Goal: Contribute content: Contribute content

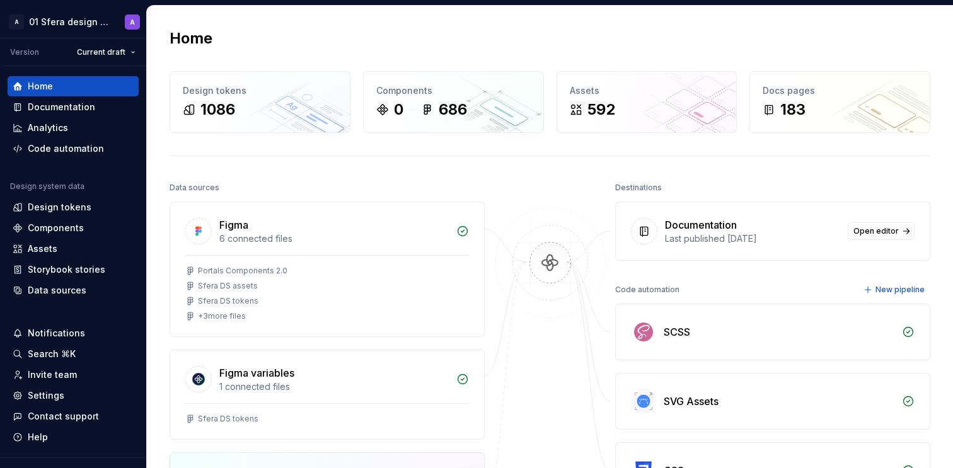
click at [66, 112] on div "Documentation" at bounding box center [61, 107] width 67 height 13
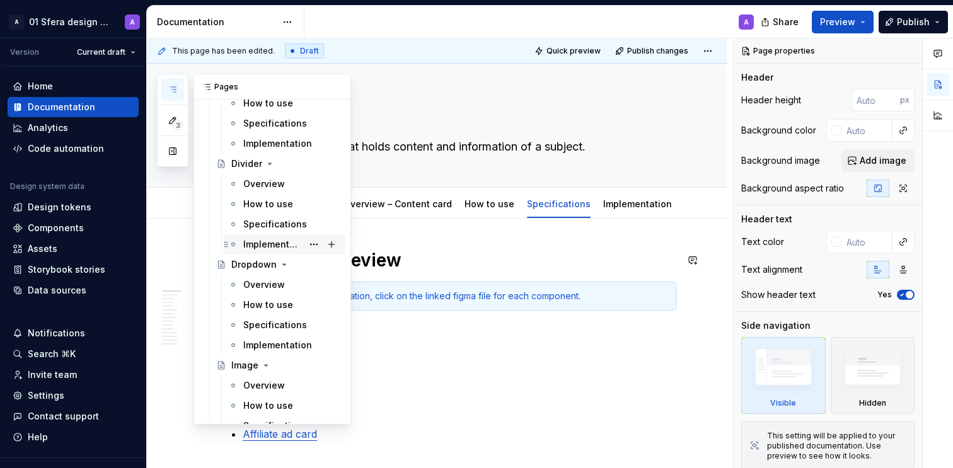
scroll to position [1775, 0]
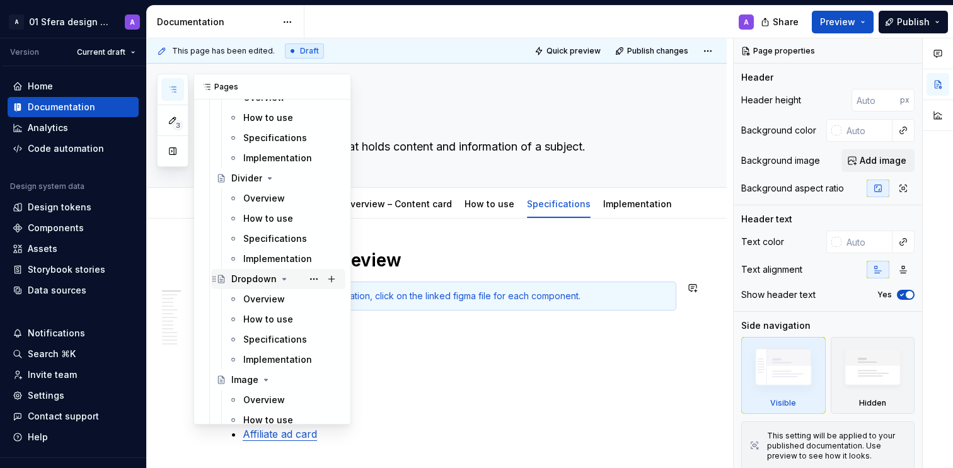
click at [280, 278] on icon "Page tree" at bounding box center [284, 279] width 10 height 10
click at [306, 277] on button "Page tree" at bounding box center [314, 280] width 18 height 18
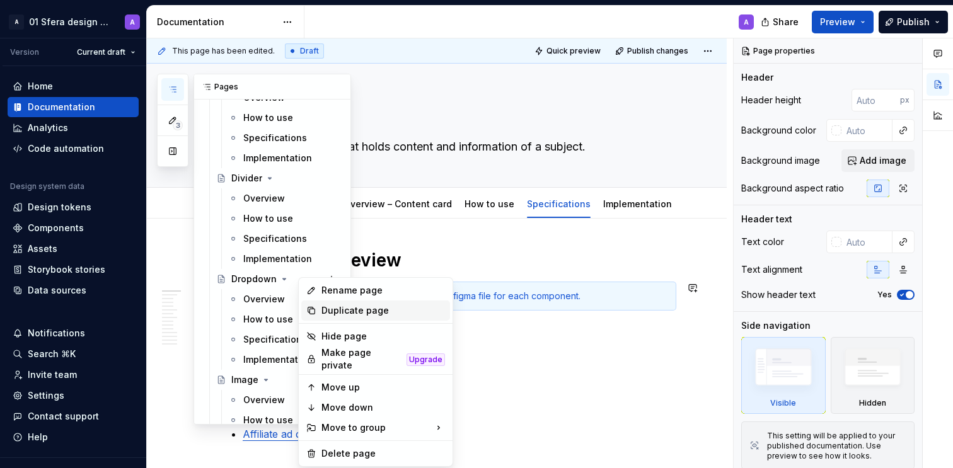
click at [356, 307] on div "Duplicate page" at bounding box center [384, 311] width 124 height 13
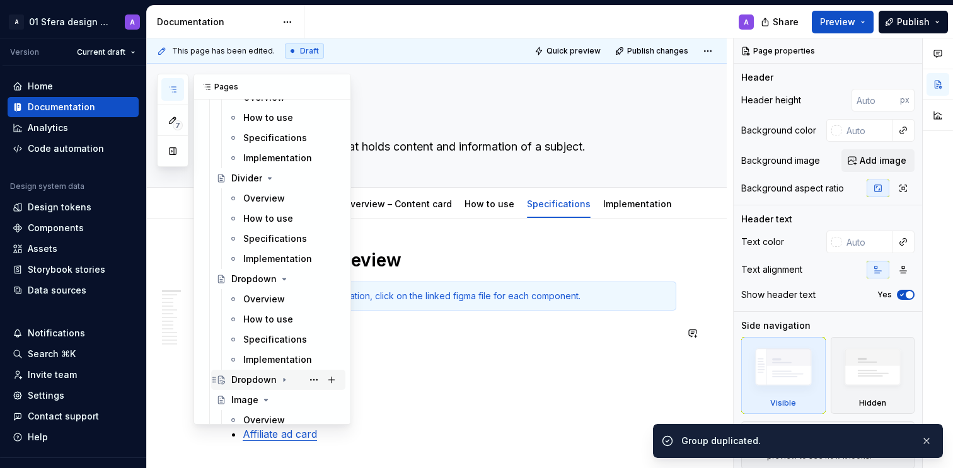
click at [241, 380] on div "Dropdown" at bounding box center [253, 380] width 45 height 13
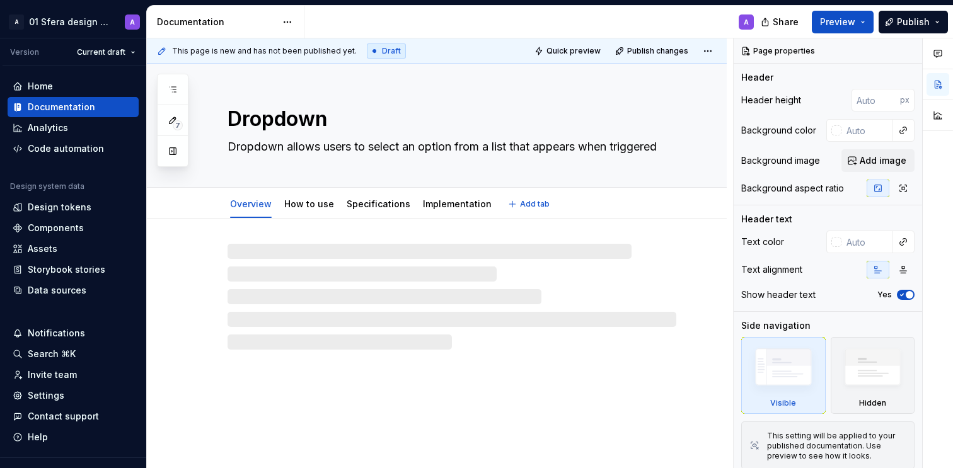
click at [286, 117] on textarea "Dropdown" at bounding box center [449, 119] width 449 height 30
click at [454, 23] on div "A" at bounding box center [535, 22] width 460 height 33
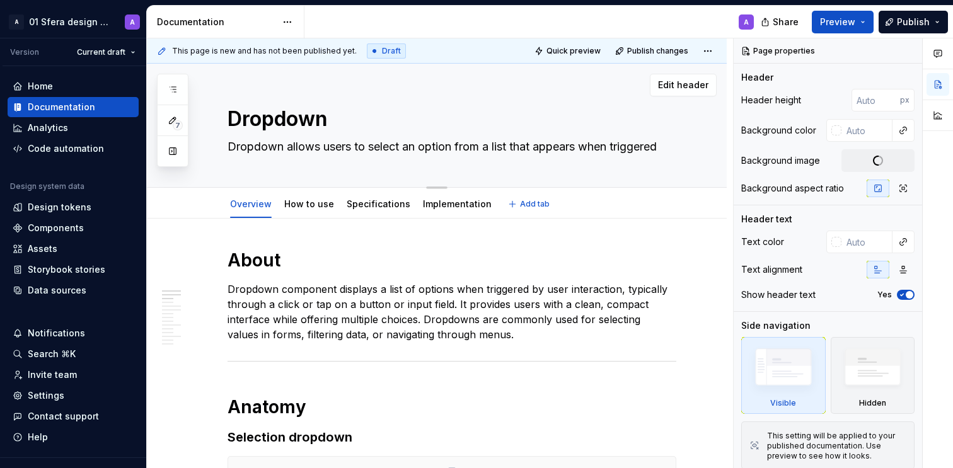
click at [313, 124] on textarea "Dropdown" at bounding box center [449, 119] width 449 height 30
type textarea "*"
type textarea "D"
type textarea "*"
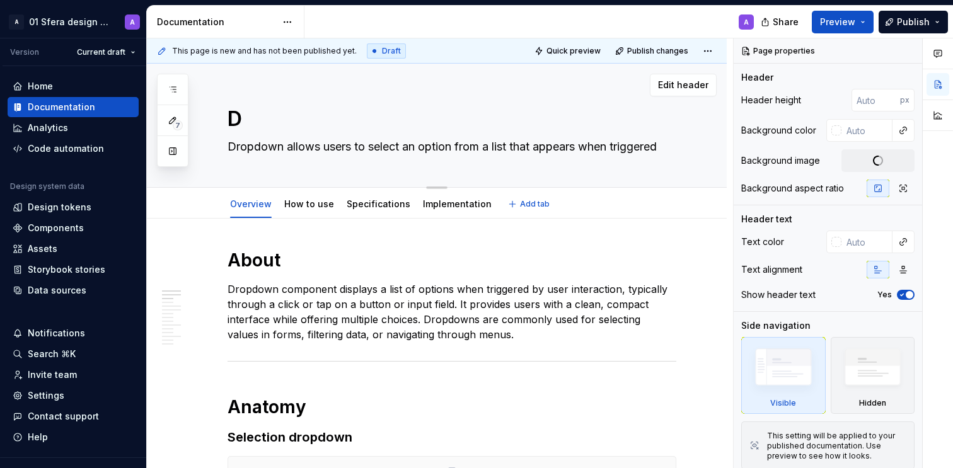
type textarea "Da"
type textarea "*"
type textarea "Dat"
type textarea "*"
type textarea "Date"
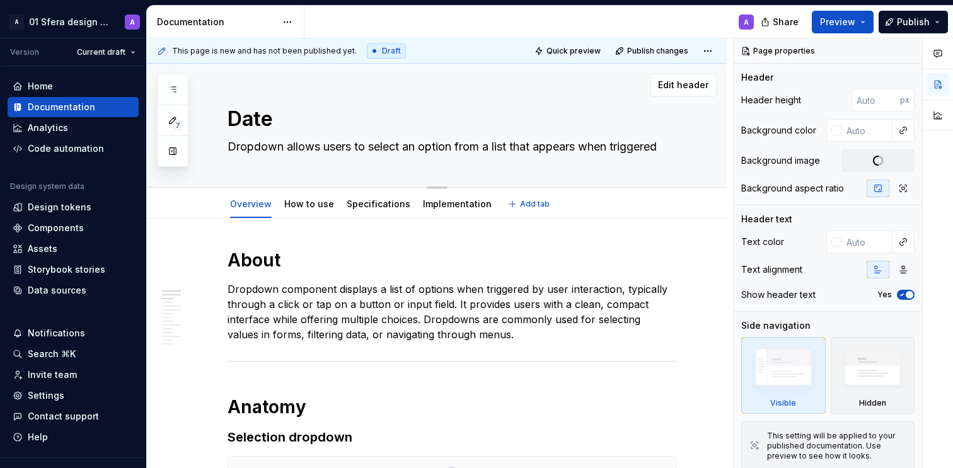
type textarea "*"
type textarea "Date"
type textarea "*"
type textarea "Date i"
type textarea "*"
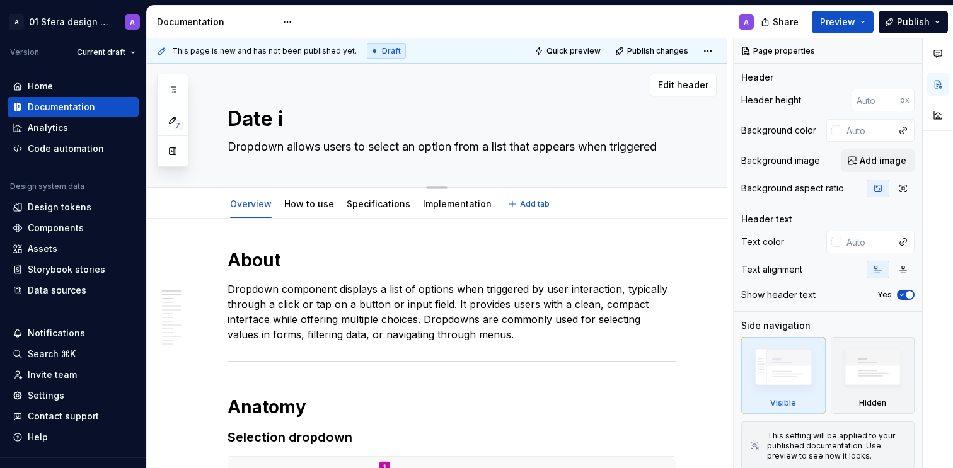
type textarea "Date ic"
type textarea "*"
type textarea "Date i"
type textarea "*"
type textarea "Date"
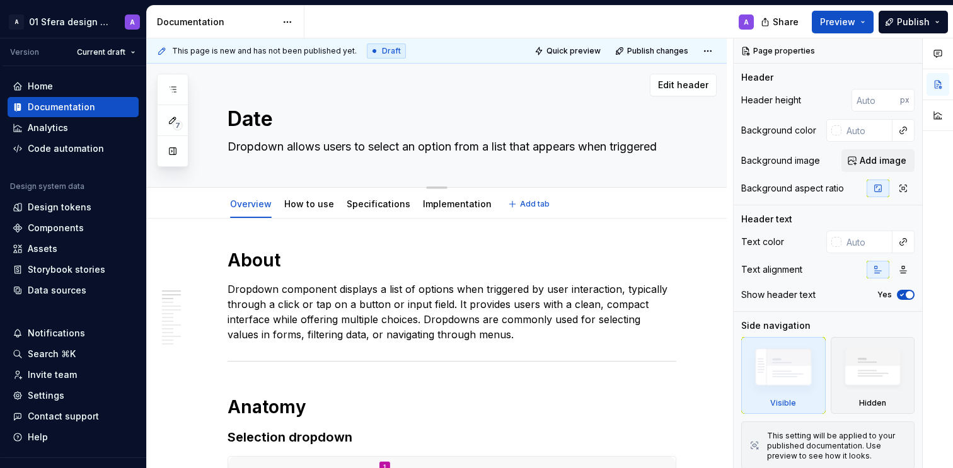
type textarea "*"
type textarea "Date p"
type textarea "*"
type textarea "Date pi"
type textarea "*"
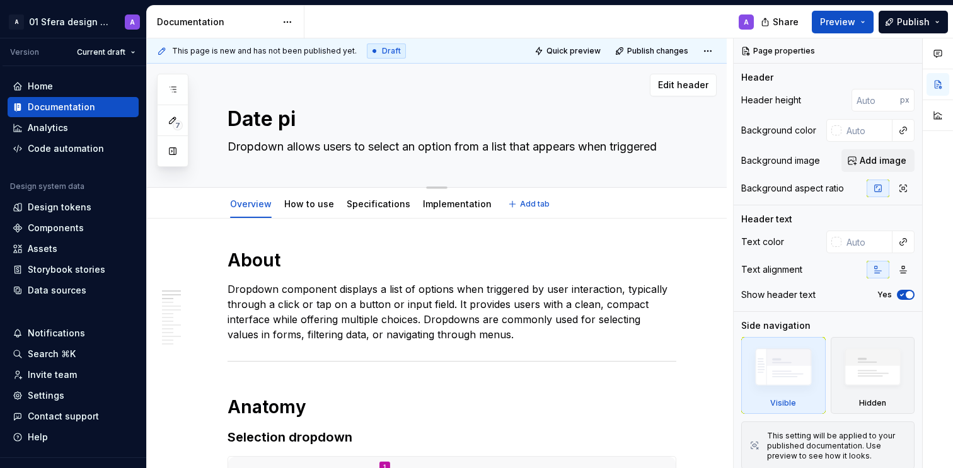
type textarea "Date pic"
type textarea "*"
type textarea "Date pick"
type textarea "*"
type textarea "Date picke"
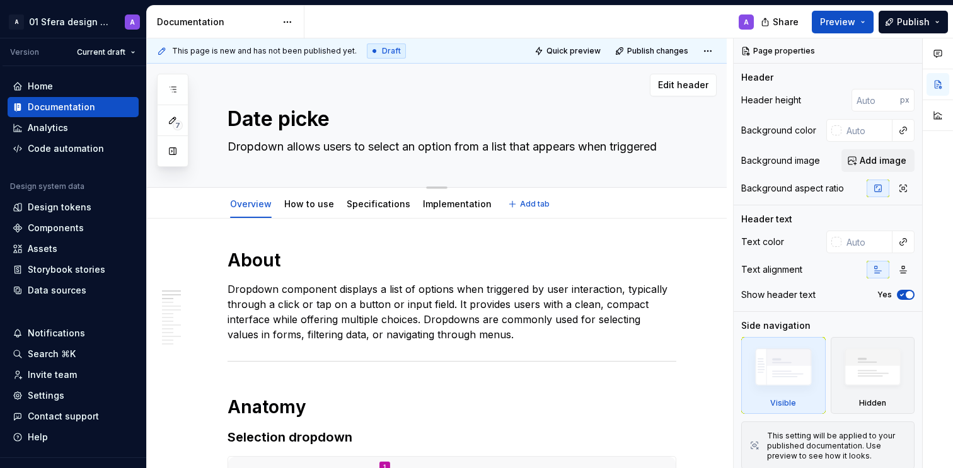
type textarea "*"
type textarea "Date picker"
type textarea "*"
type textarea "Date picker"
click at [361, 18] on div "A" at bounding box center [535, 22] width 460 height 33
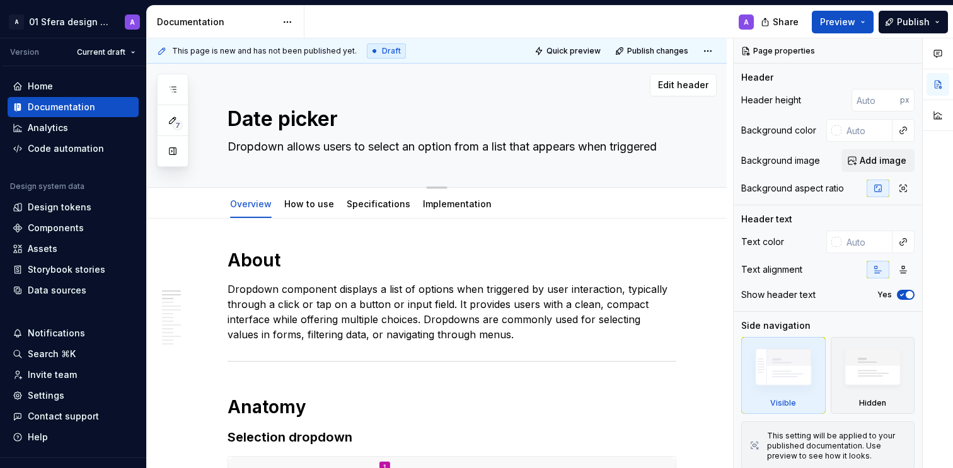
click at [334, 144] on textarea "Dropdown allows users to select an option from a list that appears when trigger…" at bounding box center [449, 147] width 449 height 20
type textarea "*"
click at [334, 144] on textarea "Dropdown allows users to select an option from a list that appears when trigger…" at bounding box center [449, 147] width 449 height 20
paste textarea "A date picker allows a user select a date, or a range of dates."
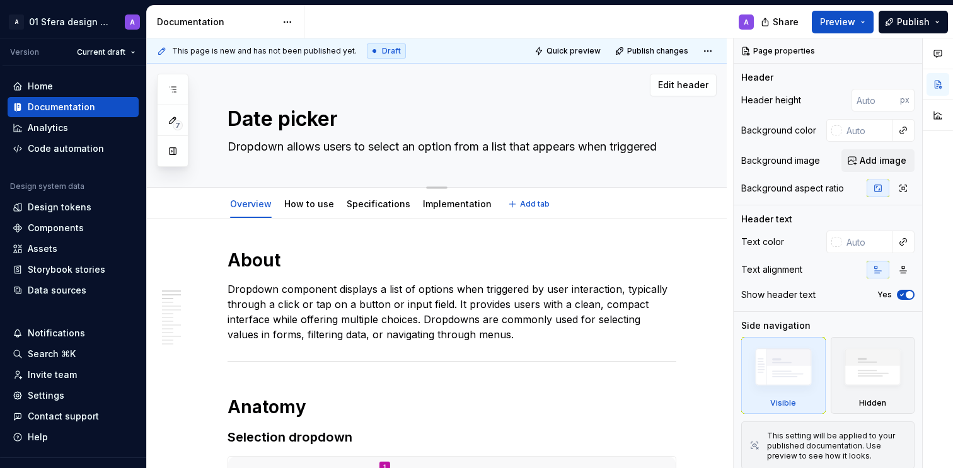
type textarea "A date picker allows a user select a date, or a range of dates."
type textarea "*"
type textarea "A date picker allows a user select a date, or a range of dates."
click at [319, 310] on p "Dropdown component displays a list of options when triggered by user interactio…" at bounding box center [452, 312] width 449 height 61
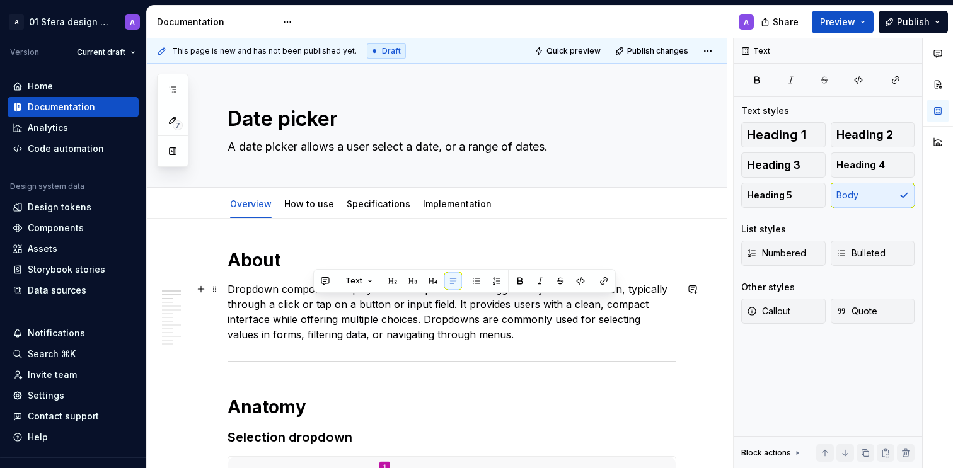
click at [319, 310] on p "Dropdown component displays a list of options when triggered by user interactio…" at bounding box center [452, 312] width 449 height 61
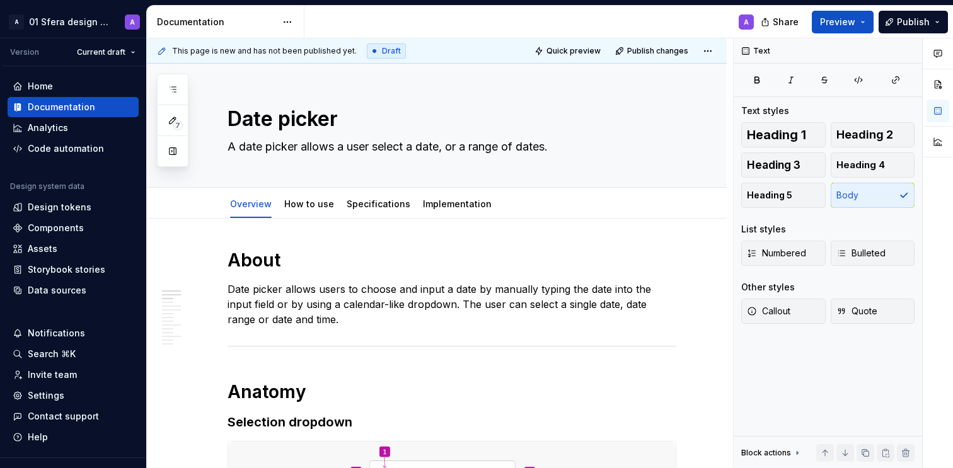
click at [441, 25] on div "A" at bounding box center [535, 22] width 460 height 33
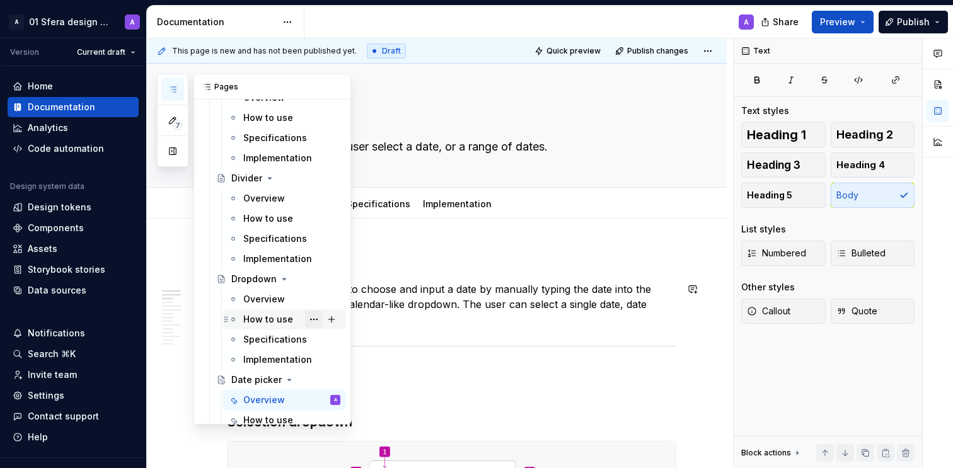
scroll to position [1777, 0]
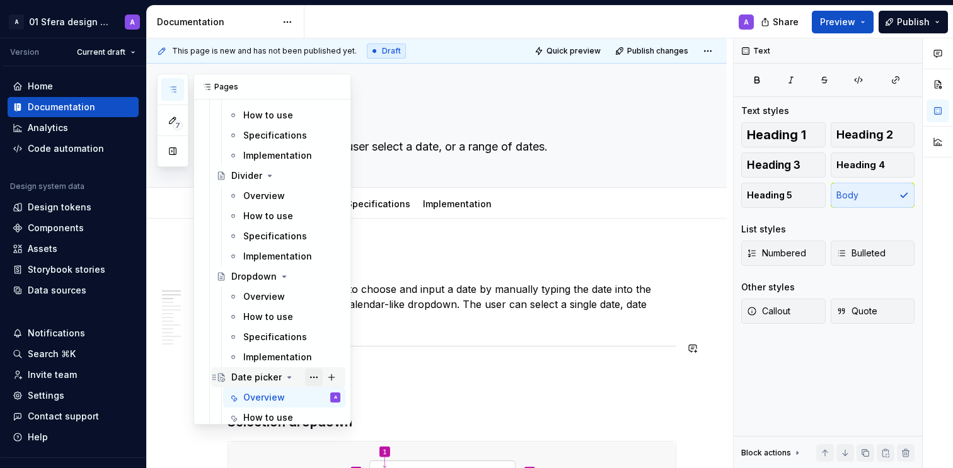
click at [306, 375] on button "Page tree" at bounding box center [314, 378] width 18 height 18
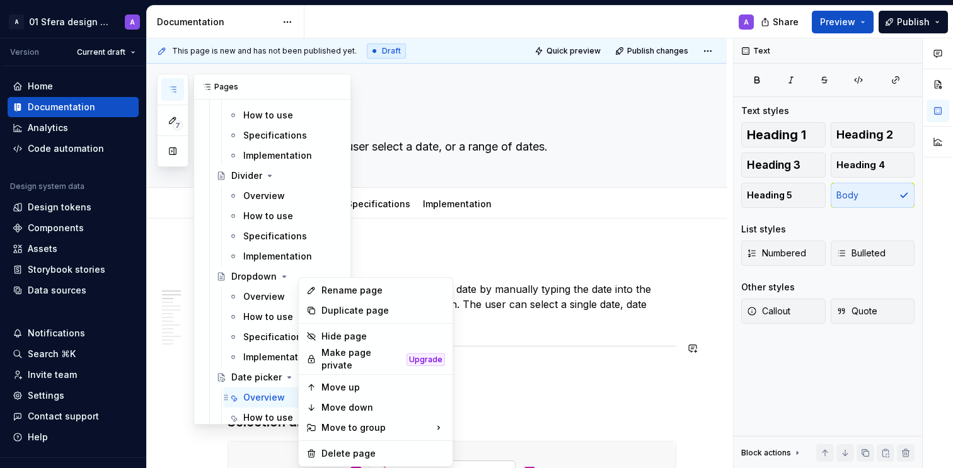
drag, startPoint x: 332, startPoint y: 386, endPoint x: 289, endPoint y: 292, distance: 103.3
click at [332, 386] on div "Move up" at bounding box center [384, 387] width 124 height 13
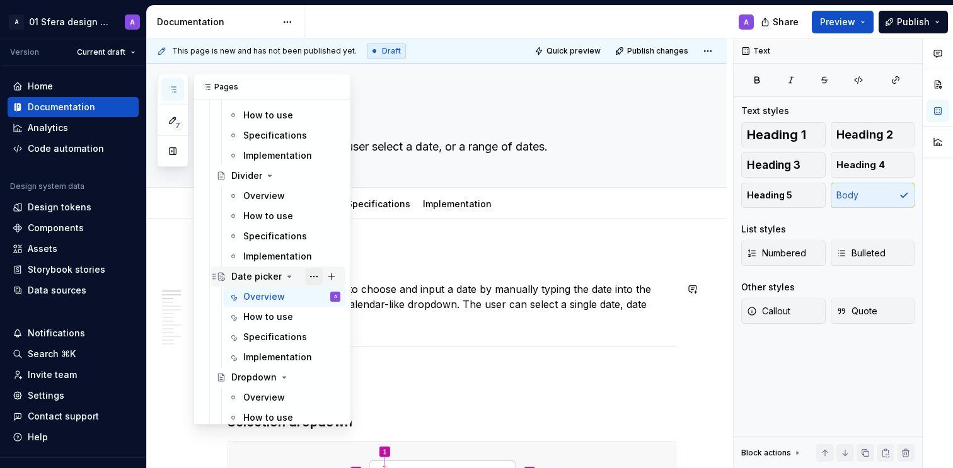
click at [310, 275] on button "Page tree" at bounding box center [314, 277] width 18 height 18
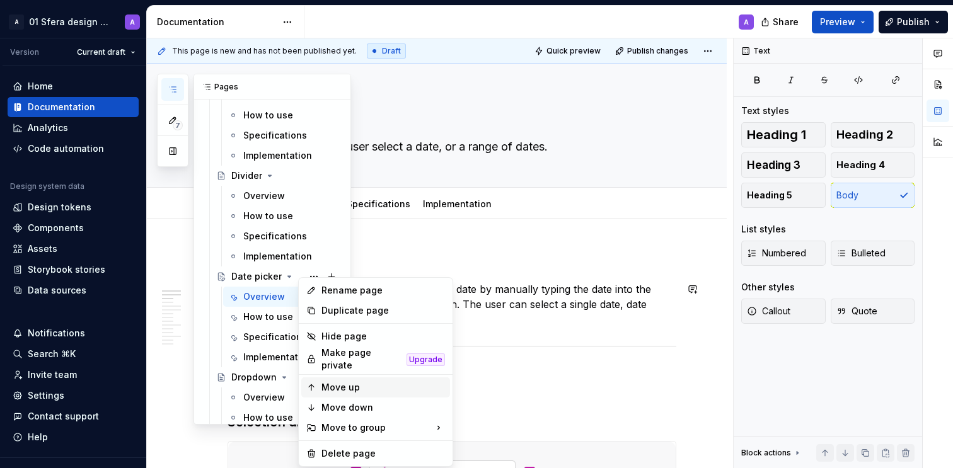
click at [345, 384] on div "Move up" at bounding box center [384, 387] width 124 height 13
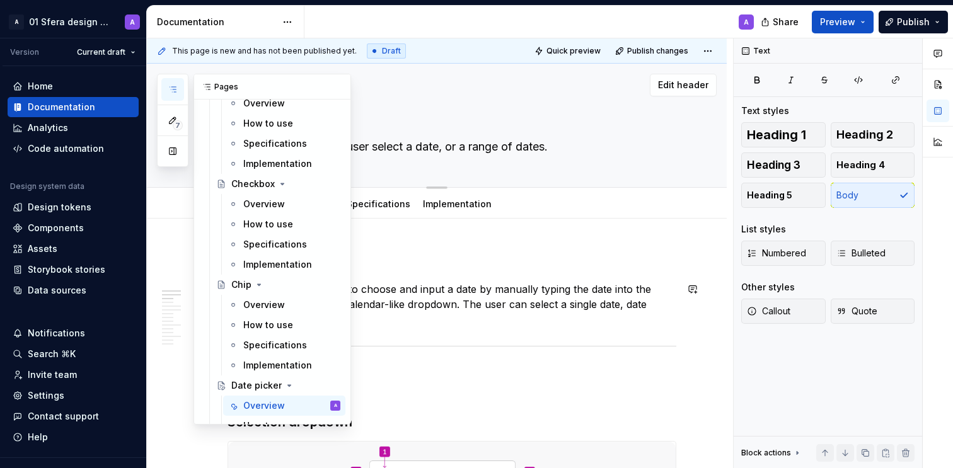
scroll to position [0, 0]
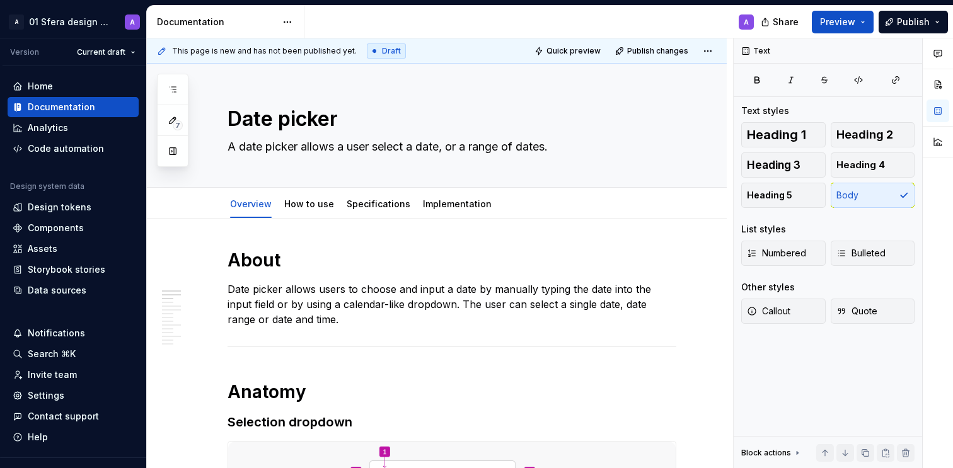
click at [407, 23] on div "A" at bounding box center [535, 22] width 460 height 33
click at [332, 111] on textarea "Date picker" at bounding box center [449, 119] width 449 height 30
click at [356, 118] on textarea "Date picker" at bounding box center [449, 119] width 449 height 30
type textarea "*"
type textarea "Date picker"
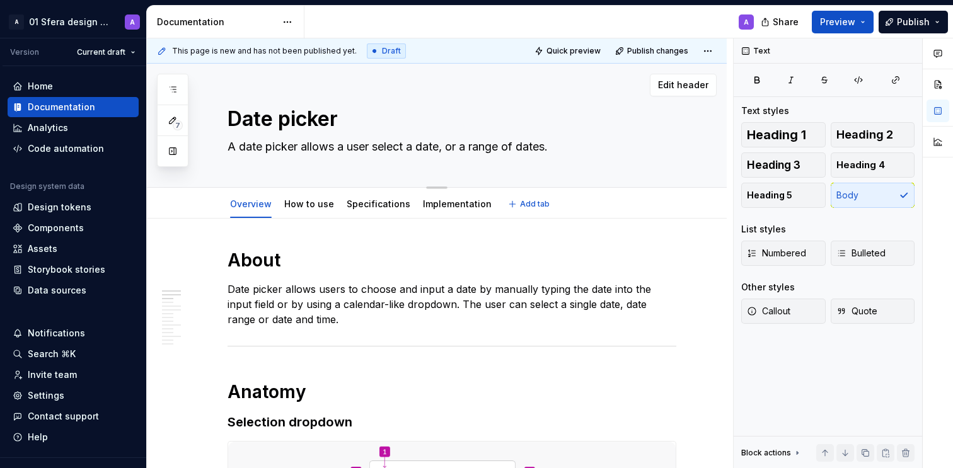
paste textarea "🚧"
type textarea "*"
type textarea "Date picker 🚧"
type textarea "*"
type textarea "Date picker 🚧"
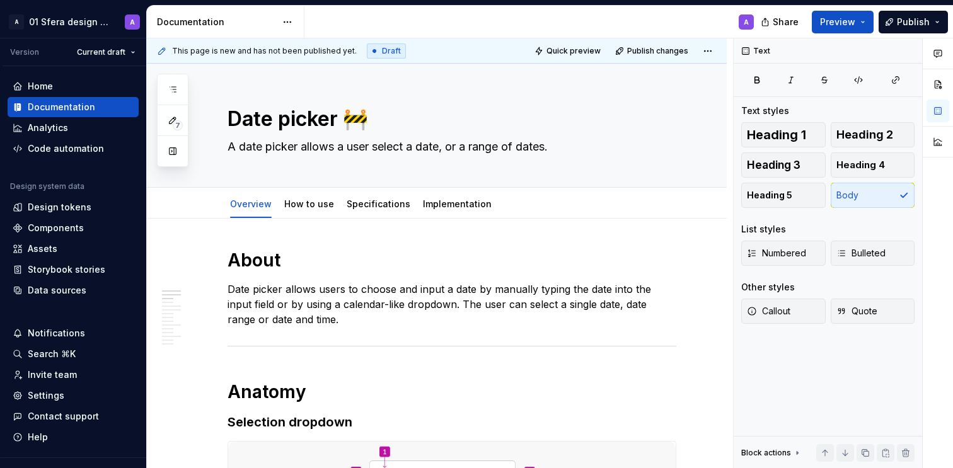
click at [479, 23] on div "A" at bounding box center [535, 22] width 460 height 33
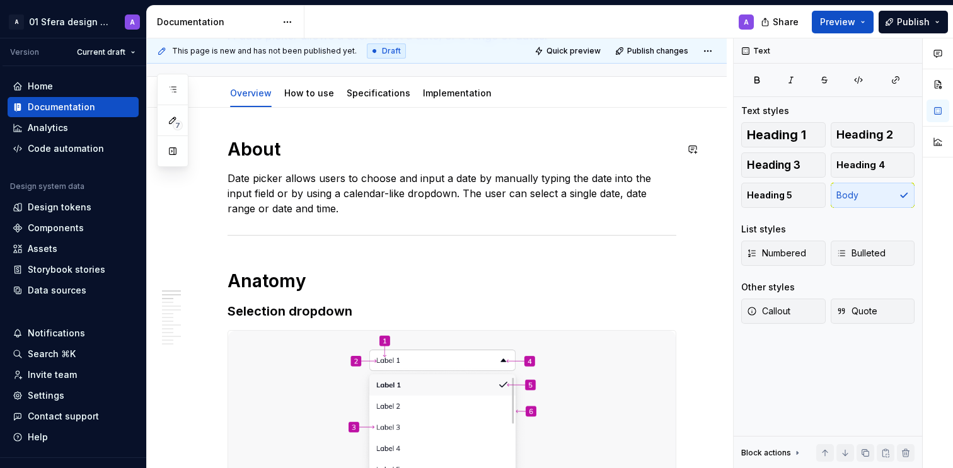
scroll to position [200, 0]
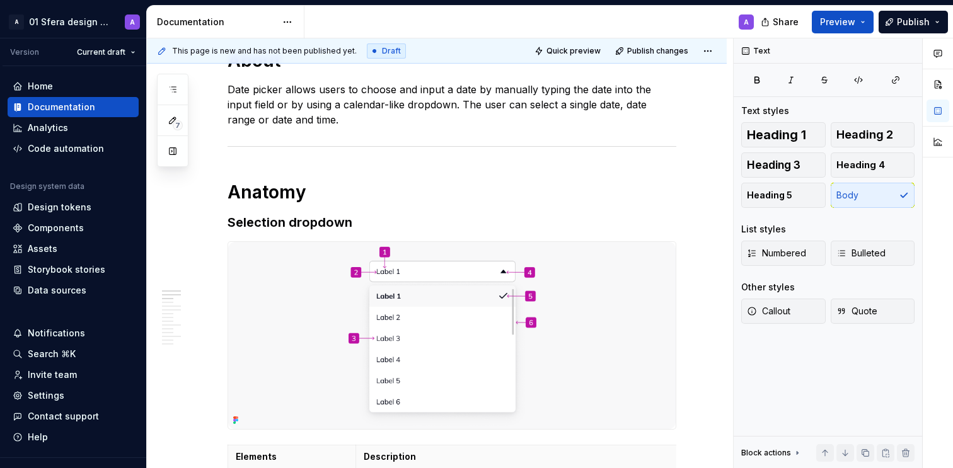
click at [571, 310] on img at bounding box center [452, 335] width 448 height 187
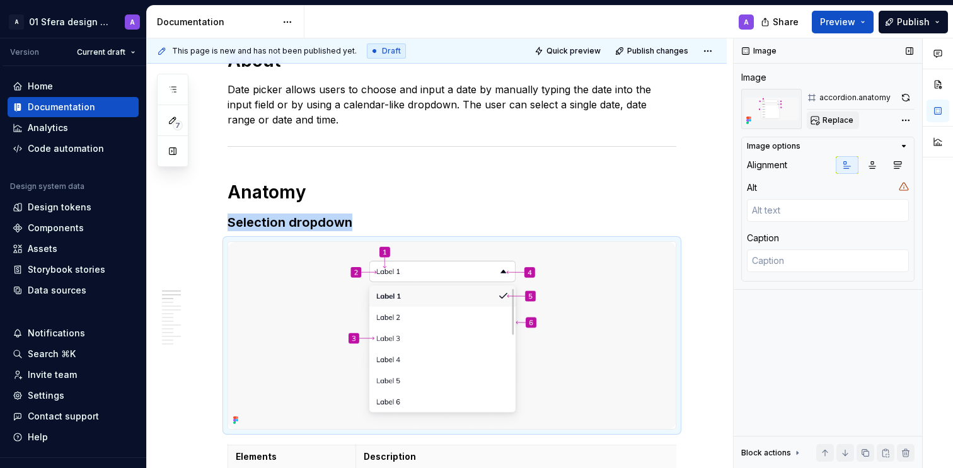
click at [846, 119] on span "Replace" at bounding box center [838, 120] width 31 height 10
type textarea "*"
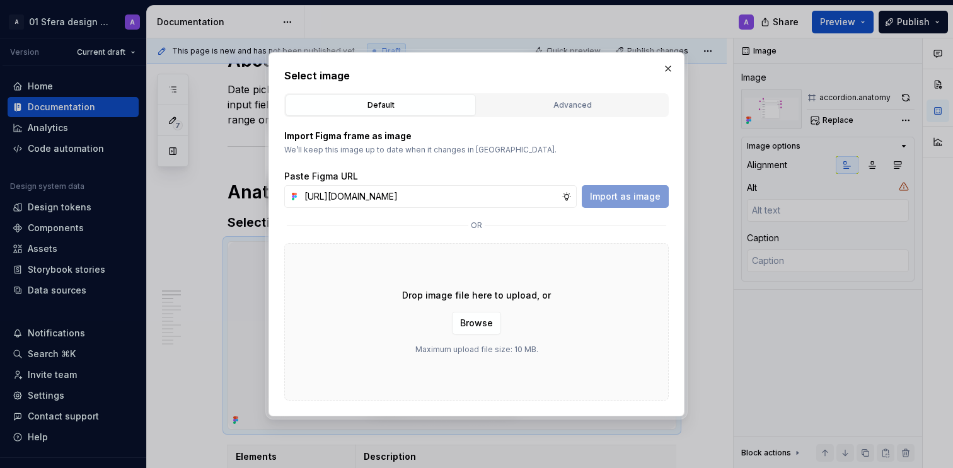
scroll to position [0, 302]
type input "[URL][DOMAIN_NAME]"
click at [631, 202] on span "Import as image" at bounding box center [625, 196] width 71 height 13
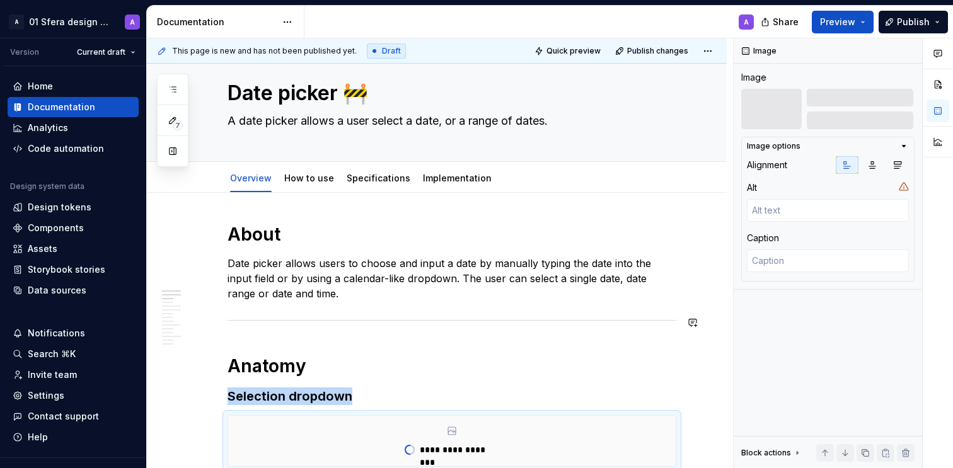
scroll to position [112, 0]
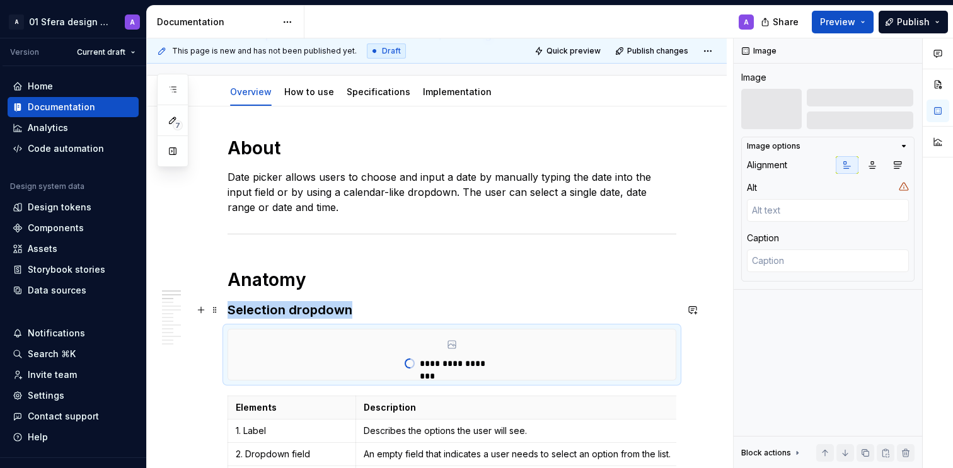
type textarea "*"
click at [315, 305] on h3 "Selection dropdown" at bounding box center [452, 310] width 449 height 18
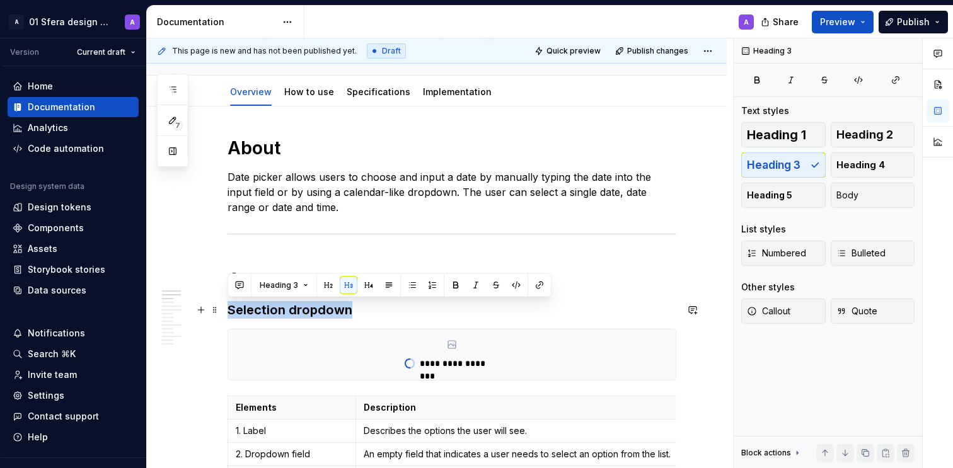
click at [315, 305] on h3 "Selection dropdown" at bounding box center [452, 310] width 449 height 18
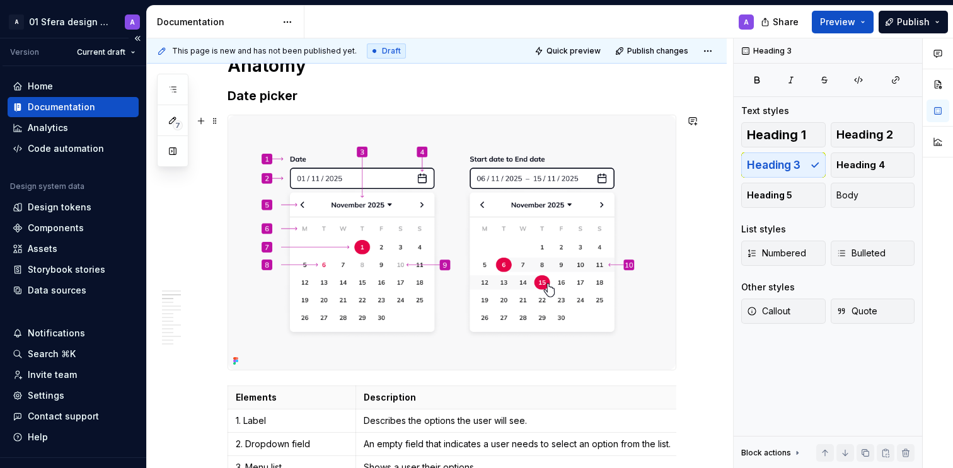
scroll to position [334, 0]
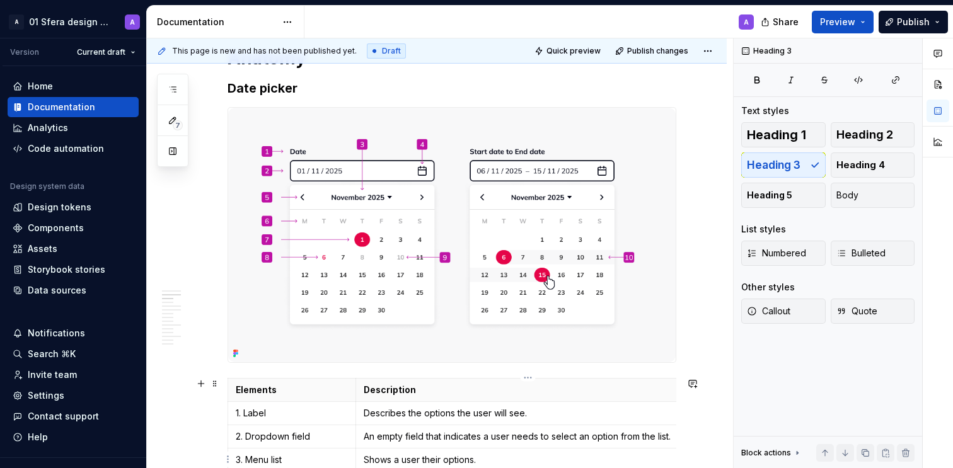
click at [500, 409] on p "Describes the options the user will see." at bounding box center [528, 413] width 329 height 13
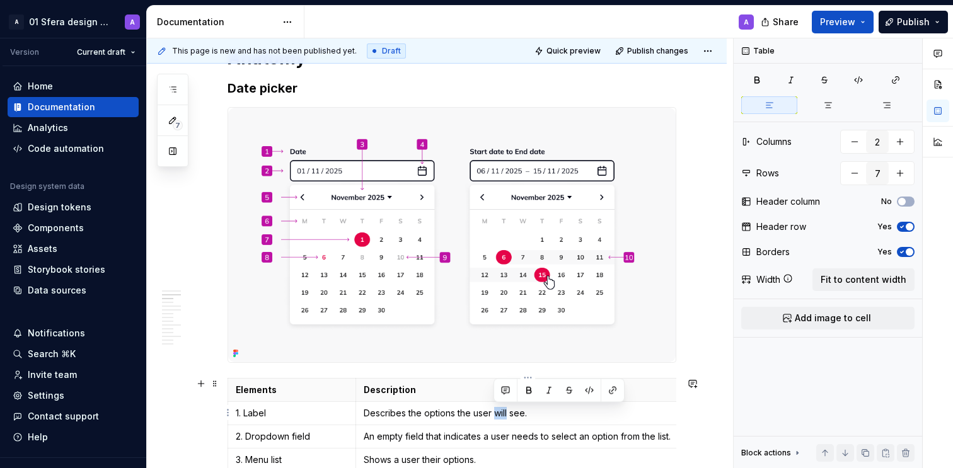
click at [500, 409] on p "Describes the options the user will see." at bounding box center [528, 413] width 329 height 13
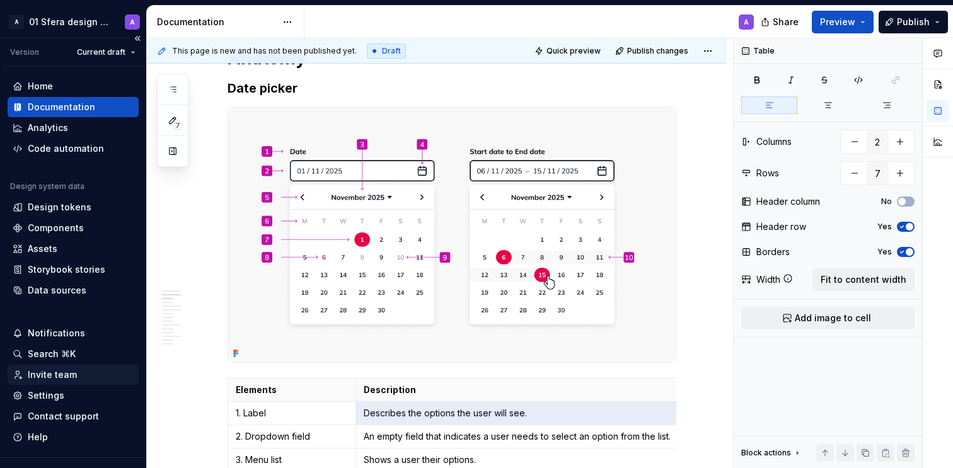
type textarea "*"
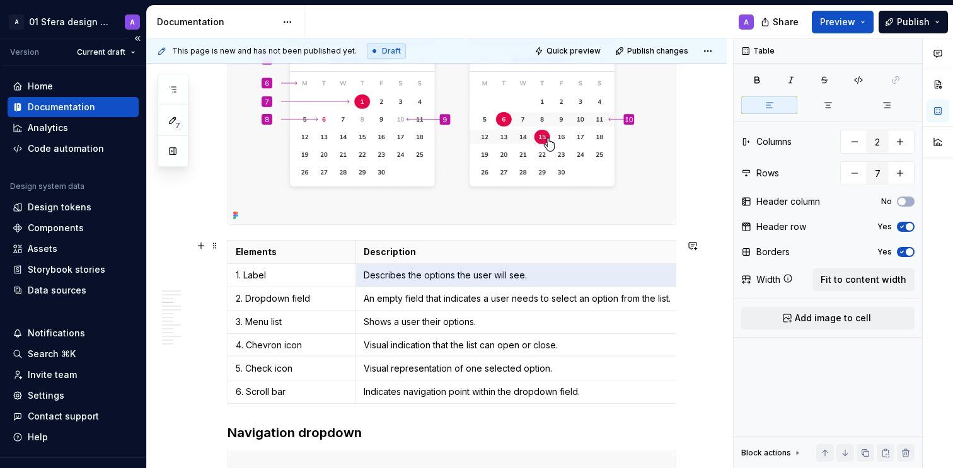
scroll to position [473, 0]
click at [417, 300] on p "An empty field that indicates a user needs to select an option from the list." at bounding box center [528, 298] width 329 height 13
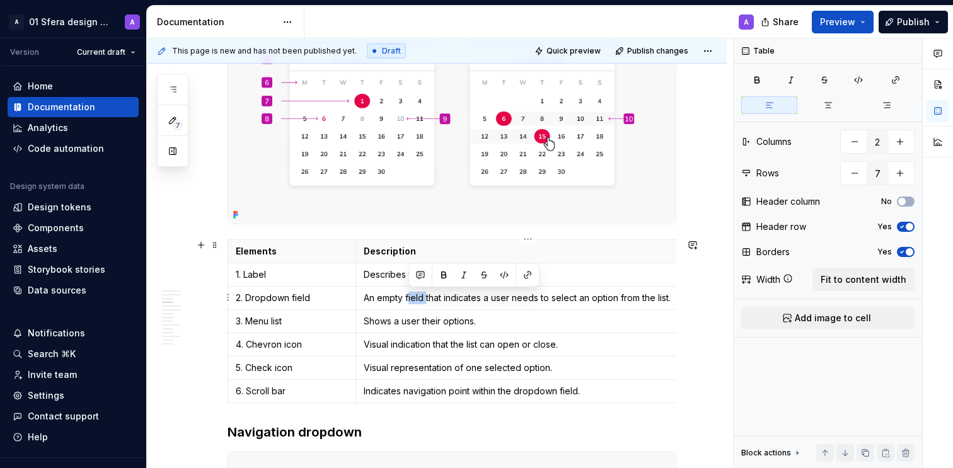
click at [417, 300] on p "An empty field that indicates a user needs to select an option from the list." at bounding box center [528, 298] width 329 height 13
click at [262, 299] on p "2. Dropdown field" at bounding box center [292, 298] width 112 height 13
click at [437, 298] on p "An empty field that indicates a user needs to select an option from the list." at bounding box center [528, 298] width 329 height 13
click at [293, 298] on p "2. Dropdown field" at bounding box center [292, 298] width 112 height 13
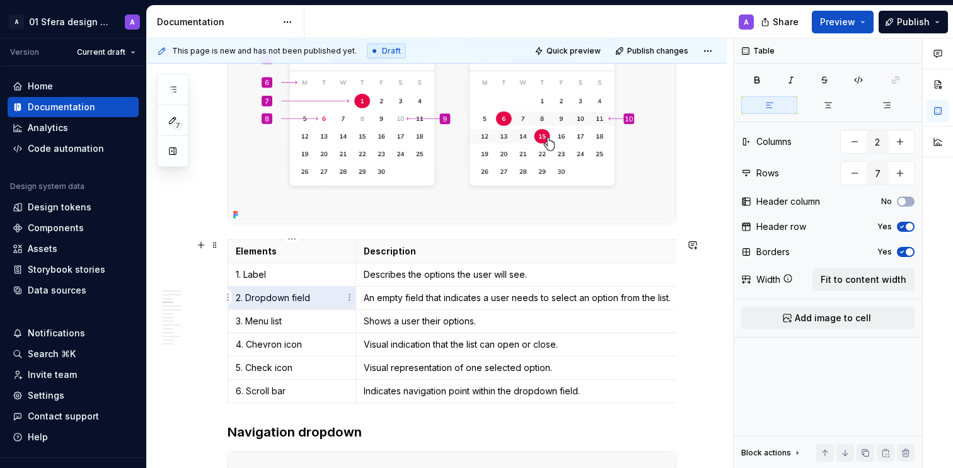
click at [293, 298] on p "2. Dropdown field" at bounding box center [292, 298] width 112 height 13
click at [276, 296] on p "2. Dropdown field" at bounding box center [292, 298] width 112 height 13
click at [315, 297] on p "2. Dropdown field" at bounding box center [292, 298] width 112 height 13
click at [439, 299] on p "An empty field that indicates a user needs to select an option from the list." at bounding box center [528, 298] width 329 height 13
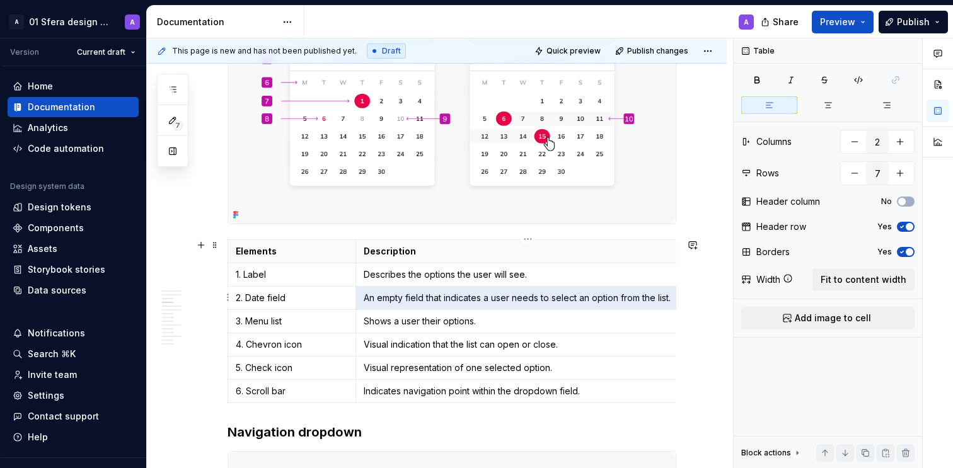
click at [438, 299] on p "An empty field that indicates a user needs to select an option from the list." at bounding box center [528, 298] width 329 height 13
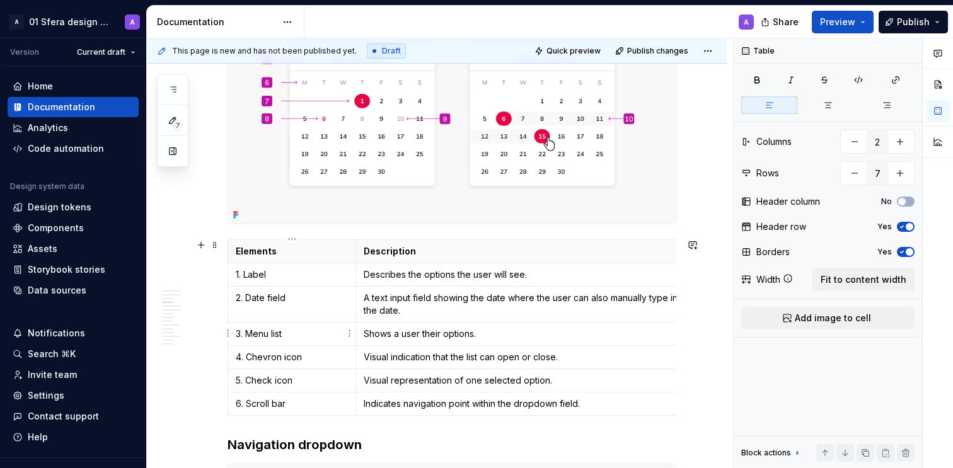
click at [262, 332] on p "3. Menu list" at bounding box center [292, 334] width 112 height 13
click at [264, 332] on p "3. Menu list" at bounding box center [292, 334] width 112 height 13
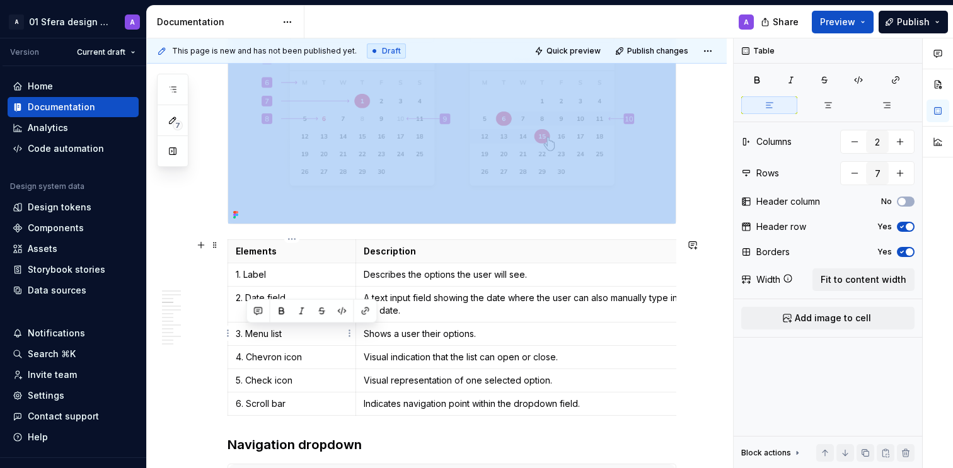
click at [264, 332] on p "3. Menu list" at bounding box center [292, 334] width 112 height 13
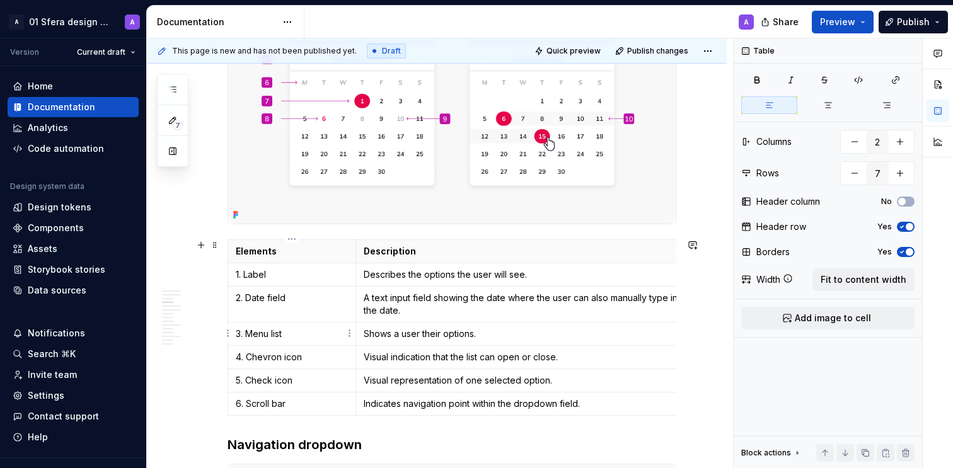
click at [264, 332] on p "3. Menu list" at bounding box center [292, 334] width 112 height 13
click at [265, 332] on p "3. Menu list" at bounding box center [292, 334] width 112 height 13
click at [265, 335] on p "3. Menu list" at bounding box center [292, 334] width 112 height 13
drag, startPoint x: 244, startPoint y: 332, endPoint x: 293, endPoint y: 333, distance: 48.6
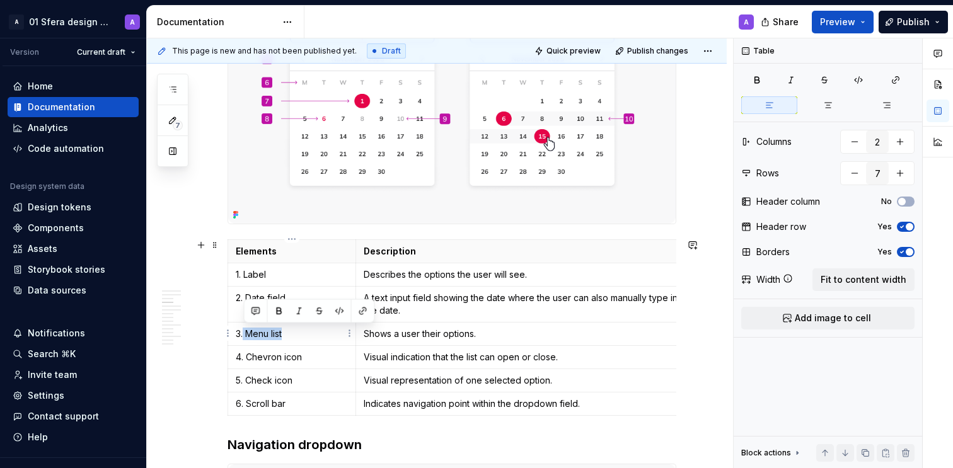
click at [293, 333] on p "3. Menu list" at bounding box center [292, 334] width 112 height 13
click at [293, 335] on p "3.Month & year selection" at bounding box center [292, 334] width 112 height 13
drag, startPoint x: 243, startPoint y: 334, endPoint x: 304, endPoint y: 351, distance: 63.5
click at [243, 334] on p "3.Month & year selection" at bounding box center [292, 334] width 112 height 13
click at [402, 333] on p "Shows a user their options." at bounding box center [528, 334] width 329 height 13
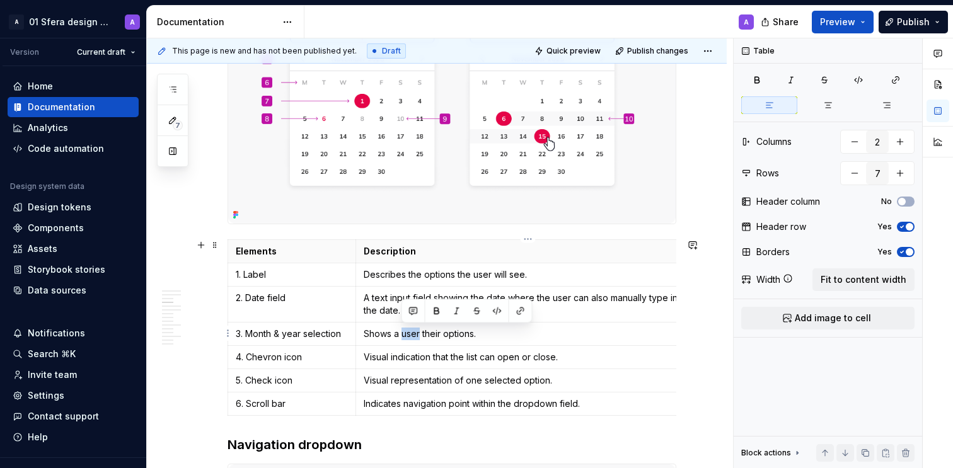
click at [402, 333] on p "Shows a user their options." at bounding box center [528, 334] width 329 height 13
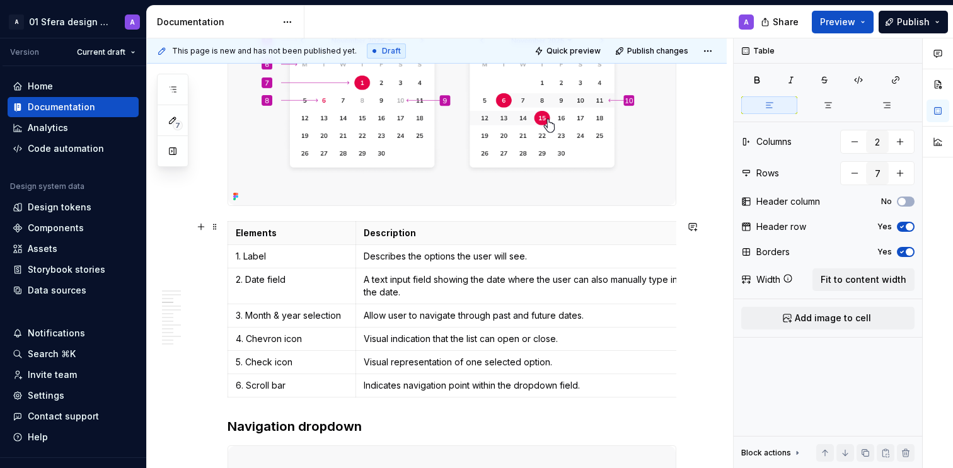
scroll to position [493, 0]
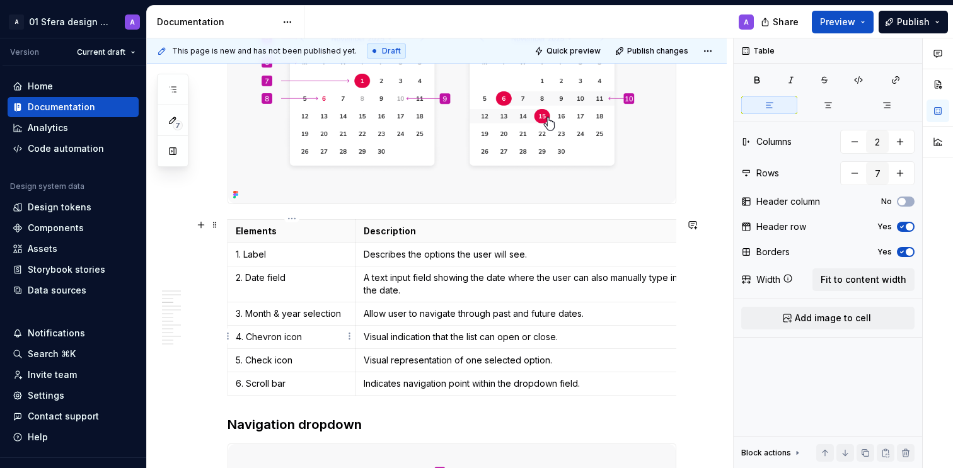
click at [271, 339] on p "4. Chevron icon" at bounding box center [292, 337] width 112 height 13
click at [272, 337] on p "4. Chevron icon" at bounding box center [292, 337] width 112 height 13
click at [308, 337] on p "4. Chevron icon" at bounding box center [292, 337] width 112 height 13
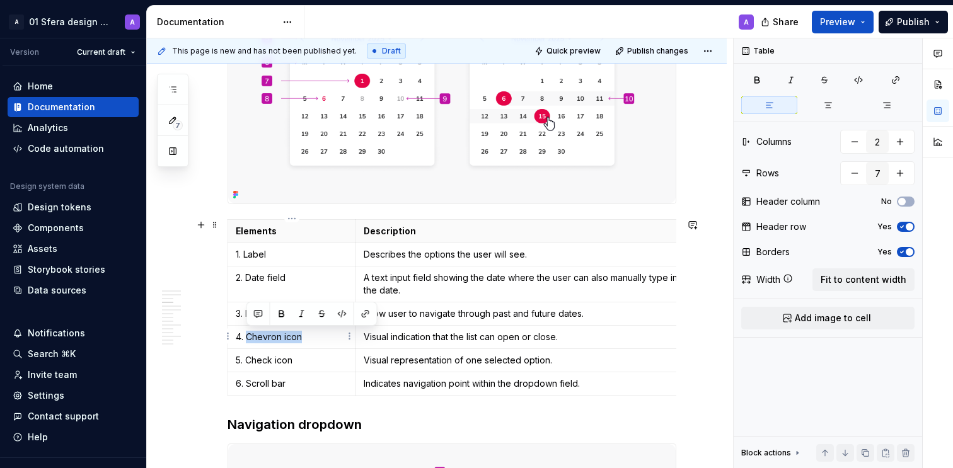
drag, startPoint x: 303, startPoint y: 337, endPoint x: 247, endPoint y: 336, distance: 55.5
click at [247, 336] on p "4. Chevron icon" at bounding box center [292, 337] width 112 height 13
click at [419, 312] on p "Allow user to navigate through past and future dates." at bounding box center [528, 314] width 329 height 13
click at [402, 334] on p "Visual indication that the list can open or close." at bounding box center [528, 337] width 329 height 13
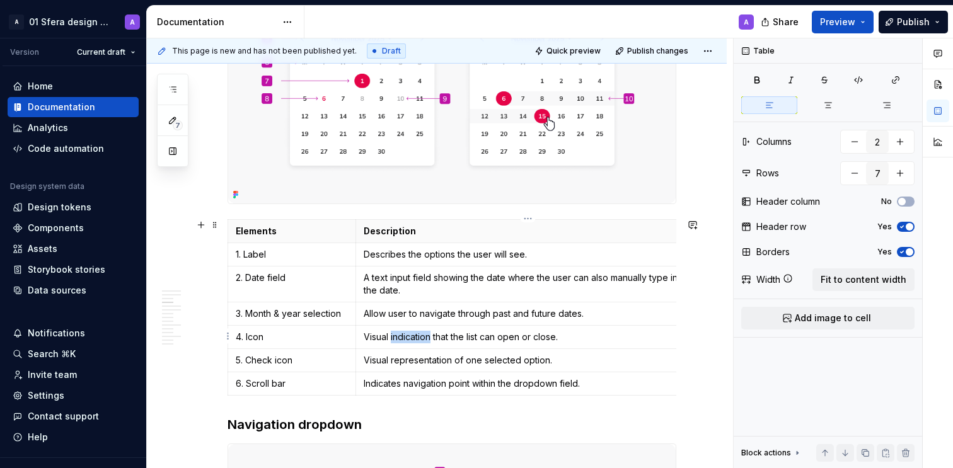
click at [402, 334] on p "Visual indication that the list can open or close." at bounding box center [528, 337] width 329 height 13
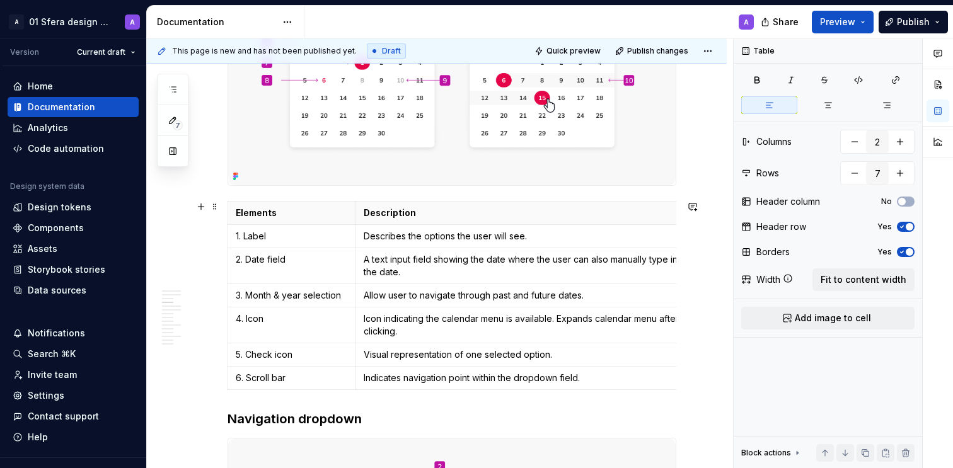
scroll to position [513, 0]
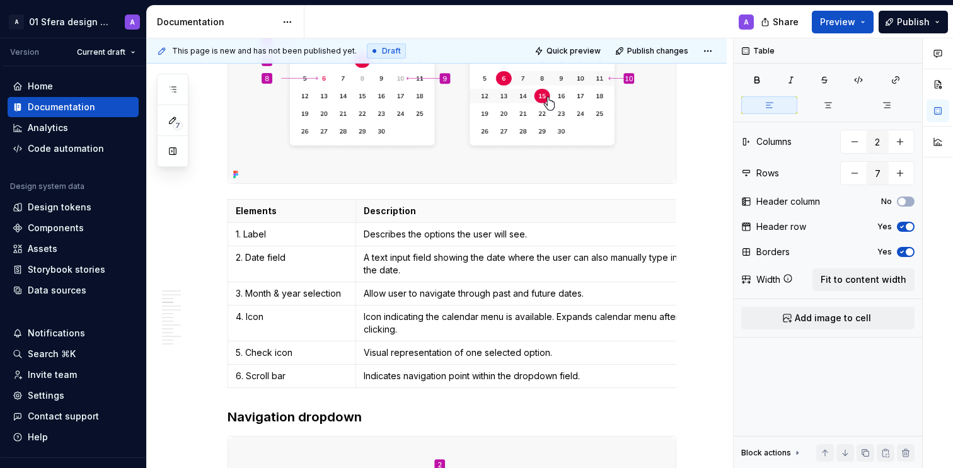
click at [265, 350] on p "5. Check icon" at bounding box center [292, 353] width 112 height 13
click at [259, 355] on p "5. Check icon" at bounding box center [292, 353] width 112 height 13
drag, startPoint x: 249, startPoint y: 354, endPoint x: 313, endPoint y: 351, distance: 64.4
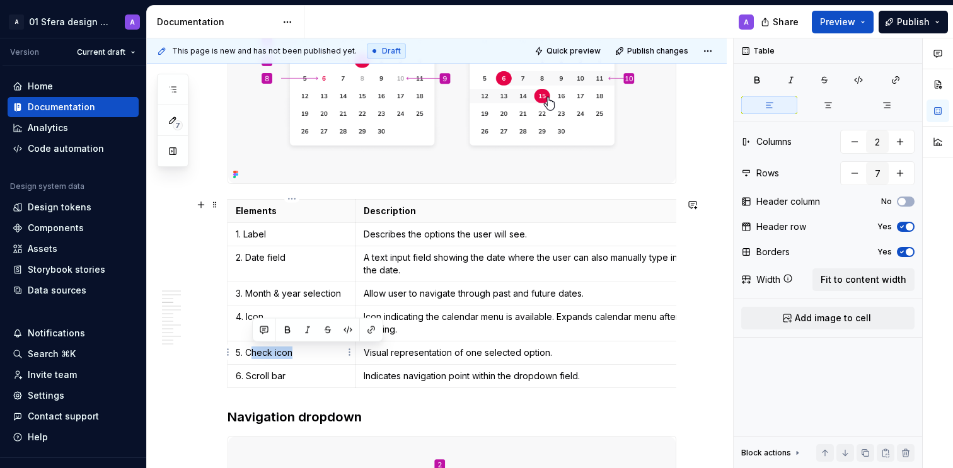
click at [313, 351] on p "5. Check icon" at bounding box center [292, 353] width 112 height 13
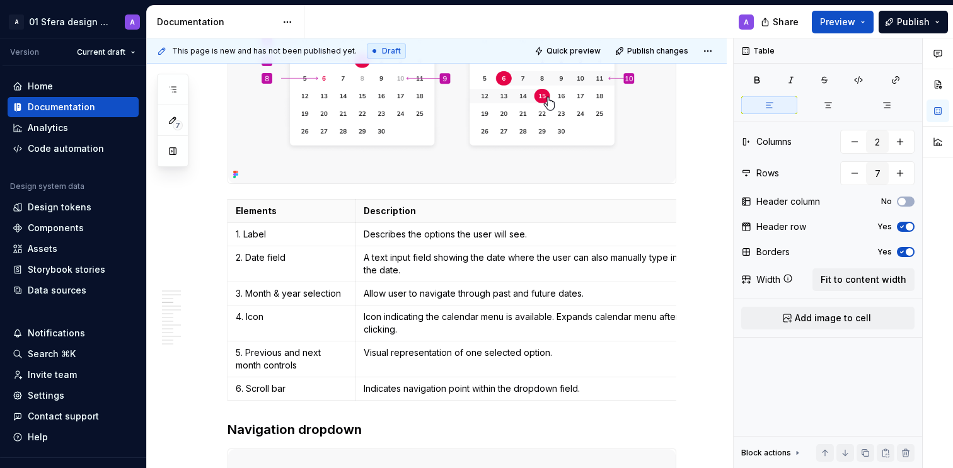
click at [431, 353] on p "Visual representation of one selected option." at bounding box center [528, 353] width 329 height 13
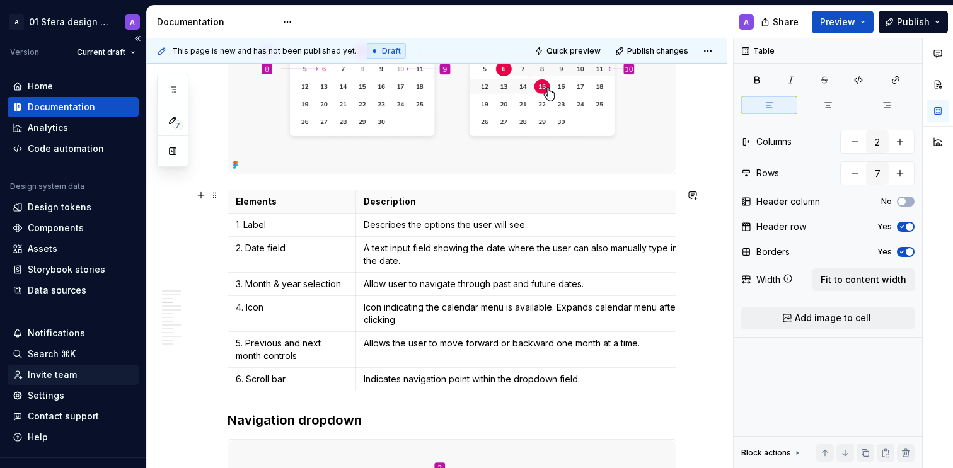
scroll to position [528, 0]
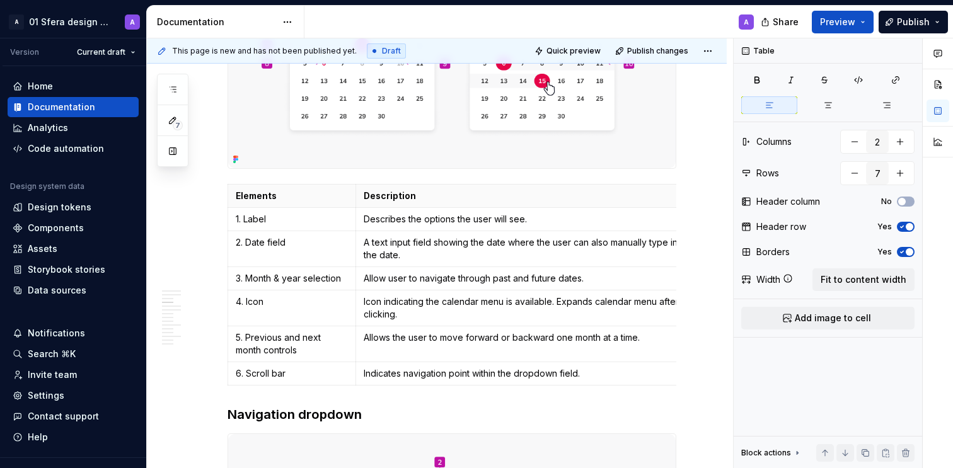
click at [264, 368] on p "6. Scroll bar" at bounding box center [292, 374] width 112 height 13
click at [265, 375] on p "6. Scroll bar" at bounding box center [292, 374] width 112 height 13
drag, startPoint x: 248, startPoint y: 372, endPoint x: 317, endPoint y: 374, distance: 69.4
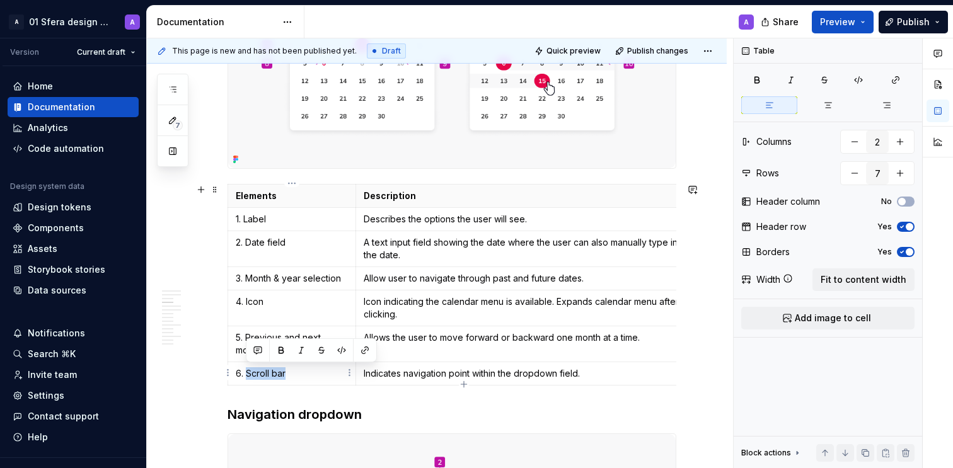
click at [317, 374] on p "6. Scroll bar" at bounding box center [292, 374] width 112 height 13
click at [428, 370] on p "Indicates navigation point within the dropdown field." at bounding box center [528, 374] width 329 height 13
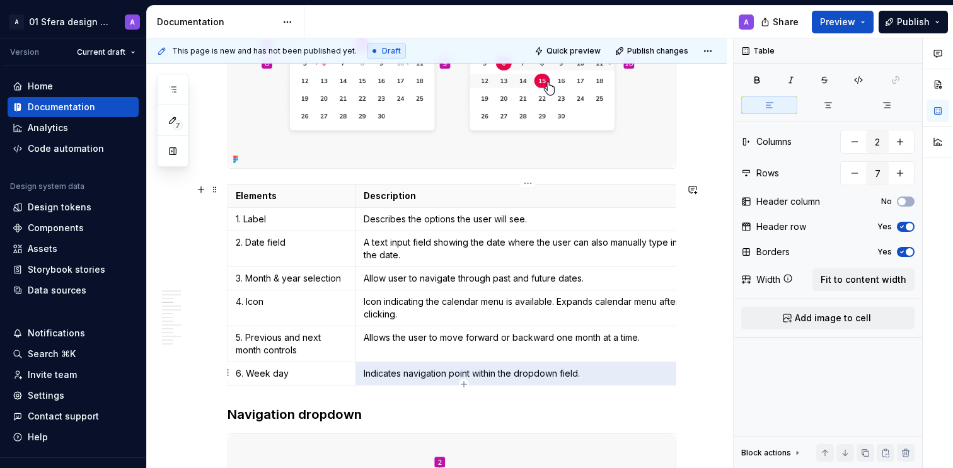
click at [428, 370] on p "Indicates navigation point within the dropdown field." at bounding box center [528, 374] width 329 height 13
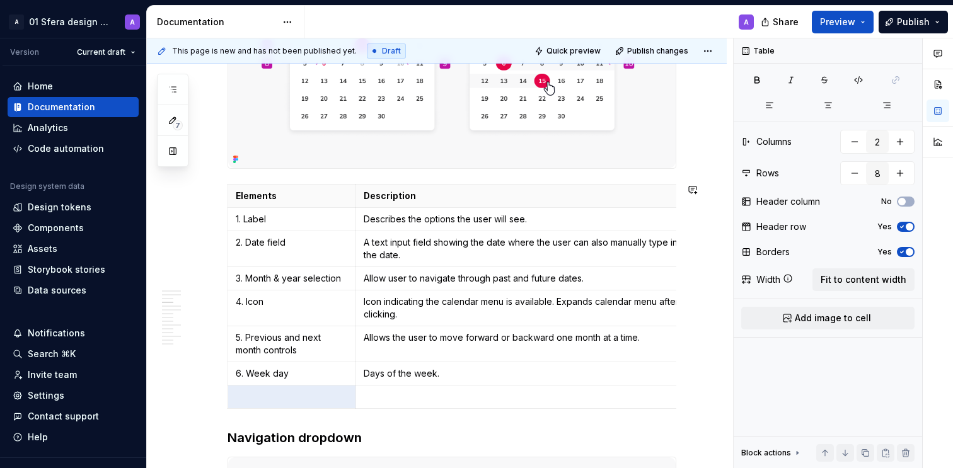
click at [252, 397] on p at bounding box center [292, 397] width 112 height 13
click at [379, 397] on p at bounding box center [528, 397] width 329 height 13
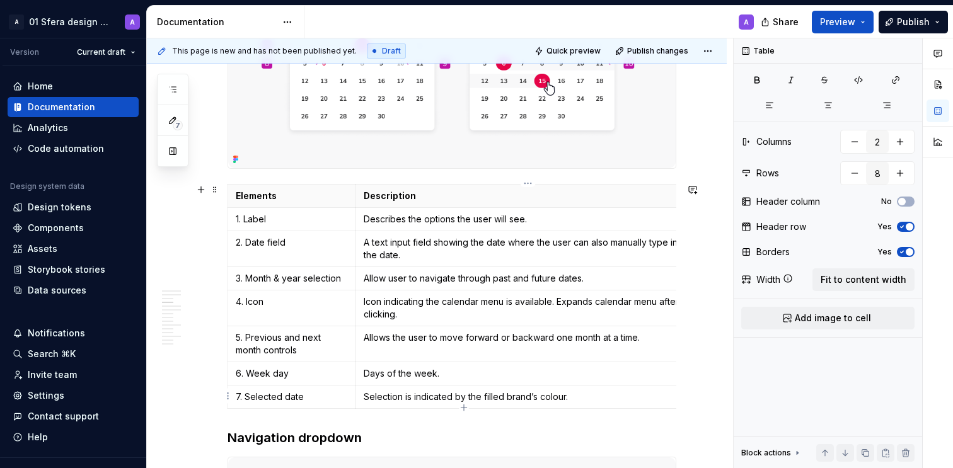
click at [465, 407] on icon "button" at bounding box center [464, 408] width 10 height 10
click at [267, 417] on p at bounding box center [292, 420] width 112 height 13
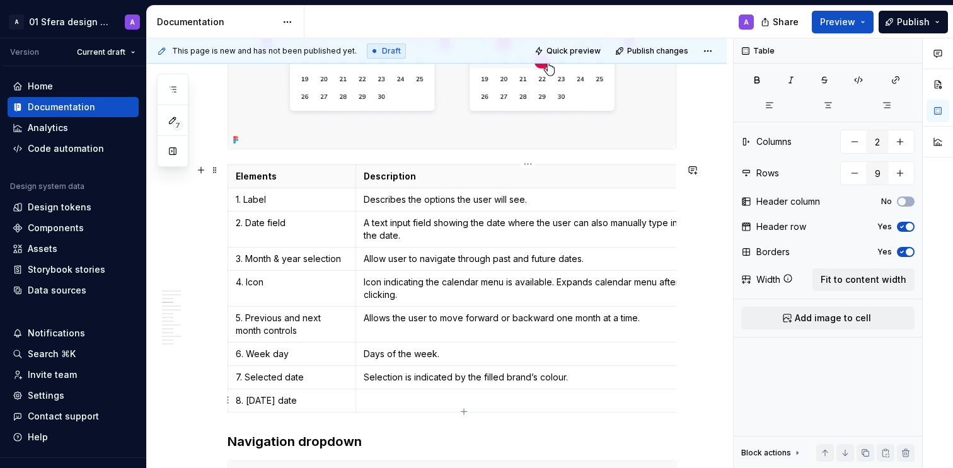
click at [422, 400] on p at bounding box center [528, 401] width 329 height 13
click at [464, 410] on icon "button" at bounding box center [464, 412] width 6 height 6
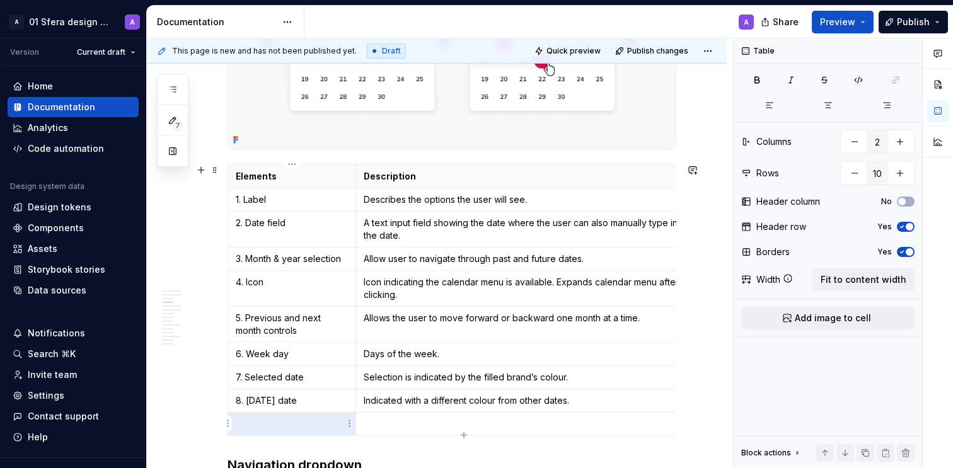
click at [283, 426] on p at bounding box center [292, 424] width 112 height 13
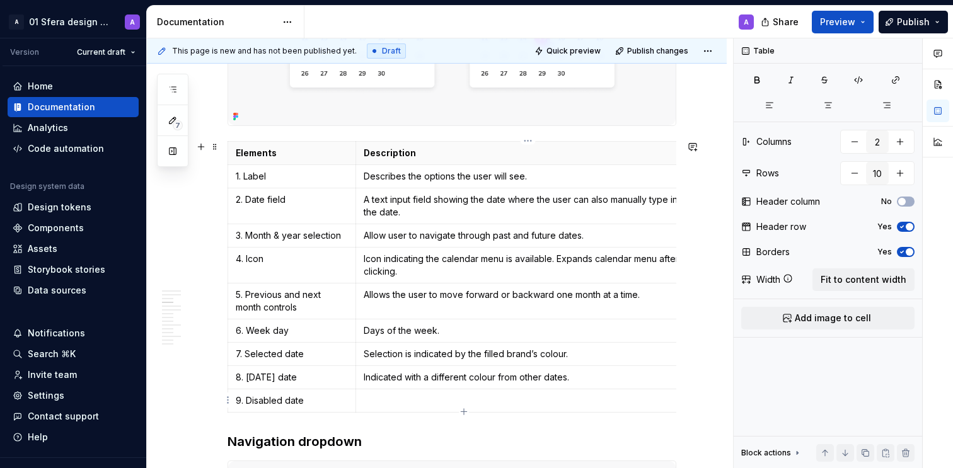
click at [402, 397] on p at bounding box center [528, 401] width 329 height 13
click at [460, 410] on icon "button" at bounding box center [464, 412] width 10 height 10
type input "11"
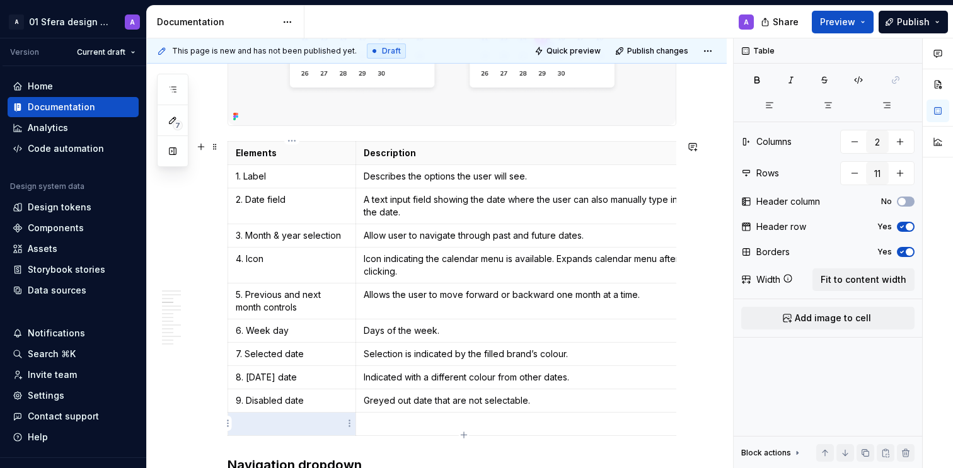
click at [281, 424] on p at bounding box center [292, 424] width 112 height 13
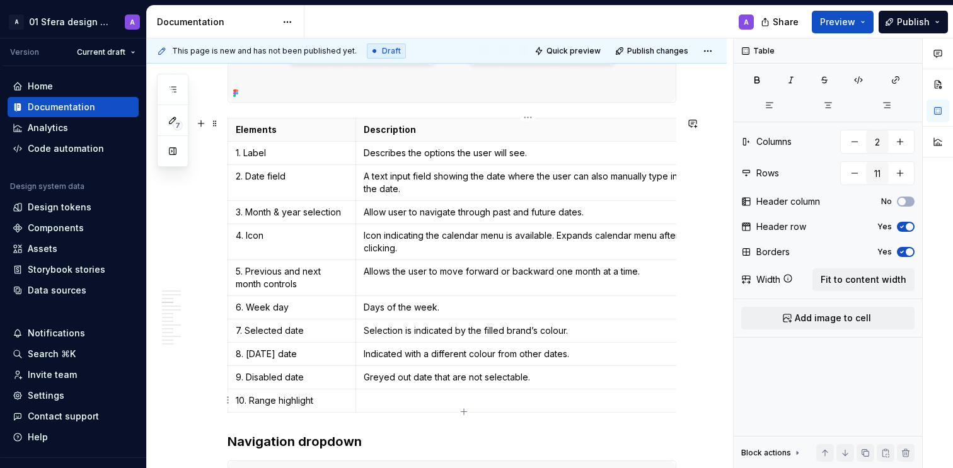
click at [445, 399] on p at bounding box center [528, 401] width 329 height 13
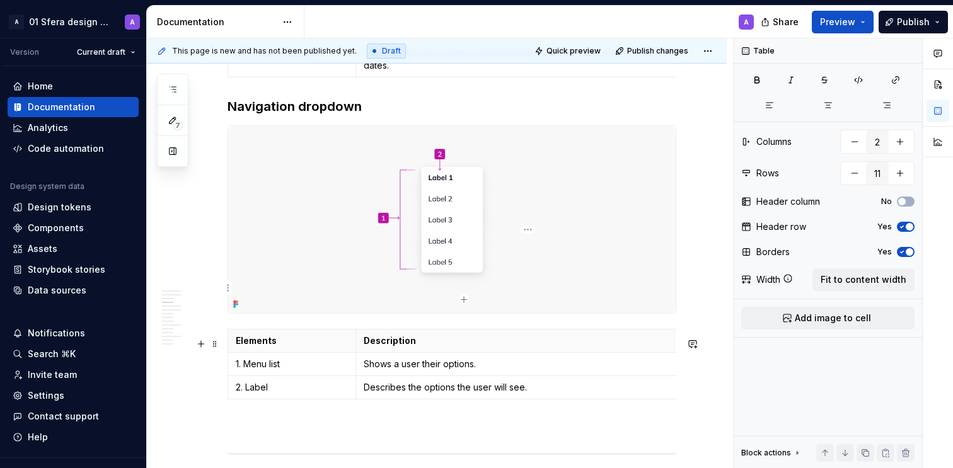
scroll to position [805, 0]
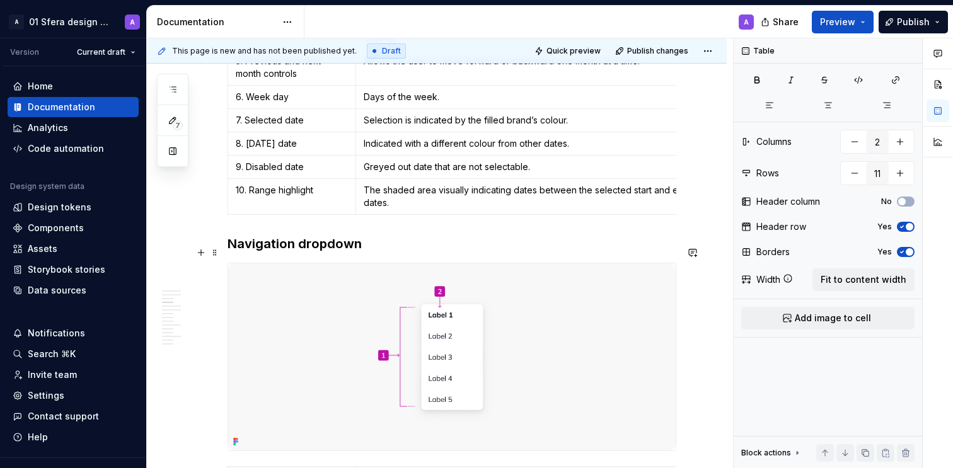
click at [247, 253] on h3 "Navigation dropdown" at bounding box center [452, 244] width 449 height 18
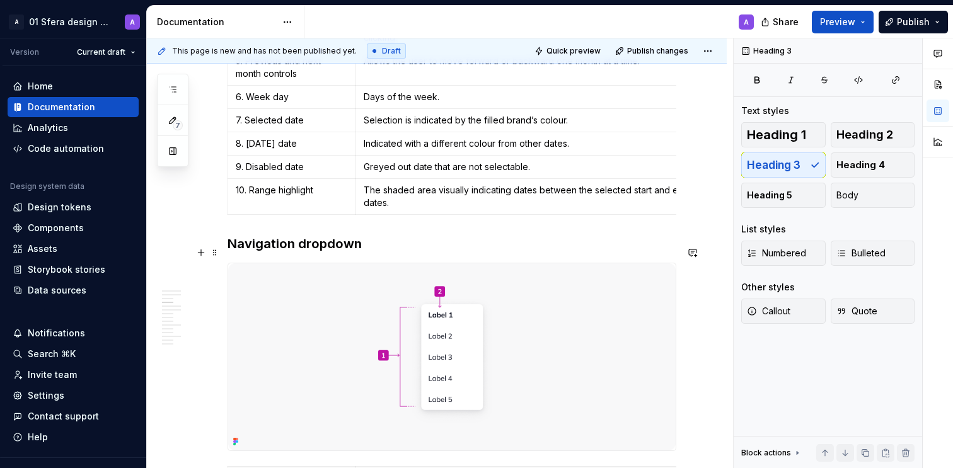
click at [233, 253] on h3 "Navigation dropdown" at bounding box center [452, 244] width 449 height 18
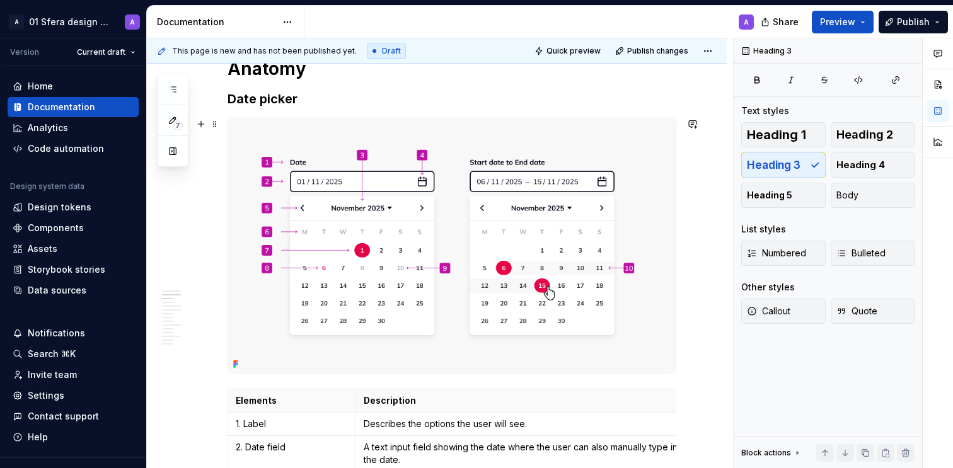
scroll to position [235, 0]
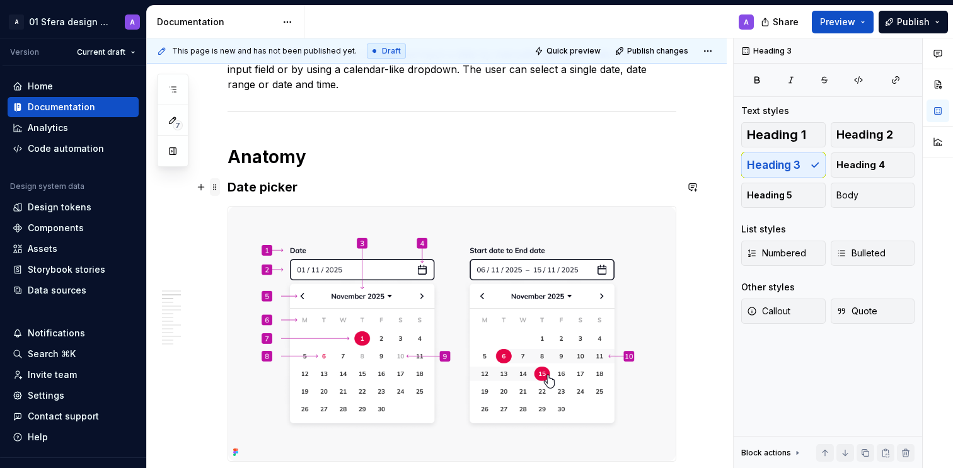
click at [216, 187] on span at bounding box center [215, 187] width 10 height 18
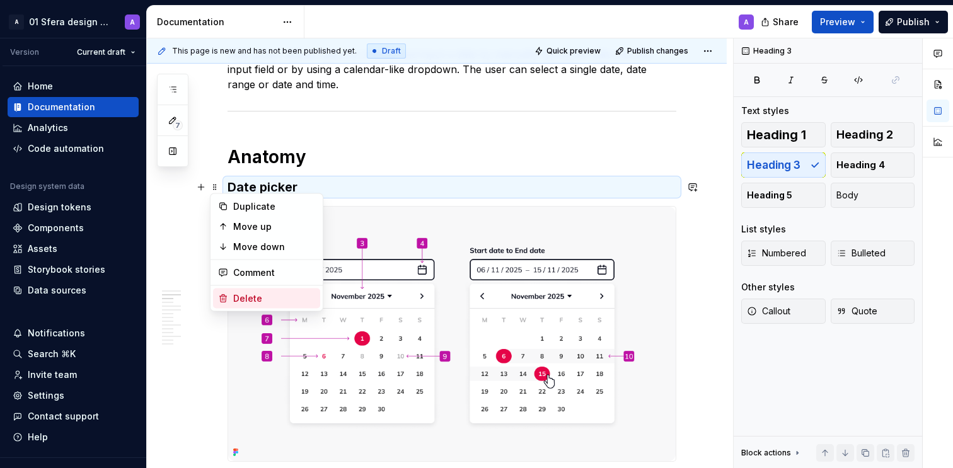
click at [263, 297] on div "Delete" at bounding box center [274, 299] width 82 height 13
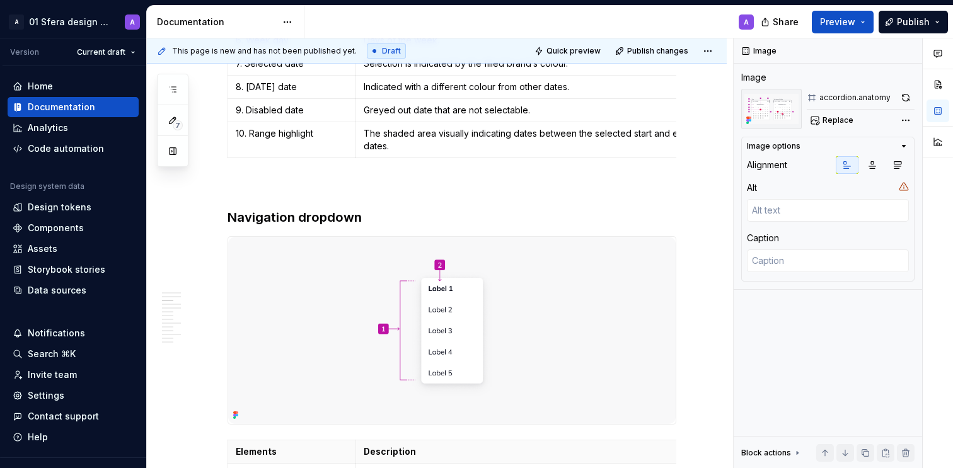
scroll to position [835, 0]
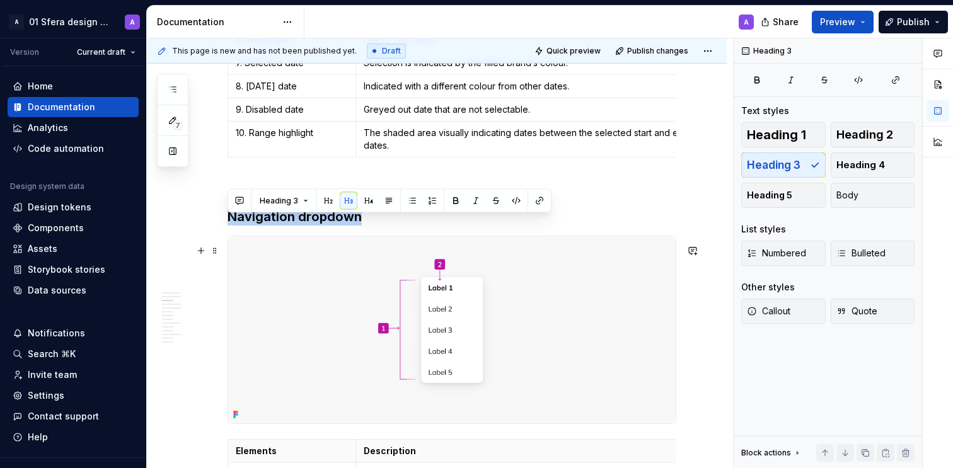
drag, startPoint x: 254, startPoint y: 211, endPoint x: 317, endPoint y: 368, distance: 168.6
click at [263, 226] on h3 "Navigation dropdown" at bounding box center [452, 217] width 449 height 18
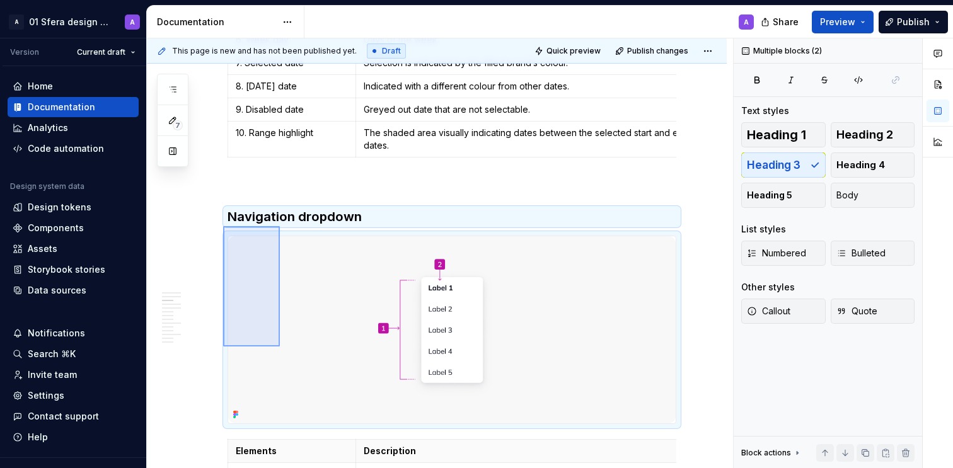
drag, startPoint x: 238, startPoint y: 241, endPoint x: 281, endPoint y: 347, distance: 113.5
click at [281, 347] on div "This page is new and has not been published yet. Draft Quick preview Publish ch…" at bounding box center [440, 253] width 586 height 431
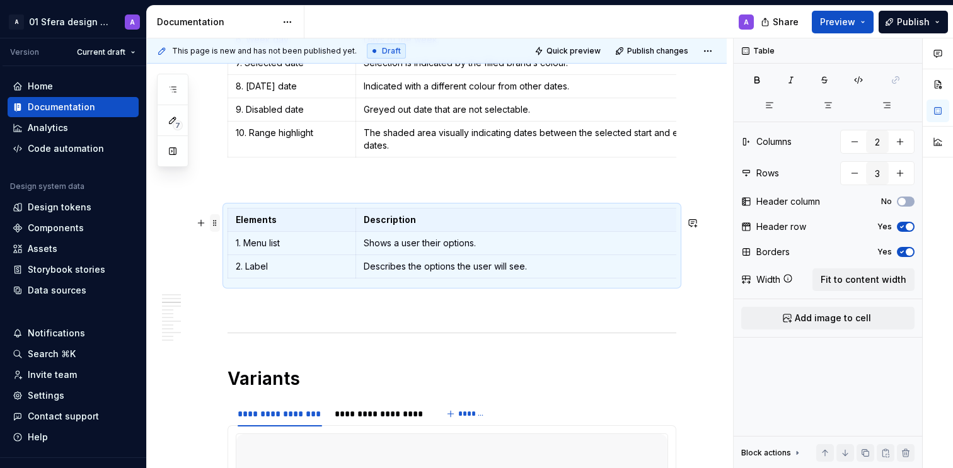
click at [217, 218] on span at bounding box center [215, 223] width 10 height 18
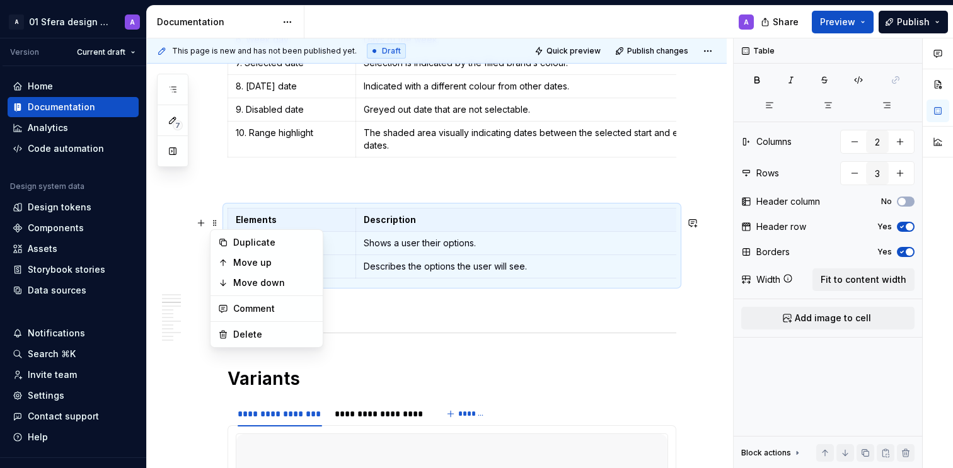
click at [387, 314] on p at bounding box center [452, 306] width 449 height 15
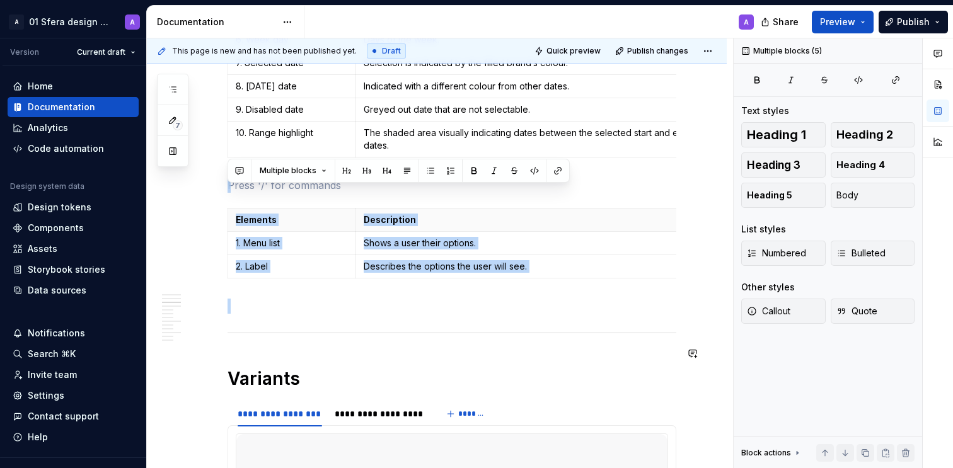
drag, startPoint x: 332, startPoint y: 332, endPoint x: 327, endPoint y: 364, distance: 32.5
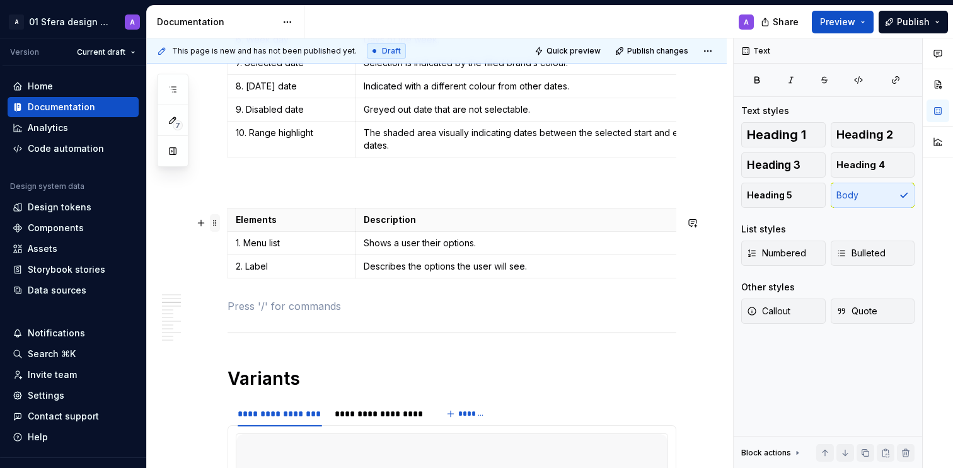
click at [214, 223] on span at bounding box center [215, 223] width 10 height 18
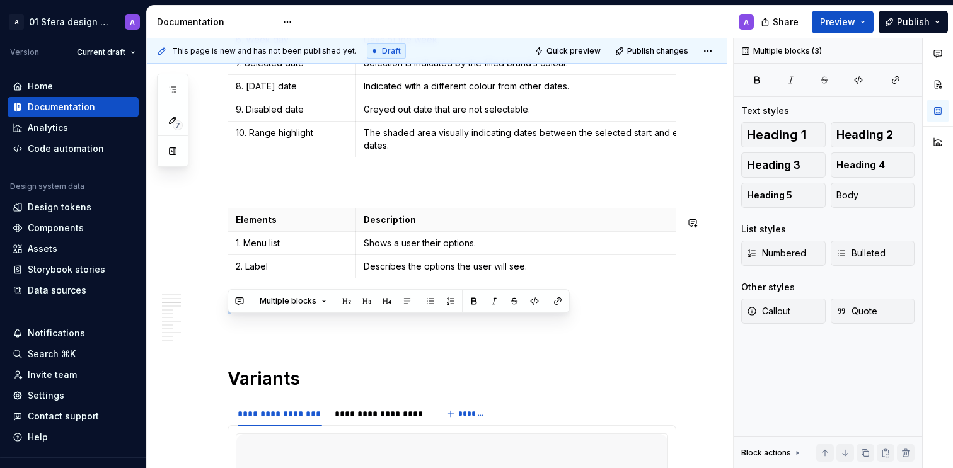
drag, startPoint x: 276, startPoint y: 370, endPoint x: 286, endPoint y: 353, distance: 19.5
click at [285, 337] on div at bounding box center [452, 333] width 449 height 8
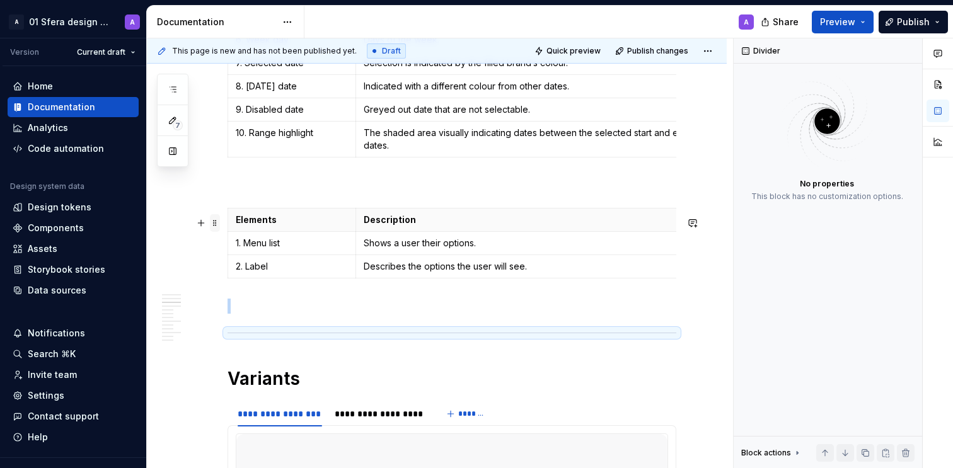
click at [214, 218] on span at bounding box center [215, 223] width 10 height 18
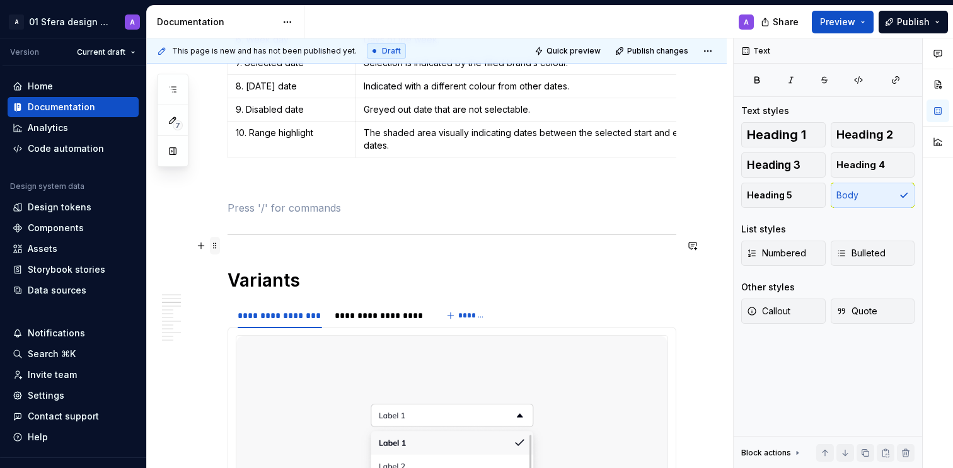
click at [211, 245] on span at bounding box center [215, 246] width 10 height 18
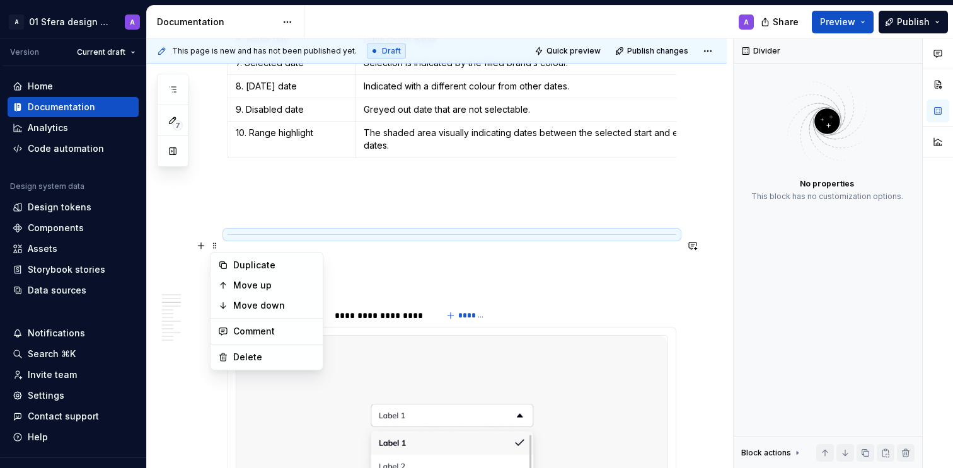
drag, startPoint x: 391, startPoint y: 278, endPoint x: 377, endPoint y: 282, distance: 14.4
click at [391, 278] on h1 "Variants" at bounding box center [452, 280] width 449 height 23
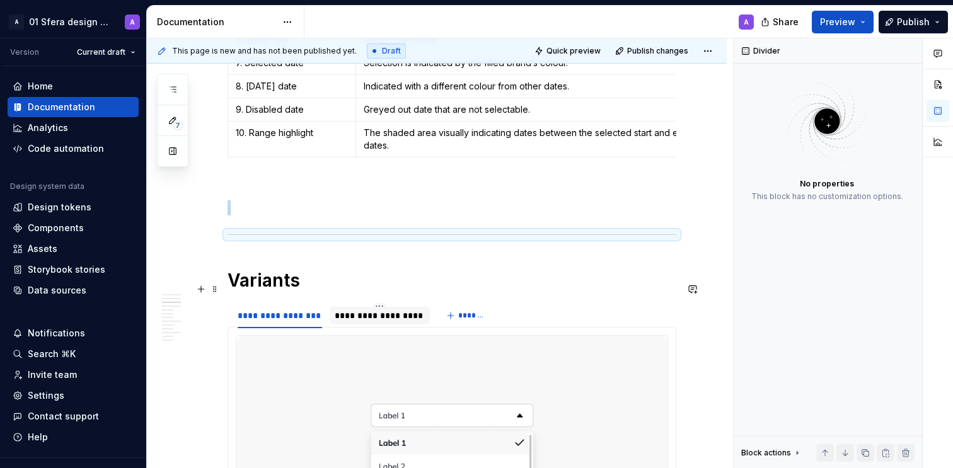
drag, startPoint x: 231, startPoint y: 288, endPoint x: 421, endPoint y: 318, distance: 192.1
click at [231, 288] on h1 "Variants" at bounding box center [452, 280] width 449 height 23
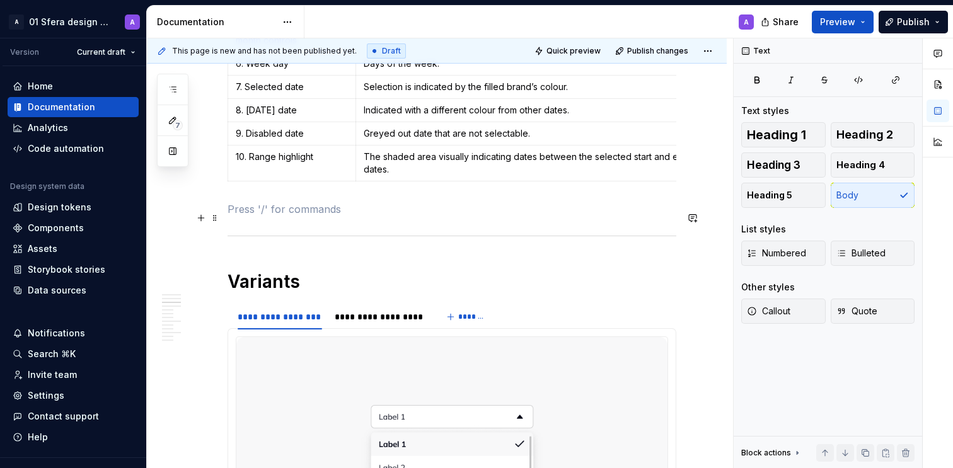
click at [284, 211] on p at bounding box center [452, 209] width 449 height 15
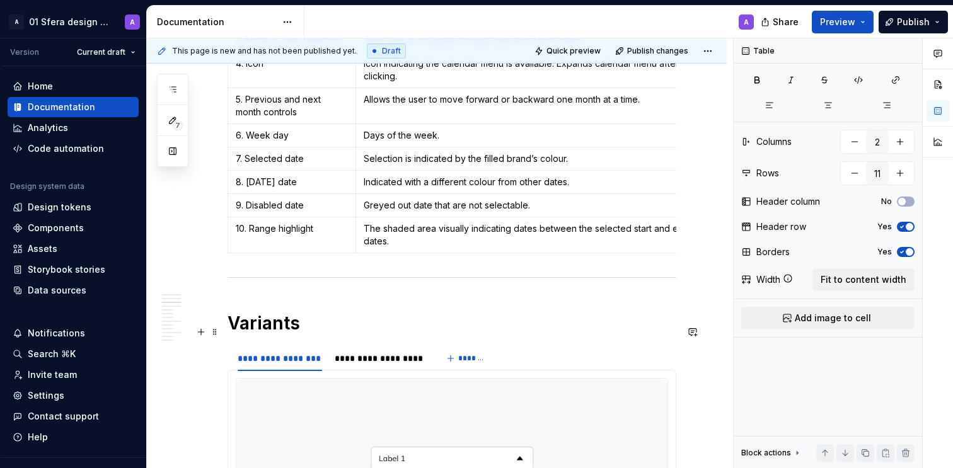
scroll to position [735, 0]
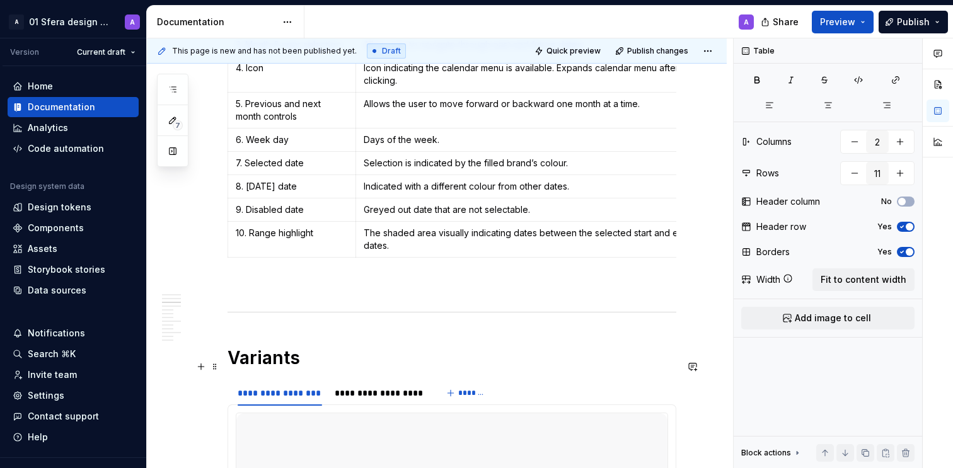
click at [334, 367] on h1 "Variants" at bounding box center [452, 358] width 449 height 23
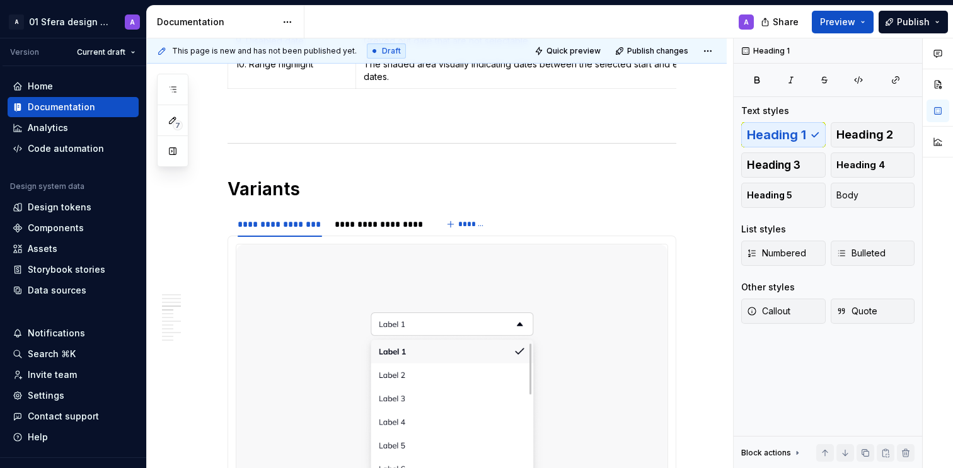
scroll to position [902, 0]
click at [311, 202] on h1 "Variants" at bounding box center [452, 191] width 449 height 23
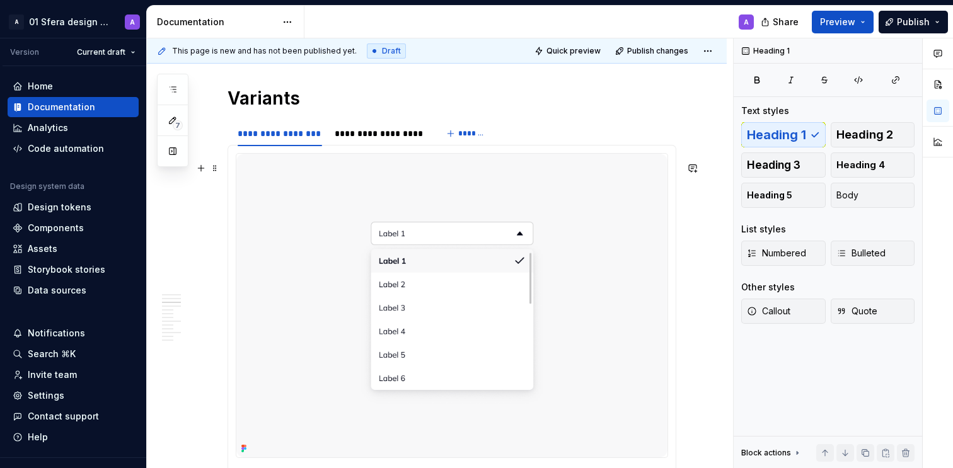
scroll to position [997, 0]
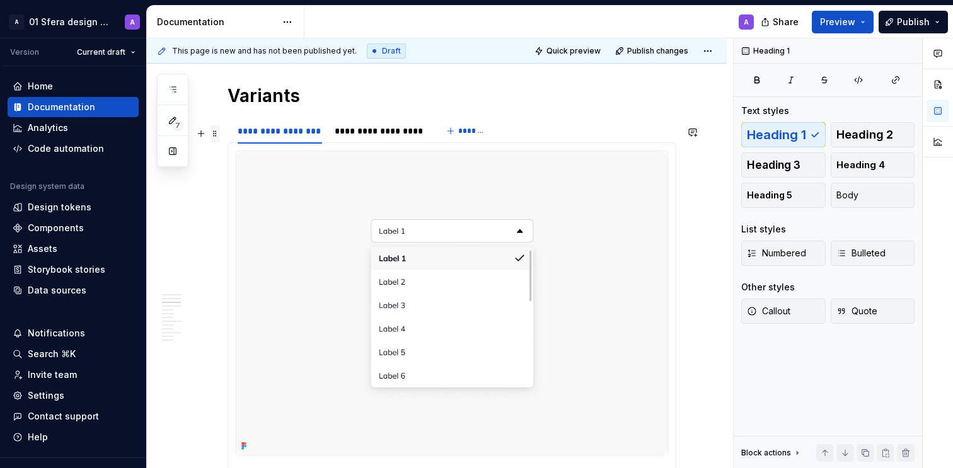
click at [215, 131] on span at bounding box center [215, 134] width 10 height 18
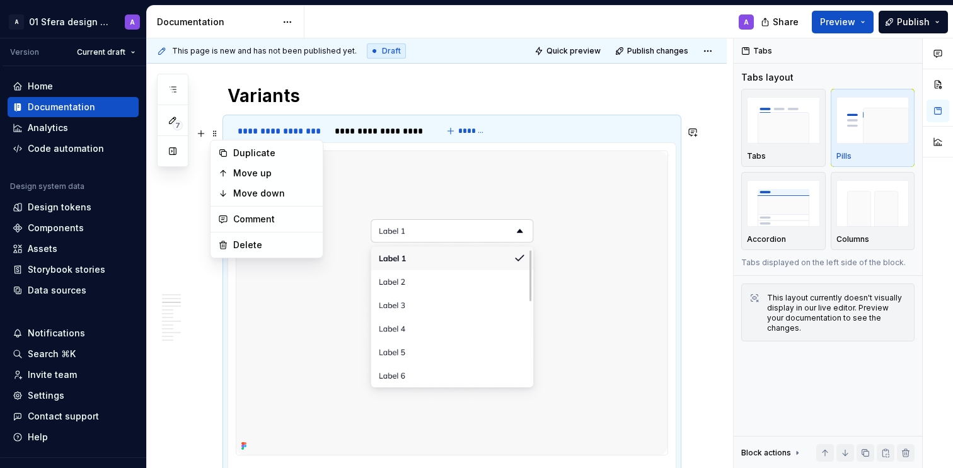
drag, startPoint x: 395, startPoint y: 104, endPoint x: 404, endPoint y: 84, distance: 21.2
click at [396, 104] on h1 "Variants" at bounding box center [452, 95] width 449 height 23
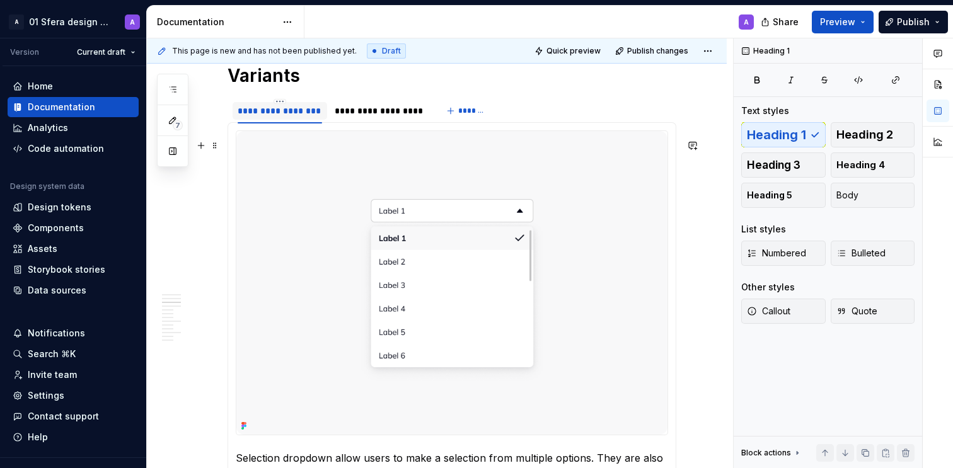
scroll to position [1018, 0]
click at [218, 109] on span at bounding box center [215, 112] width 10 height 18
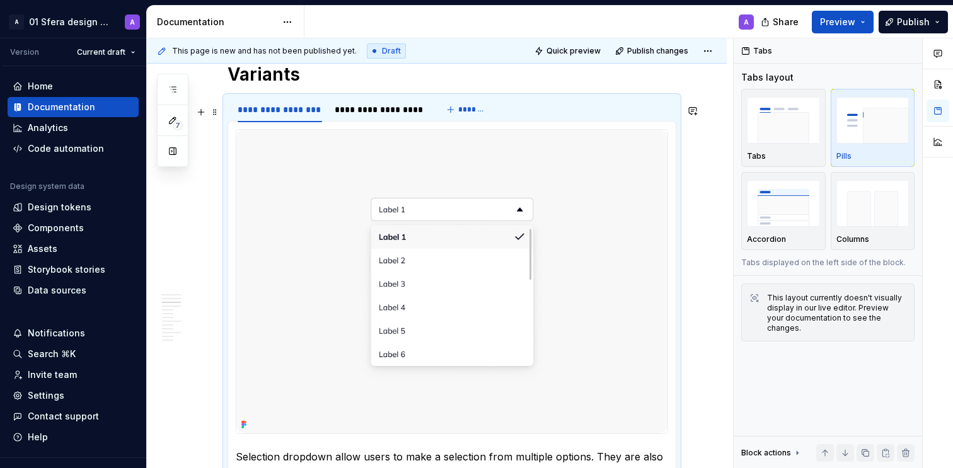
click at [369, 86] on h1 "Variants" at bounding box center [452, 74] width 449 height 23
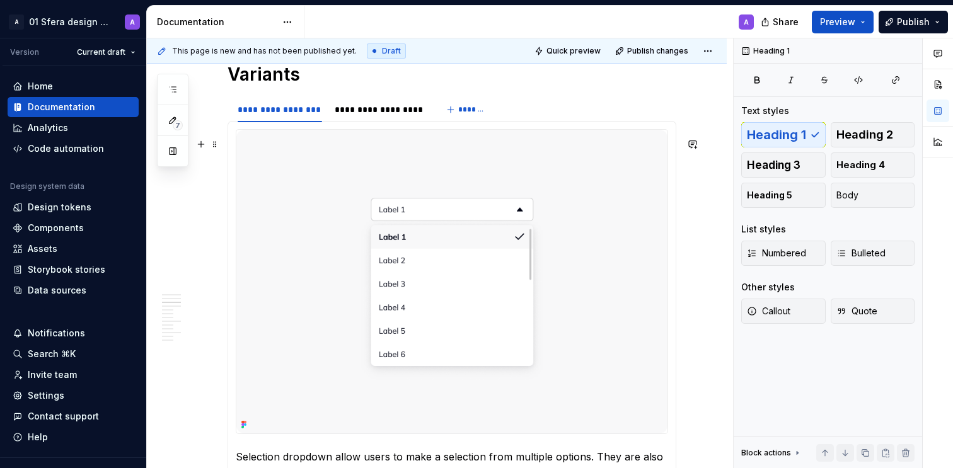
scroll to position [1129, 0]
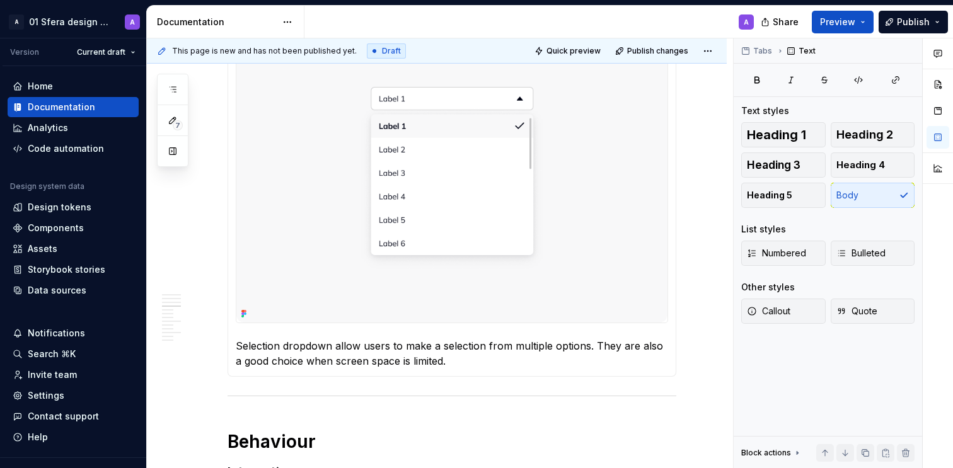
click at [245, 377] on div "Selection dropdown allow users to make a selection from multiple options. They …" at bounding box center [452, 193] width 449 height 367
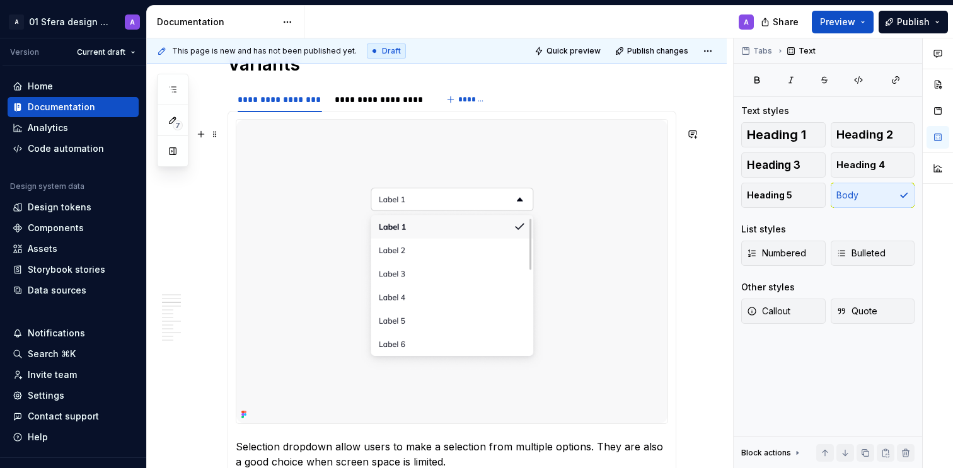
scroll to position [1006, 0]
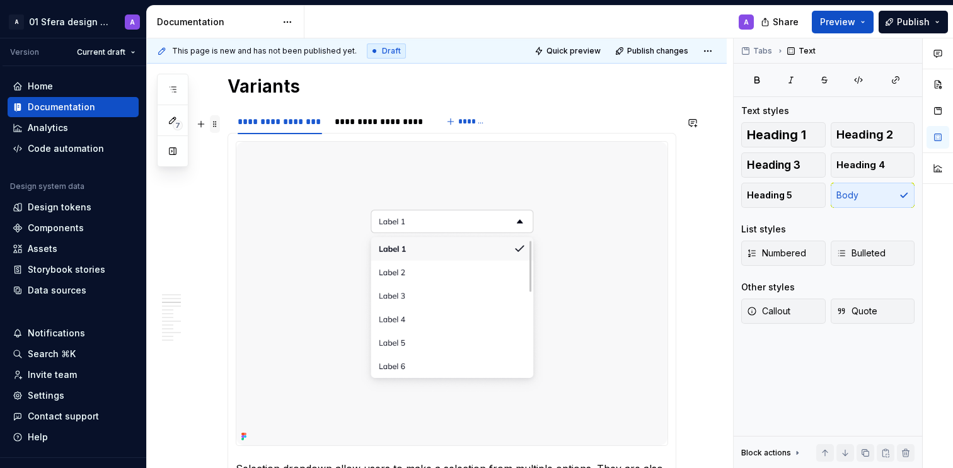
click at [217, 122] on span at bounding box center [215, 124] width 10 height 18
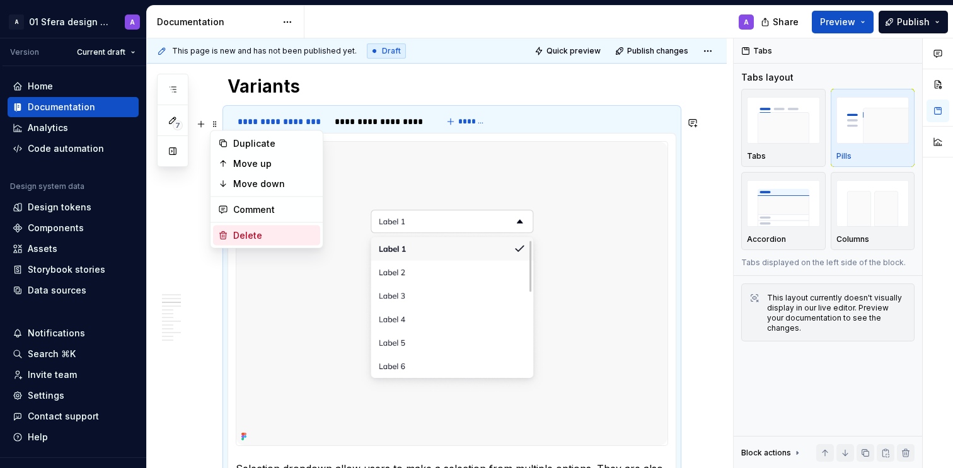
click at [255, 239] on div "Delete" at bounding box center [274, 236] width 82 height 13
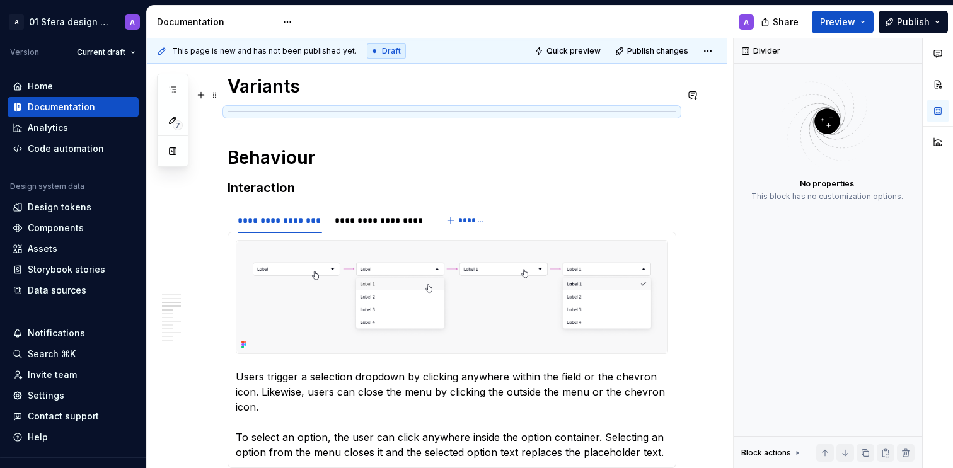
click at [336, 96] on h1 "Variants" at bounding box center [452, 86] width 449 height 23
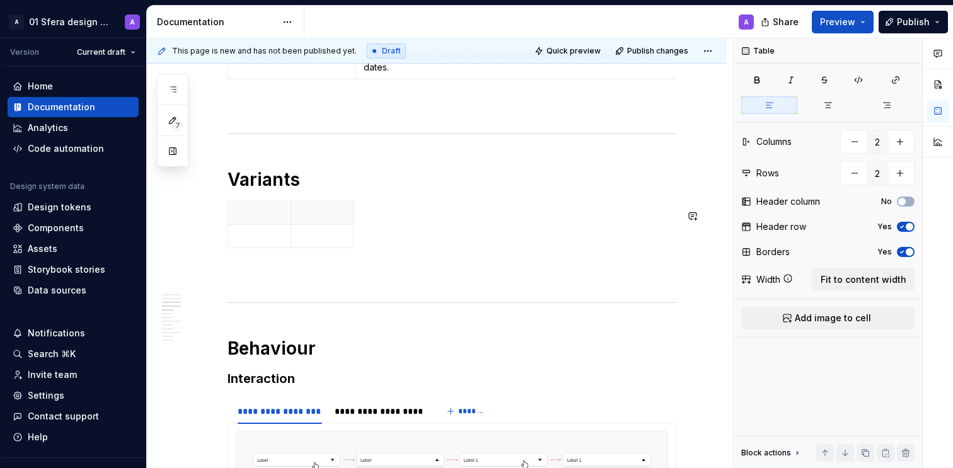
scroll to position [901, 0]
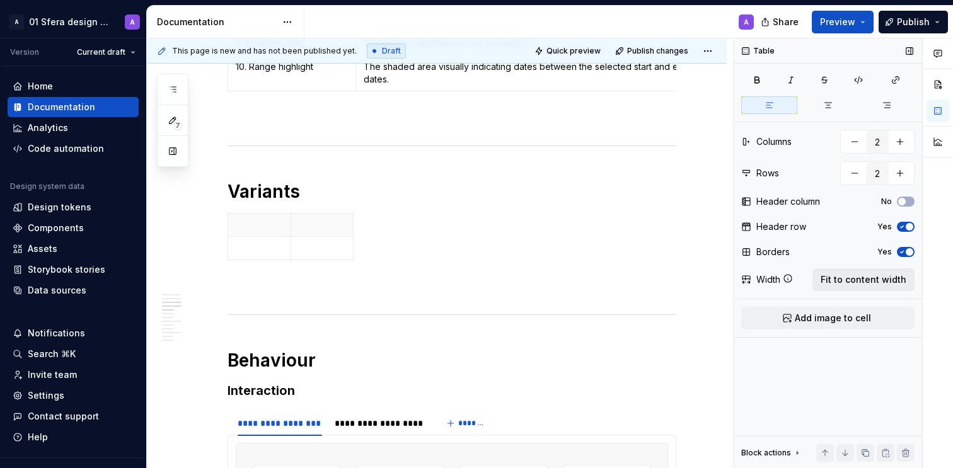
click at [847, 283] on span "Fit to content width" at bounding box center [864, 280] width 86 height 13
click at [906, 225] on span "button" at bounding box center [910, 227] width 8 height 8
click at [906, 250] on span "button" at bounding box center [910, 252] width 8 height 8
click at [769, 318] on button "Add image to cell" at bounding box center [828, 318] width 173 height 23
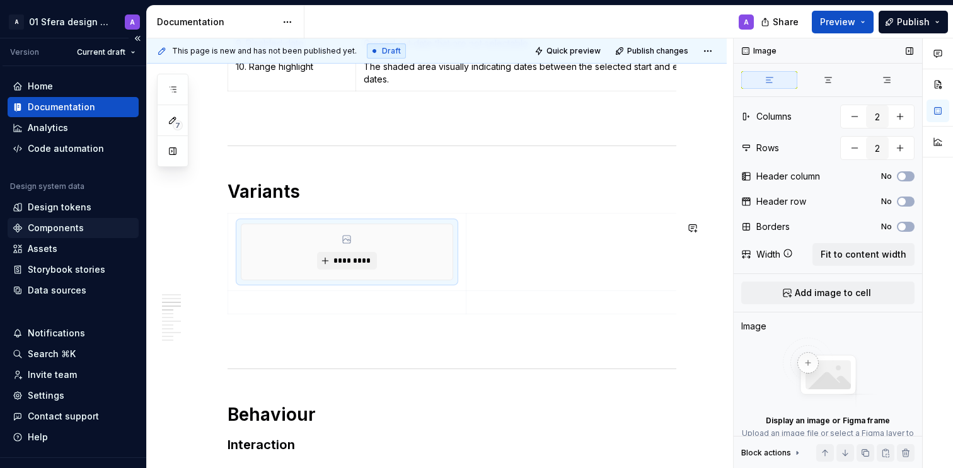
type textarea "*"
click at [361, 266] on span "*********" at bounding box center [352, 261] width 38 height 10
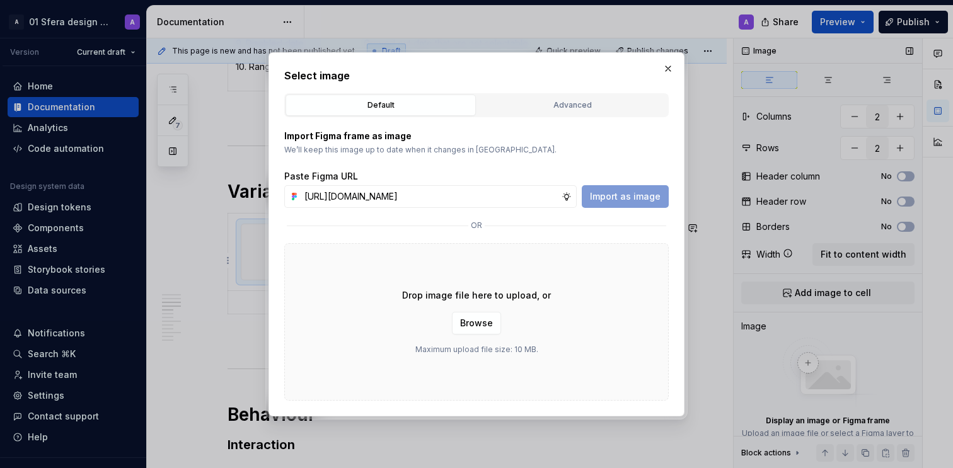
scroll to position [0, 308]
type input "[URL][DOMAIN_NAME]"
click at [610, 206] on button "Import as image" at bounding box center [625, 196] width 87 height 23
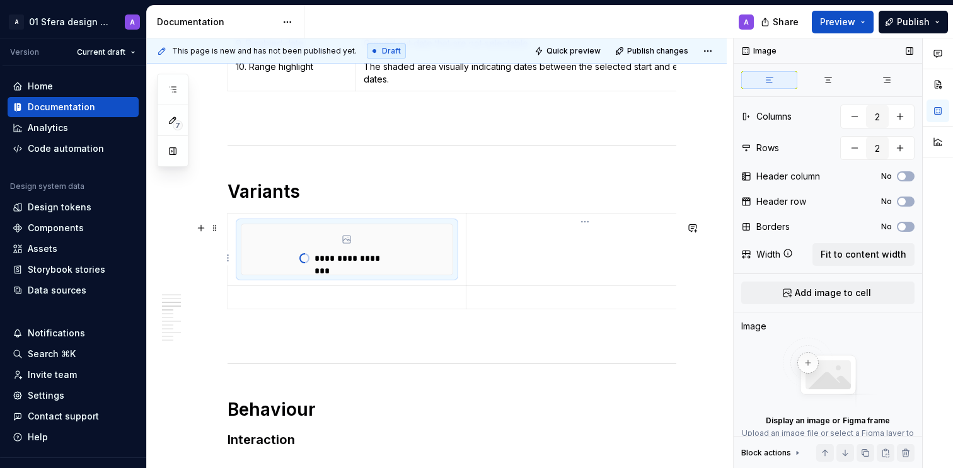
click at [515, 262] on td at bounding box center [585, 249] width 238 height 73
click at [520, 252] on td at bounding box center [585, 249] width 238 height 73
click at [505, 242] on td at bounding box center [585, 249] width 238 height 73
click at [487, 229] on p at bounding box center [585, 225] width 222 height 13
click at [481, 231] on p at bounding box center [585, 225] width 222 height 13
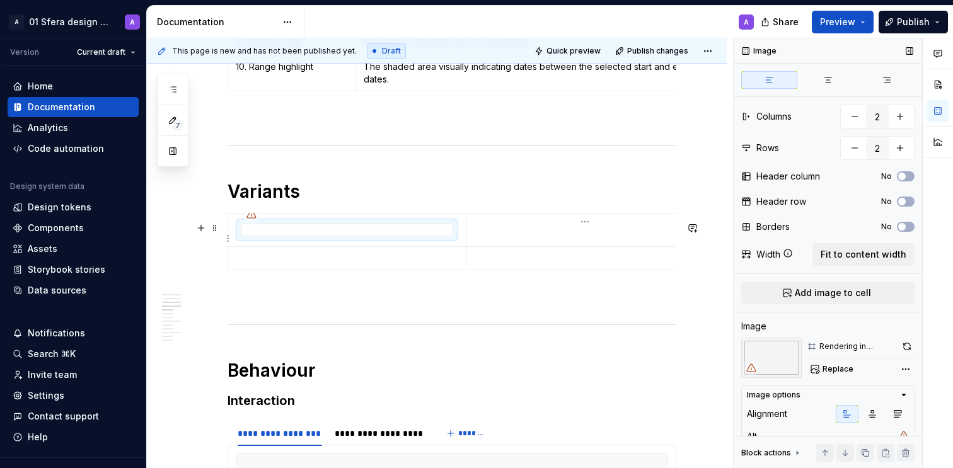
click at [489, 240] on td at bounding box center [585, 229] width 238 height 33
click at [504, 243] on td at bounding box center [585, 229] width 238 height 33
click at [496, 264] on p at bounding box center [585, 258] width 222 height 13
click at [494, 265] on p at bounding box center [585, 258] width 222 height 13
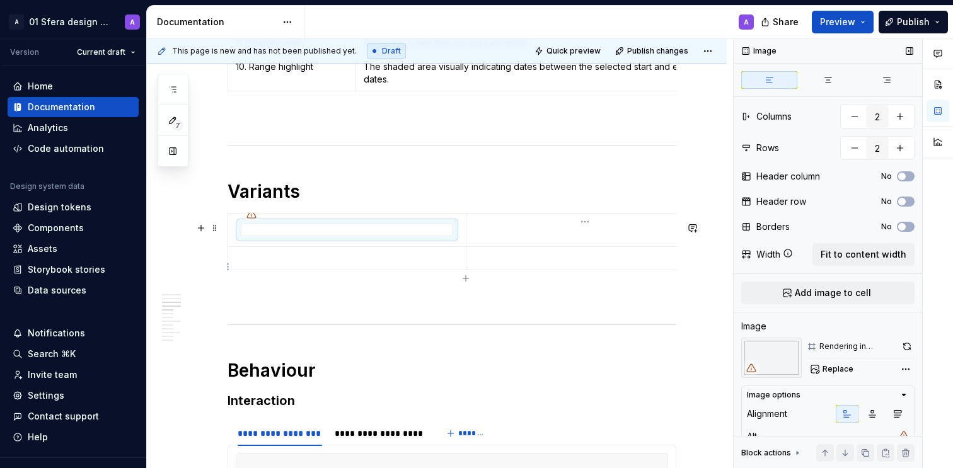
click at [494, 265] on p at bounding box center [585, 258] width 222 height 13
click at [625, 229] on p at bounding box center [585, 225] width 222 height 13
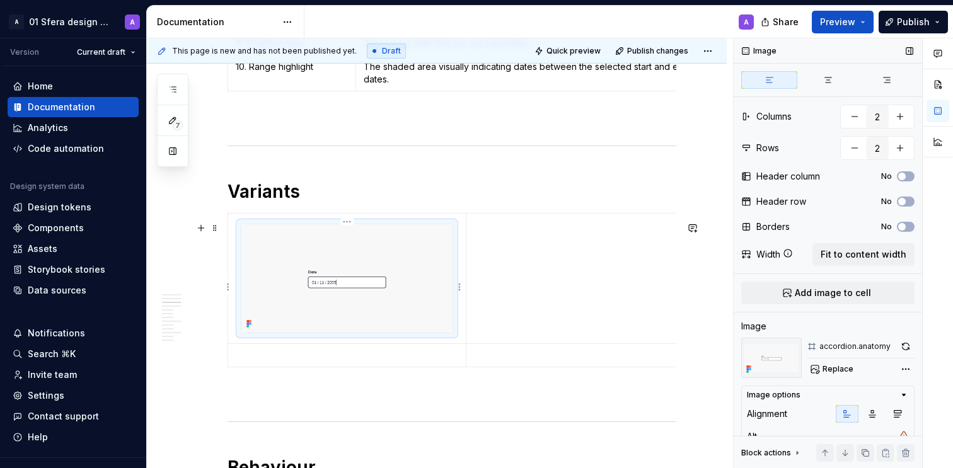
click at [513, 248] on td at bounding box center [585, 278] width 238 height 131
click at [500, 246] on td at bounding box center [585, 278] width 238 height 131
click at [481, 241] on td at bounding box center [585, 278] width 238 height 131
click at [480, 240] on td at bounding box center [585, 278] width 238 height 131
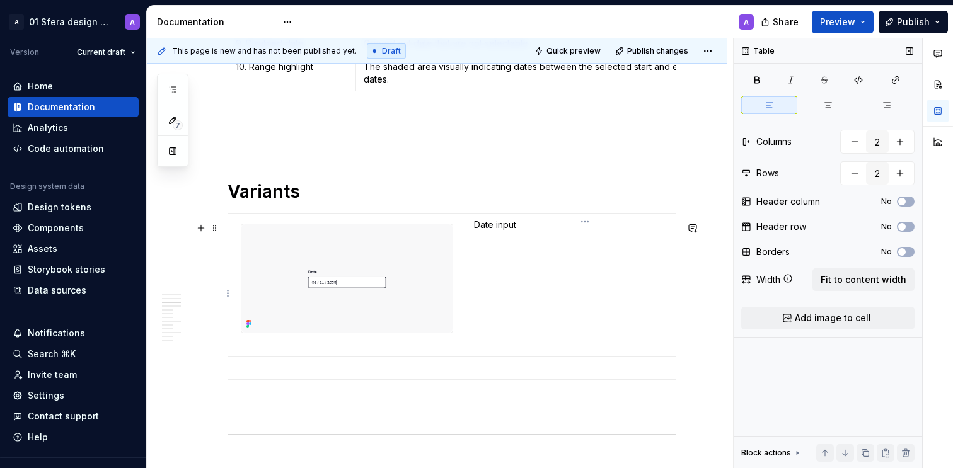
click at [496, 231] on p "Date input" at bounding box center [585, 225] width 222 height 13
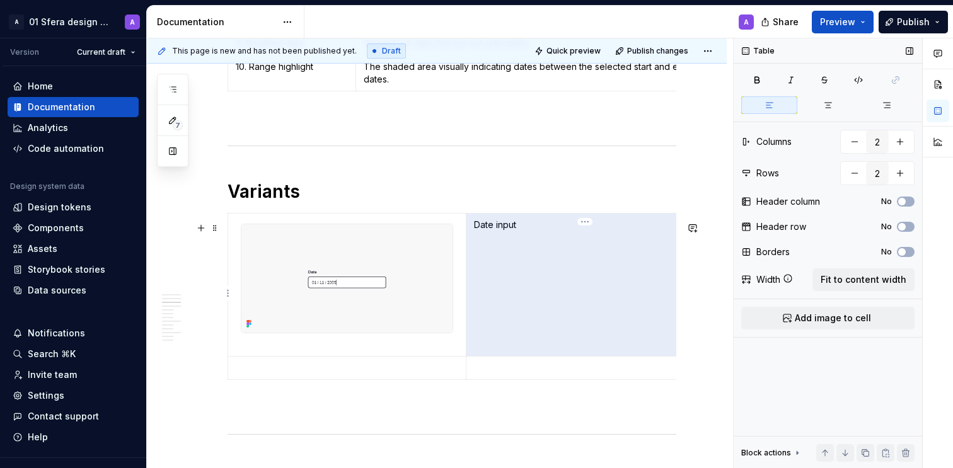
click at [496, 231] on p "Date input" at bounding box center [585, 225] width 222 height 13
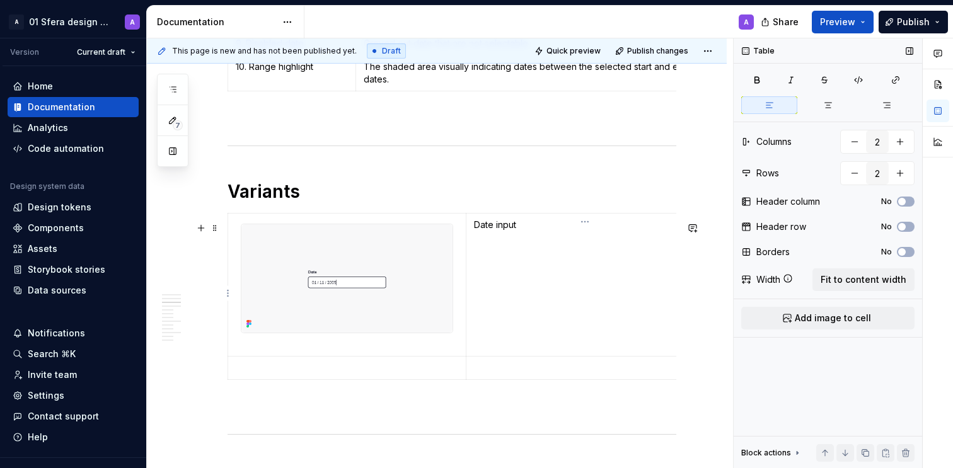
click at [509, 231] on p "Date input" at bounding box center [585, 225] width 222 height 13
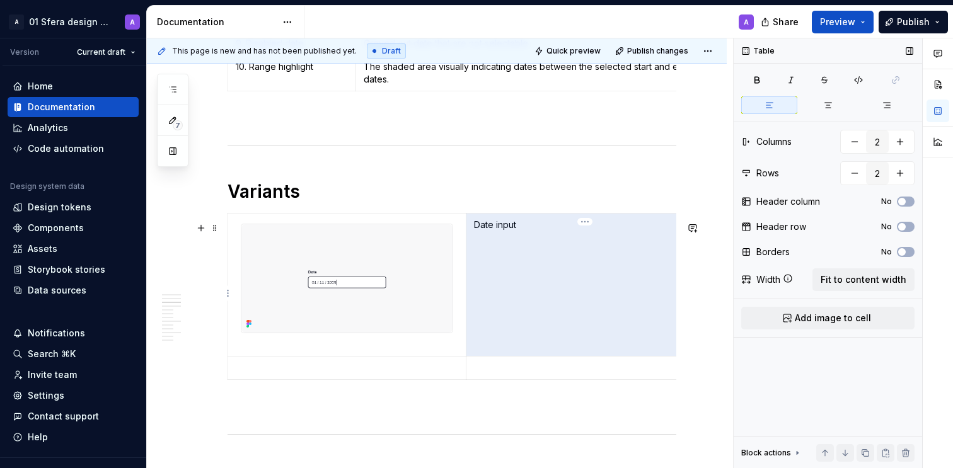
click at [509, 231] on p "Date input" at bounding box center [585, 225] width 222 height 13
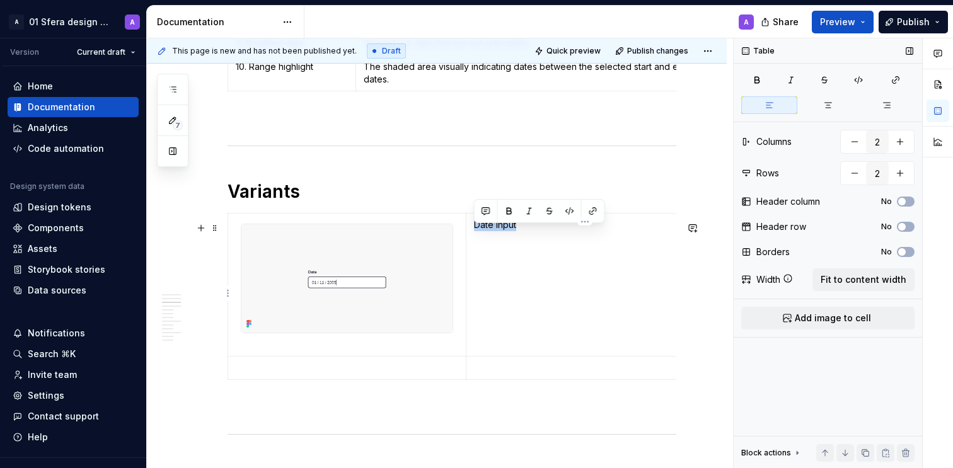
drag, startPoint x: 521, startPoint y: 234, endPoint x: 473, endPoint y: 231, distance: 48.0
click at [473, 231] on td "Date input" at bounding box center [585, 284] width 238 height 143
click at [752, 79] on icon "button" at bounding box center [757, 80] width 10 height 10
drag, startPoint x: 536, startPoint y: 247, endPoint x: 540, endPoint y: 252, distance: 6.7
click at [537, 247] on td "Date input" at bounding box center [585, 284] width 238 height 143
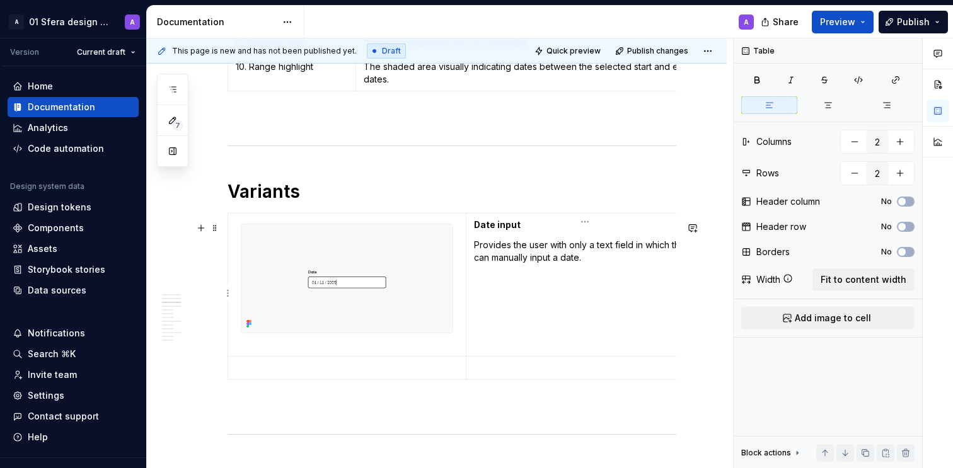
click at [538, 231] on p "Date input" at bounding box center [585, 225] width 222 height 13
click at [504, 352] on td "Date input Provides the user with only a text field in which they can manually …" at bounding box center [585, 284] width 238 height 143
click at [496, 351] on td "Date input Provides the user with only a text field in which they can manually …" at bounding box center [585, 284] width 238 height 143
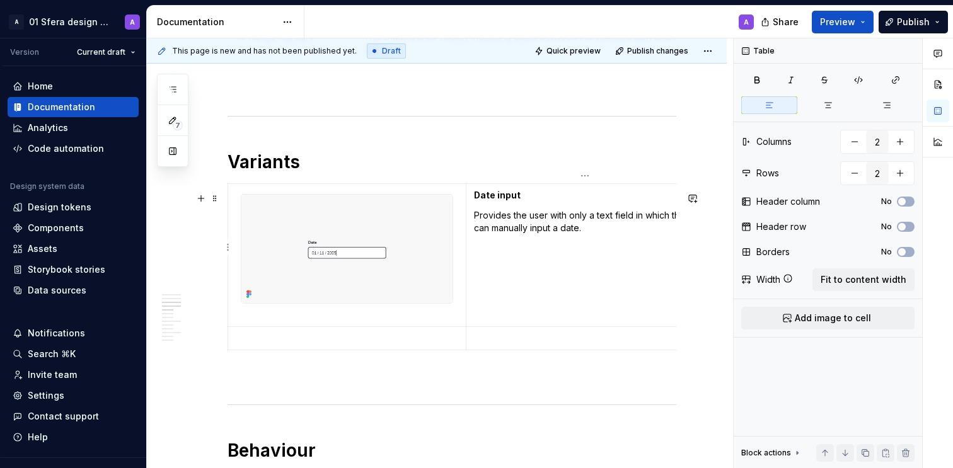
scroll to position [998, 0]
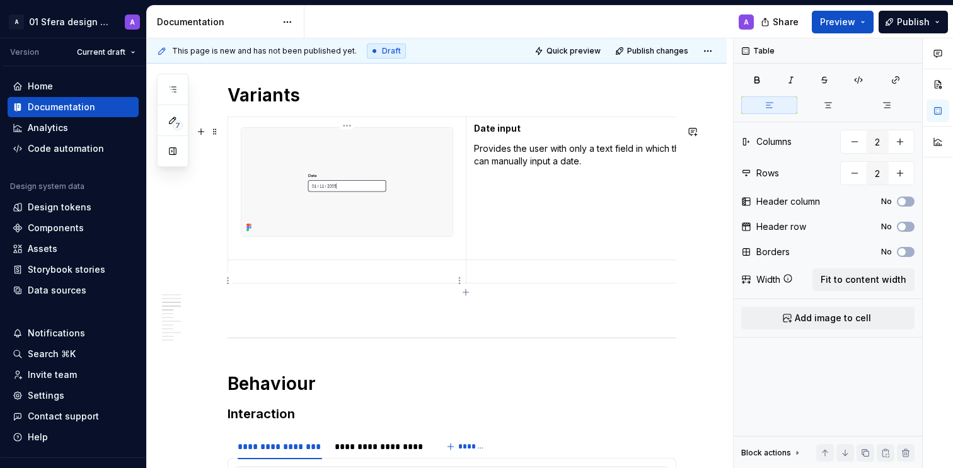
click at [347, 278] on p at bounding box center [347, 271] width 223 height 13
click at [834, 310] on button "Add image to cell" at bounding box center [828, 318] width 173 height 23
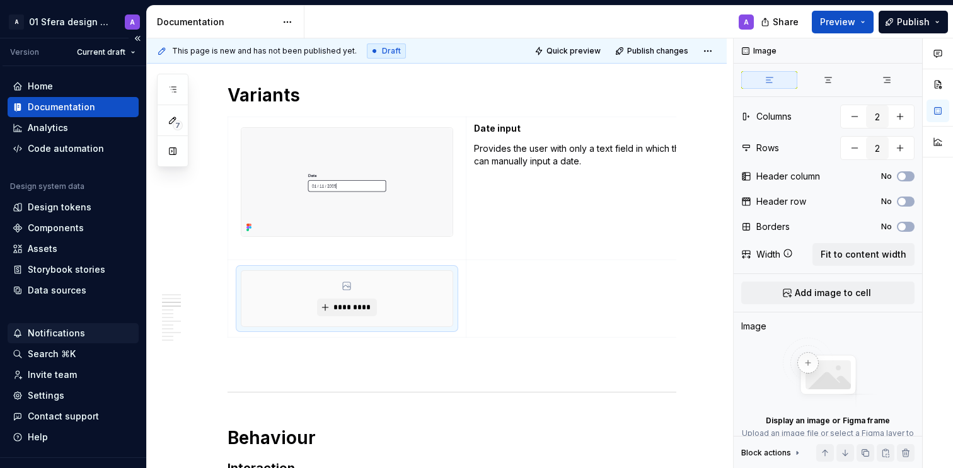
type textarea "*"
click at [344, 313] on span "*********" at bounding box center [352, 308] width 38 height 10
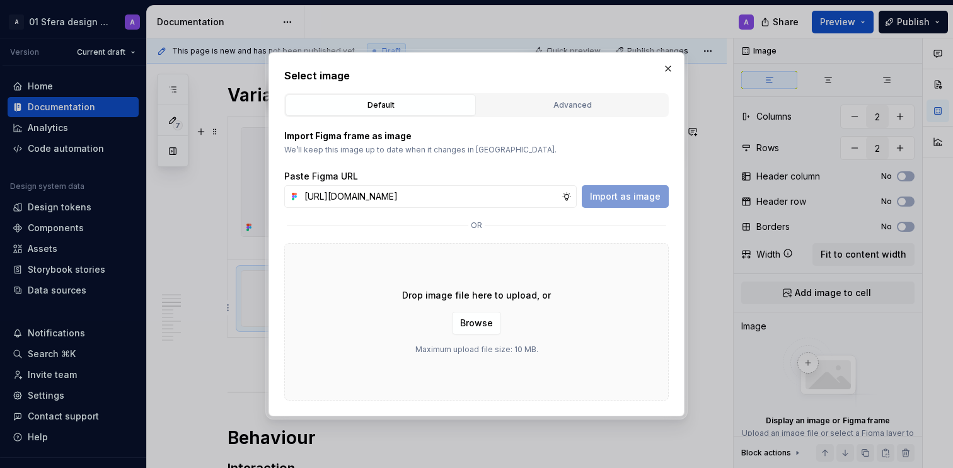
scroll to position [0, 308]
type input "[URL][DOMAIN_NAME]"
click at [645, 199] on span "Import as image" at bounding box center [625, 196] width 71 height 13
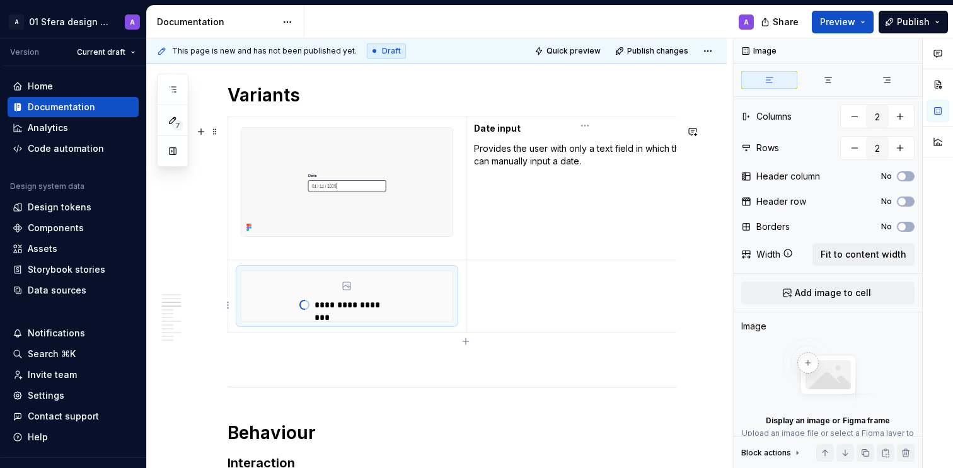
click at [630, 289] on td at bounding box center [585, 296] width 238 height 73
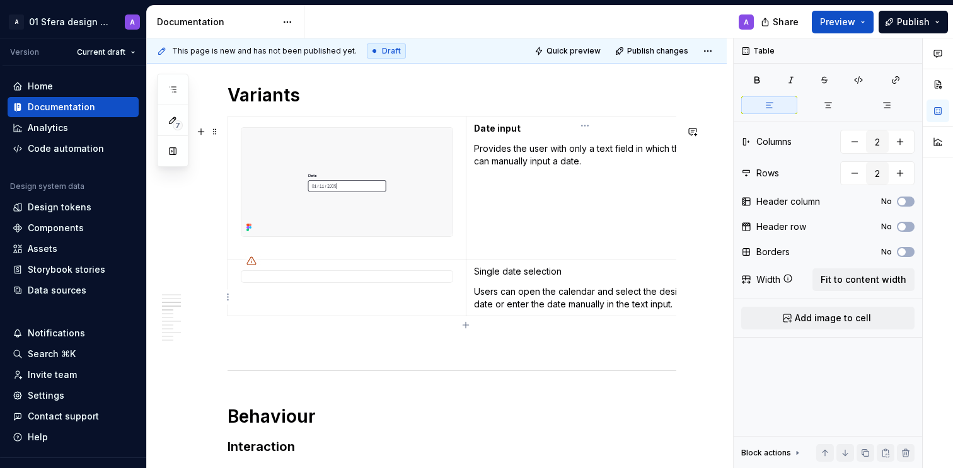
click at [532, 278] on p "Single date selection" at bounding box center [585, 271] width 222 height 13
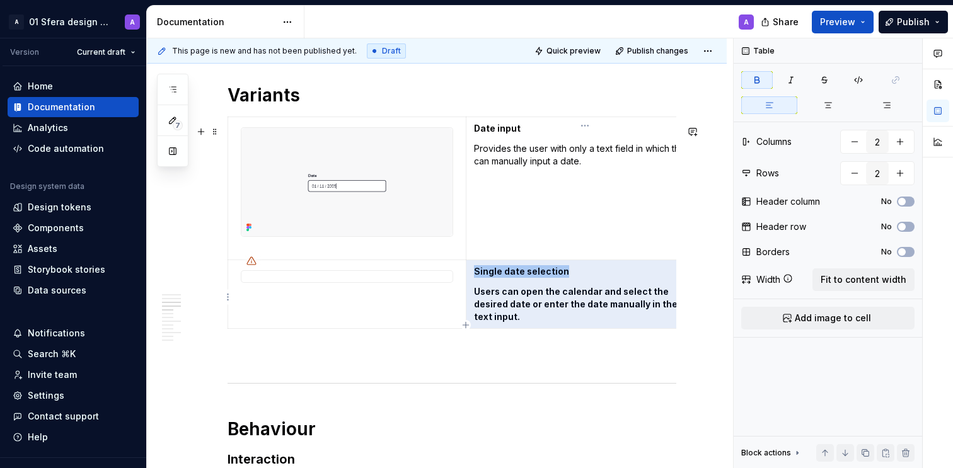
scroll to position [0, 23]
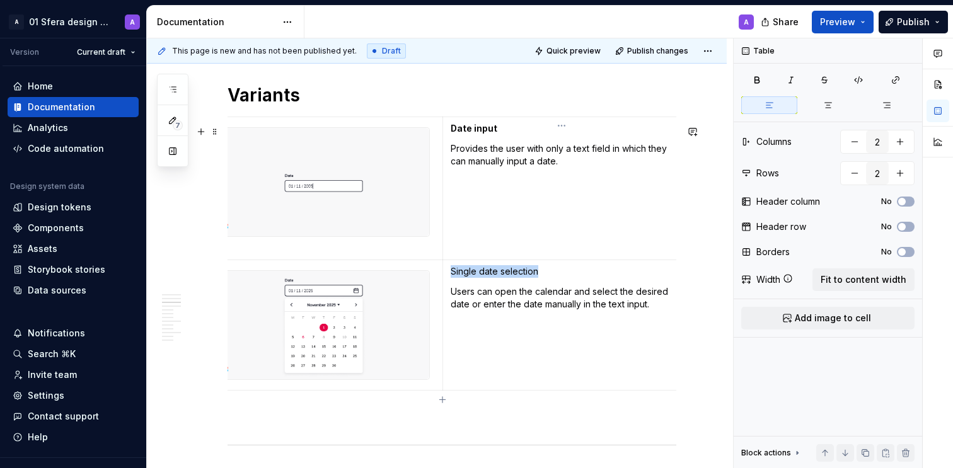
click at [549, 278] on p "Single date selection" at bounding box center [562, 271] width 222 height 13
drag, startPoint x: 554, startPoint y: 279, endPoint x: 448, endPoint y: 279, distance: 105.9
click at [448, 279] on td "Single date selection Users can open the calendar and select the desired date o…" at bounding box center [562, 325] width 238 height 131
click at [537, 311] on p "Users can open the calendar and select the desired date or enter the date manua…" at bounding box center [562, 298] width 222 height 25
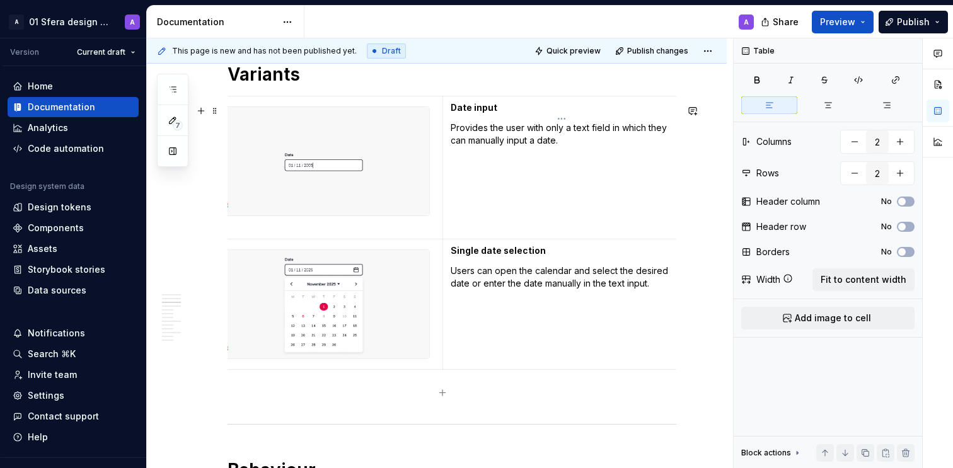
scroll to position [1019, 0]
click at [440, 375] on icon "button" at bounding box center [443, 378] width 10 height 10
type input "3"
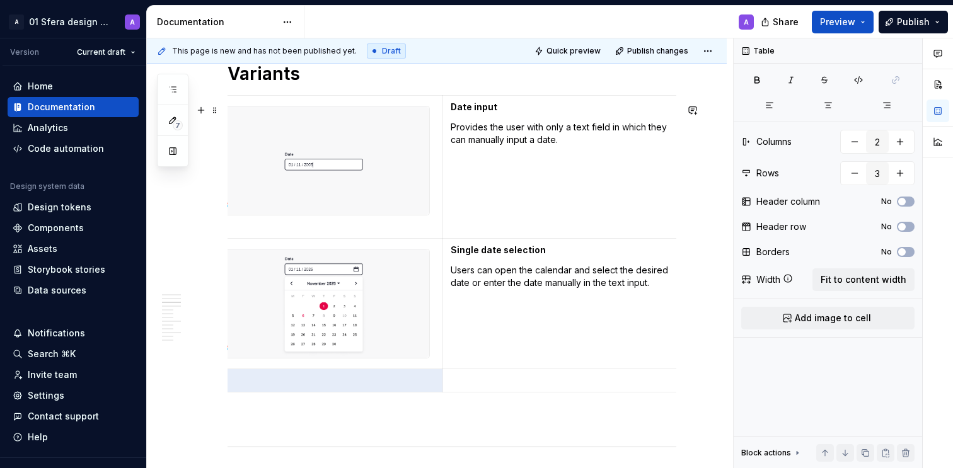
scroll to position [0, 5]
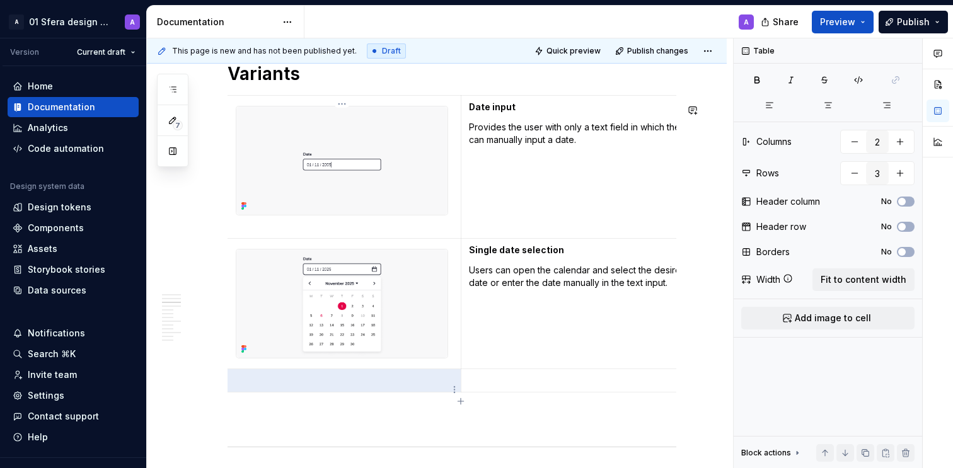
click at [356, 387] on p at bounding box center [342, 381] width 223 height 13
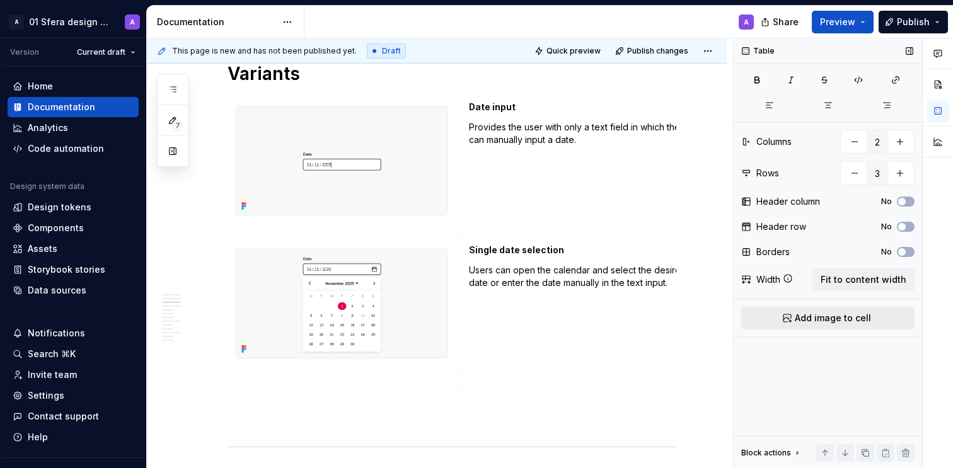
click at [818, 324] on span "Add image to cell" at bounding box center [833, 318] width 76 height 13
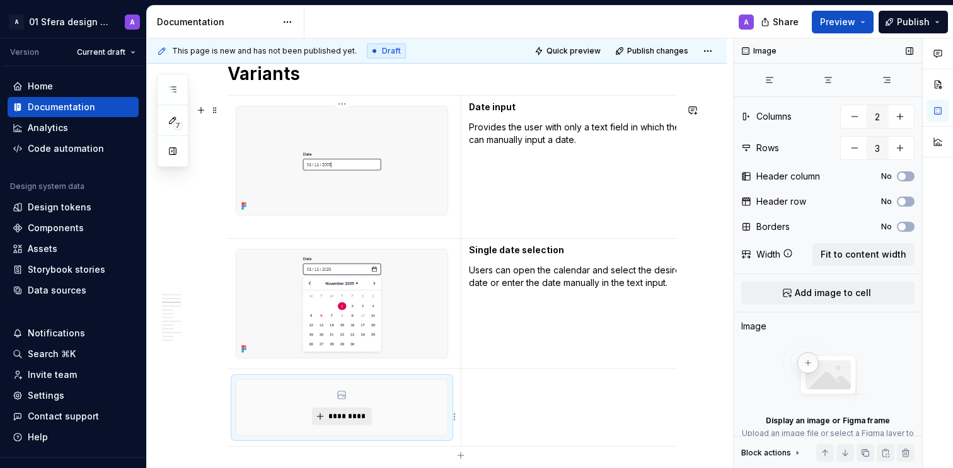
click at [324, 426] on button "*********" at bounding box center [342, 417] width 60 height 18
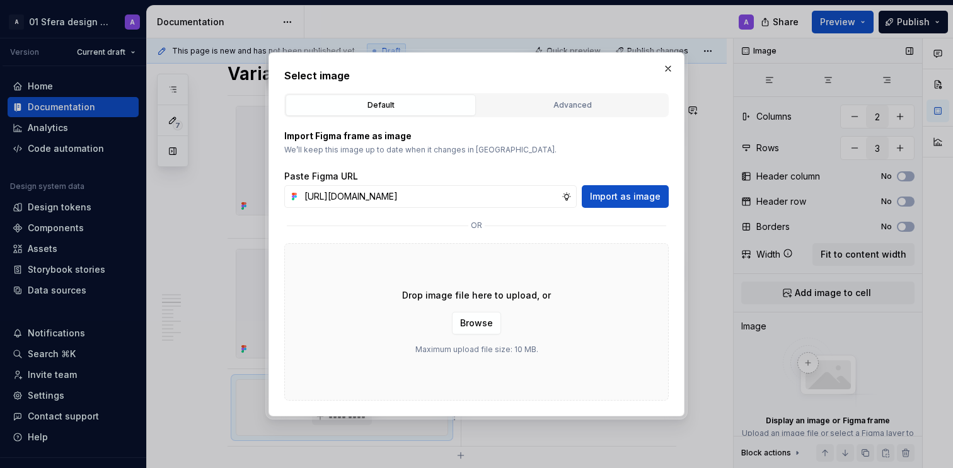
scroll to position [0, 308]
type input "[URL][DOMAIN_NAME]"
click at [598, 192] on span "Import as image" at bounding box center [625, 196] width 71 height 13
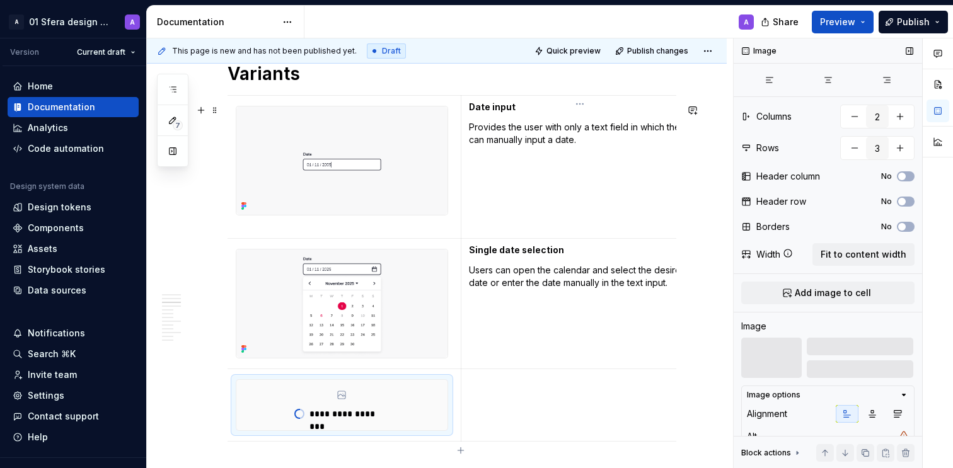
click at [523, 401] on td at bounding box center [580, 405] width 238 height 73
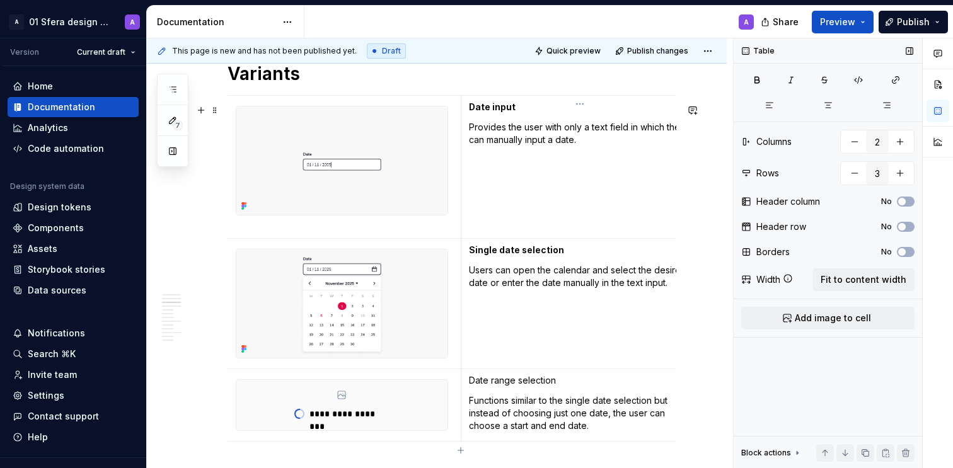
click at [504, 387] on p "Date range selection" at bounding box center [580, 381] width 222 height 13
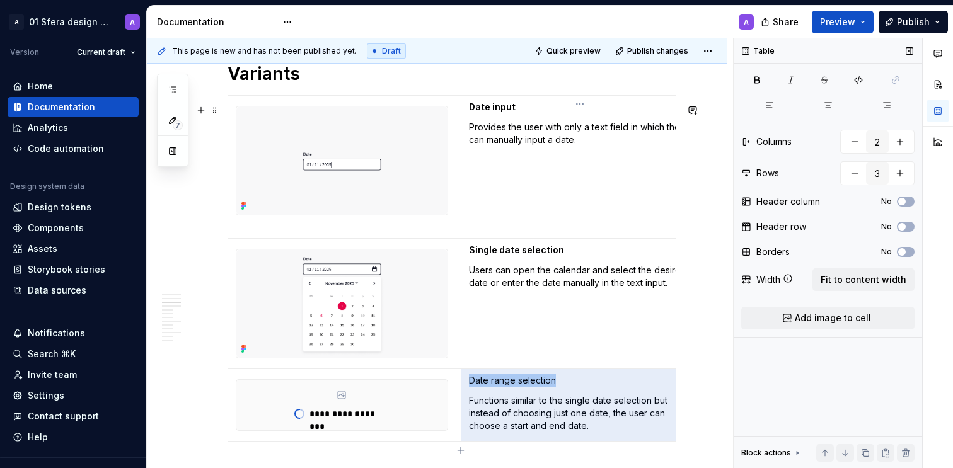
click at [504, 387] on p "Date range selection" at bounding box center [580, 381] width 222 height 13
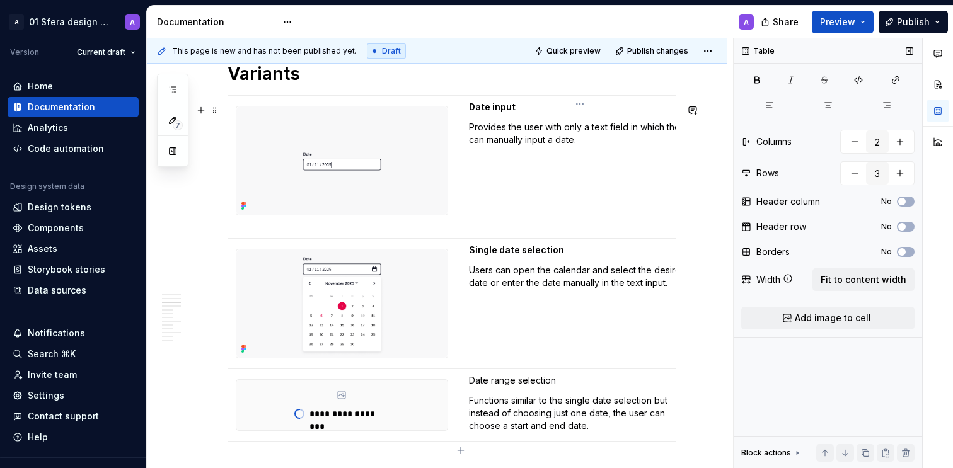
drag, startPoint x: 562, startPoint y: 418, endPoint x: 564, endPoint y: 412, distance: 6.8
click at [562, 418] on p "Functions similar to the single date selection but instead of choosing just one…" at bounding box center [580, 414] width 222 height 38
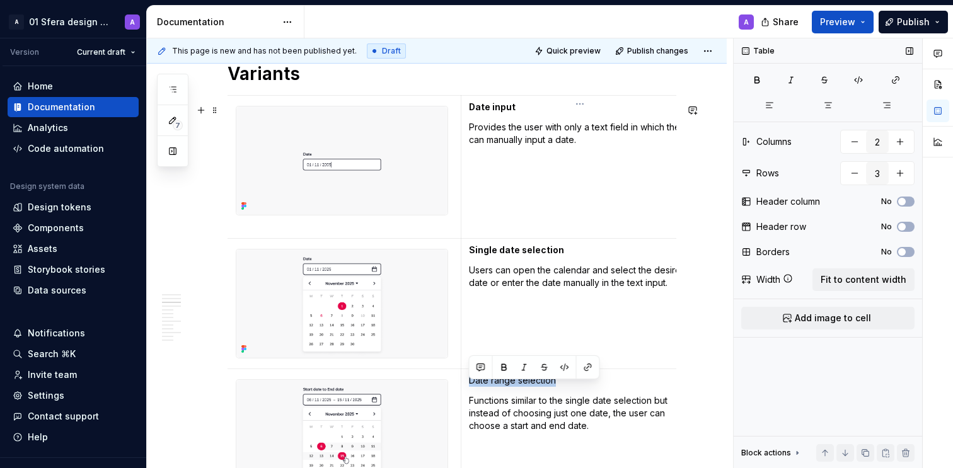
drag, startPoint x: 562, startPoint y: 392, endPoint x: 467, endPoint y: 392, distance: 95.2
click at [467, 392] on td "Date range selection Functions similar to the single date selection but instead…" at bounding box center [580, 434] width 238 height 131
click at [521, 433] on p "Functions similar to the single date selection but instead of choosing just one…" at bounding box center [580, 414] width 222 height 38
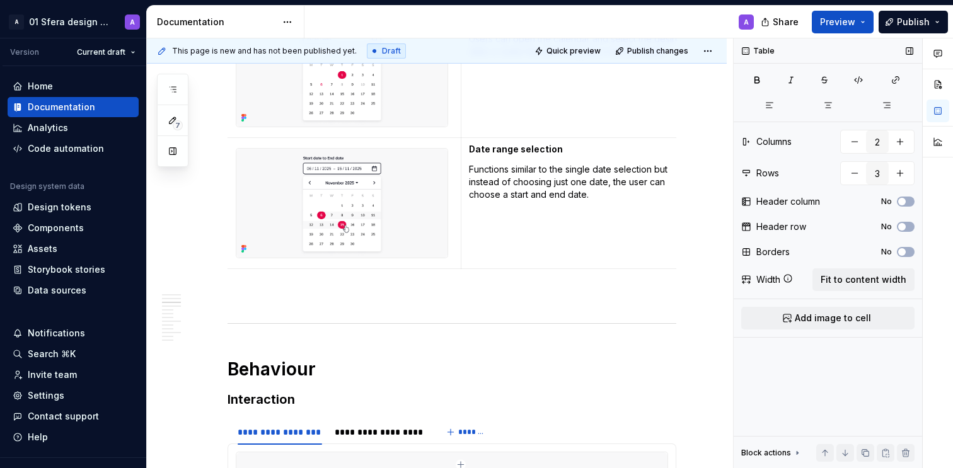
scroll to position [1320, 0]
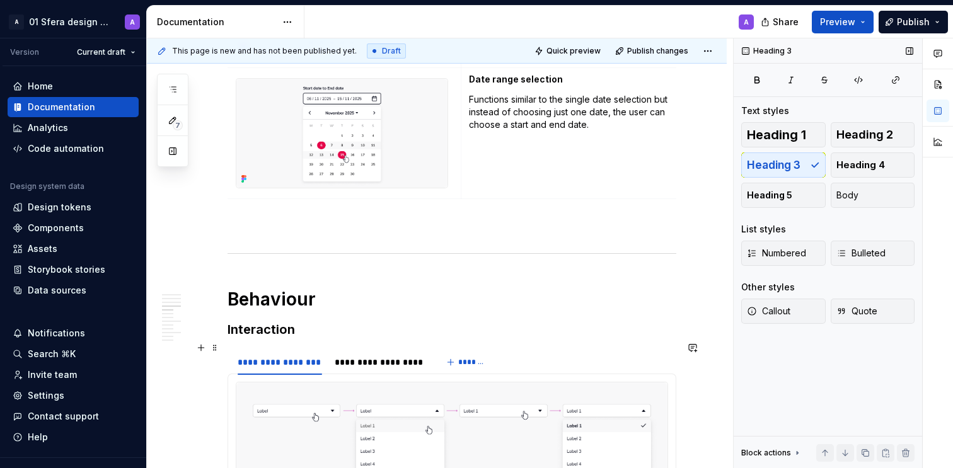
click at [271, 339] on h3 "Interaction" at bounding box center [452, 330] width 449 height 18
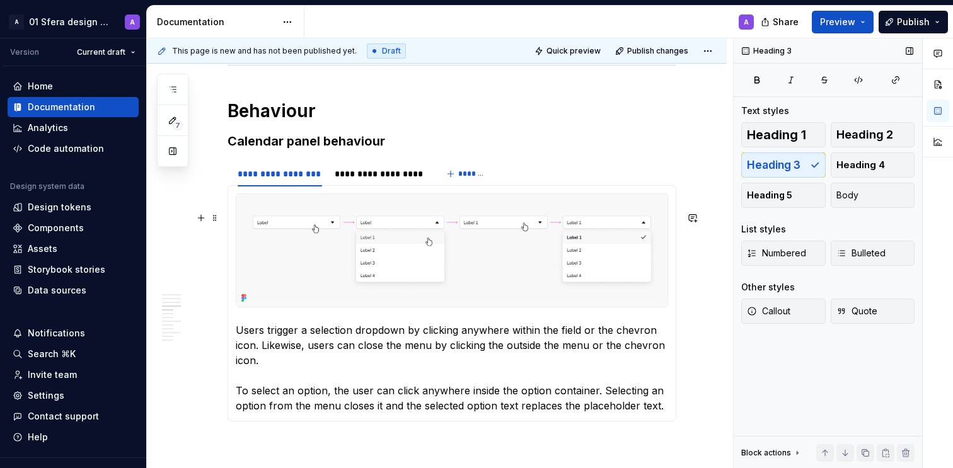
scroll to position [1506, 0]
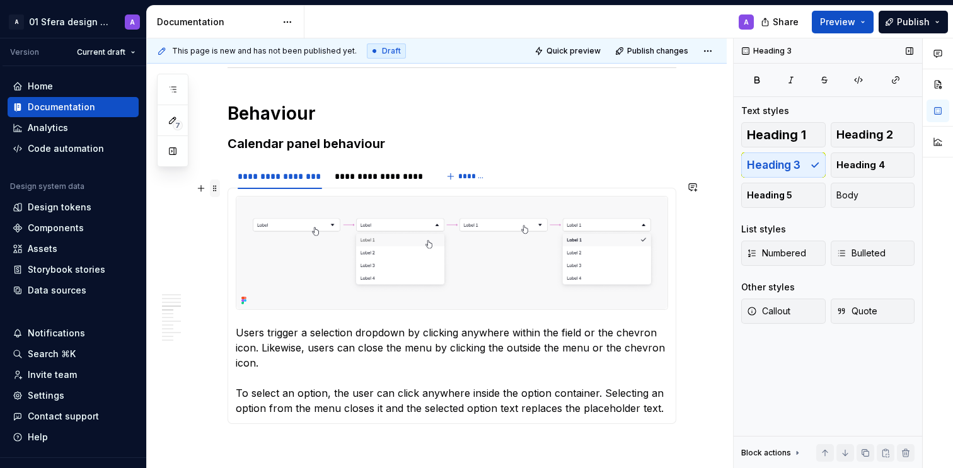
click at [214, 185] on span at bounding box center [215, 189] width 10 height 18
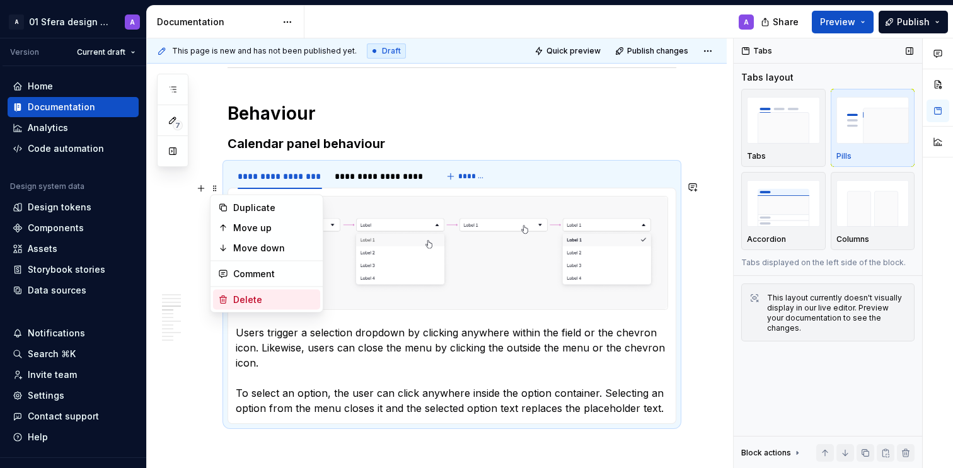
click at [271, 297] on div "Delete" at bounding box center [274, 300] width 82 height 13
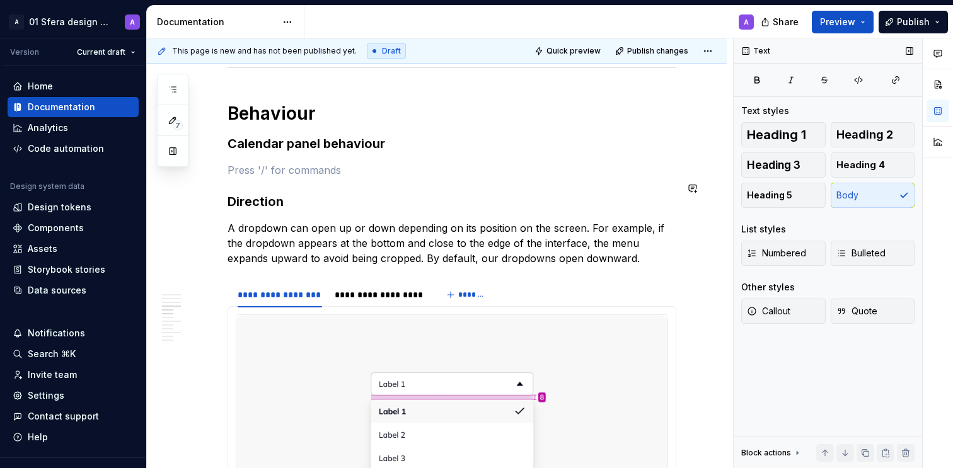
click at [437, 153] on h3 "Calendar panel behaviour" at bounding box center [452, 144] width 449 height 18
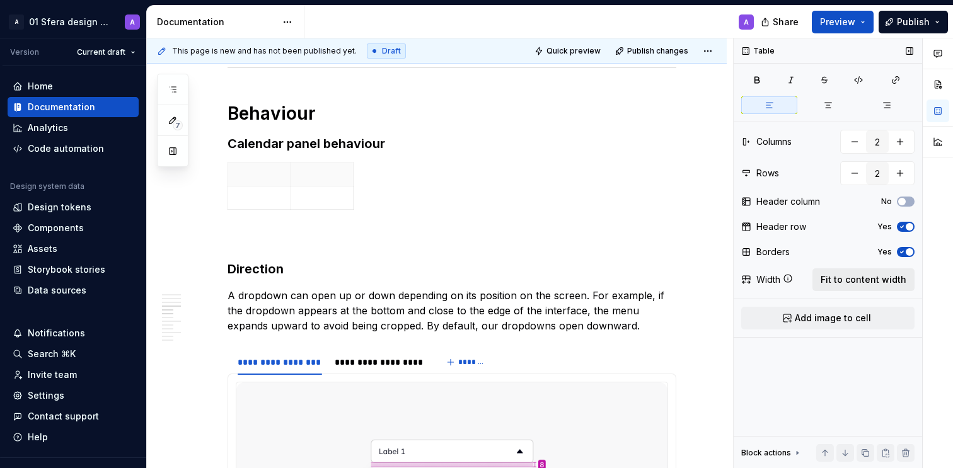
click at [866, 284] on span "Fit to content width" at bounding box center [864, 280] width 86 height 13
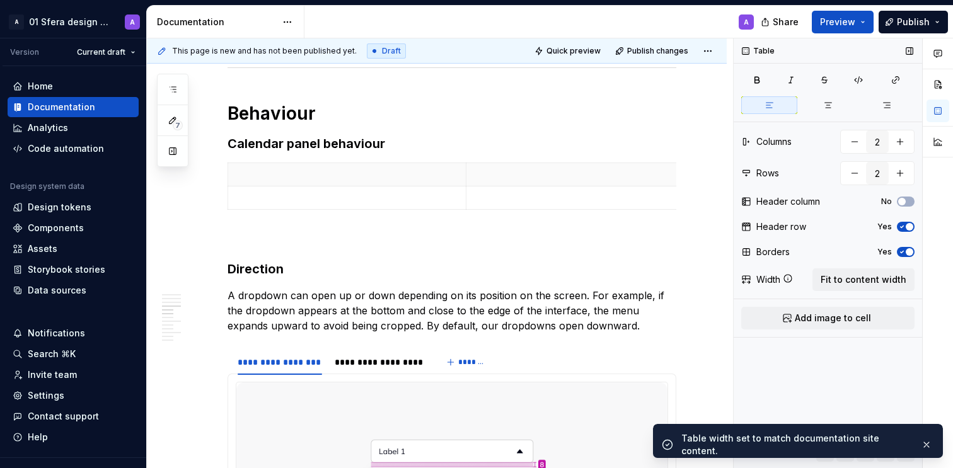
click at [904, 224] on icon "button" at bounding box center [902, 227] width 10 height 8
click at [904, 253] on icon "button" at bounding box center [902, 252] width 10 height 8
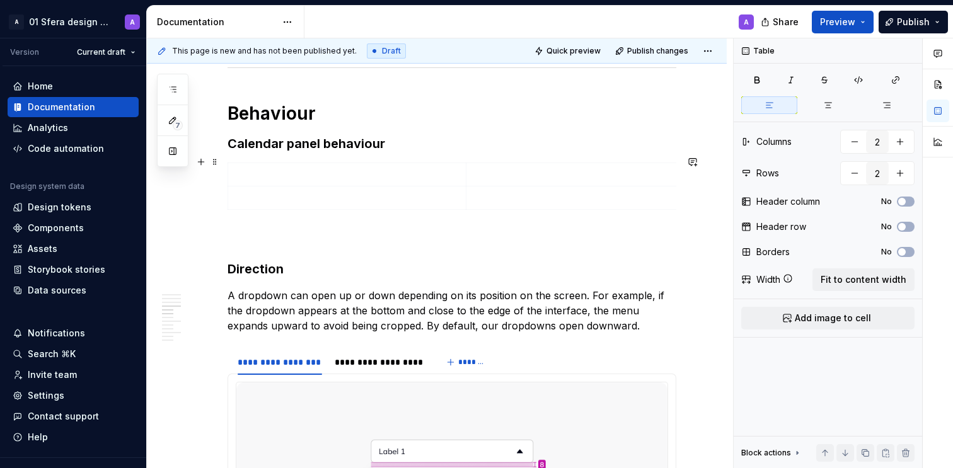
click at [427, 153] on h3 "Calendar panel behaviour" at bounding box center [452, 144] width 449 height 18
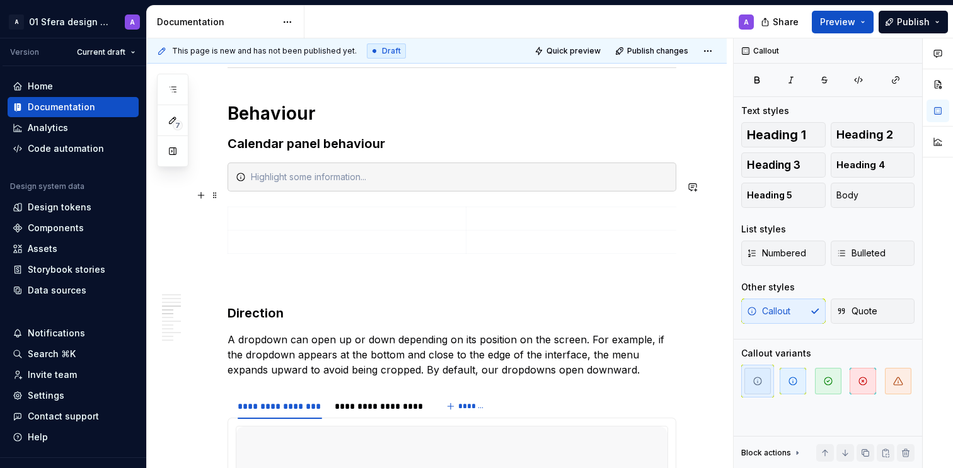
type textarea "*"
click at [795, 382] on icon "button" at bounding box center [793, 381] width 10 height 10
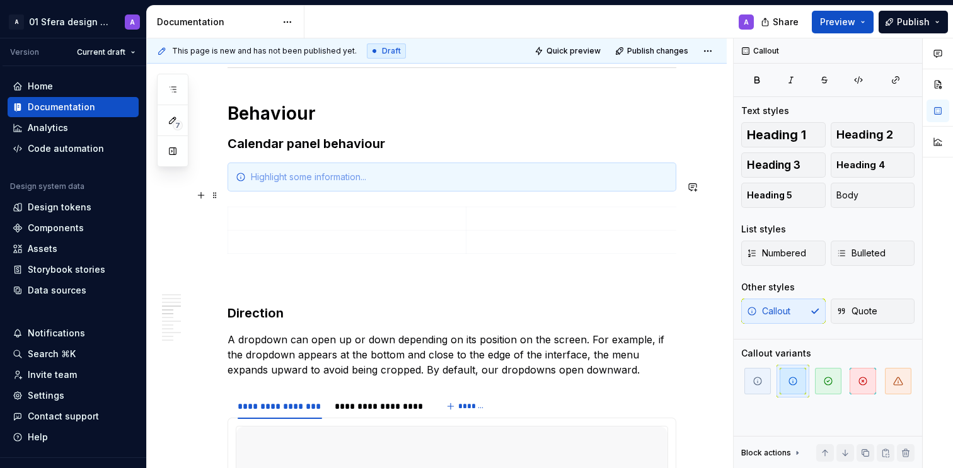
click at [323, 192] on div at bounding box center [452, 177] width 449 height 29
click at [311, 183] on div at bounding box center [459, 177] width 417 height 13
click at [291, 226] on td at bounding box center [347, 218] width 238 height 23
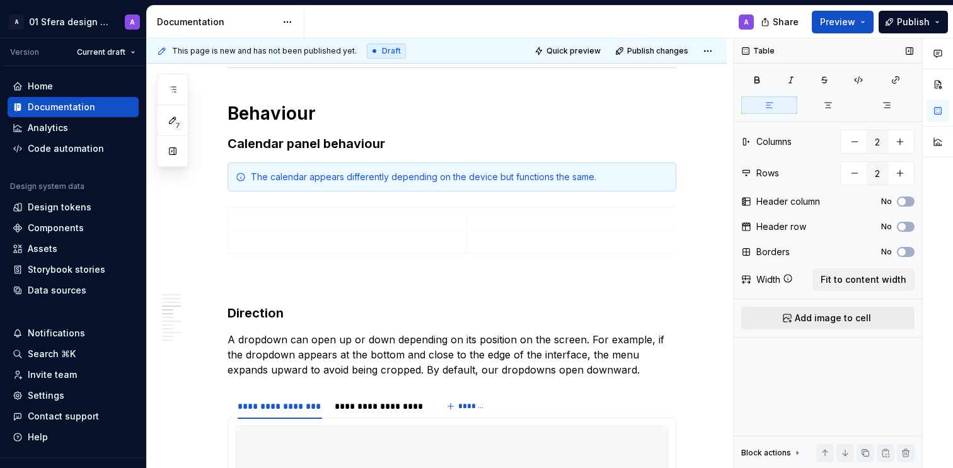
click at [870, 314] on button "Add image to cell" at bounding box center [828, 318] width 173 height 23
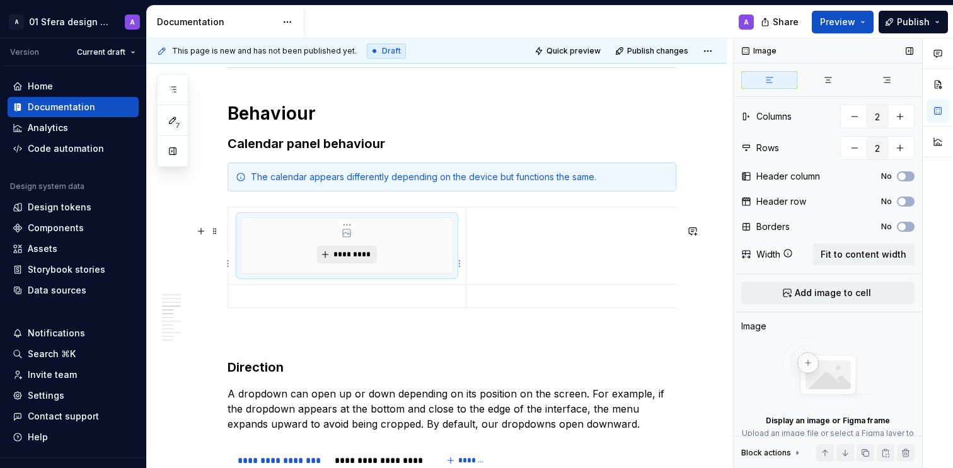
click at [358, 260] on span "*********" at bounding box center [352, 255] width 38 height 10
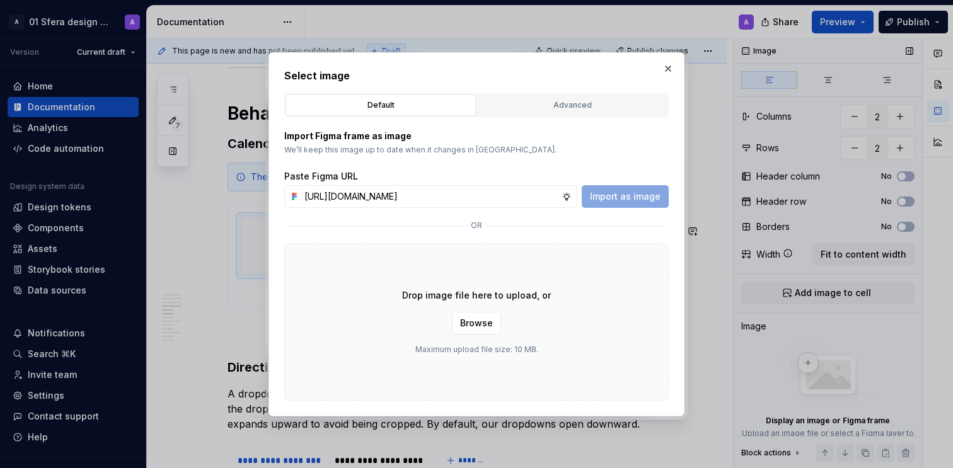
scroll to position [0, 303]
type input "[URL][DOMAIN_NAME]"
click at [634, 201] on span "Import as image" at bounding box center [625, 196] width 71 height 13
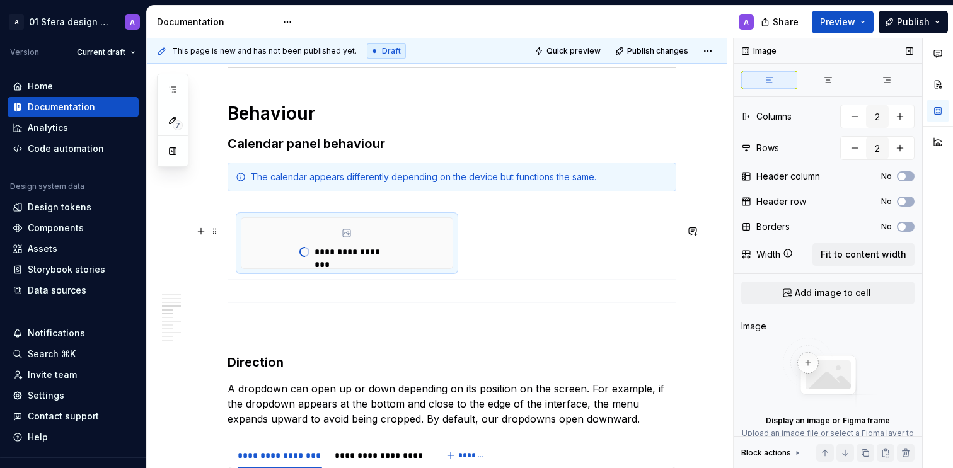
click at [300, 308] on div "**********" at bounding box center [452, 258] width 449 height 102
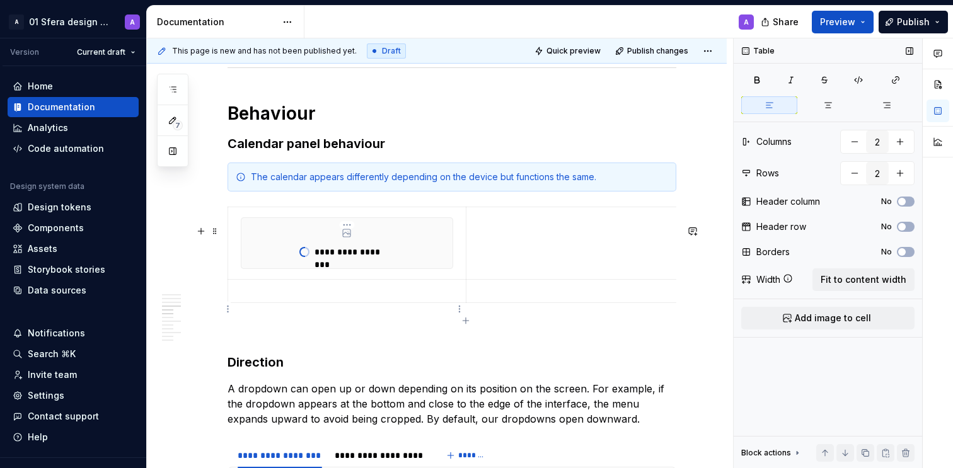
click at [325, 298] on p at bounding box center [347, 291] width 223 height 13
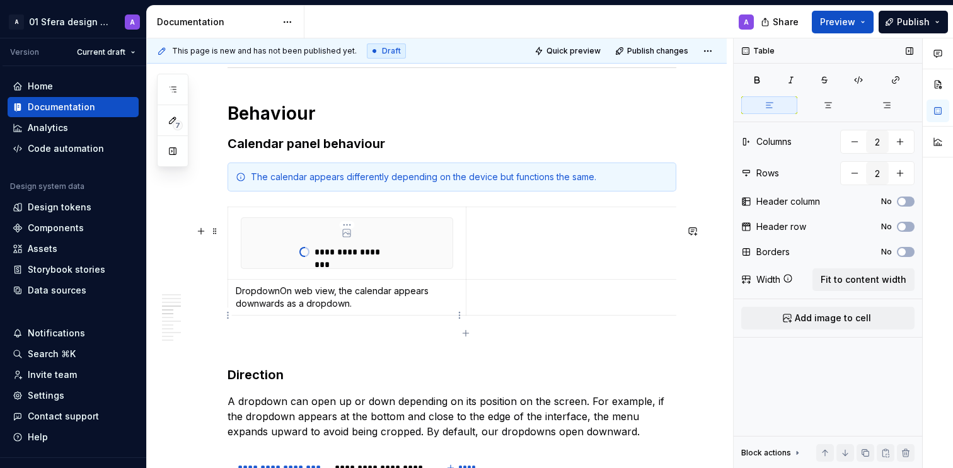
click at [282, 310] on p "Dropdown On web view, the calendar appears downwards as a dropdown." at bounding box center [347, 297] width 223 height 25
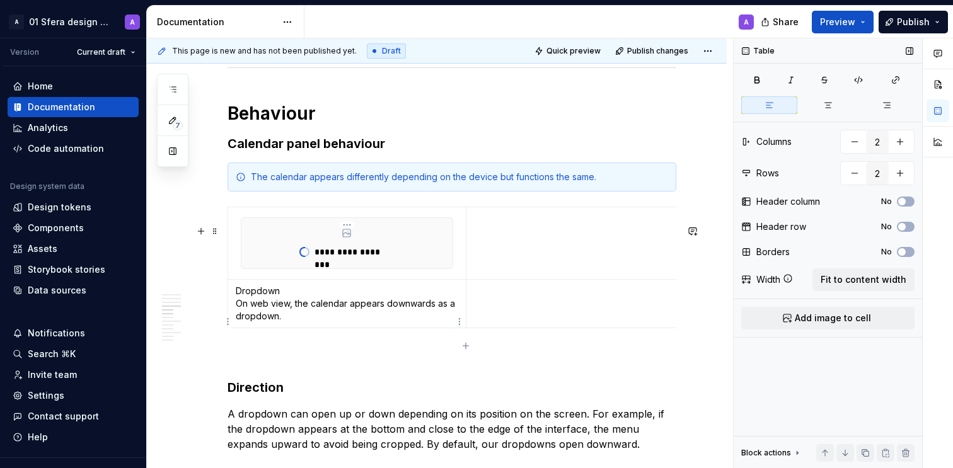
drag, startPoint x: 294, startPoint y: 303, endPoint x: 233, endPoint y: 311, distance: 61.8
click at [233, 311] on td "Dropdown On web view, the calendar appears downwards as a dropdown." at bounding box center [347, 303] width 238 height 49
click at [254, 311] on p "Dropdown On web view, the calendar appears downwards as a dropdown." at bounding box center [347, 304] width 223 height 38
click at [298, 311] on p "Dropdown On web view, the calendar appears downwards as a dropdown." at bounding box center [347, 304] width 223 height 38
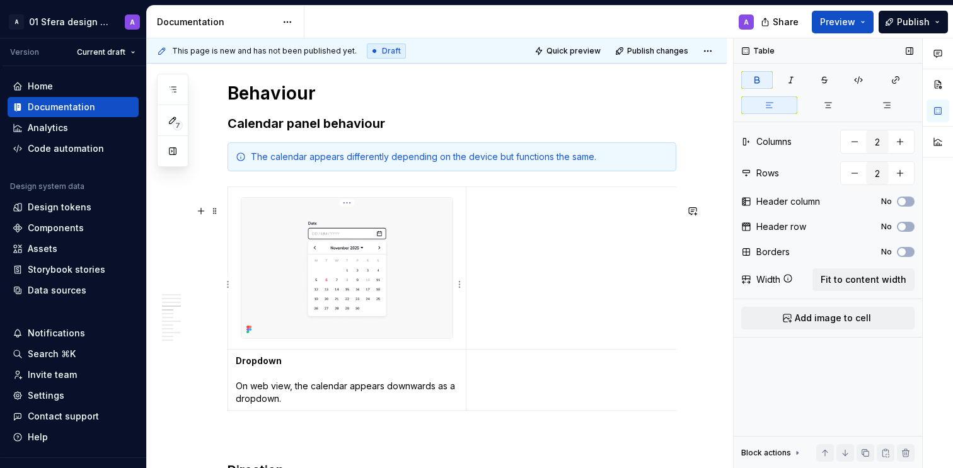
scroll to position [1528, 0]
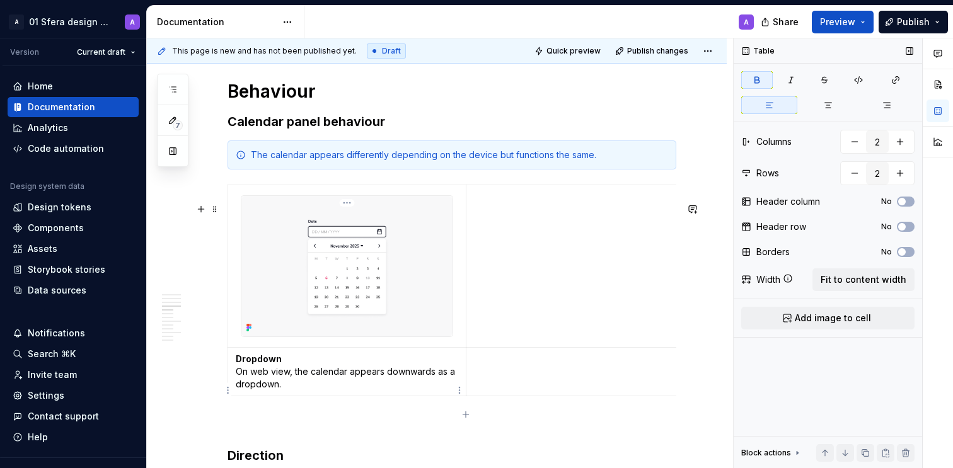
click at [240, 391] on p "Dropdown On web view, the calendar appears downwards as a dropdown." at bounding box center [347, 372] width 223 height 38
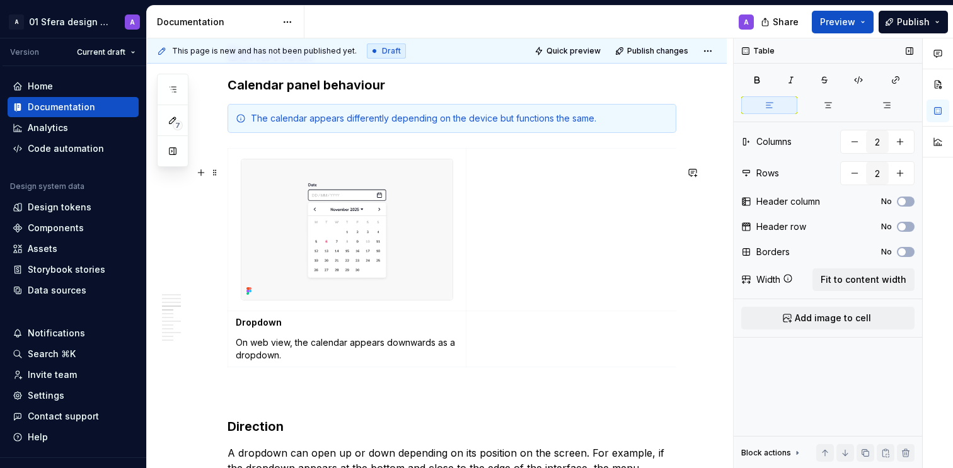
scroll to position [1591, 0]
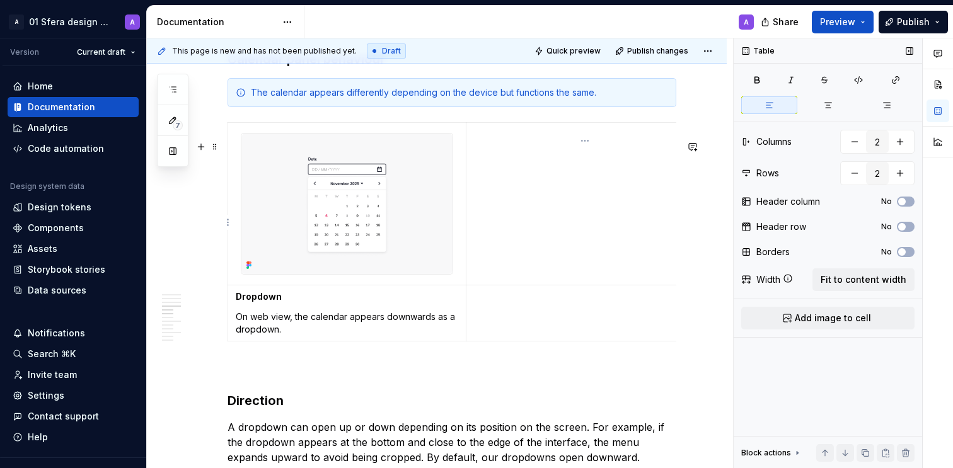
click at [518, 242] on td at bounding box center [585, 203] width 238 height 163
click at [801, 313] on span "Add image to cell" at bounding box center [833, 318] width 76 height 13
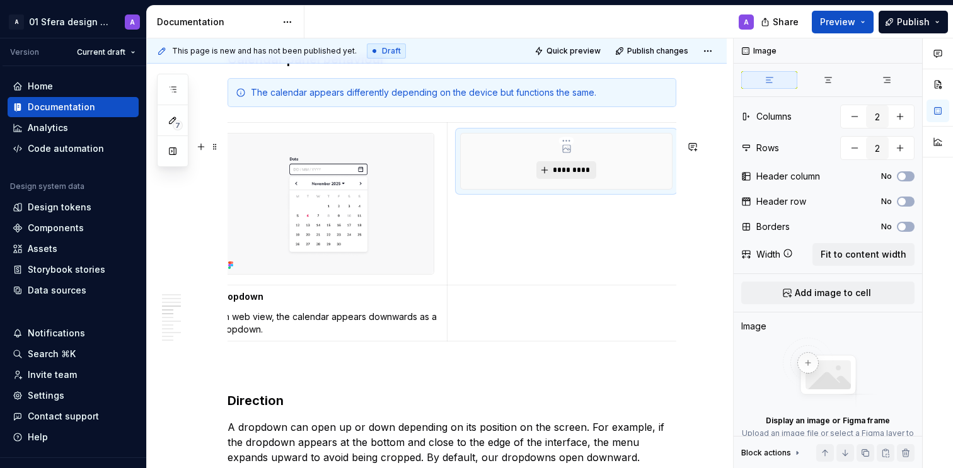
click at [574, 179] on button "*********" at bounding box center [567, 170] width 60 height 18
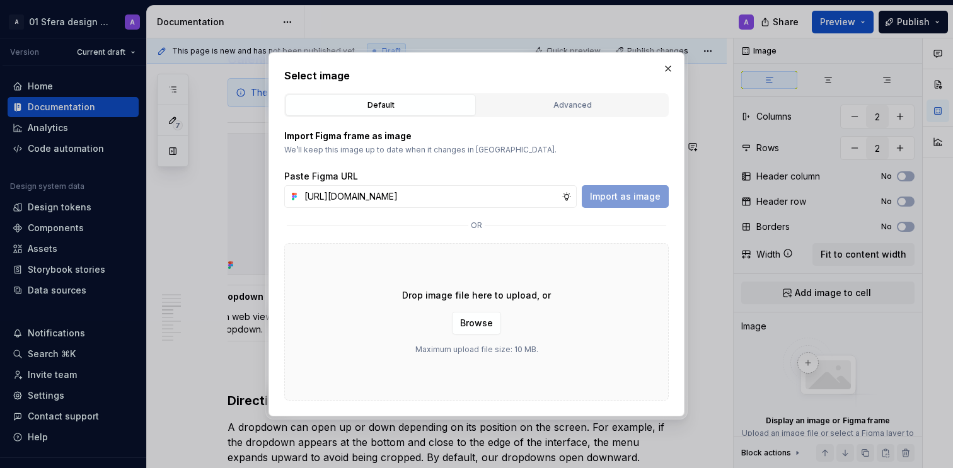
scroll to position [0, 301]
type input "[URL][DOMAIN_NAME]"
click at [628, 198] on span "Import as image" at bounding box center [625, 196] width 71 height 13
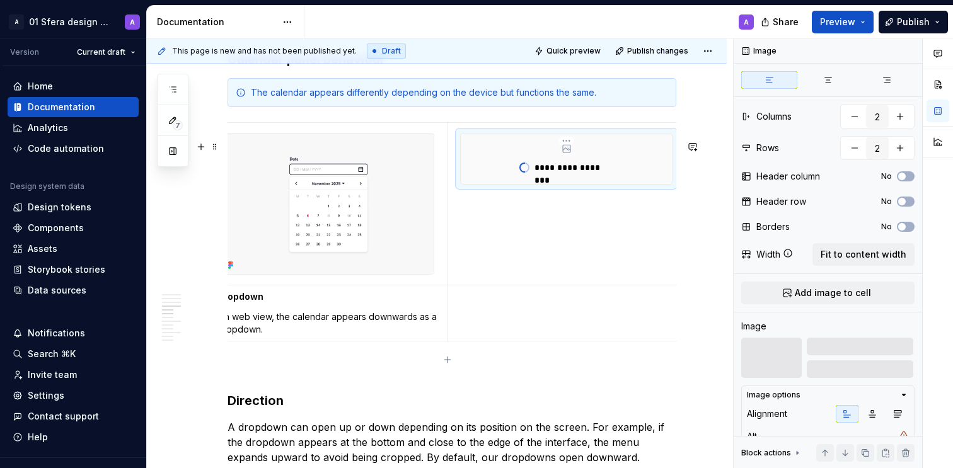
click at [505, 330] on td at bounding box center [567, 314] width 238 height 56
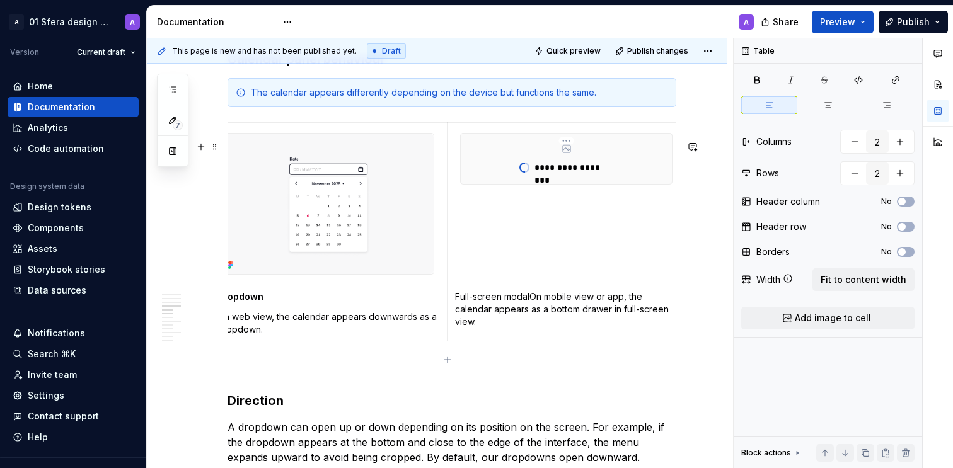
drag, startPoint x: 528, startPoint y: 314, endPoint x: 637, endPoint y: 358, distance: 118.0
click at [528, 314] on p "Full-screen modal On mobile view or app, the calendar appears as a bottom drawe…" at bounding box center [566, 310] width 223 height 38
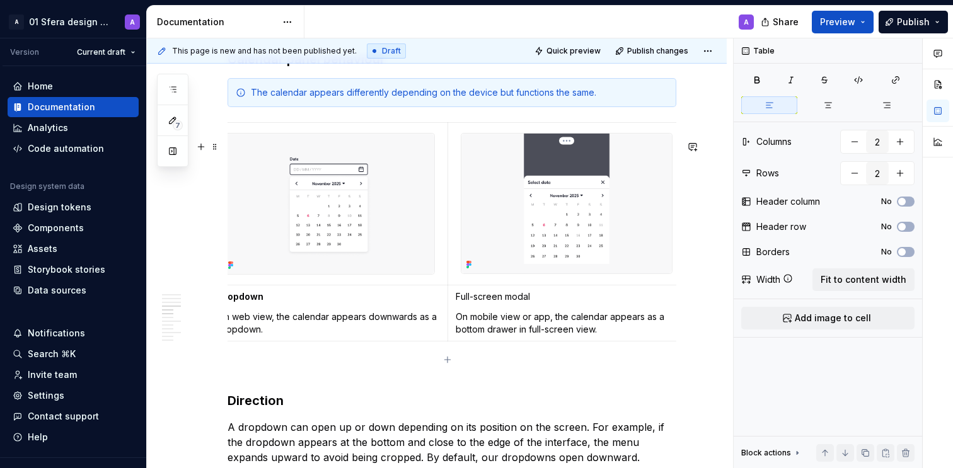
click at [503, 303] on p "Full-screen modal" at bounding box center [567, 297] width 223 height 13
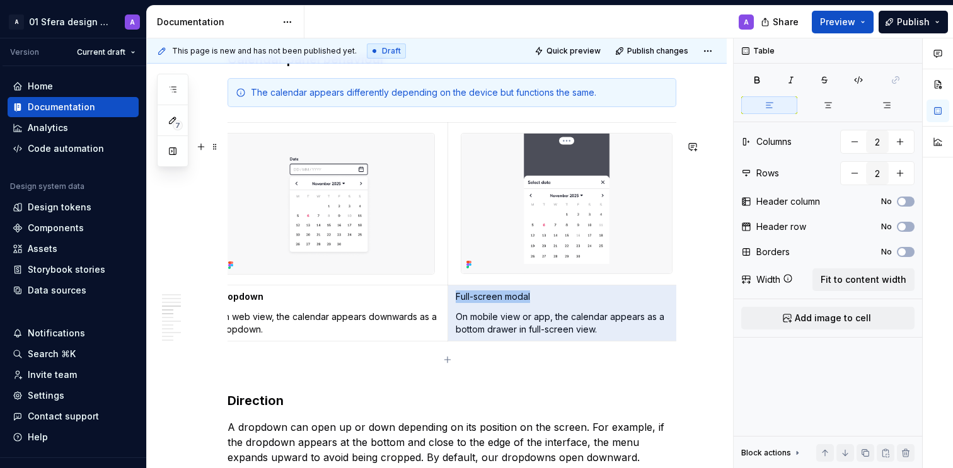
click at [503, 303] on p "Full-screen modal" at bounding box center [567, 297] width 223 height 13
click at [545, 327] on td "Full-screen modal On mobile view or app, the calendar appears as a bottom drawe…" at bounding box center [567, 314] width 238 height 56
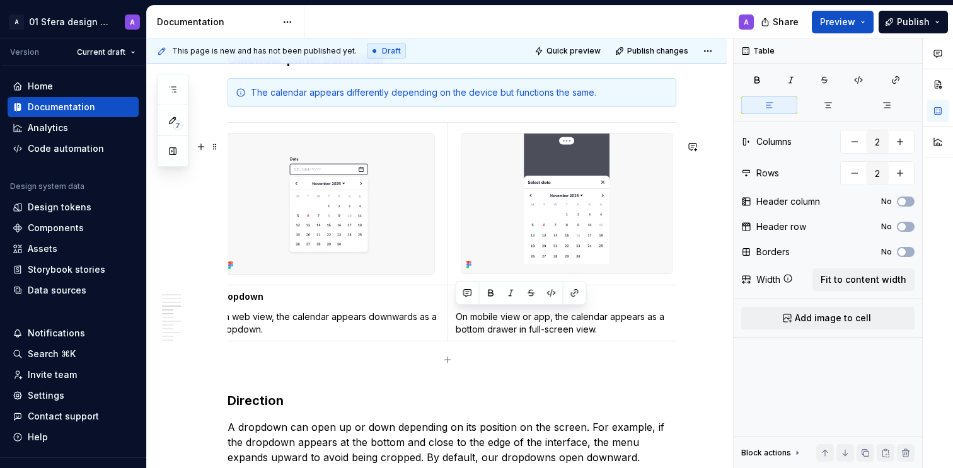
drag, startPoint x: 488, startPoint y: 317, endPoint x: 467, endPoint y: 322, distance: 22.0
click at [454, 318] on td "Full-screen modal On mobile view or app, the calendar appears as a bottom drawe…" at bounding box center [567, 314] width 238 height 56
click at [512, 333] on p "On mobile view or app, the calendar appears as a bottom drawer in full-screen v…" at bounding box center [567, 323] width 223 height 25
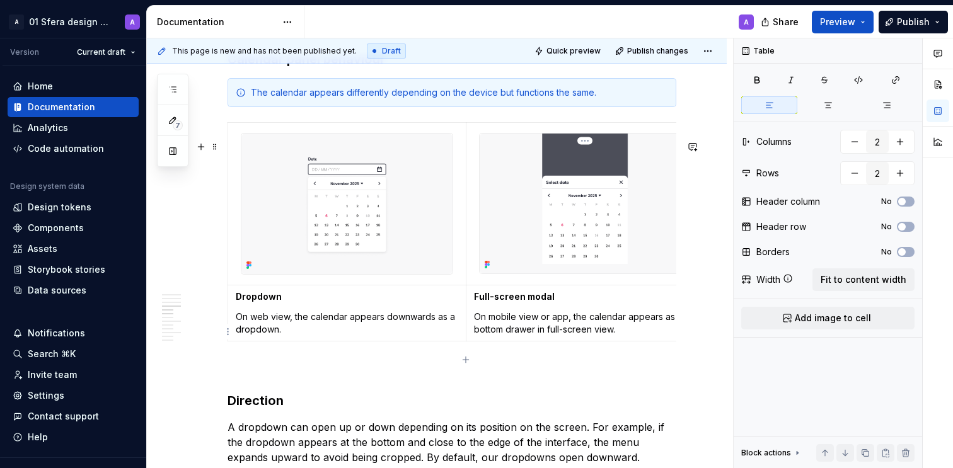
click at [623, 336] on p "On mobile view or app, the calendar appears as a bottom drawer in full-screen v…" at bounding box center [585, 323] width 223 height 25
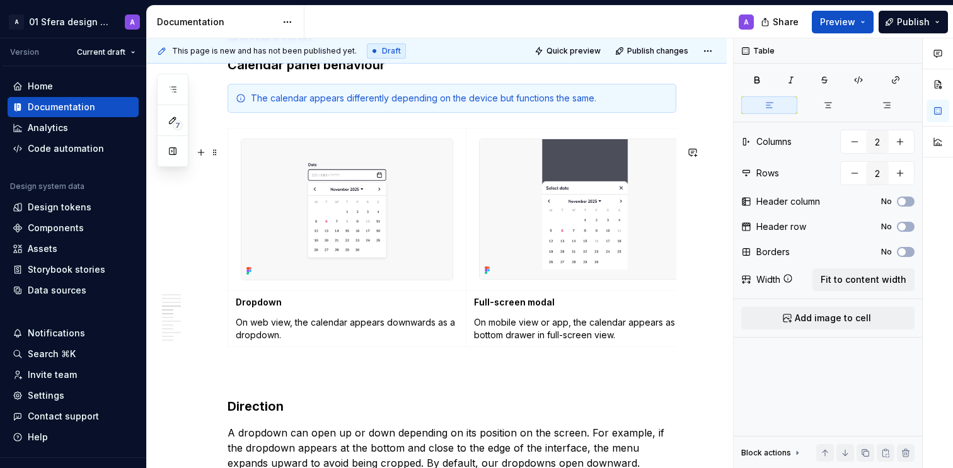
scroll to position [1586, 0]
click at [607, 341] on p "On mobile view or app, the calendar appears as a bottom drawer in full-screen v…" at bounding box center [585, 328] width 223 height 25
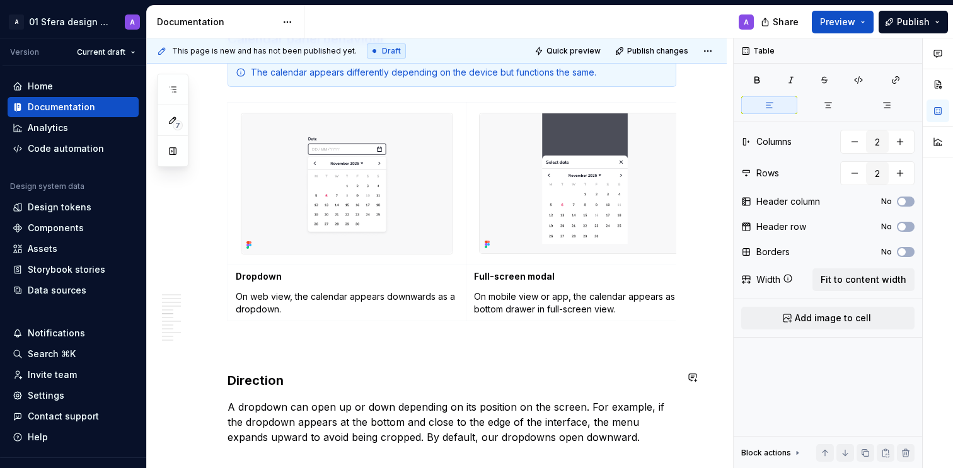
scroll to position [1686, 0]
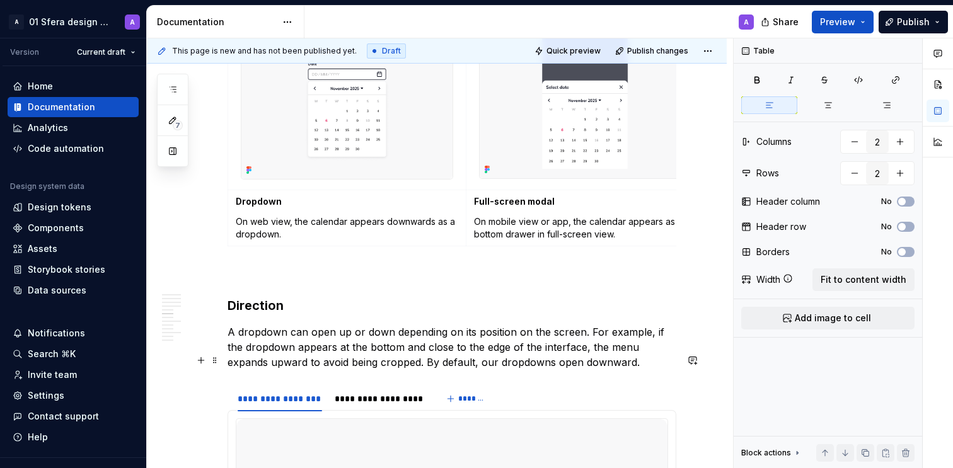
drag, startPoint x: 249, startPoint y: 367, endPoint x: 242, endPoint y: 340, distance: 28.0
click at [249, 367] on p "A dropdown can open up or down depending on its position on the screen. For exa…" at bounding box center [452, 347] width 449 height 45
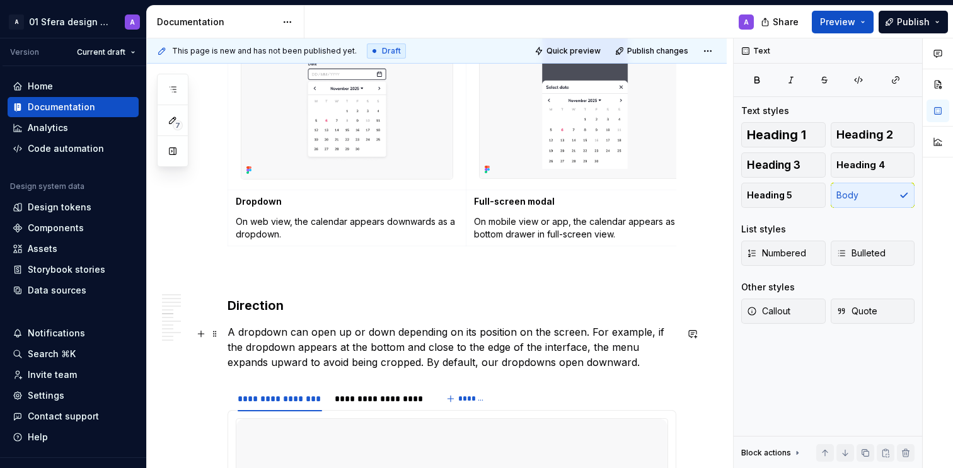
click at [244, 315] on h3 "Direction" at bounding box center [452, 306] width 449 height 18
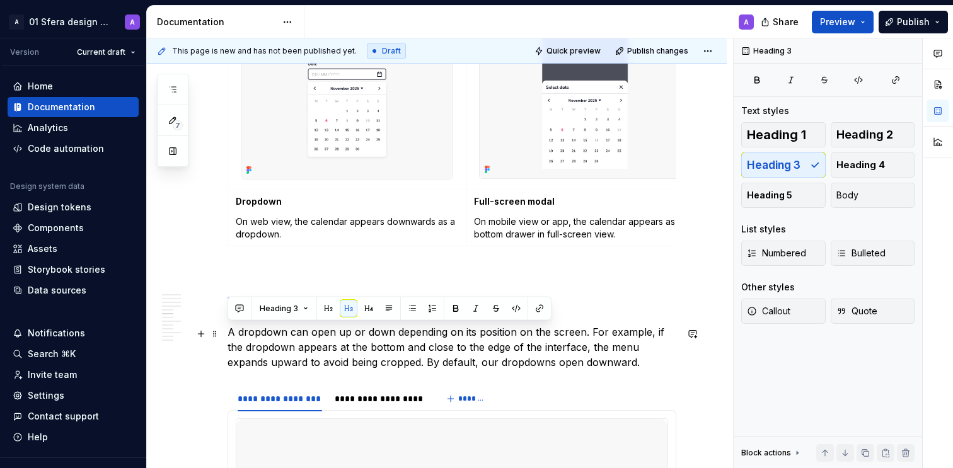
click at [244, 315] on h3 "Direction" at bounding box center [452, 306] width 449 height 18
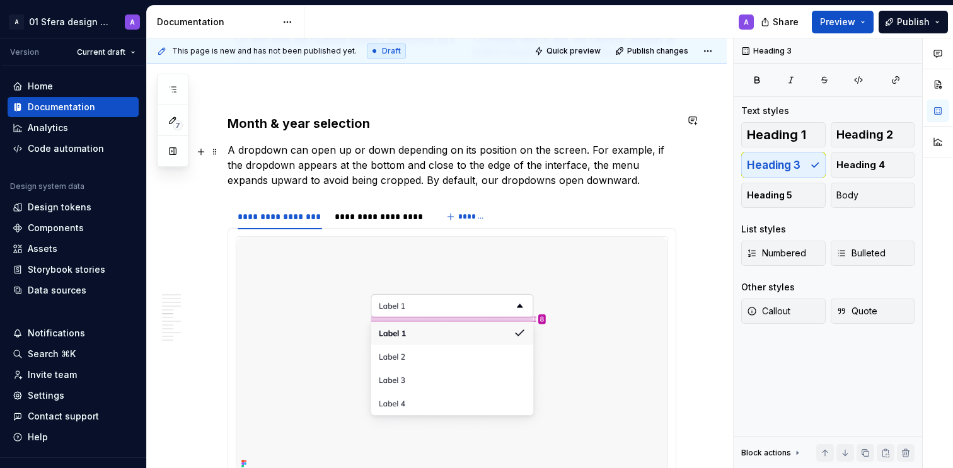
scroll to position [1886, 0]
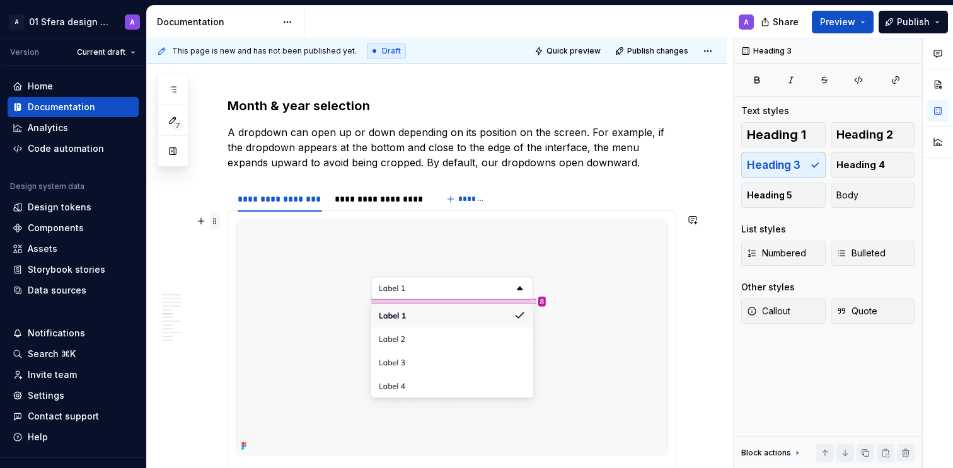
click at [215, 220] on span at bounding box center [215, 221] width 10 height 18
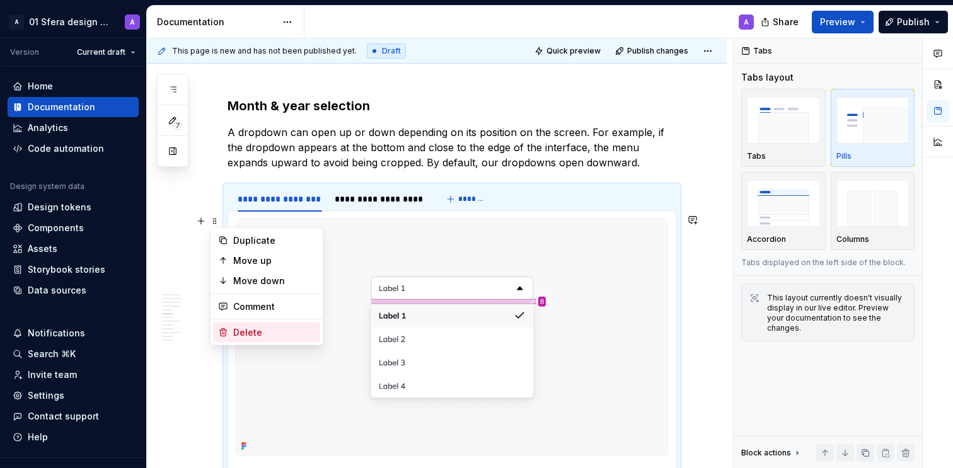
click at [252, 325] on div "Delete" at bounding box center [266, 333] width 107 height 20
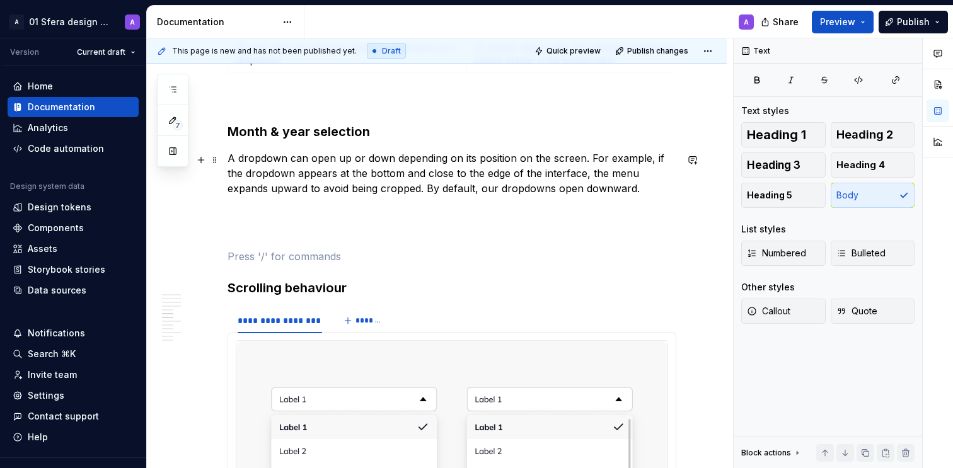
scroll to position [1860, 0]
click at [421, 141] on h3 "Month & year selection" at bounding box center [452, 132] width 449 height 18
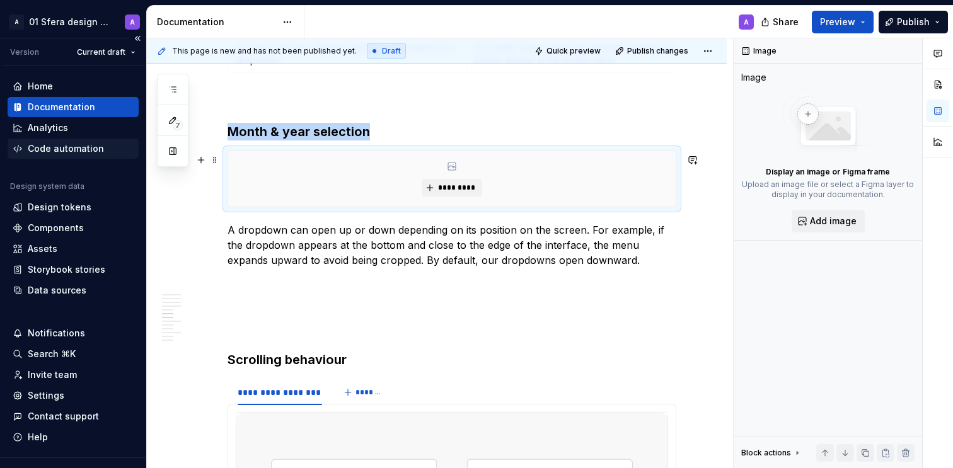
type textarea "*"
click at [470, 193] on span "*********" at bounding box center [457, 188] width 38 height 10
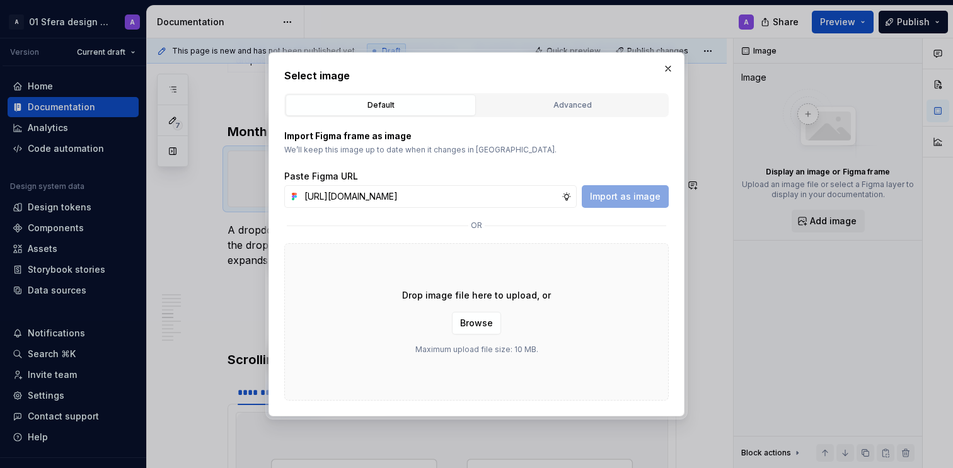
scroll to position [0, 305]
type input "[URL][DOMAIN_NAME]"
click at [639, 202] on button "Import as image" at bounding box center [625, 196] width 87 height 23
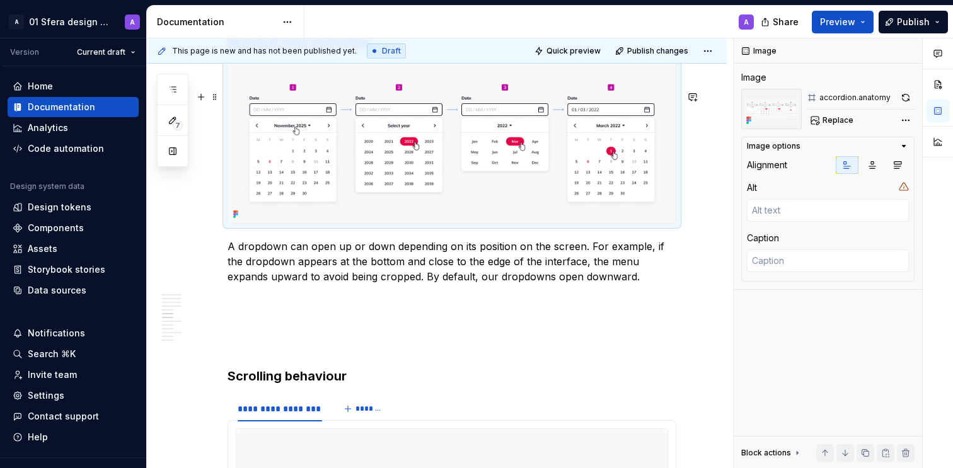
scroll to position [1950, 0]
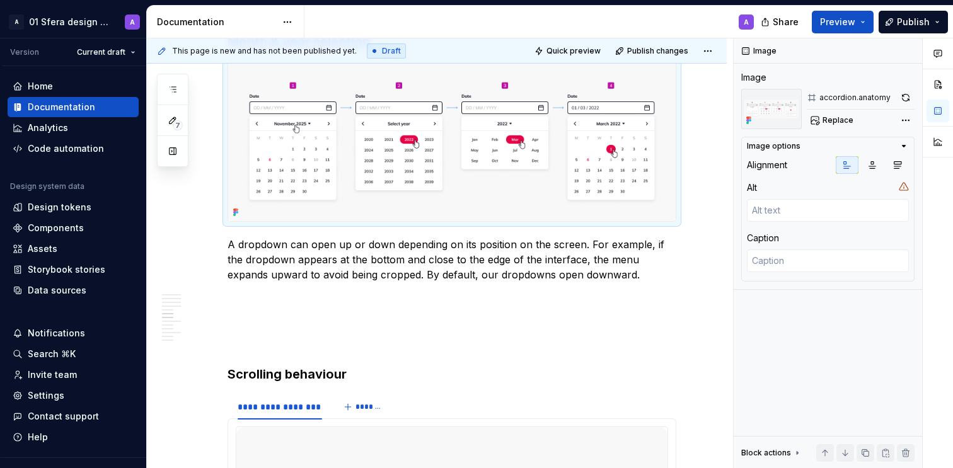
click at [441, 282] on p "A dropdown can open up or down depending on its position on the screen. For exa…" at bounding box center [452, 259] width 449 height 45
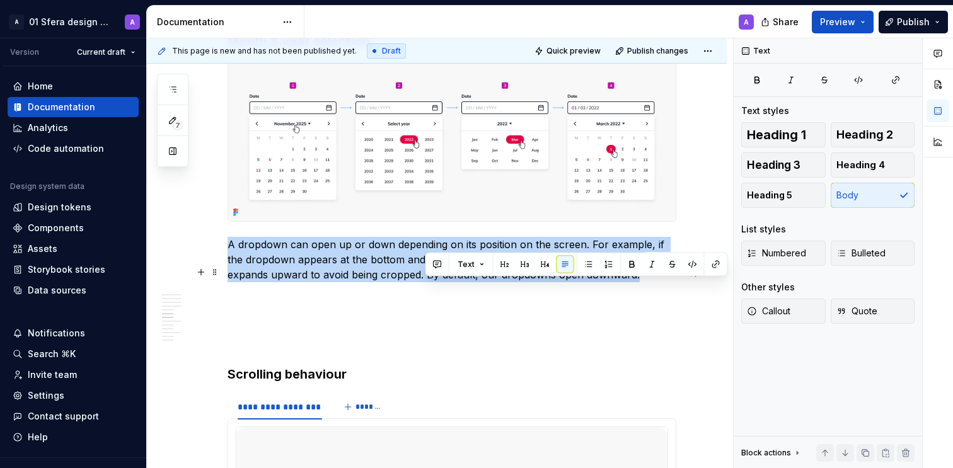
click at [441, 282] on p "A dropdown can open up or down depending on its position on the screen. For exa…" at bounding box center [452, 259] width 449 height 45
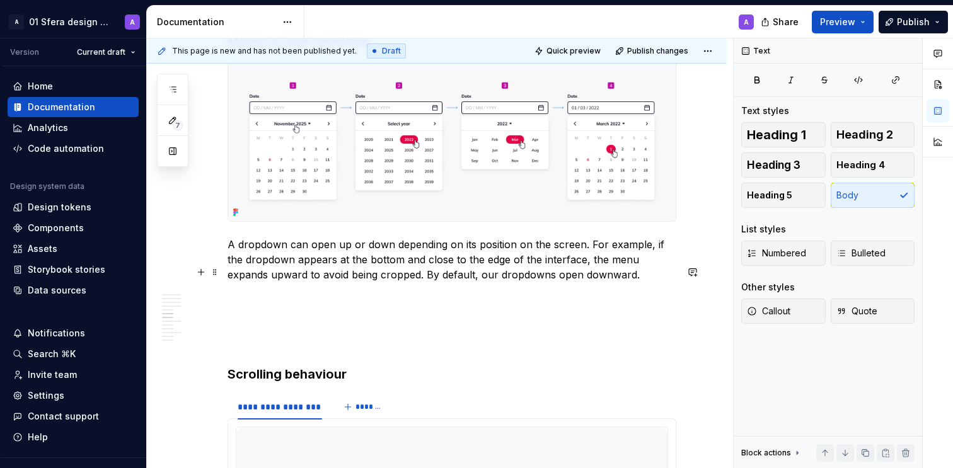
click at [325, 282] on p "A dropdown can open up or down depending on its position on the screen. For exa…" at bounding box center [452, 259] width 449 height 45
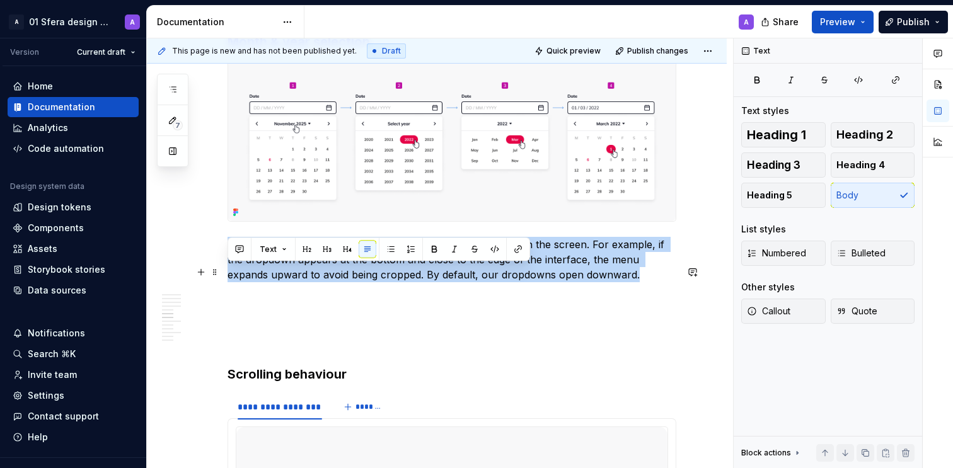
click at [325, 282] on p "A dropdown can open up or down depending on its position on the screen. For exa…" at bounding box center [452, 259] width 449 height 45
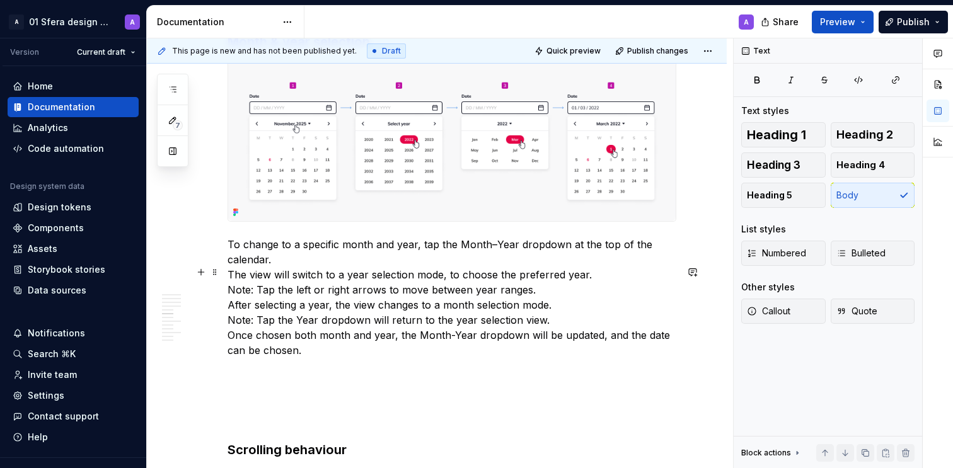
click at [230, 276] on p "To change to a specific month and year, tap the Month–Year dropdown at the top …" at bounding box center [452, 297] width 449 height 121
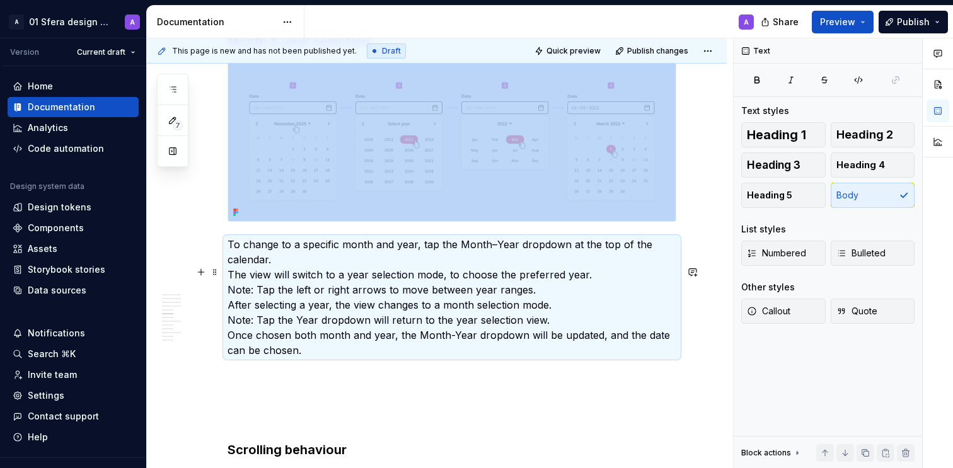
click at [366, 324] on p "To change to a specific month and year, tap the Month–Year dropdown at the top …" at bounding box center [452, 297] width 449 height 121
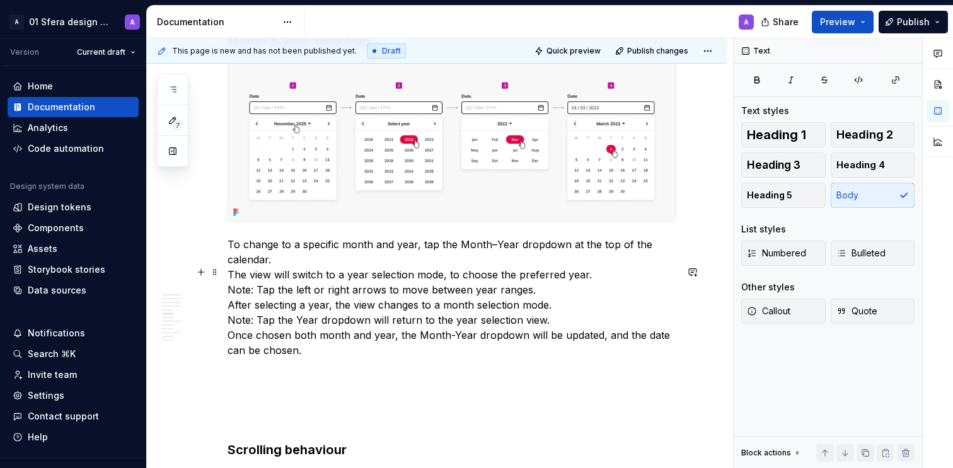
click at [302, 266] on p "To change to a specific month and year, tap the Month–Year dropdown at the top …" at bounding box center [452, 297] width 449 height 121
click at [238, 272] on p "To change to a specific month and year, tap the Month–Year dropdown at the top …" at bounding box center [452, 297] width 449 height 121
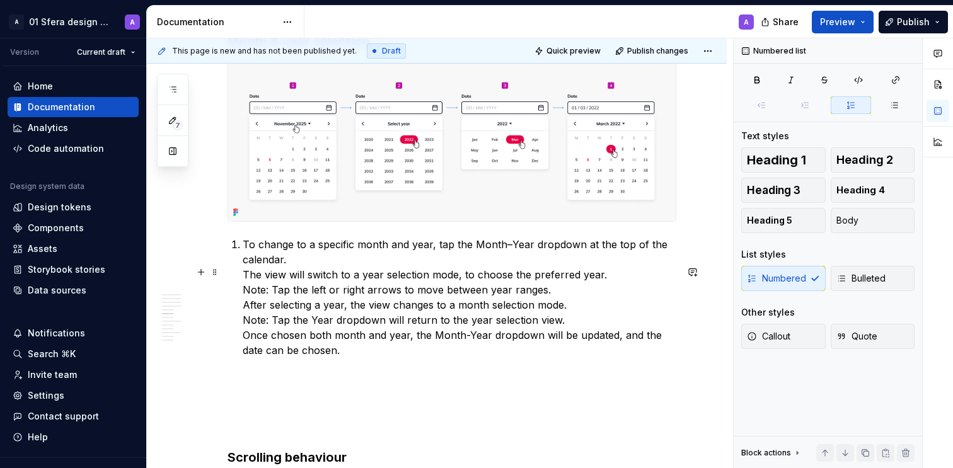
click at [351, 286] on p "To change to a specific month and year, tap the Month–Year dropdown at the top …" at bounding box center [460, 297] width 434 height 121
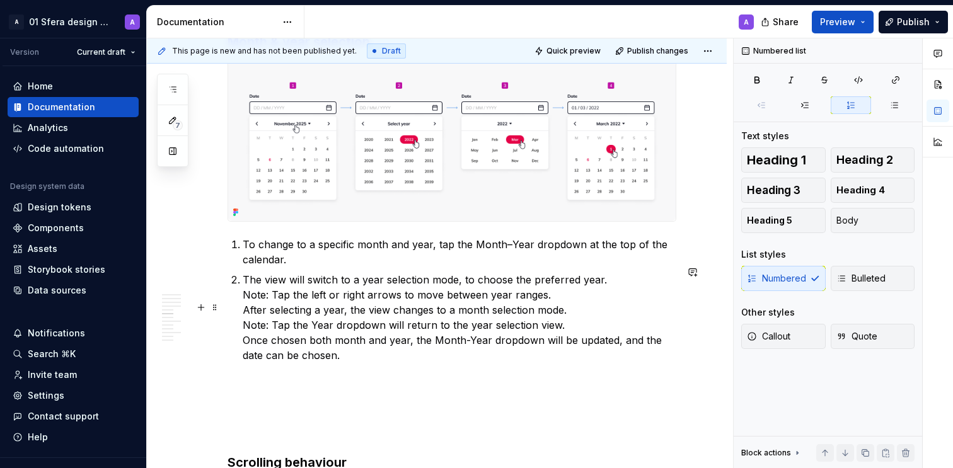
click at [562, 322] on p "The view will switch to a year selection mode, to choose the preferred year. No…" at bounding box center [460, 317] width 434 height 91
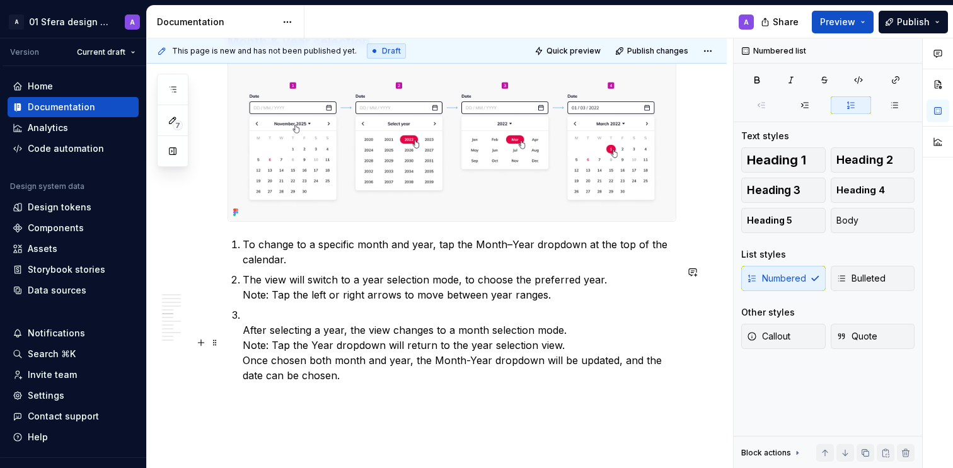
click at [244, 359] on p "After selecting a year, the view changes to a month selection mode. Note: Tap t…" at bounding box center [460, 346] width 434 height 76
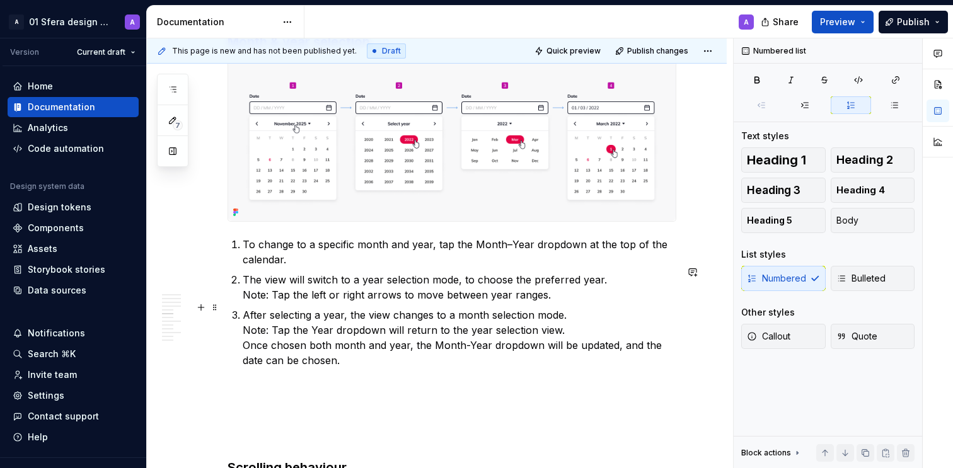
click at [361, 303] on p "The view will switch to a year selection mode, to choose the preferred year. No…" at bounding box center [460, 287] width 434 height 30
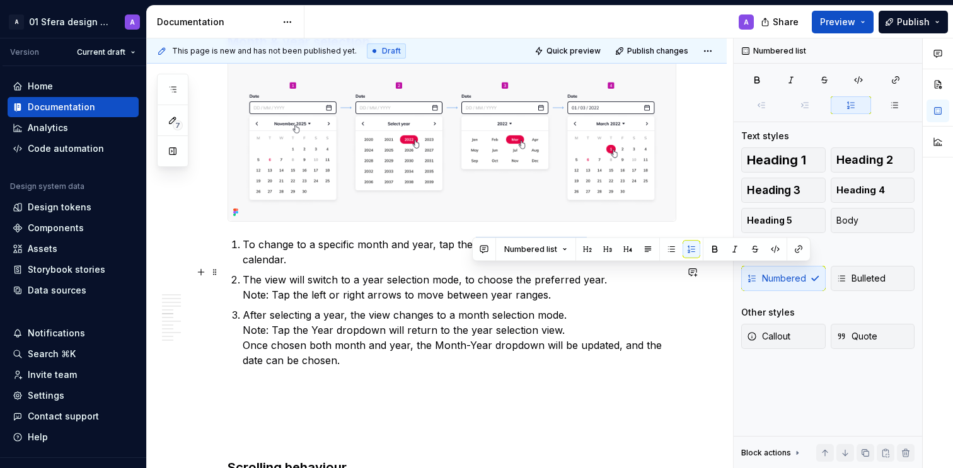
drag, startPoint x: 473, startPoint y: 272, endPoint x: 580, endPoint y: 276, distance: 107.2
click at [580, 267] on p "To change to a specific month and year, tap the Month–Year dropdown at the top …" at bounding box center [460, 252] width 434 height 30
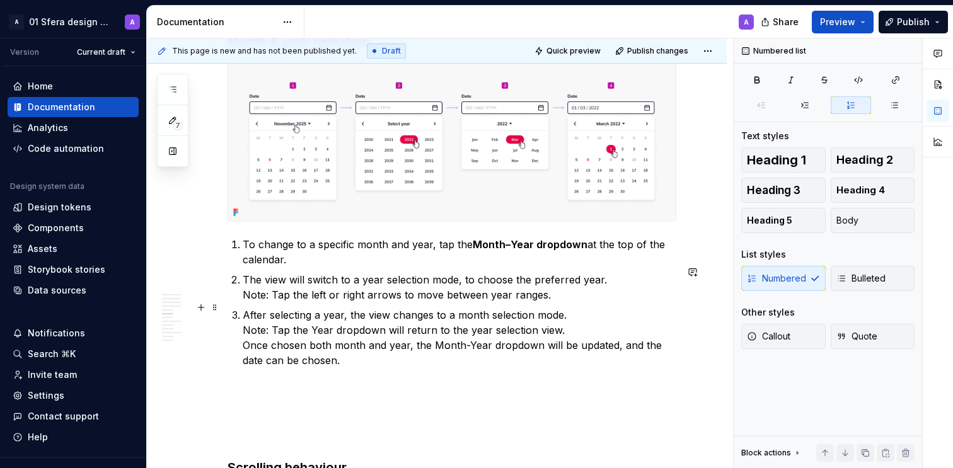
click at [532, 303] on p "The view will switch to a year selection mode, to choose the preferred year. No…" at bounding box center [460, 287] width 434 height 30
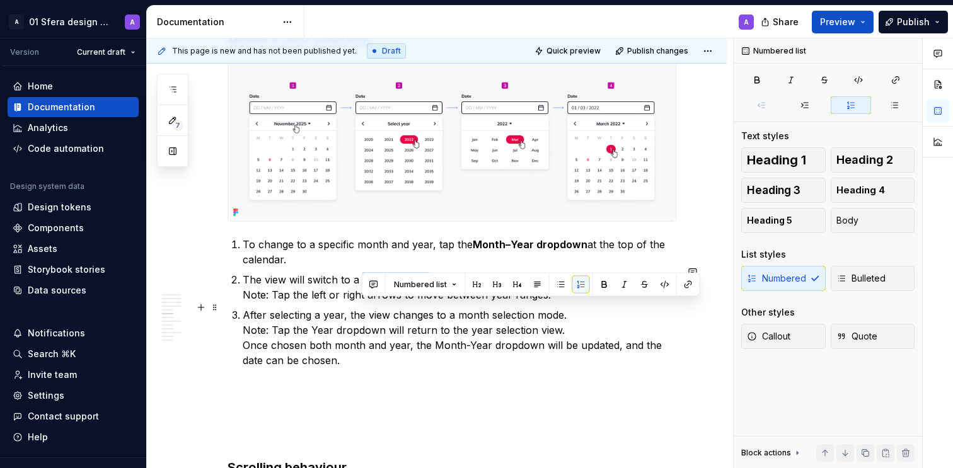
drag, startPoint x: 363, startPoint y: 308, endPoint x: 428, endPoint y: 310, distance: 64.3
click at [428, 303] on p "The view will switch to a year selection mode, to choose the preferred year. No…" at bounding box center [460, 287] width 434 height 30
click at [586, 303] on p "The view will switch to a year selection mode, to choose the preferred year. No…" at bounding box center [460, 287] width 434 height 30
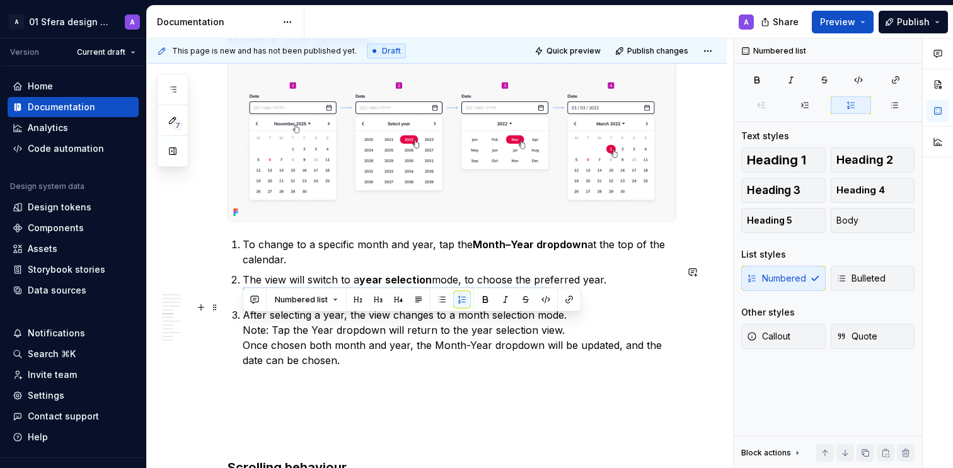
drag, startPoint x: 461, startPoint y: 321, endPoint x: 212, endPoint y: 327, distance: 248.5
drag, startPoint x: 347, startPoint y: 317, endPoint x: 235, endPoint y: 317, distance: 111.6
click at [235, 317] on div "About Date picker allows users to choose and input a date by manually typing th…" at bounding box center [452, 466] width 449 height 4335
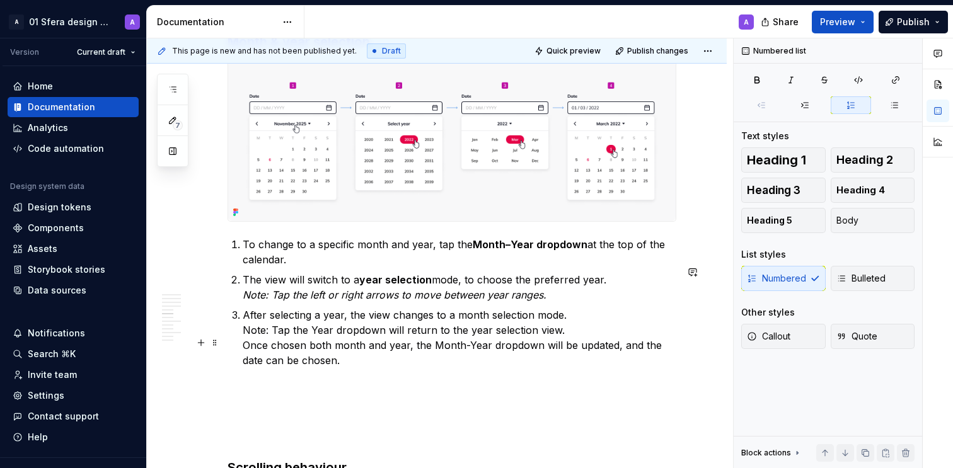
click at [366, 357] on p "After selecting a year, the view changes to a month selection mode. Note: Tap t…" at bounding box center [460, 338] width 434 height 61
click at [588, 303] on p "The view will switch to a year selection mode, to choose the preferred year. No…" at bounding box center [460, 287] width 434 height 30
click at [581, 354] on p "After selecting a year, the view changes to a month selection mode. Note: Tap t…" at bounding box center [460, 338] width 434 height 61
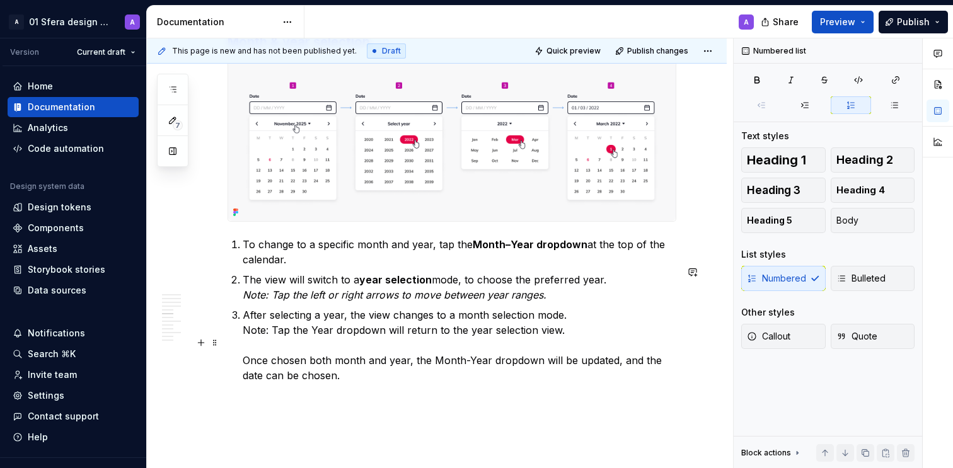
click at [243, 383] on p "After selecting a year, the view changes to a month selection mode. Note: Tap t…" at bounding box center [460, 346] width 434 height 76
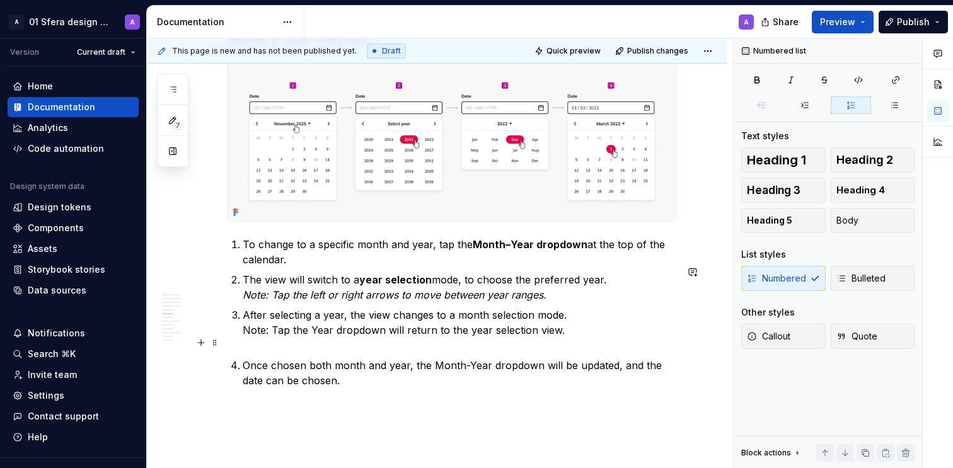
click at [318, 353] on p "After selecting a year, the view changes to a month selection mode. Note: Tap t…" at bounding box center [460, 330] width 434 height 45
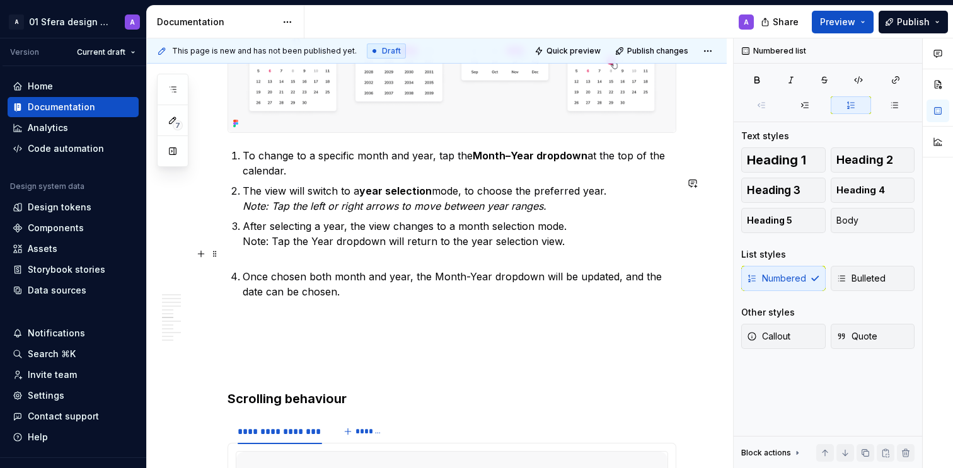
scroll to position [2049, 0]
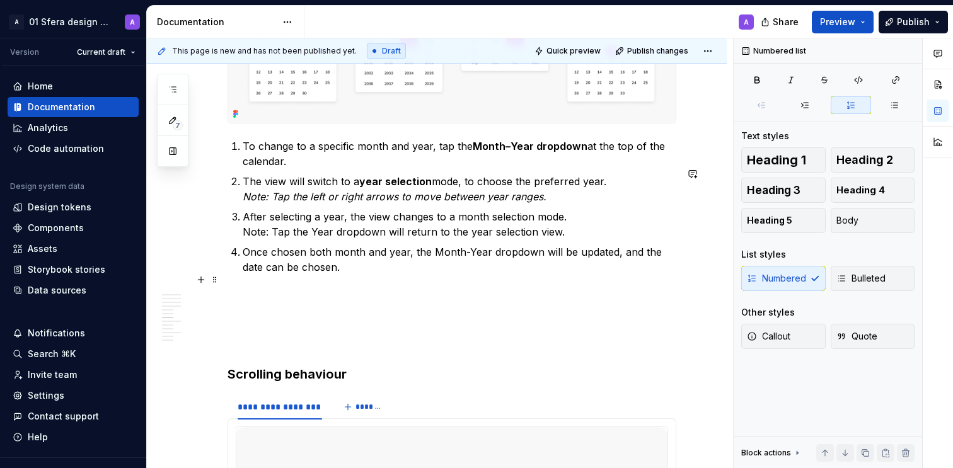
click at [409, 275] on p "Once chosen both month and year, the Month-Year dropdown will be updated, and t…" at bounding box center [460, 260] width 434 height 30
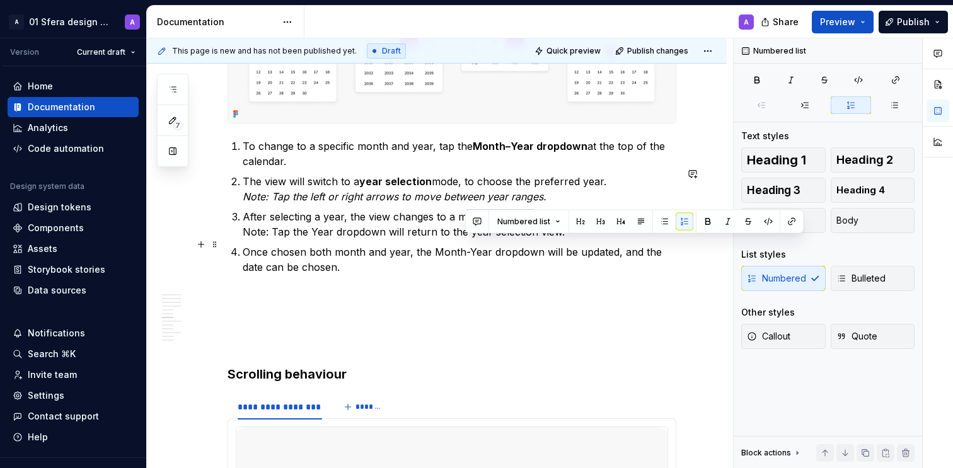
drag, startPoint x: 468, startPoint y: 245, endPoint x: 531, endPoint y: 244, distance: 63.1
click at [531, 240] on p "After selecting a year, the view changes to a month selection mode. Note: Tap t…" at bounding box center [460, 224] width 434 height 30
click at [437, 275] on p "Once chosen both month and year, the Month-Year dropdown will be updated, and t…" at bounding box center [460, 260] width 434 height 30
drag, startPoint x: 473, startPoint y: 243, endPoint x: 532, endPoint y: 243, distance: 58.6
click at [532, 240] on p "After selecting a year, the view changes to a month selection mode. Note: Tap t…" at bounding box center [460, 224] width 434 height 30
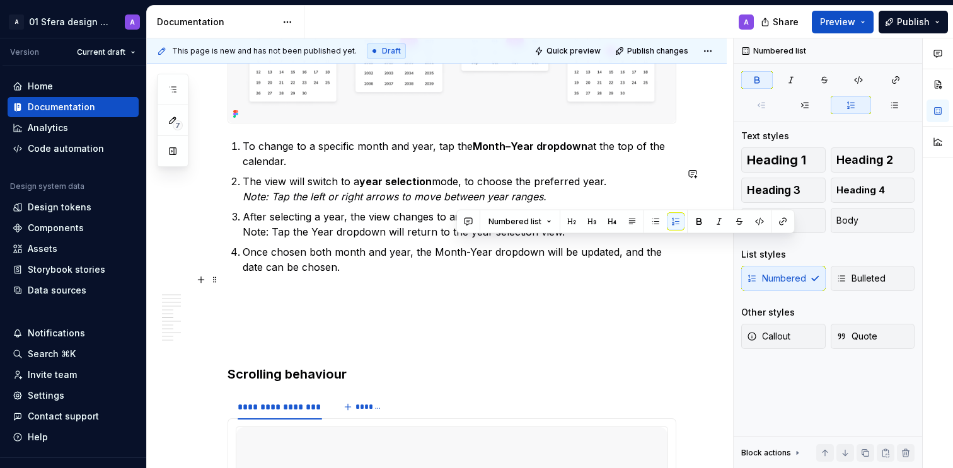
click at [460, 275] on p "Once chosen both month and year, the Month-Year dropdown will be updated, and t…" at bounding box center [460, 260] width 434 height 30
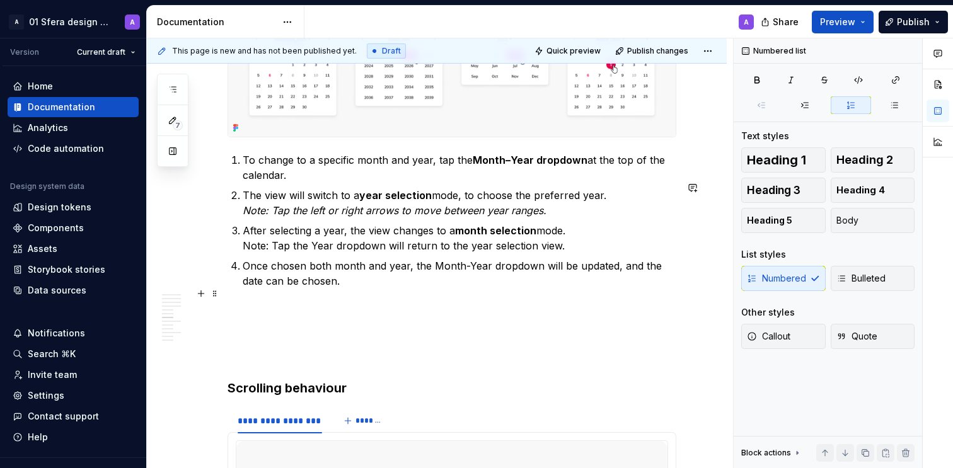
scroll to position [2028, 0]
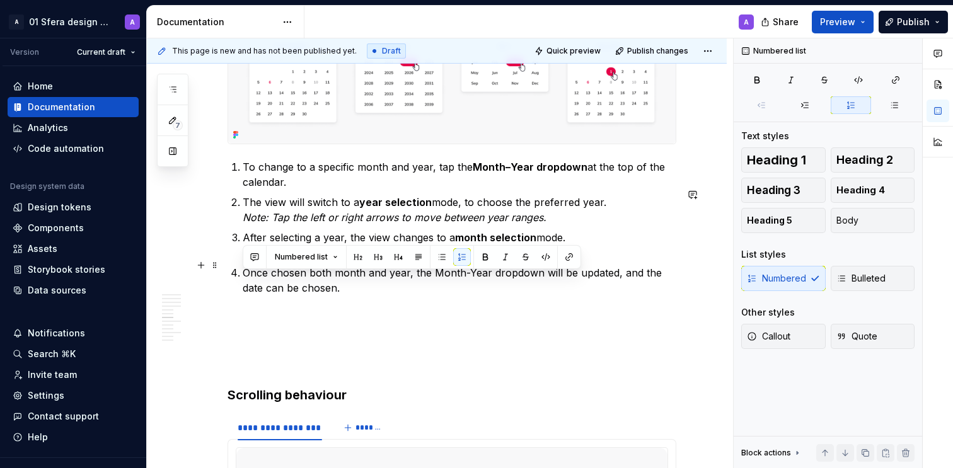
drag, startPoint x: 521, startPoint y: 286, endPoint x: 233, endPoint y: 285, distance: 288.8
click at [233, 285] on div "About Date picker allows users to choose and input a date by manually typing th…" at bounding box center [452, 391] width 449 height 4340
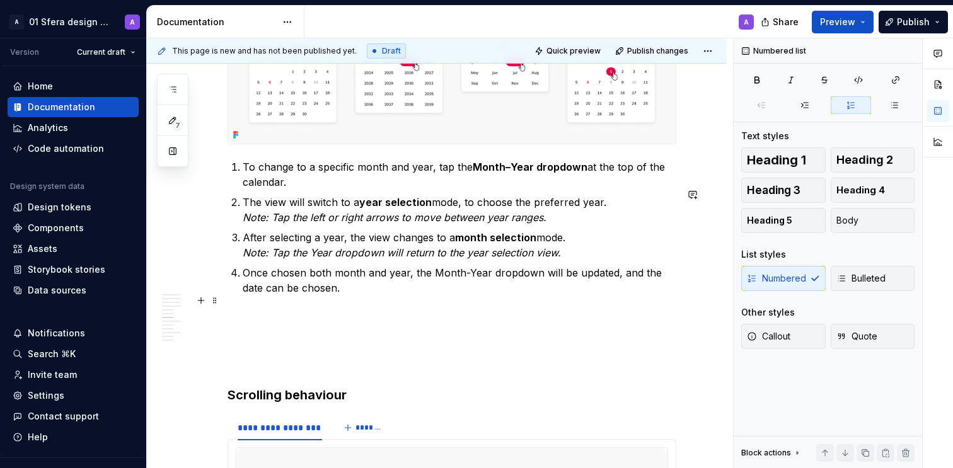
click at [352, 296] on p "Once chosen both month and year, the Month-Year dropdown will be updated, and t…" at bounding box center [460, 280] width 434 height 30
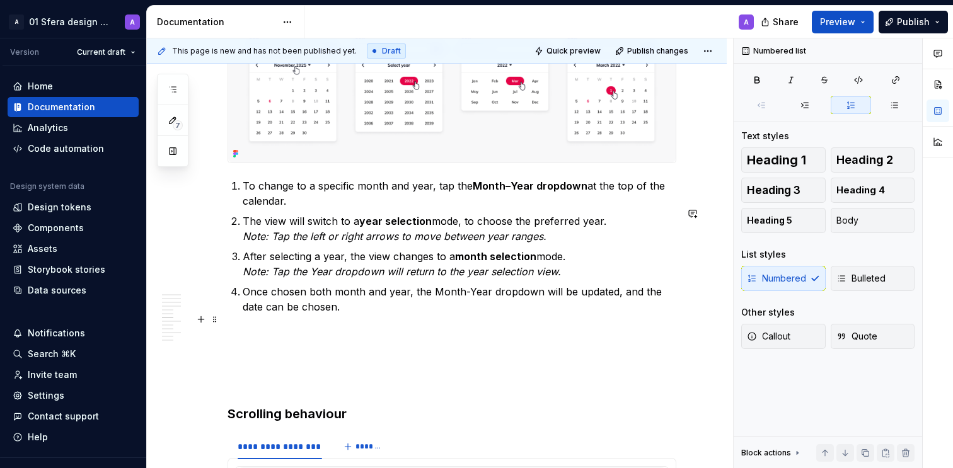
scroll to position [2006, 0]
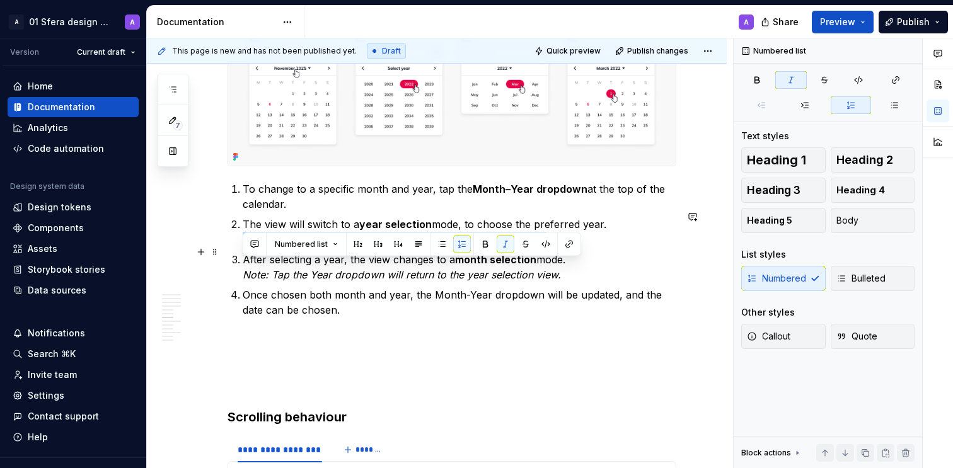
drag, startPoint x: 545, startPoint y: 269, endPoint x: 197, endPoint y: 274, distance: 348.1
click at [197, 274] on div "About Date picker allows users to choose and input a date by manually typing th…" at bounding box center [437, 476] width 580 height 4526
click at [479, 312] on ol "To change to a specific month and year, tap the Month–Year dropdown at the top …" at bounding box center [460, 250] width 434 height 136
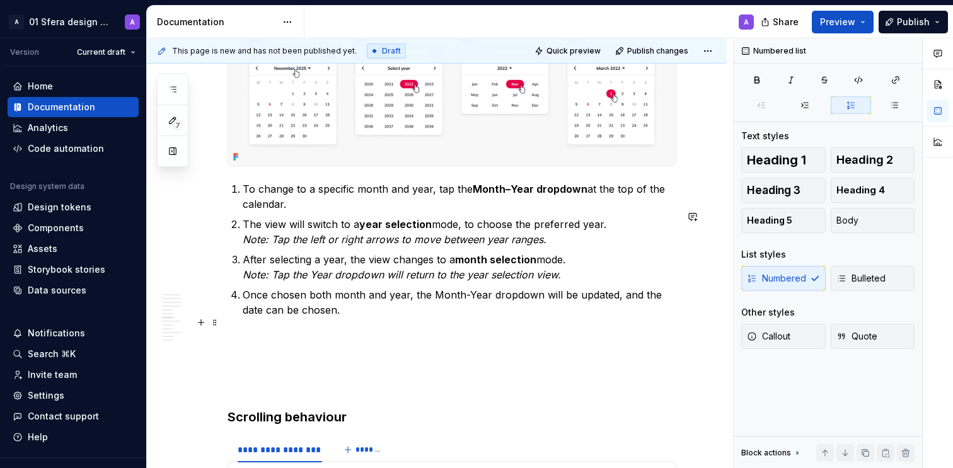
click at [386, 318] on p "Once chosen both month and year, the Month-Year dropdown will be updated, and t…" at bounding box center [460, 303] width 434 height 30
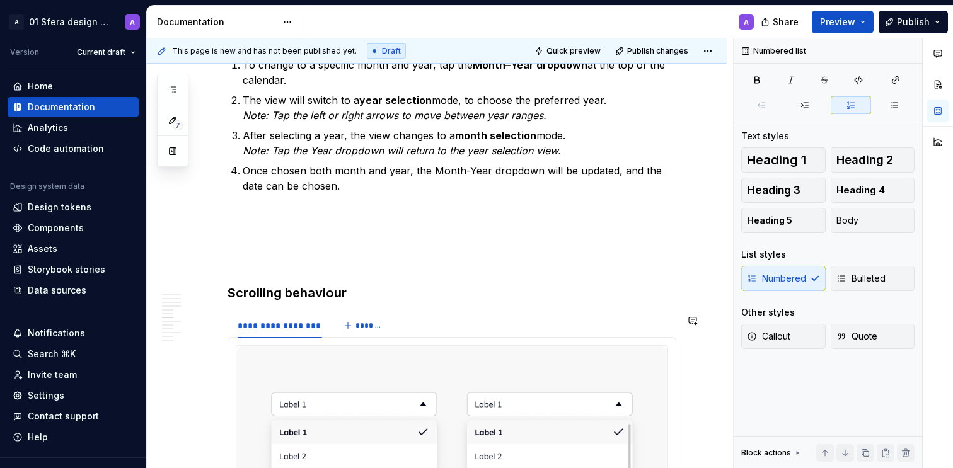
scroll to position [2129, 0]
click at [229, 303] on h3 "Scrolling behaviour" at bounding box center [452, 294] width 449 height 18
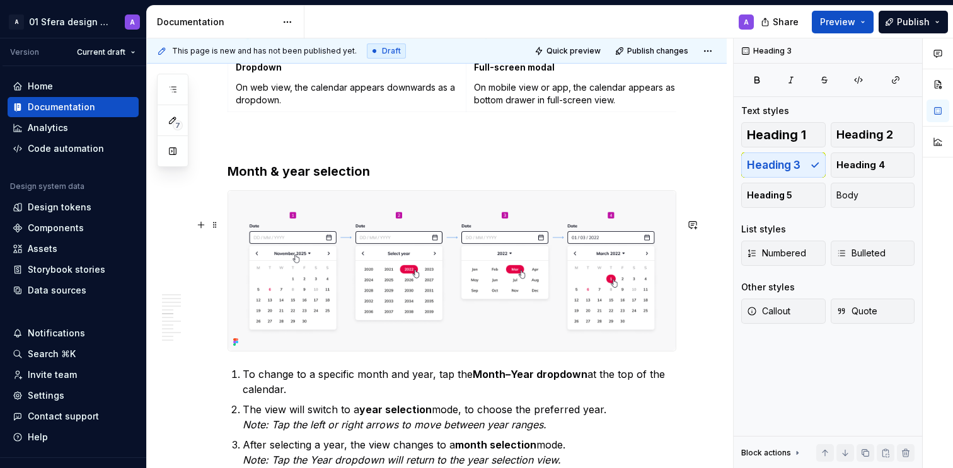
scroll to position [1819, 0]
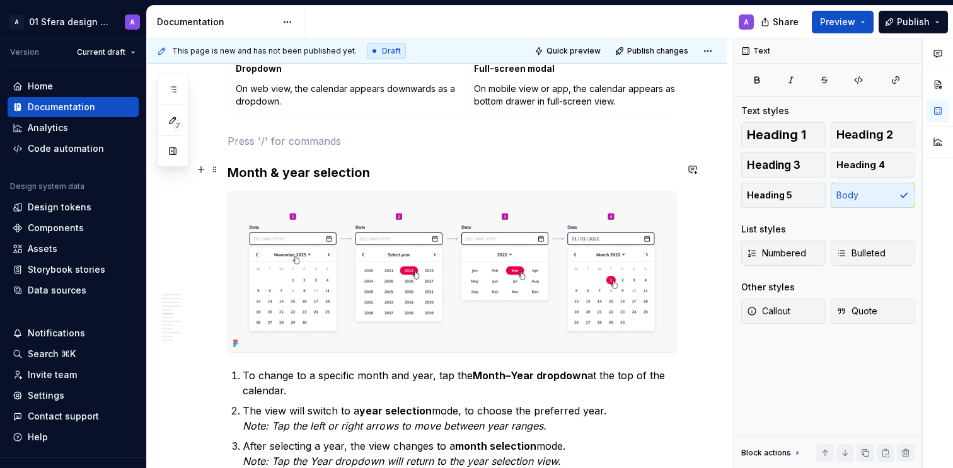
click at [252, 149] on p at bounding box center [452, 141] width 449 height 15
click at [225, 202] on div "This page is new and has not been published yet. Draft Quick preview Publish ch…" at bounding box center [440, 253] width 586 height 431
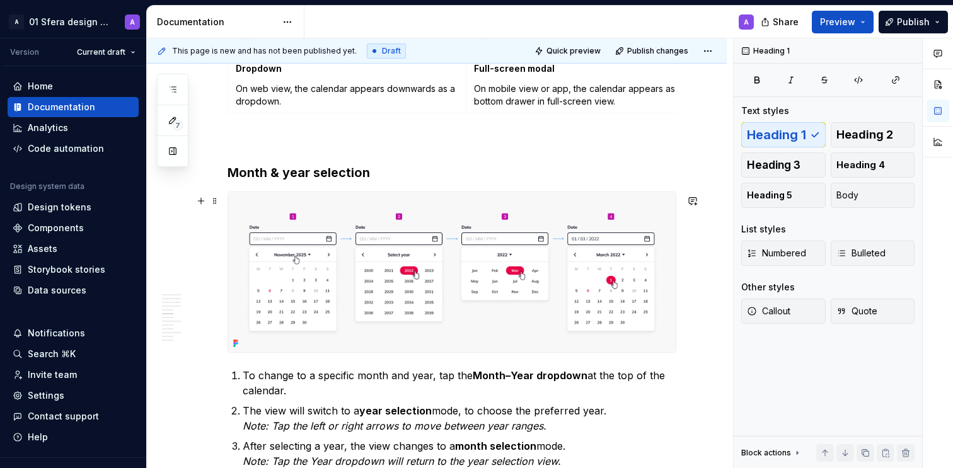
click at [239, 182] on h3 "Month & year selection" at bounding box center [452, 173] width 449 height 18
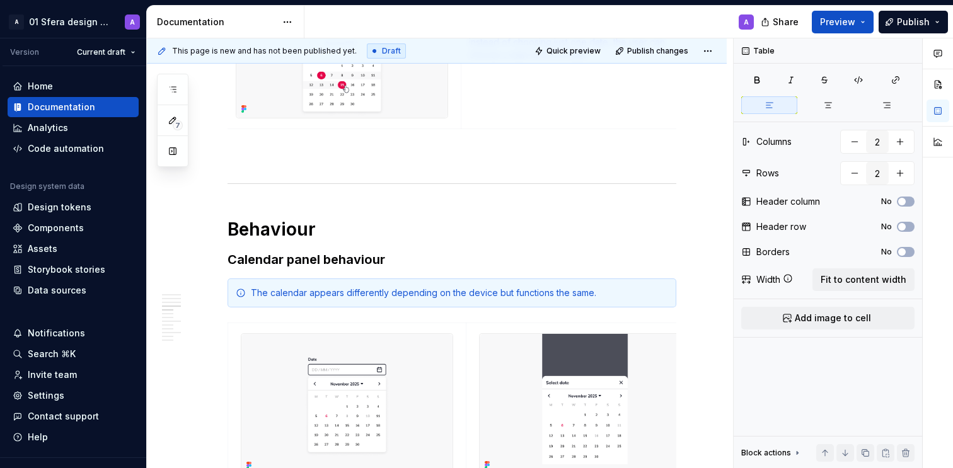
scroll to position [1503, 0]
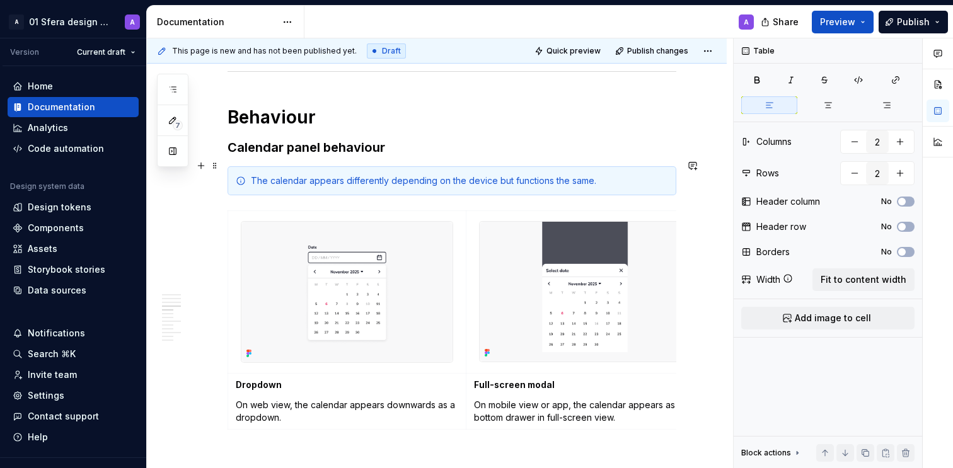
click at [281, 156] on h3 "Calendar panel behaviour" at bounding box center [452, 148] width 449 height 18
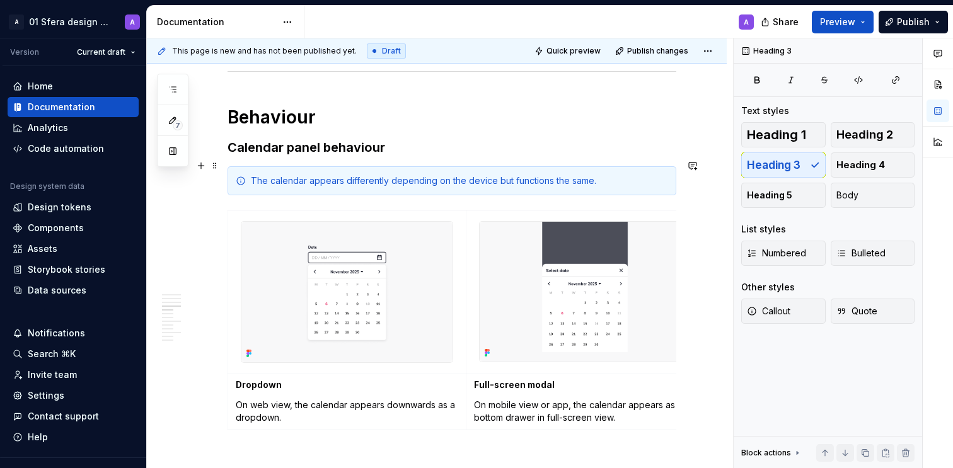
click at [401, 156] on h3 "Calendar panel behaviour" at bounding box center [452, 148] width 449 height 18
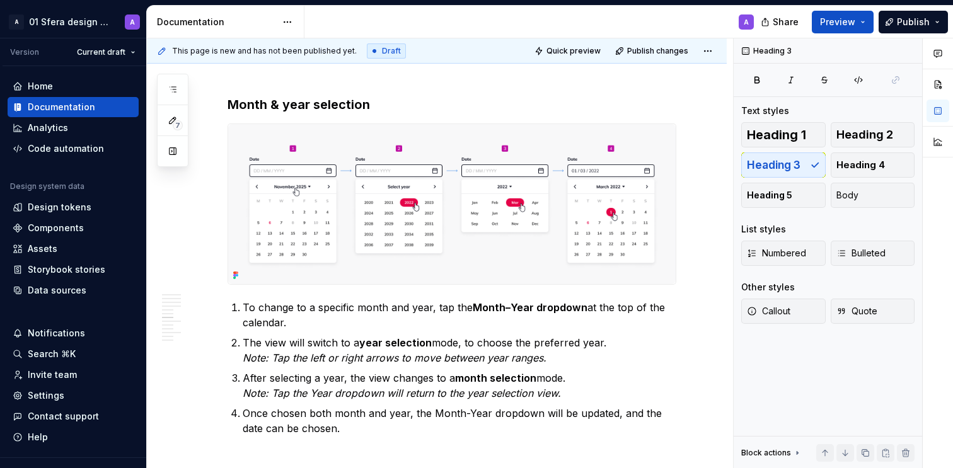
scroll to position [2040, 0]
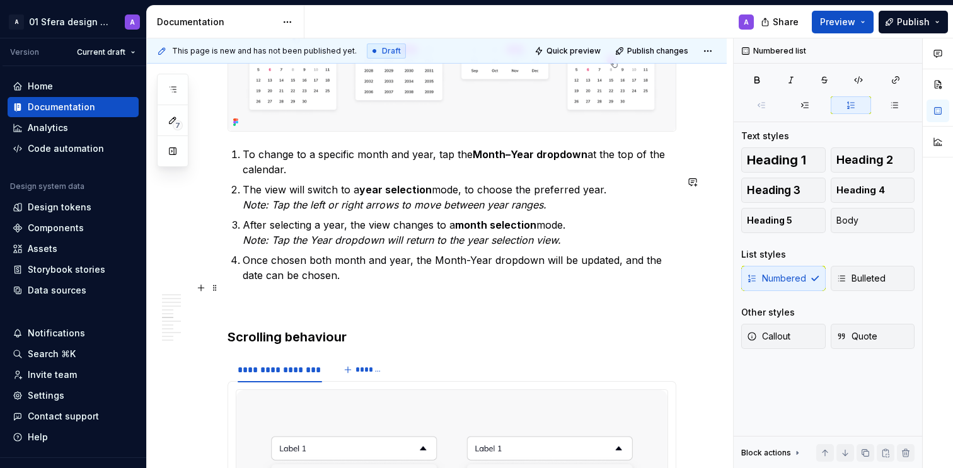
click at [407, 283] on p "Once chosen both month and year, the Month-Year dropdown will be updated, and t…" at bounding box center [460, 268] width 434 height 30
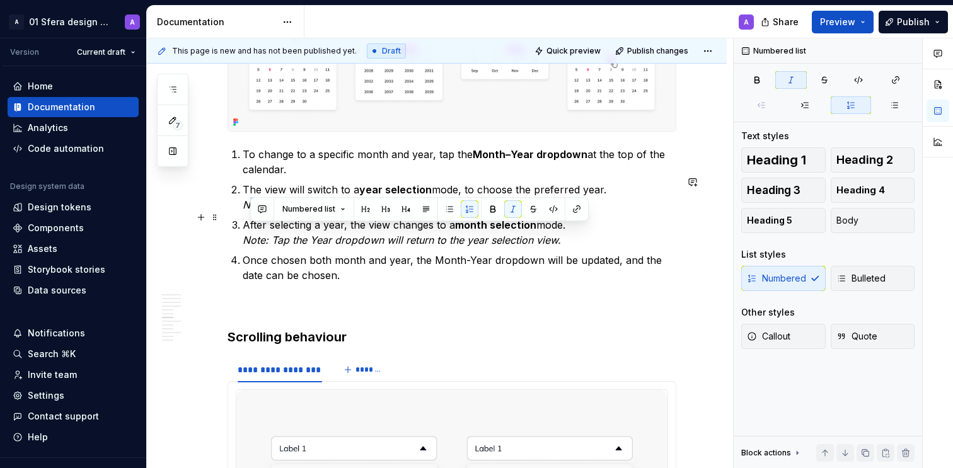
drag, startPoint x: 524, startPoint y: 235, endPoint x: 250, endPoint y: 230, distance: 274.3
click at [250, 212] on p "The view will switch to a year selection mode, to choose the preferred year. No…" at bounding box center [460, 197] width 434 height 30
click at [325, 248] on p "After selecting a year, the view changes to a month selection mode. Note: Tap t…" at bounding box center [460, 233] width 434 height 30
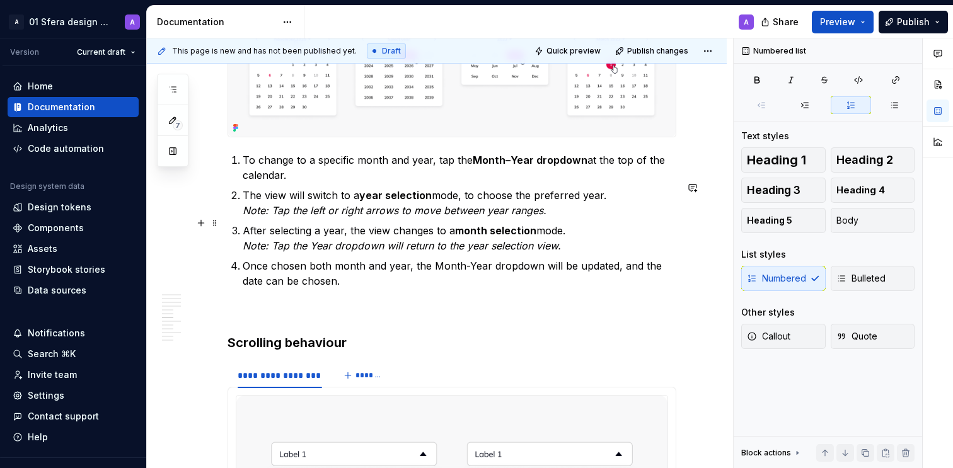
scroll to position [2020, 0]
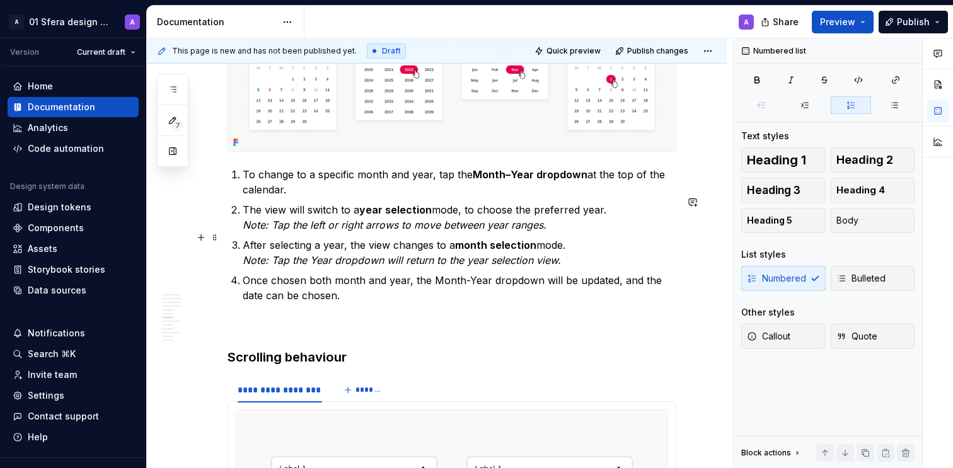
click at [359, 231] on em "Note: Tap the left or right arrows to move between year ranges." at bounding box center [395, 225] width 304 height 13
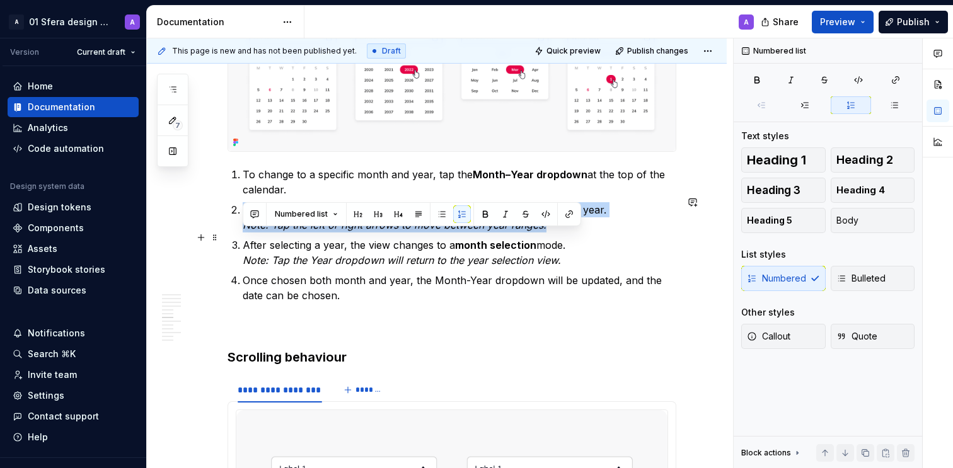
click at [359, 231] on em "Note: Tap the left or right arrows to move between year ranges." at bounding box center [395, 225] width 304 height 13
click at [462, 231] on em "Note: Tap the left or right arrows to move between year ranges." at bounding box center [395, 225] width 304 height 13
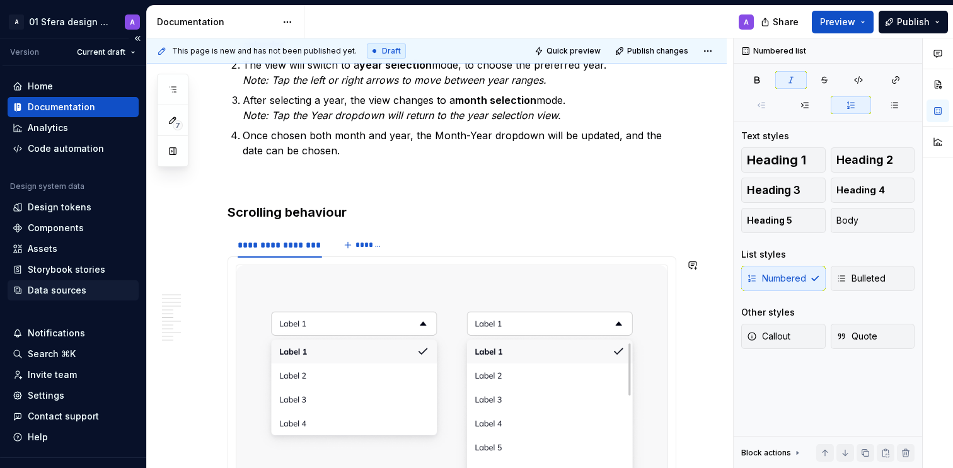
scroll to position [2169, 0]
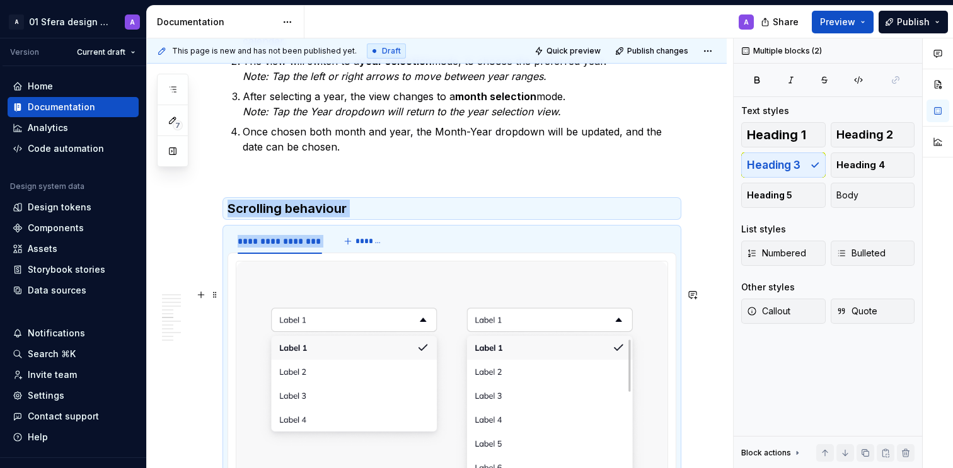
drag, startPoint x: 277, startPoint y: 226, endPoint x: 308, endPoint y: 325, distance: 104.3
click at [308, 325] on div "About Date picker allows users to choose and input a date by manually typing th…" at bounding box center [452, 227] width 449 height 4295
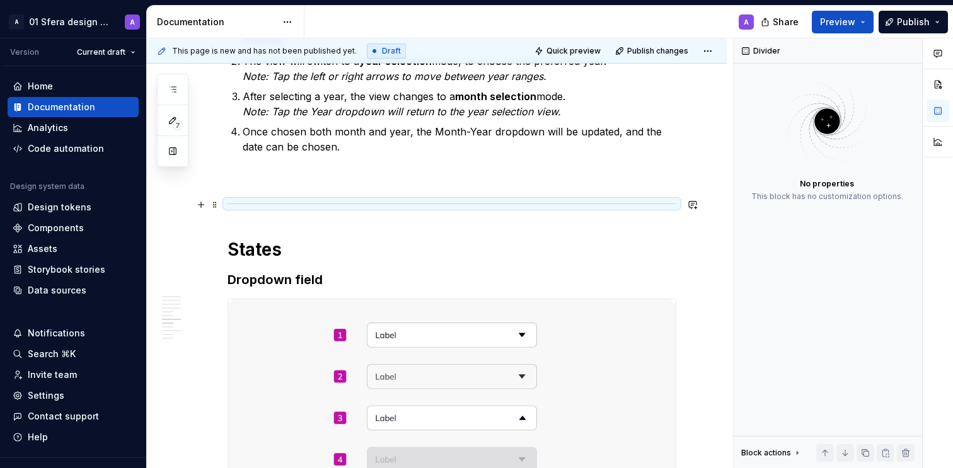
scroll to position [1899, 0]
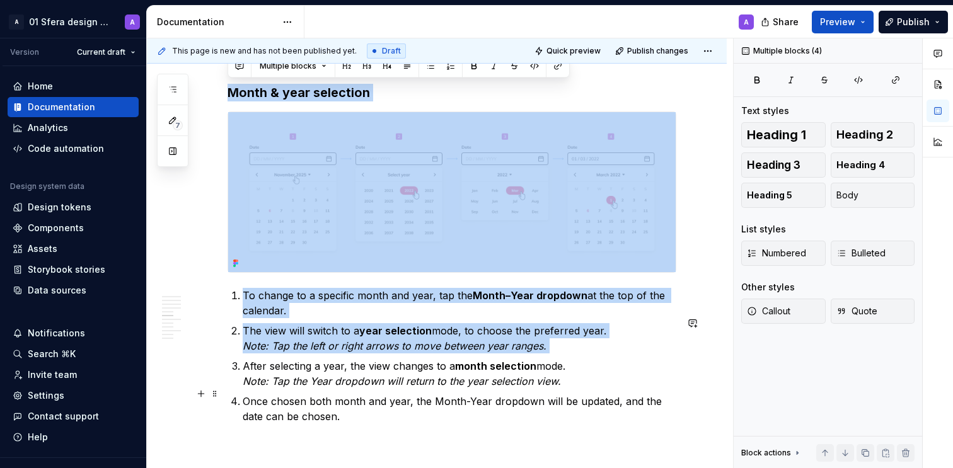
drag, startPoint x: 283, startPoint y: 171, endPoint x: 313, endPoint y: 387, distance: 217.7
click at [313, 387] on div "About Date picker allows users to choose and input a date by manually typing th…" at bounding box center [452, 299] width 449 height 3899
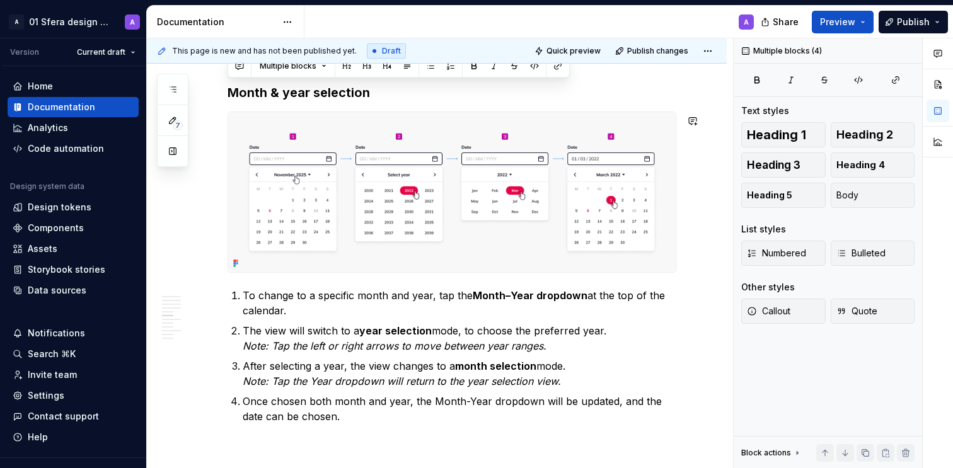
click at [286, 102] on h3 "Month & year selection" at bounding box center [452, 93] width 449 height 18
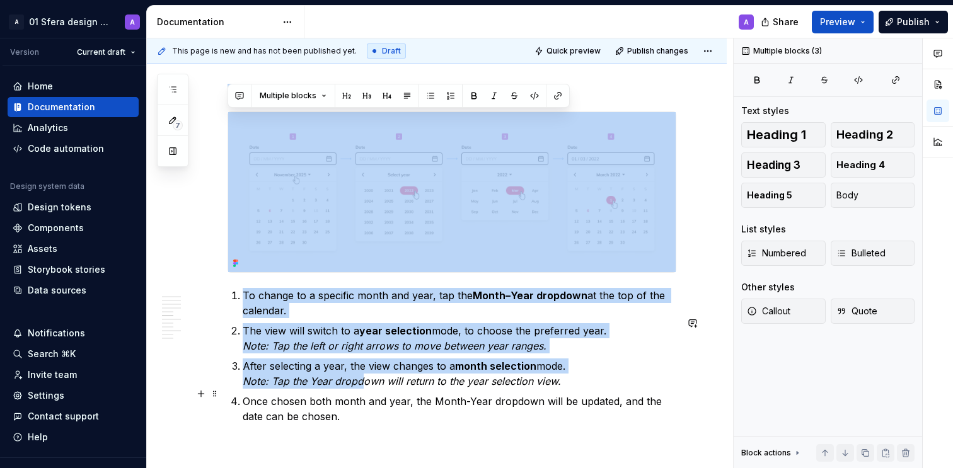
drag, startPoint x: 250, startPoint y: 169, endPoint x: 363, endPoint y: 404, distance: 260.9
click at [363, 405] on div "About Date picker allows users to choose and input a date by manually typing th…" at bounding box center [452, 299] width 449 height 3899
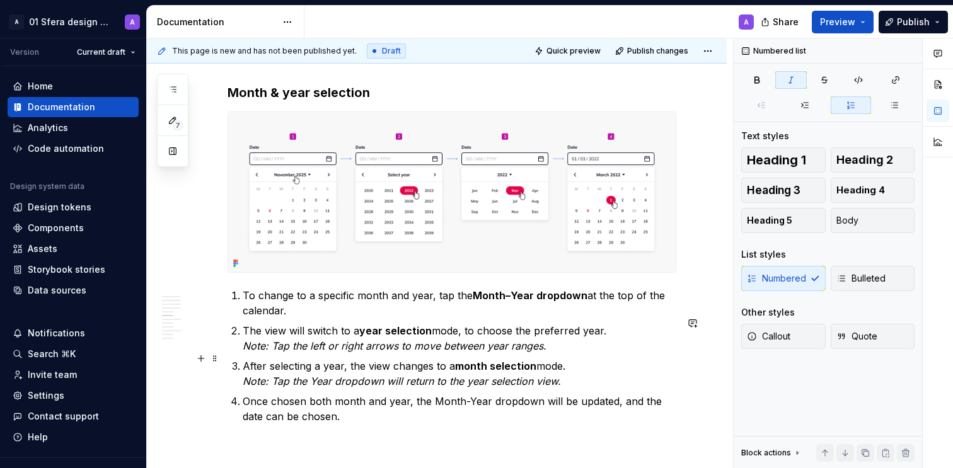
click at [383, 352] on em "Note: Tap the left or right arrows to move between year ranges." at bounding box center [395, 346] width 304 height 13
click at [220, 116] on div "About Date picker allows users to choose and input a date by manually typing th…" at bounding box center [437, 362] width 580 height 4085
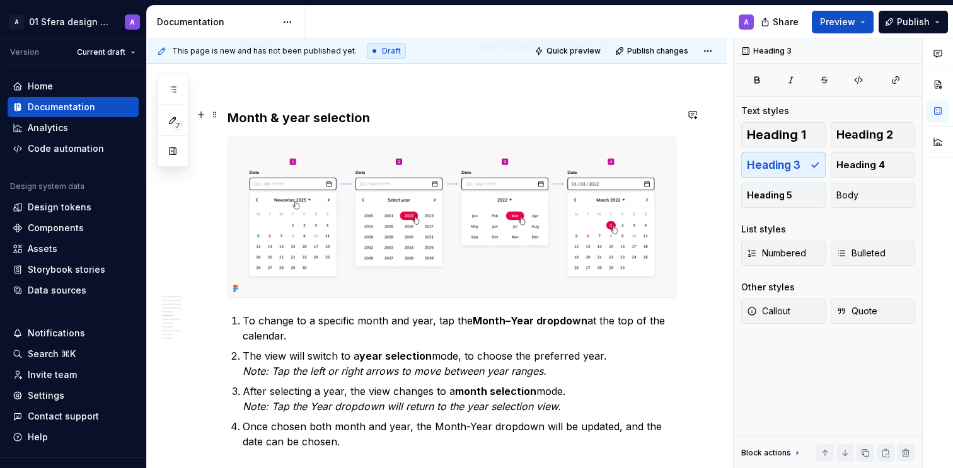
scroll to position [1873, 0]
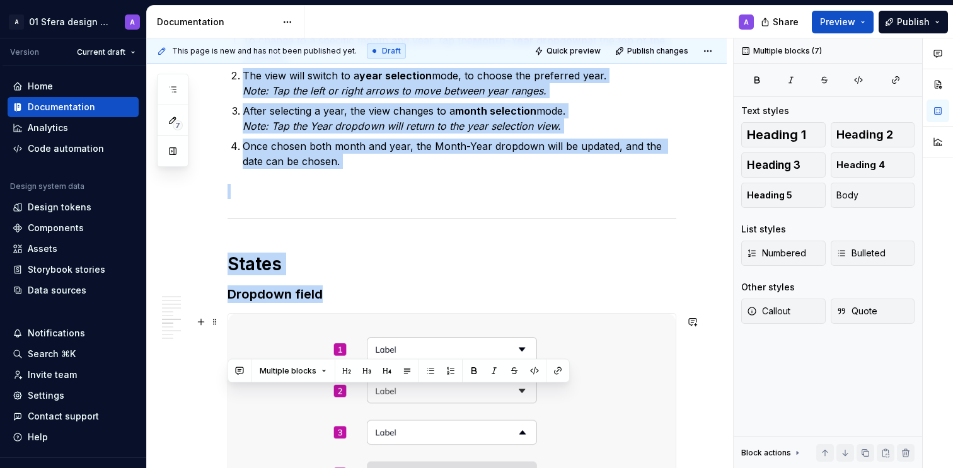
drag, startPoint x: 362, startPoint y: 103, endPoint x: 382, endPoint y: 410, distance: 307.7
click at [394, 429] on div "About Date picker allows users to choose and input a date by manually typing th…" at bounding box center [452, 44] width 449 height 3899
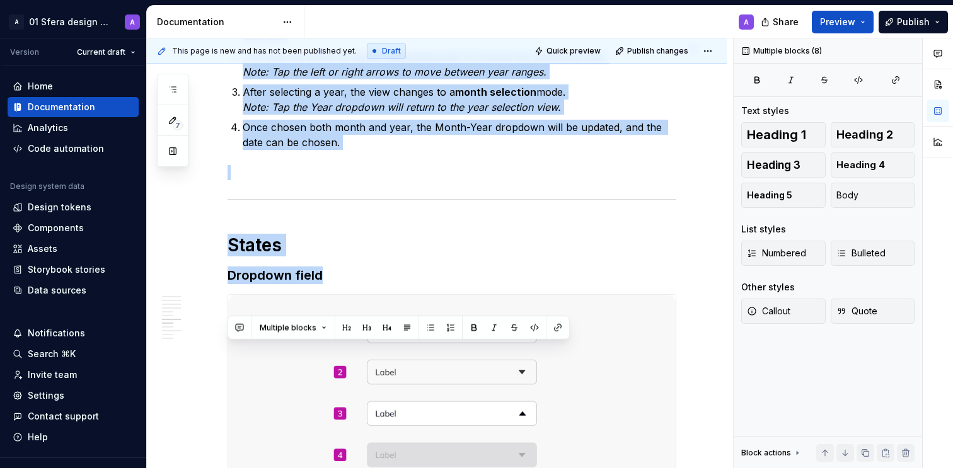
click at [325, 179] on div "About Date picker allows users to choose and input a date by manually typing th…" at bounding box center [452, 25] width 449 height 3899
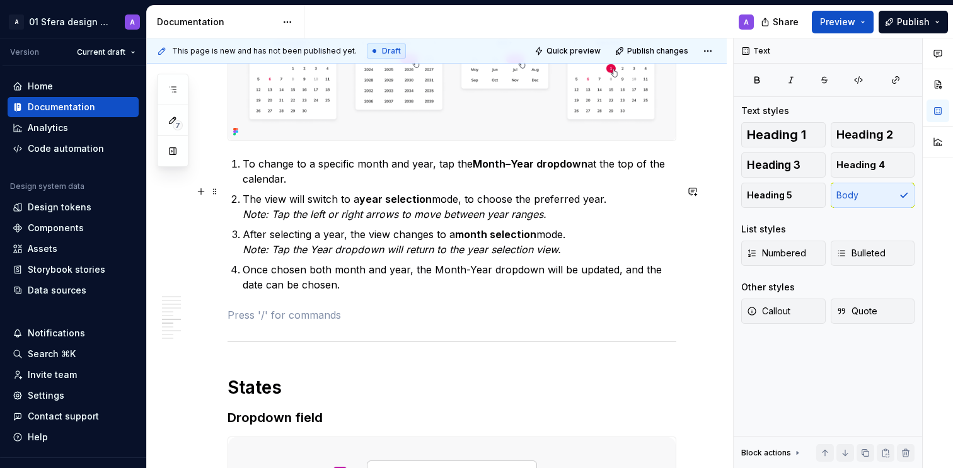
scroll to position [1940, 0]
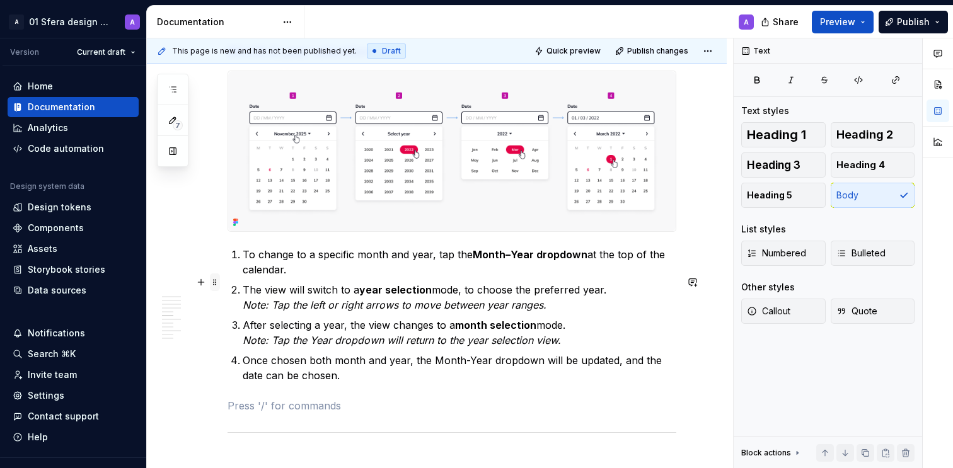
click at [215, 280] on span at bounding box center [215, 283] width 10 height 18
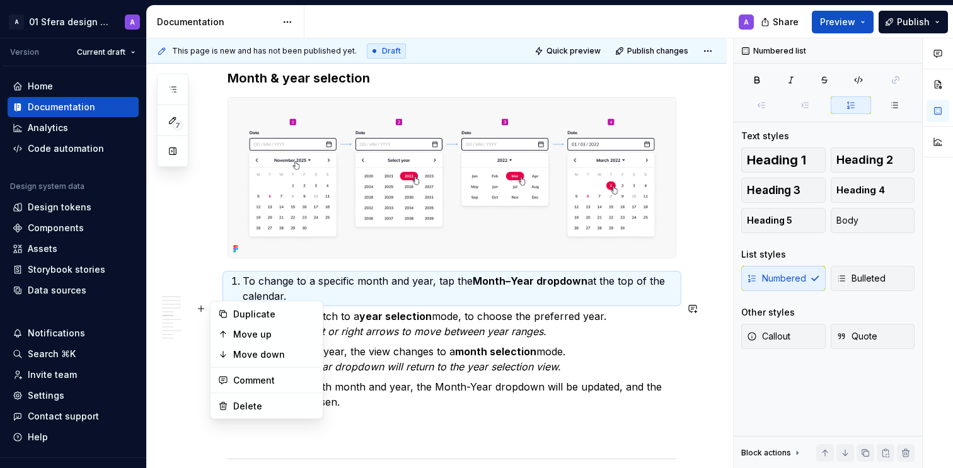
scroll to position [1876, 0]
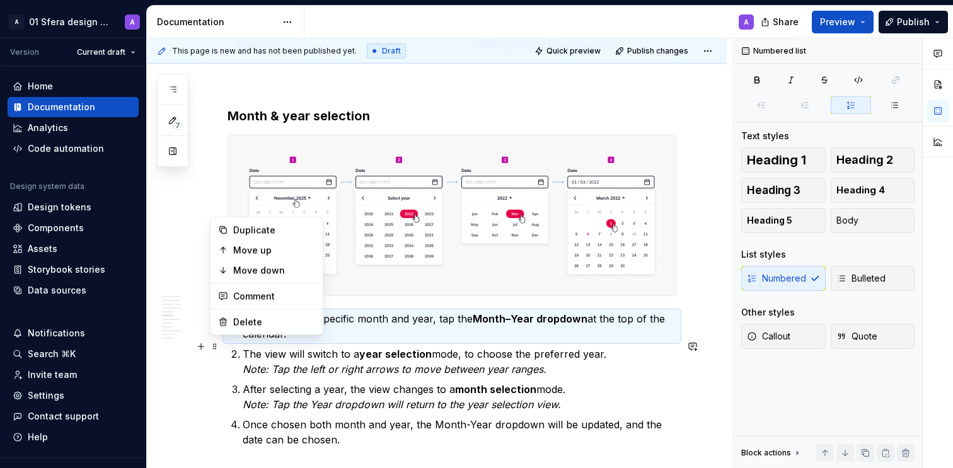
drag, startPoint x: 222, startPoint y: 124, endPoint x: 235, endPoint y: 138, distance: 18.7
click at [222, 124] on div "About Date picker allows users to choose and input a date by manually typing th…" at bounding box center [437, 385] width 580 height 4085
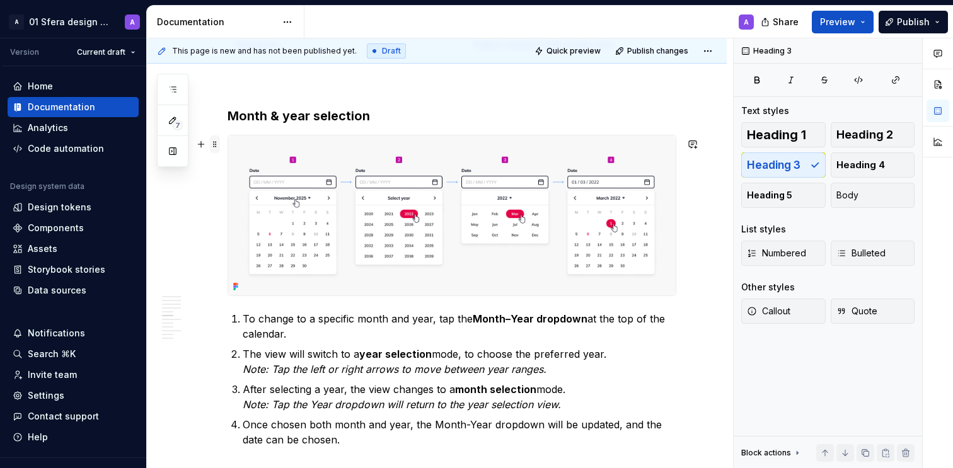
click at [215, 142] on span at bounding box center [215, 145] width 10 height 18
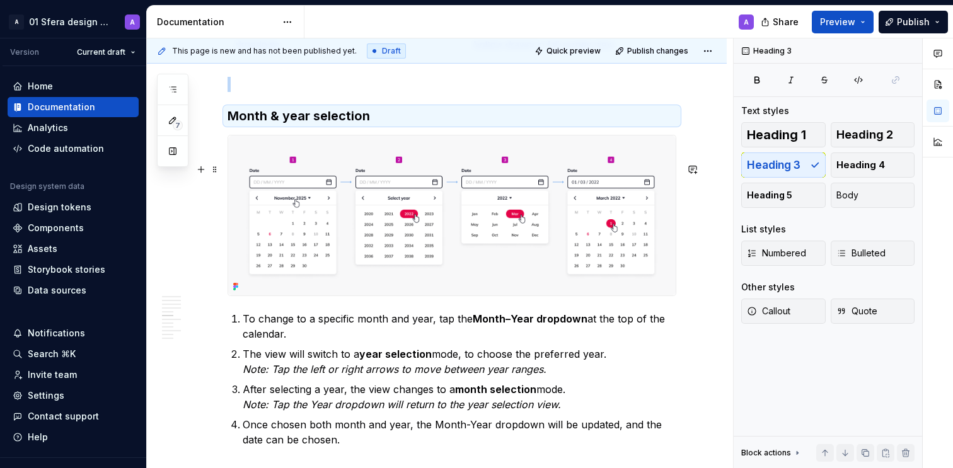
click at [315, 185] on img at bounding box center [452, 216] width 448 height 160
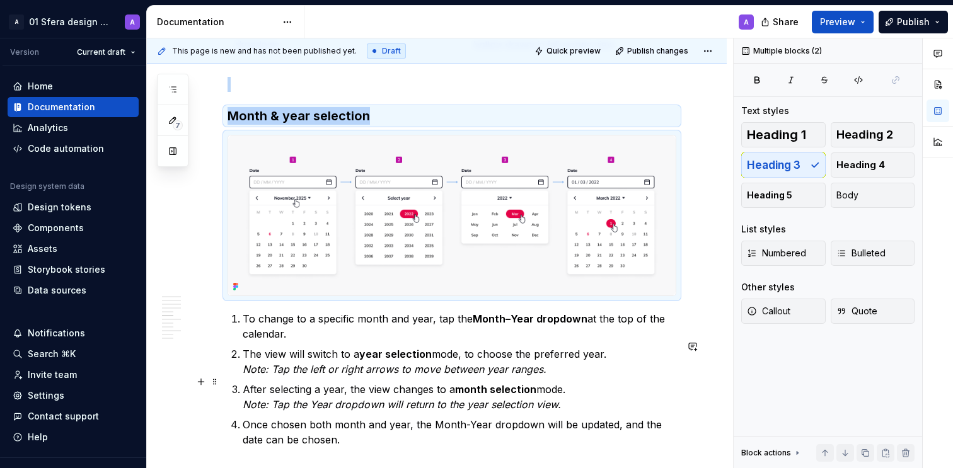
click at [308, 376] on em "Note: Tap the left or right arrows to move between year ranges." at bounding box center [395, 369] width 304 height 13
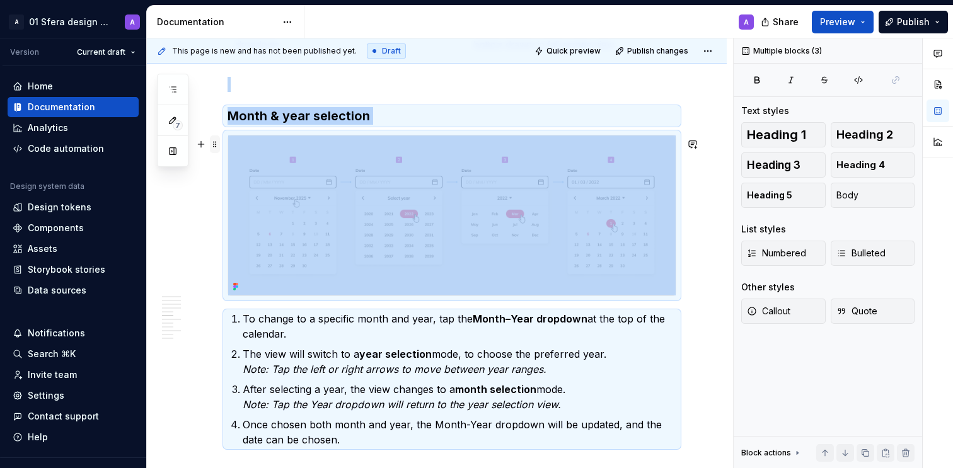
click at [216, 142] on span at bounding box center [215, 145] width 10 height 18
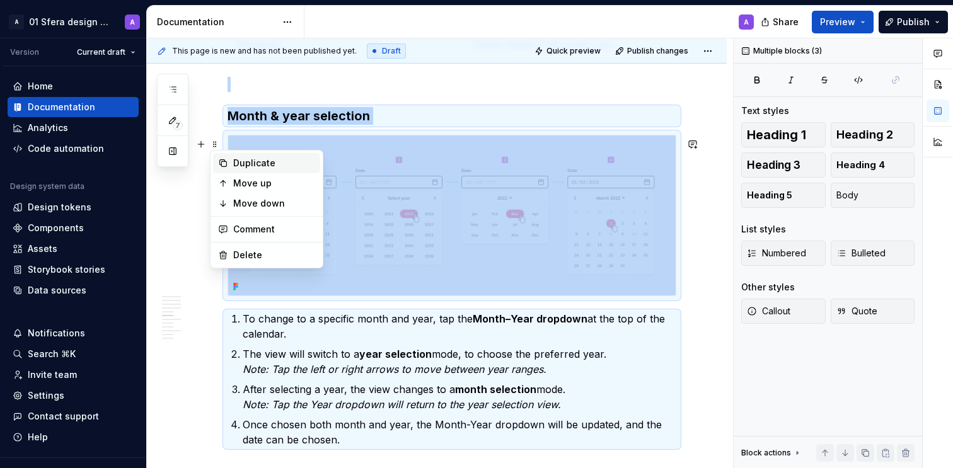
click at [260, 159] on div "Duplicate" at bounding box center [274, 163] width 82 height 13
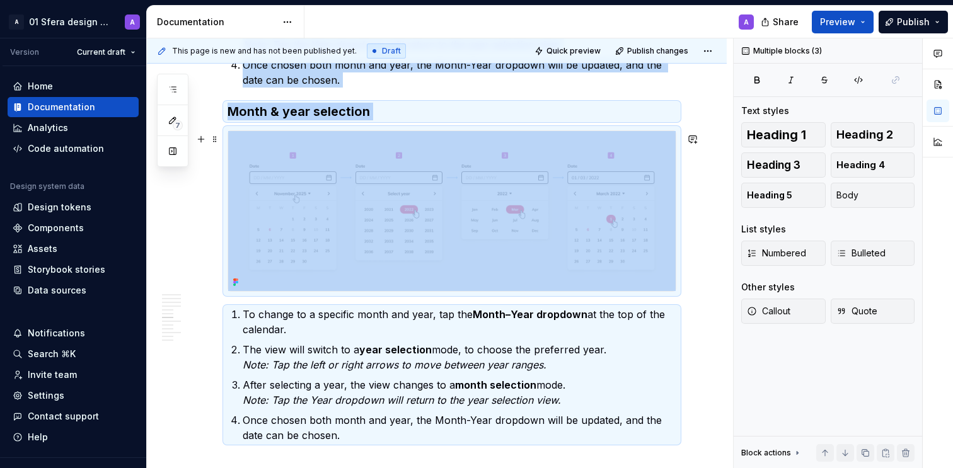
scroll to position [2235, 0]
click at [279, 121] on h3 "Month & year selection" at bounding box center [452, 112] width 449 height 18
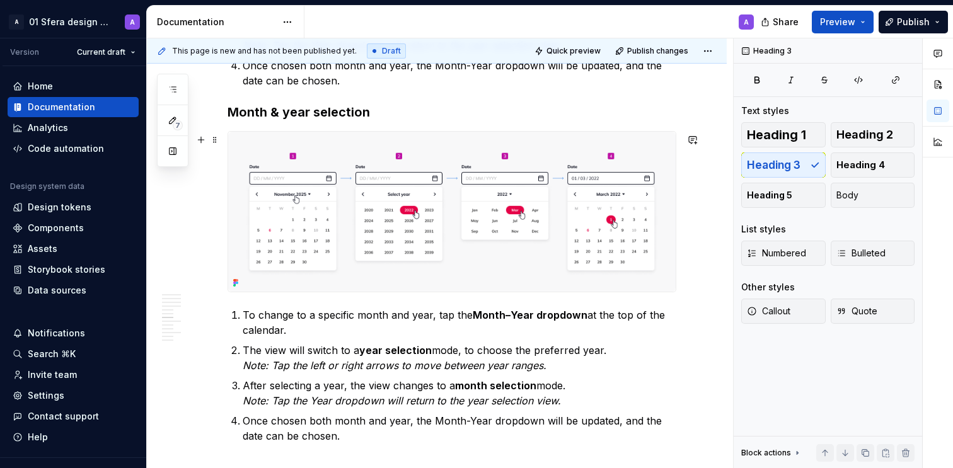
click at [235, 121] on h3 "Month & year selection" at bounding box center [452, 112] width 449 height 18
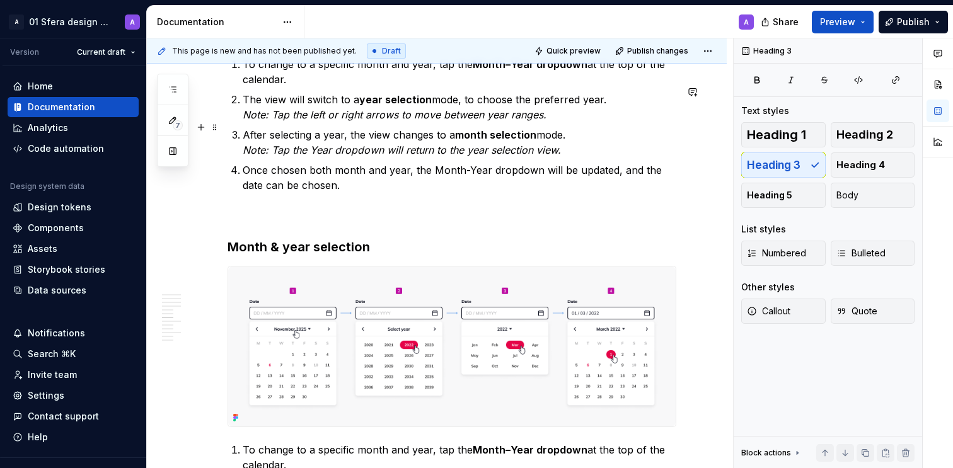
scroll to position [2130, 0]
click at [298, 257] on h3 "Month & year selection" at bounding box center [452, 248] width 449 height 18
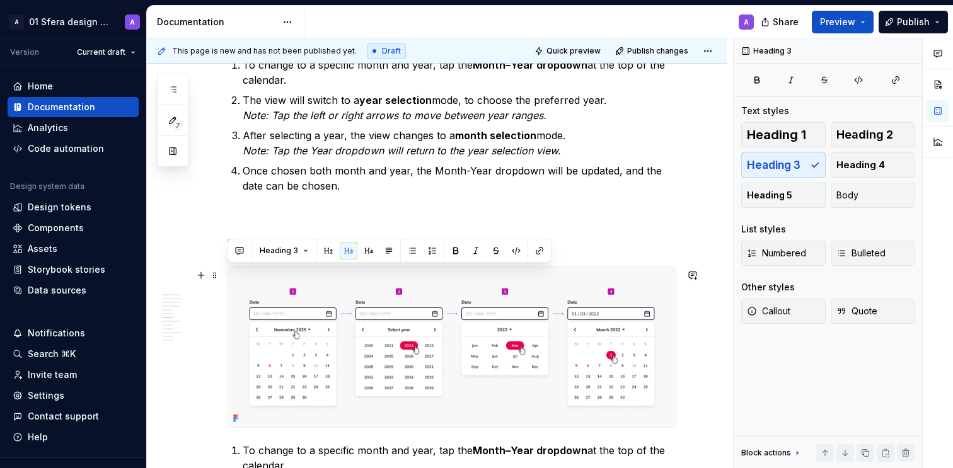
click at [298, 257] on h3 "Month & year selection" at bounding box center [452, 248] width 449 height 18
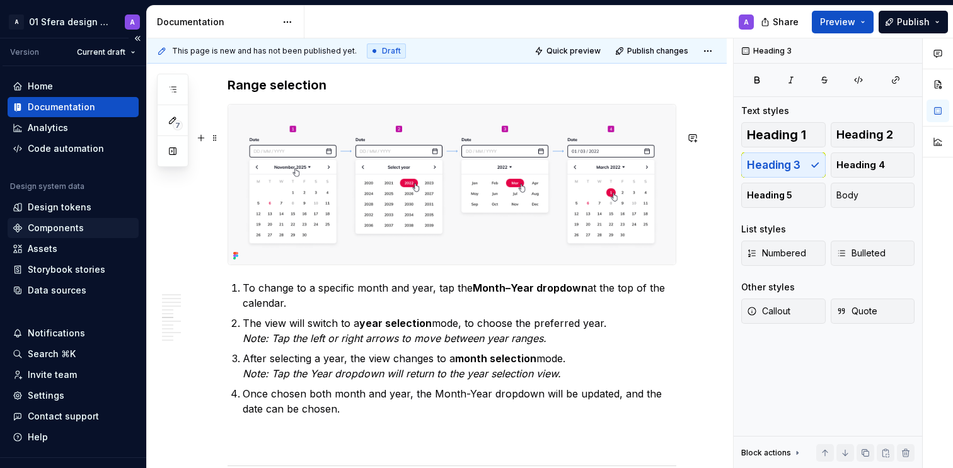
scroll to position [2314, 0]
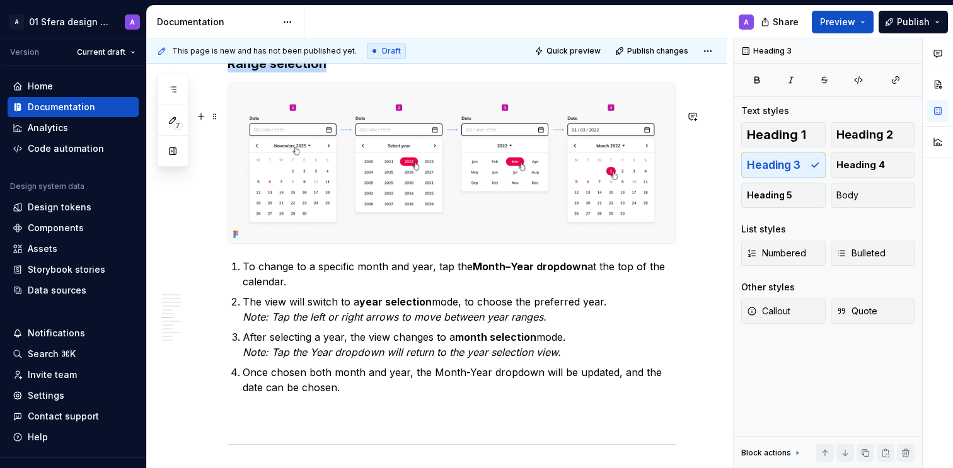
click at [365, 206] on img at bounding box center [452, 163] width 448 height 160
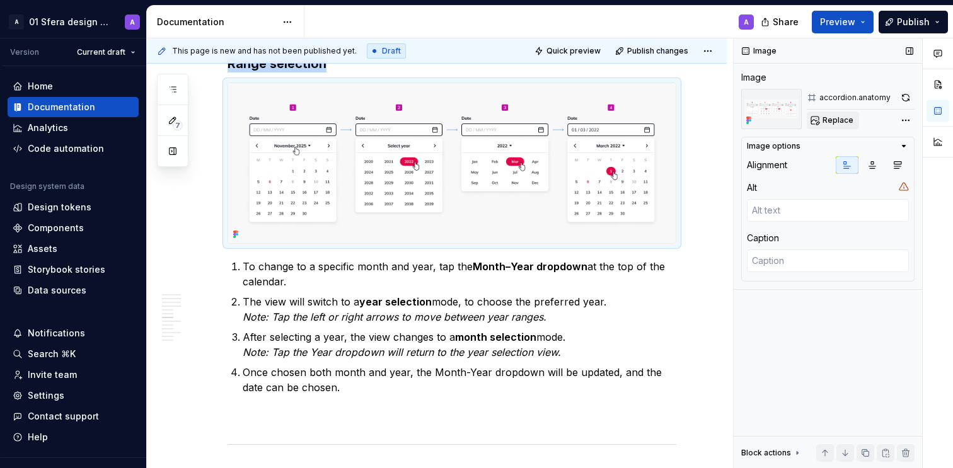
click at [834, 120] on span "Replace" at bounding box center [838, 120] width 31 height 10
type textarea "*"
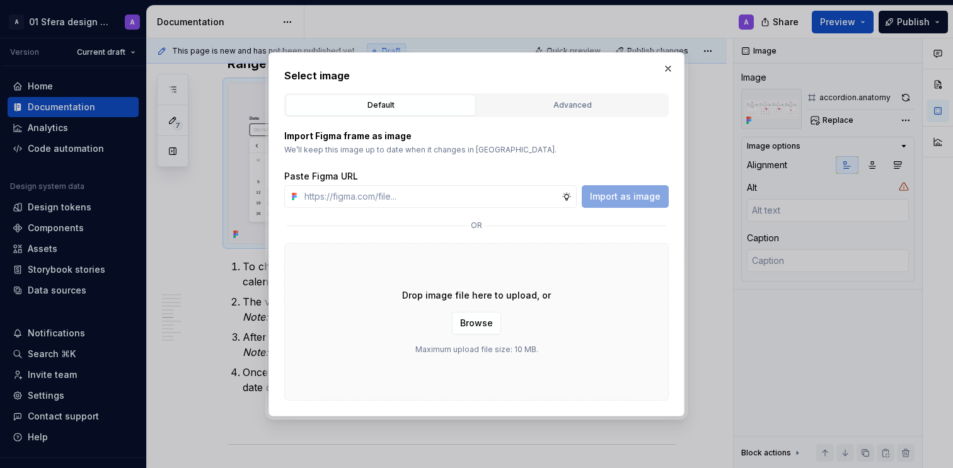
type input "[URL][DOMAIN_NAME]"
type textarea "*"
type input "[URL][DOMAIN_NAME]"
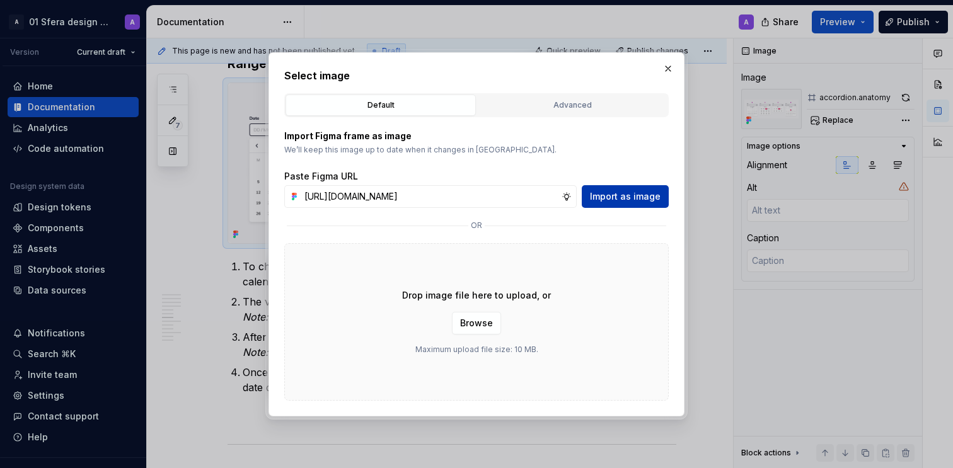
click at [623, 195] on span "Import as image" at bounding box center [625, 196] width 71 height 13
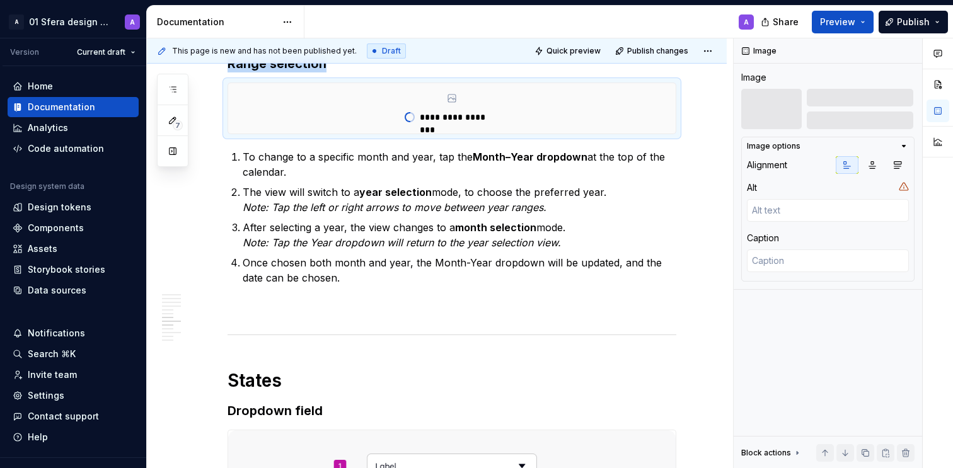
click at [303, 259] on p "Once chosen both month and year, the Month-Year dropdown will be updated, and t…" at bounding box center [460, 270] width 434 height 30
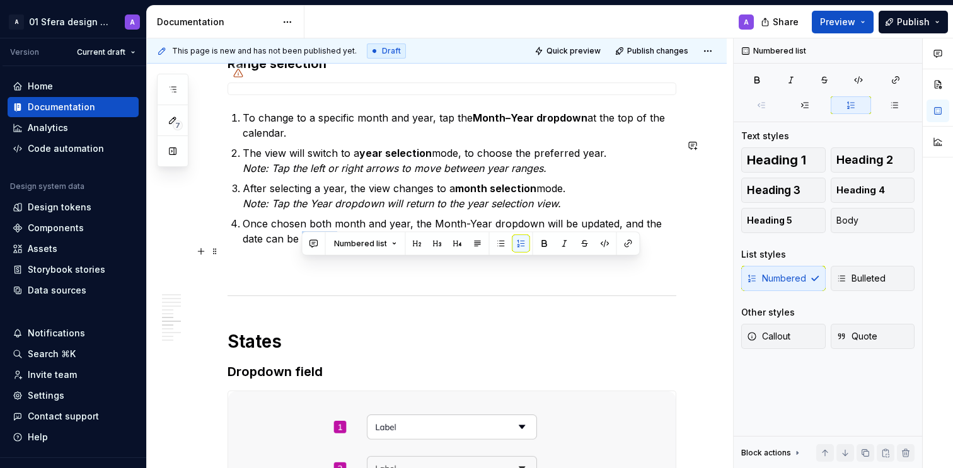
click at [303, 247] on p "Once chosen both month and year, the Month-Year dropdown will be updated, and t…" at bounding box center [460, 231] width 434 height 30
click at [267, 175] on p "The view will switch to a year selection mode, to choose the preferred year. No…" at bounding box center [460, 161] width 434 height 30
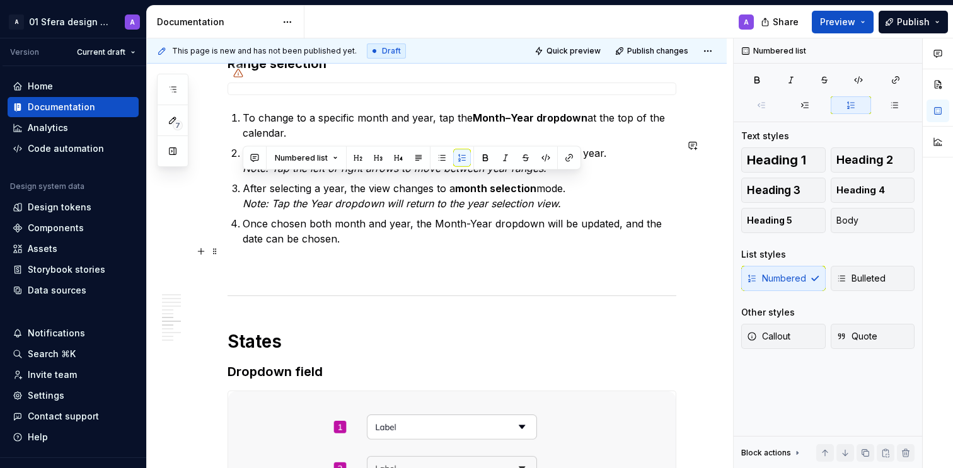
click at [369, 247] on p "Once chosen both month and year, the Month-Year dropdown will be updated, and t…" at bounding box center [460, 231] width 434 height 30
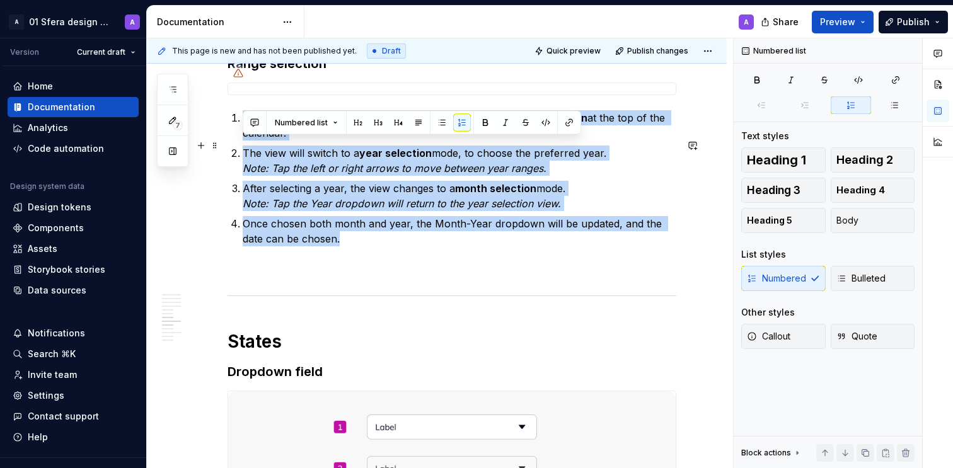
drag, startPoint x: 346, startPoint y: 268, endPoint x: 232, endPoint y: 145, distance: 167.8
click at [243, 145] on ol "To change to a specific month and year, tap the Month–Year dropdown at the top …" at bounding box center [460, 178] width 434 height 136
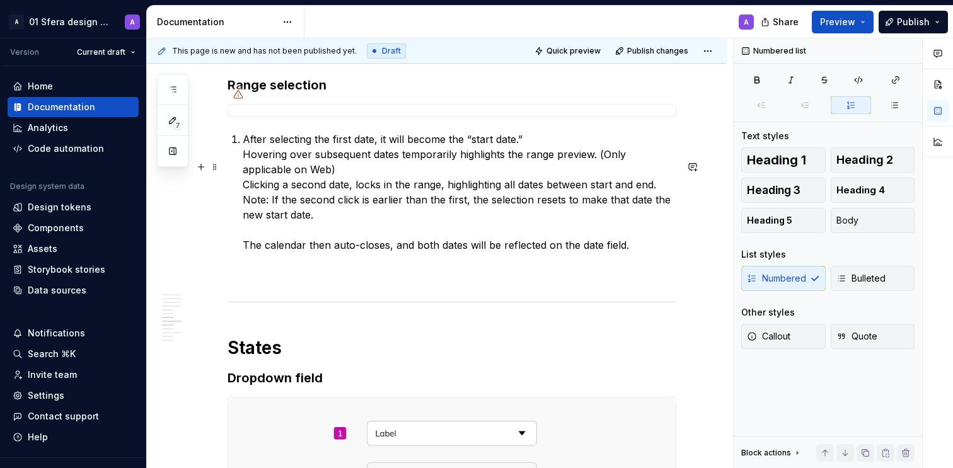
scroll to position [2290, 0]
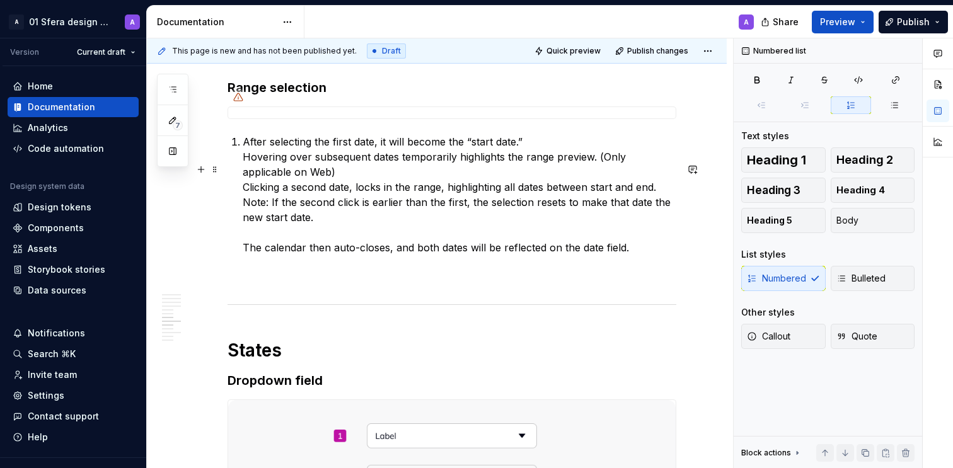
click at [243, 182] on p "After selecting the first date, it will become the “start date.”  Hovering over…" at bounding box center [460, 194] width 434 height 121
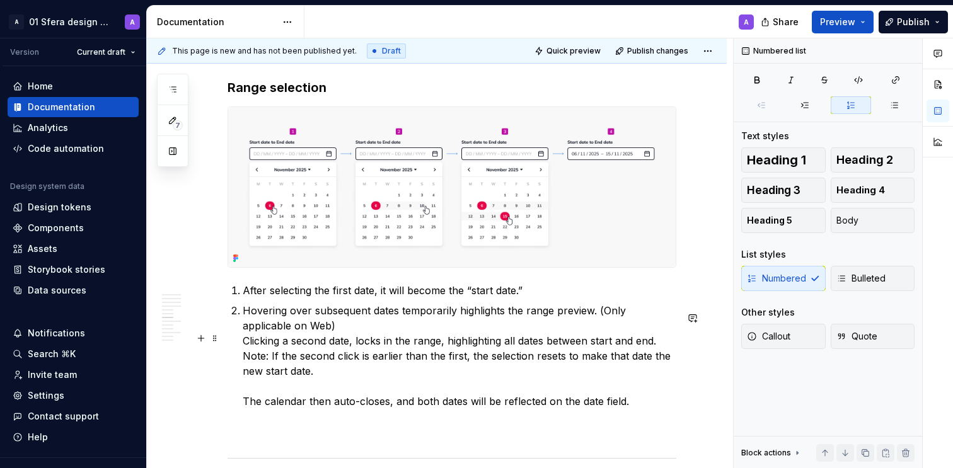
click at [242, 366] on div "About Date picker allows users to choose and input a date by manually typing th…" at bounding box center [452, 96] width 449 height 4275
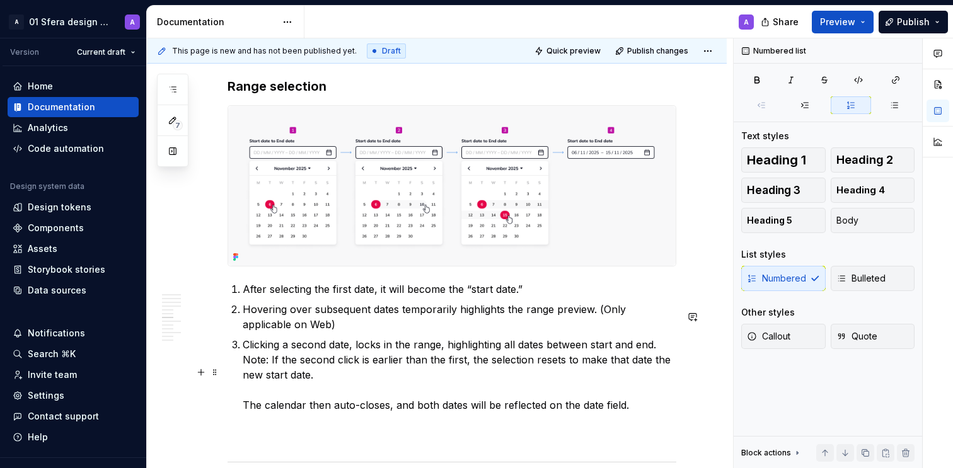
scroll to position [2293, 0]
click at [238, 435] on div "About Date picker allows users to choose and input a date by manually typing th…" at bounding box center [452, 96] width 449 height 4280
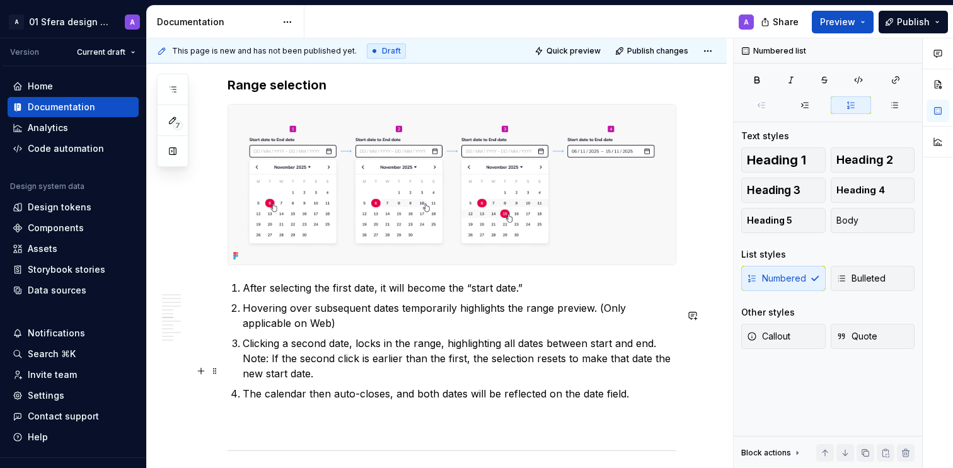
click at [450, 296] on p "After selecting the first date, it will become the “start date.”" at bounding box center [460, 288] width 434 height 15
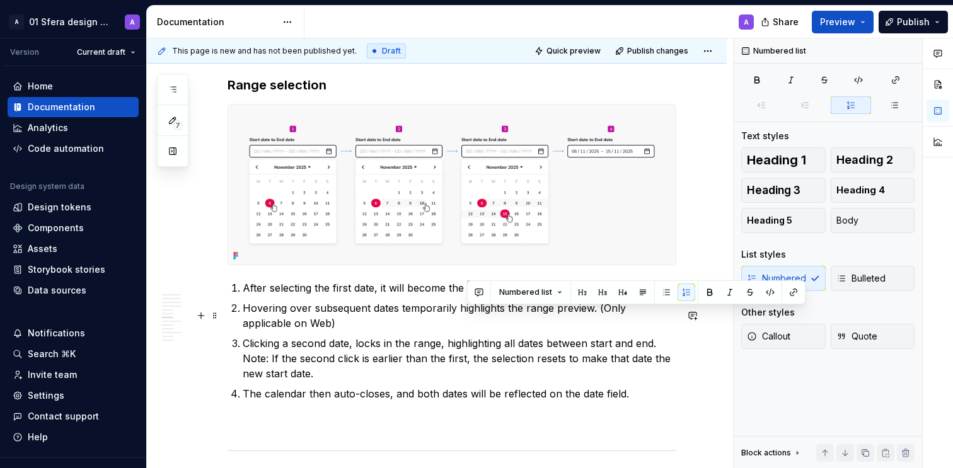
drag, startPoint x: 467, startPoint y: 316, endPoint x: 522, endPoint y: 313, distance: 54.9
click at [522, 296] on p "After selecting the first date, it will become the “start date.”" at bounding box center [460, 288] width 434 height 15
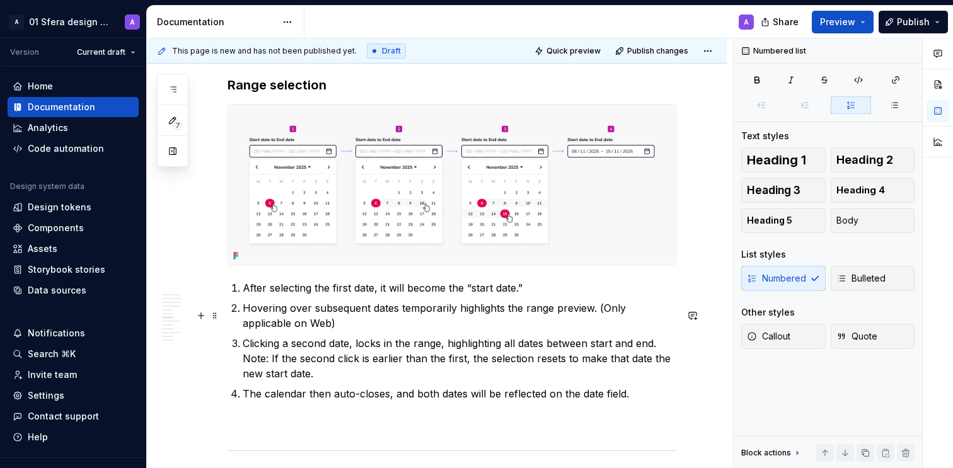
click at [542, 296] on p "After selecting the first date, it will become the “start date.”" at bounding box center [460, 288] width 434 height 15
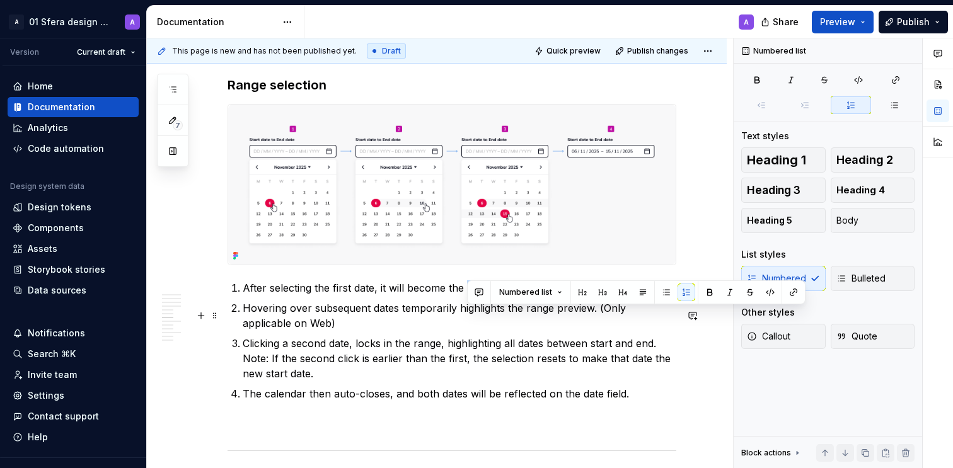
drag, startPoint x: 469, startPoint y: 316, endPoint x: 521, endPoint y: 315, distance: 51.7
click at [521, 296] on p "After selecting the first date, it will become the “start date”." at bounding box center [460, 288] width 434 height 15
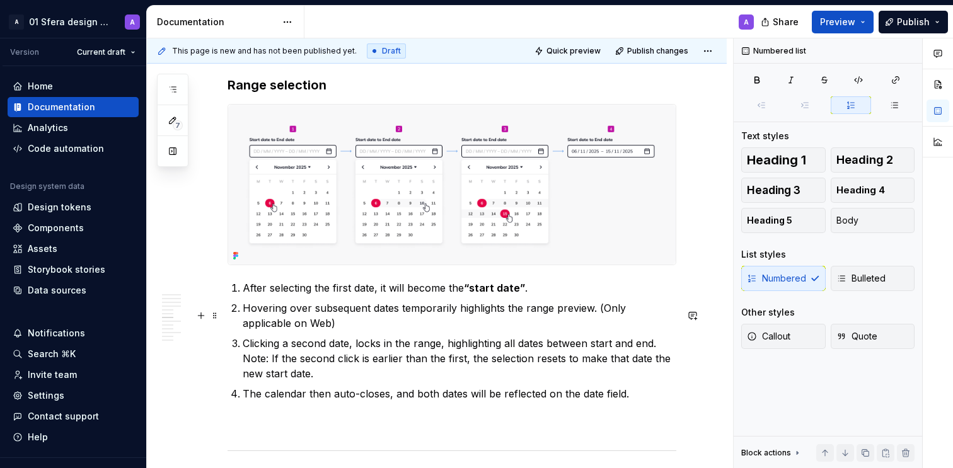
click at [536, 296] on p "After selecting the first date, it will become the “start date” ." at bounding box center [460, 288] width 434 height 15
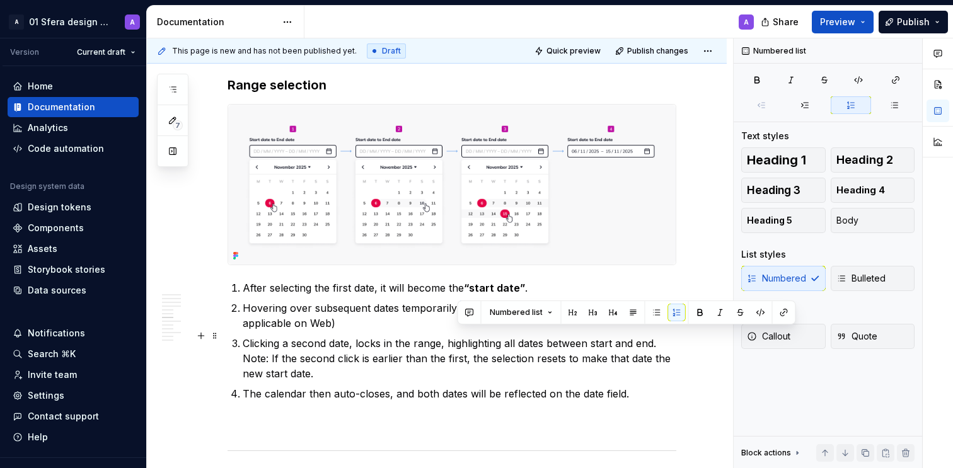
drag, startPoint x: 473, startPoint y: 338, endPoint x: 504, endPoint y: 338, distance: 30.9
click at [504, 331] on p "Hovering over subsequent dates temporarily highlights the range preview. (Only …" at bounding box center [460, 316] width 434 height 30
click at [580, 331] on p "Hovering over subsequent dates temporarily highlights the range preview. (Only …" at bounding box center [460, 316] width 434 height 30
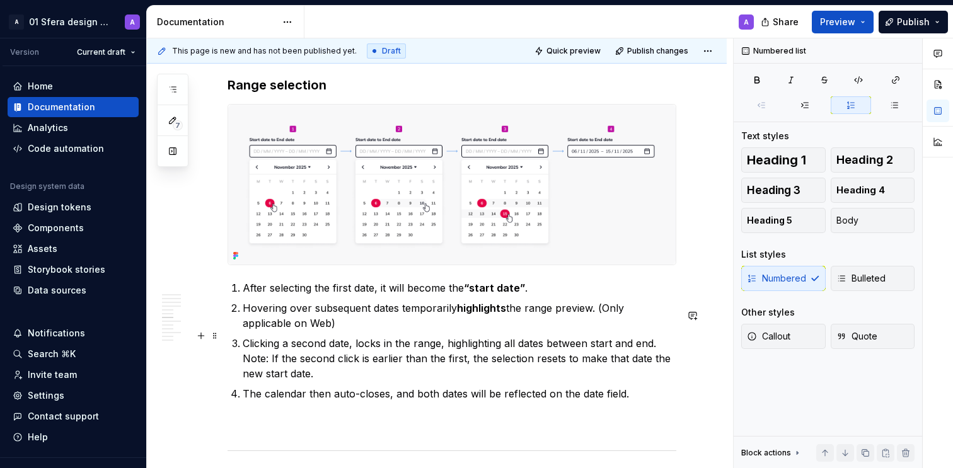
click at [347, 331] on p "Hovering over subsequent dates temporarily highlights the range preview. (Only …" at bounding box center [460, 316] width 434 height 30
click at [279, 381] on p "Clicking a second date, locks in the range, highlighting all dates between star…" at bounding box center [460, 358] width 434 height 45
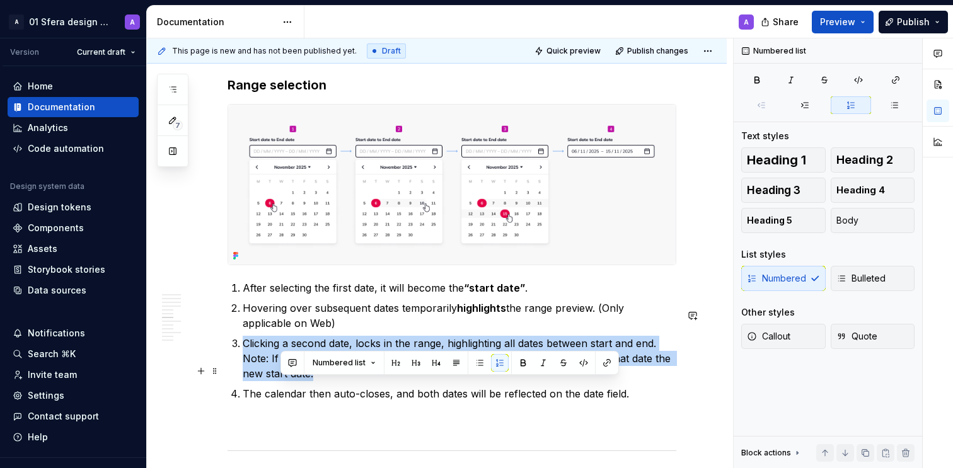
click at [279, 381] on p "Clicking a second date, locks in the range, highlighting all dates between star…" at bounding box center [460, 358] width 434 height 45
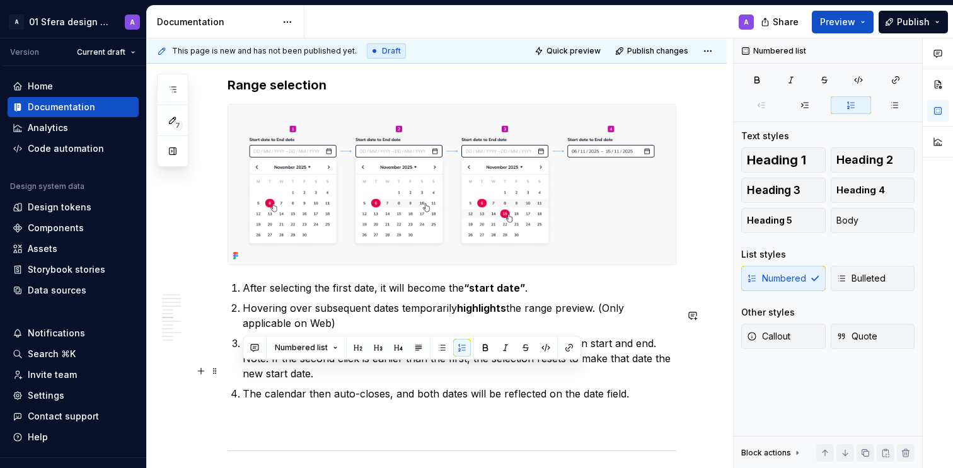
click at [293, 381] on p "Clicking a second date, locks in the range, highlighting all dates between star…" at bounding box center [460, 358] width 434 height 45
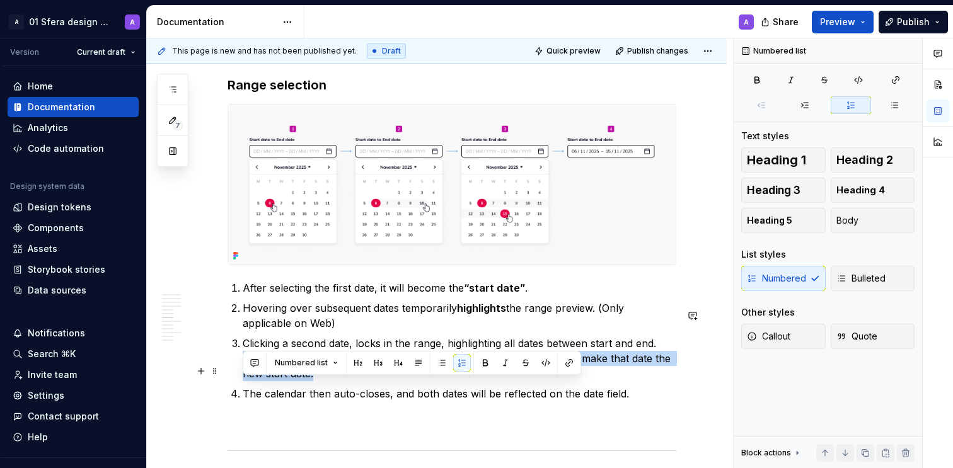
drag, startPoint x: 312, startPoint y: 404, endPoint x: 224, endPoint y: 387, distance: 89.9
click at [224, 387] on div "About Date picker allows users to choose and input a date by manually typing th…" at bounding box center [437, 154] width 580 height 4456
click at [401, 381] on p "Clicking a second date, locks in the range, highlighting all dates between star…" at bounding box center [460, 358] width 434 height 45
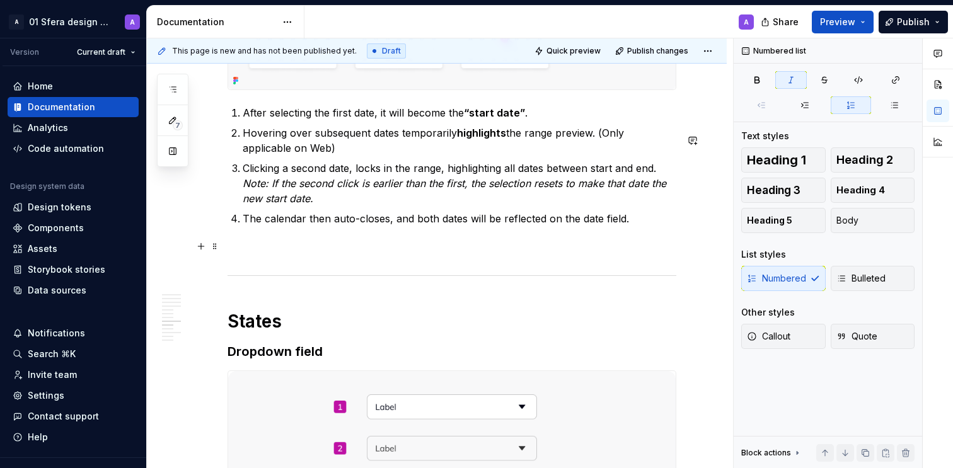
scroll to position [2521, 0]
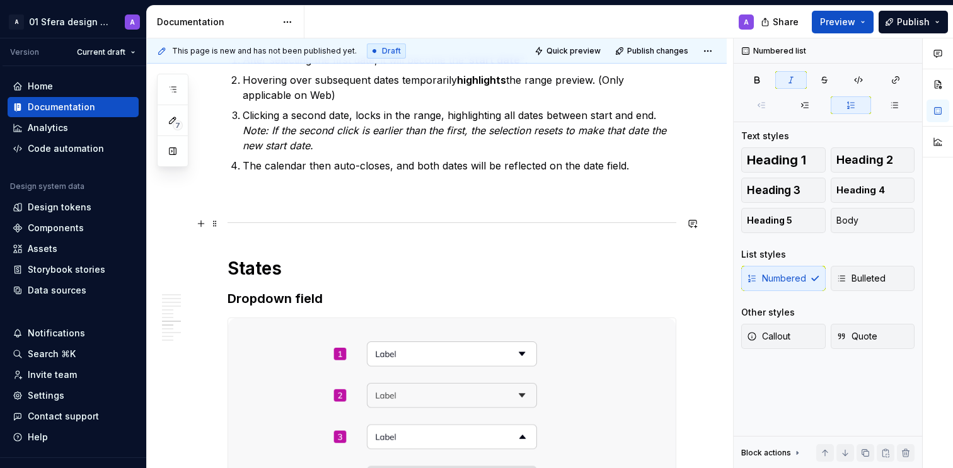
click at [275, 204] on p at bounding box center [452, 196] width 449 height 15
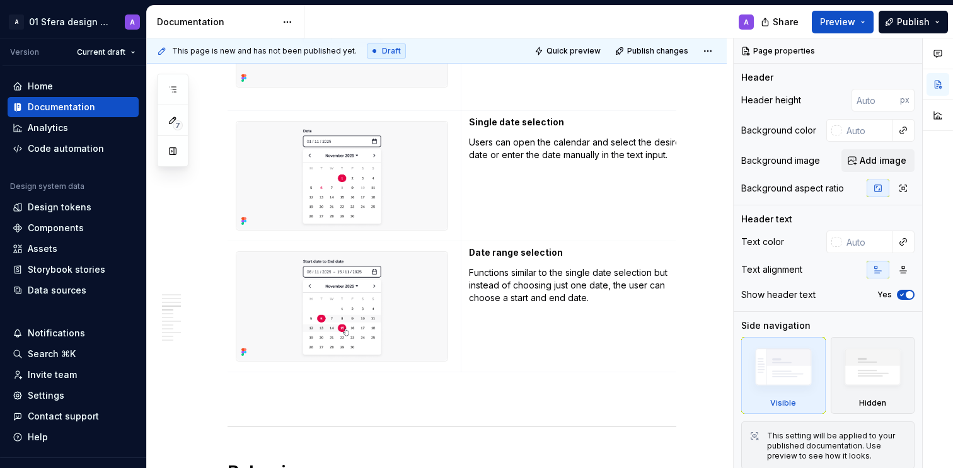
scroll to position [1206, 0]
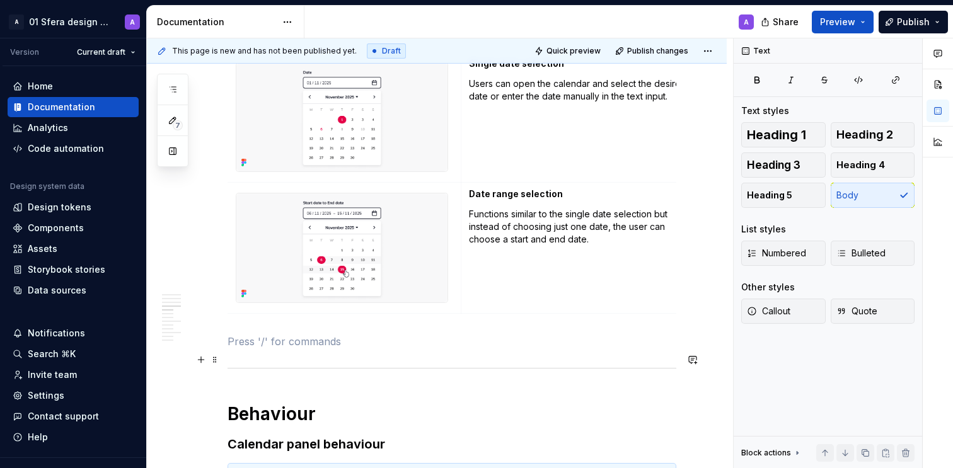
click at [318, 349] on p at bounding box center [452, 341] width 449 height 15
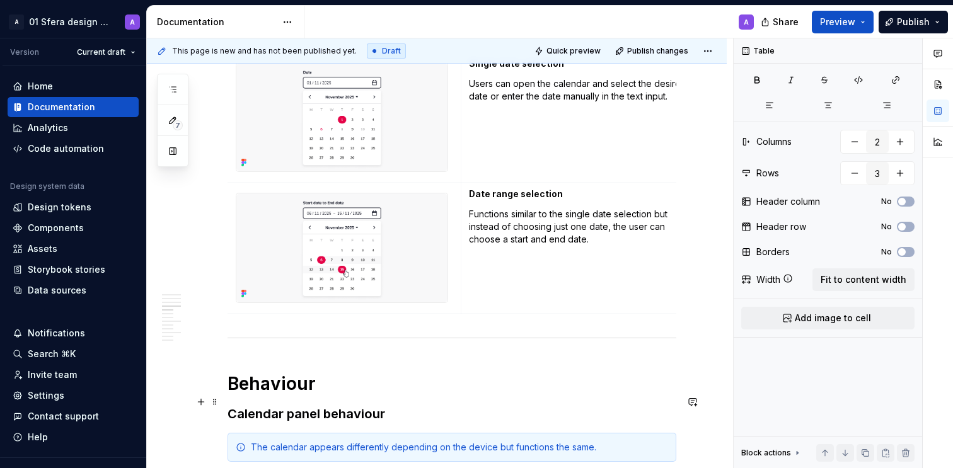
click at [230, 395] on h1 "Behaviour" at bounding box center [452, 384] width 449 height 23
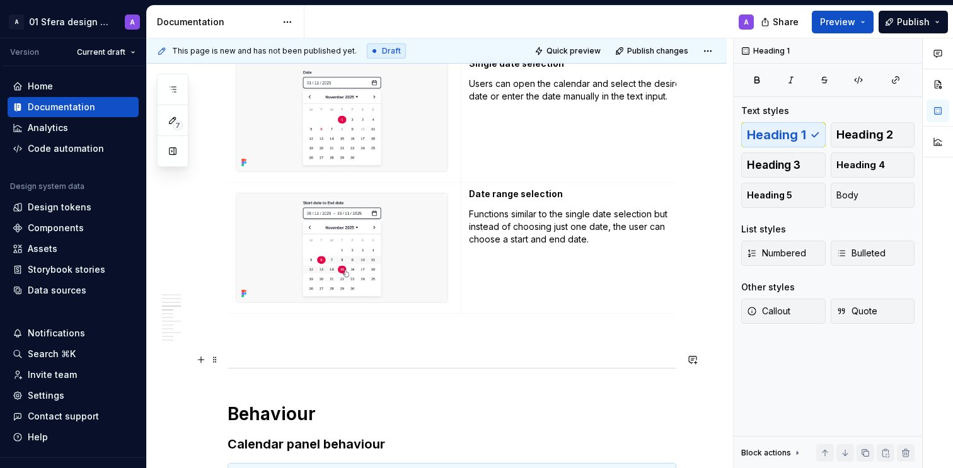
click at [319, 349] on p at bounding box center [452, 341] width 449 height 15
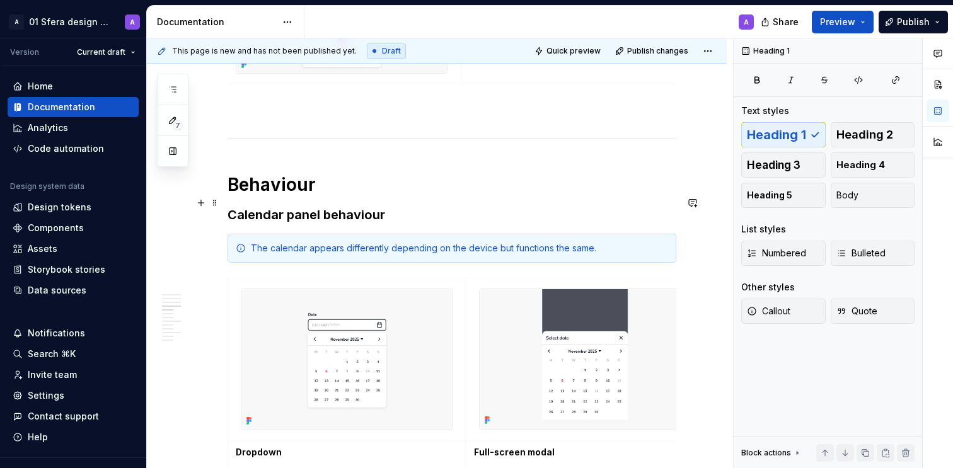
click at [359, 196] on h1 "Behaviour" at bounding box center [452, 184] width 449 height 23
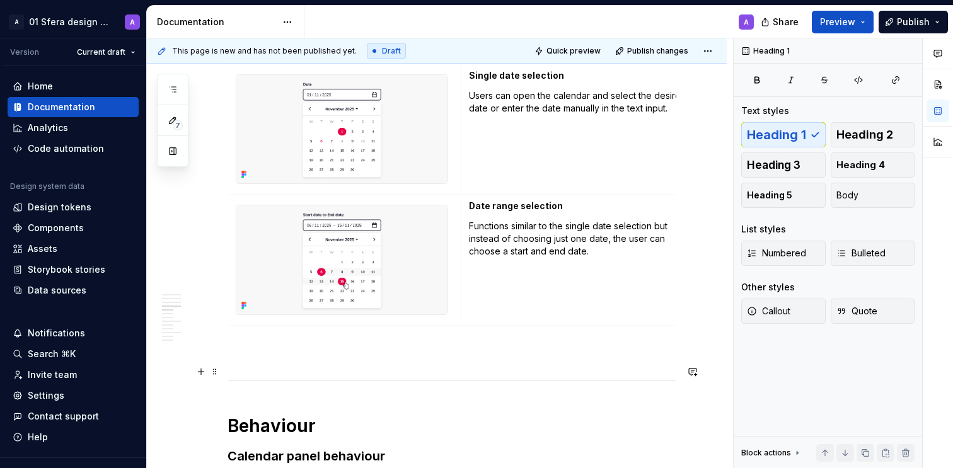
click at [310, 361] on p at bounding box center [452, 353] width 449 height 15
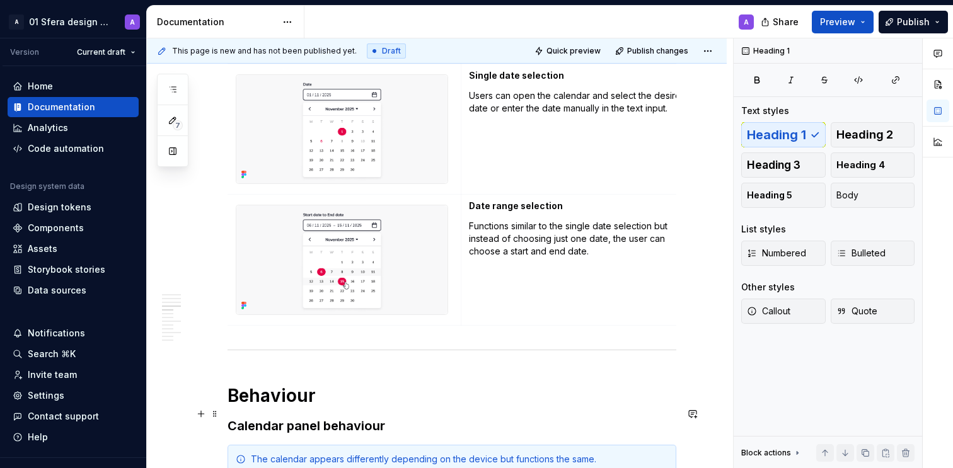
click at [344, 407] on h1 "Behaviour" at bounding box center [452, 396] width 449 height 23
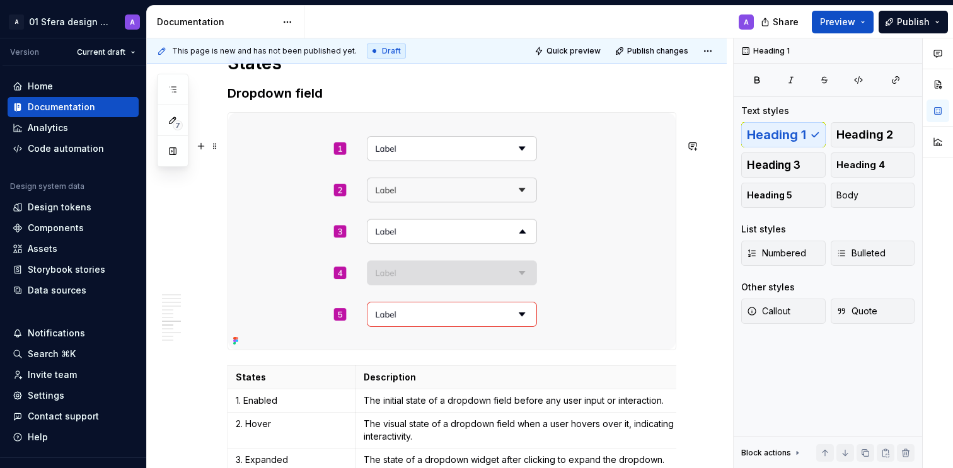
scroll to position [2518, 0]
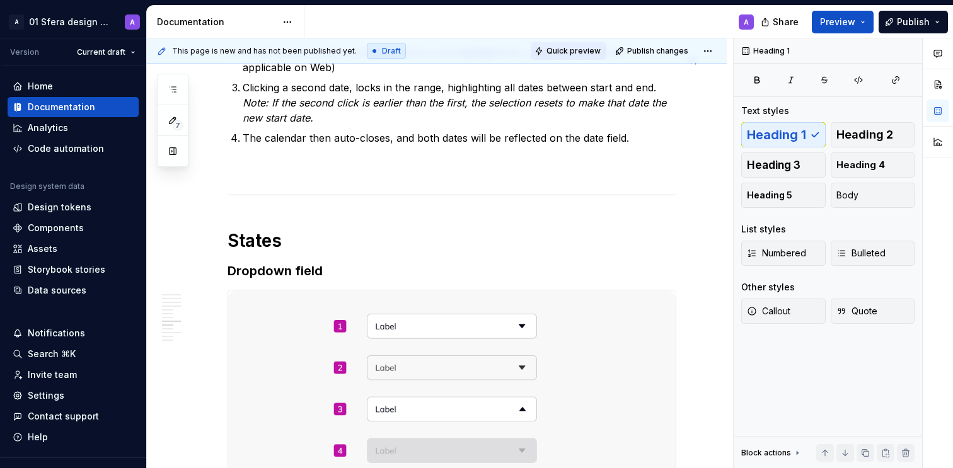
click at [571, 48] on span "Quick preview" at bounding box center [574, 51] width 54 height 10
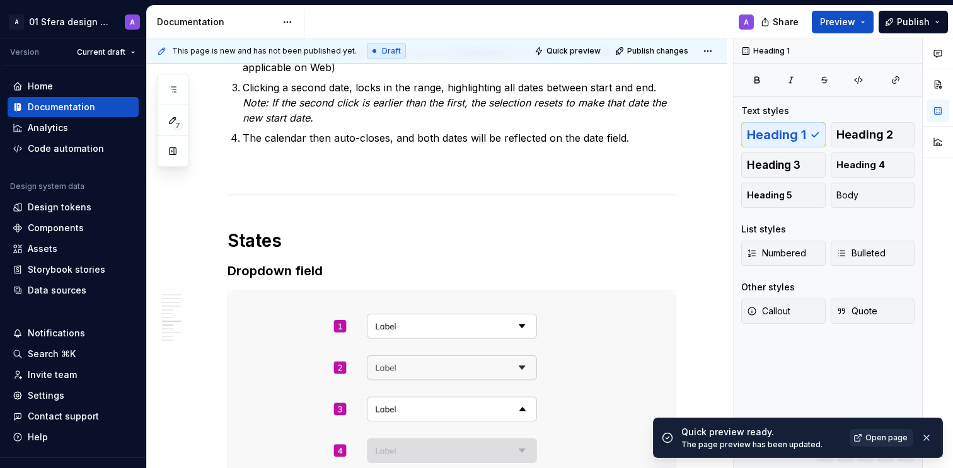
click at [881, 441] on span "Open page" at bounding box center [887, 438] width 42 height 10
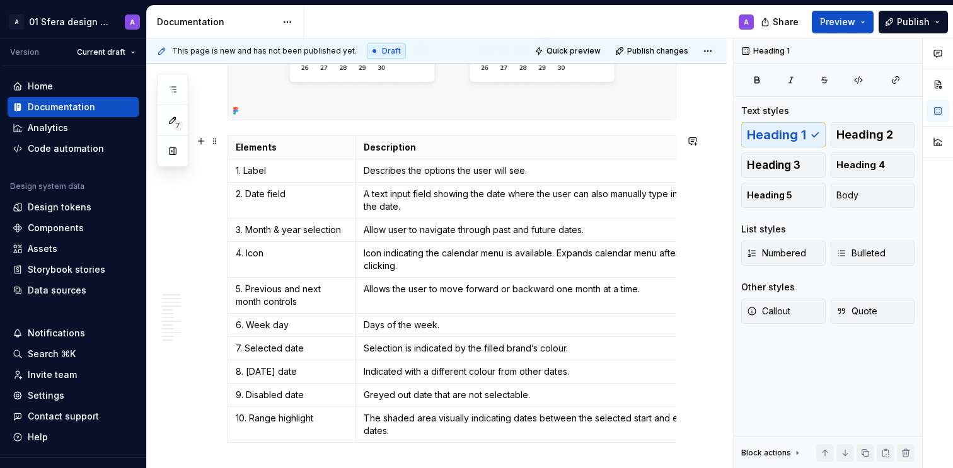
scroll to position [277, 0]
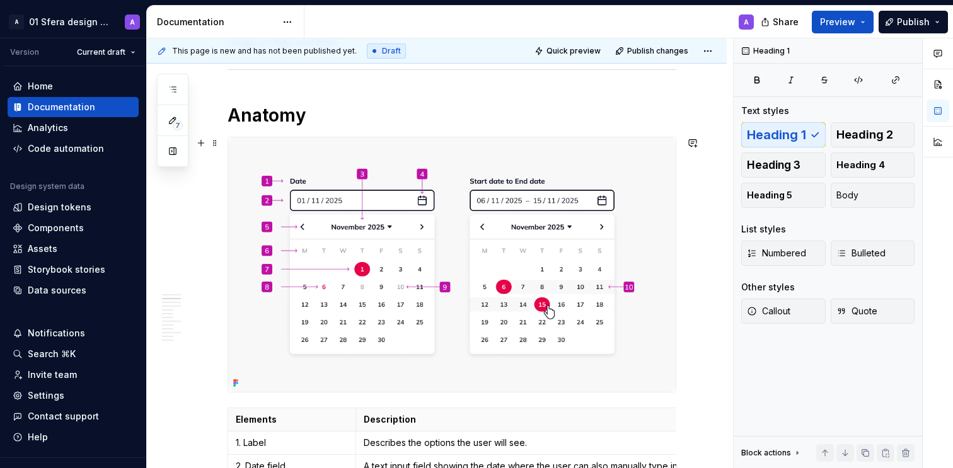
click at [557, 276] on img at bounding box center [452, 264] width 448 height 255
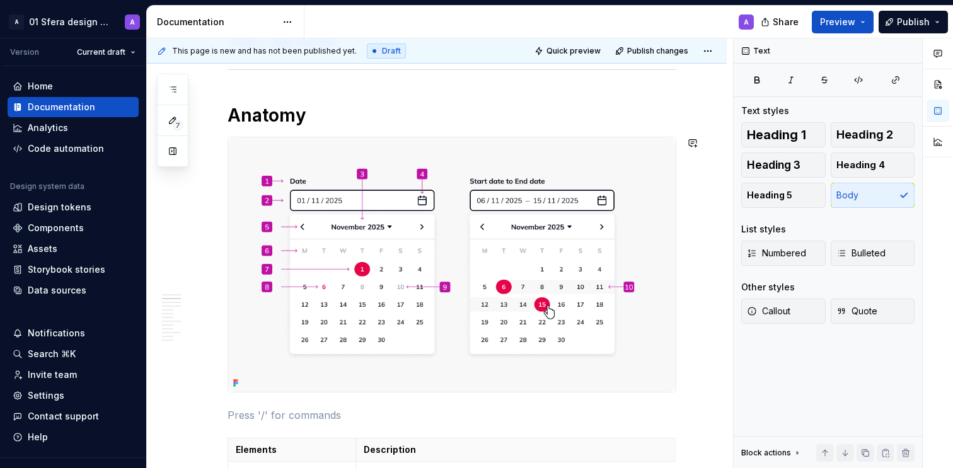
scroll to position [292, 0]
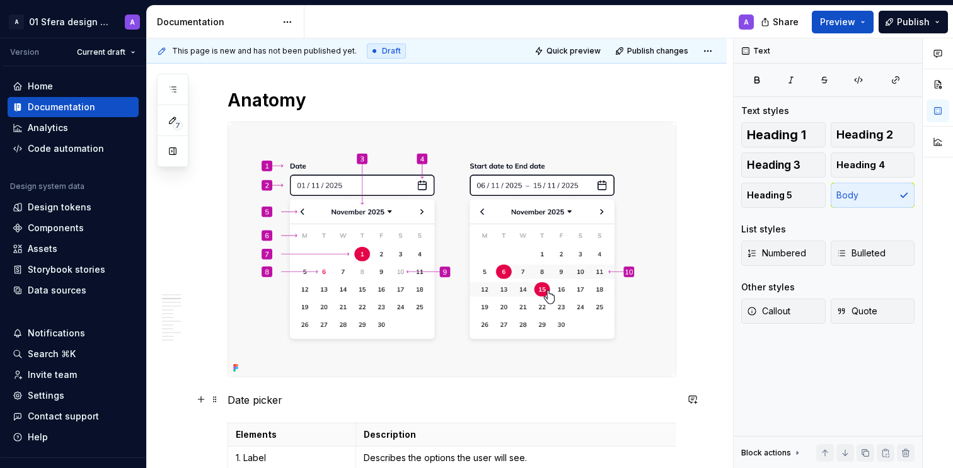
click at [257, 395] on p "Date picker" at bounding box center [452, 400] width 449 height 15
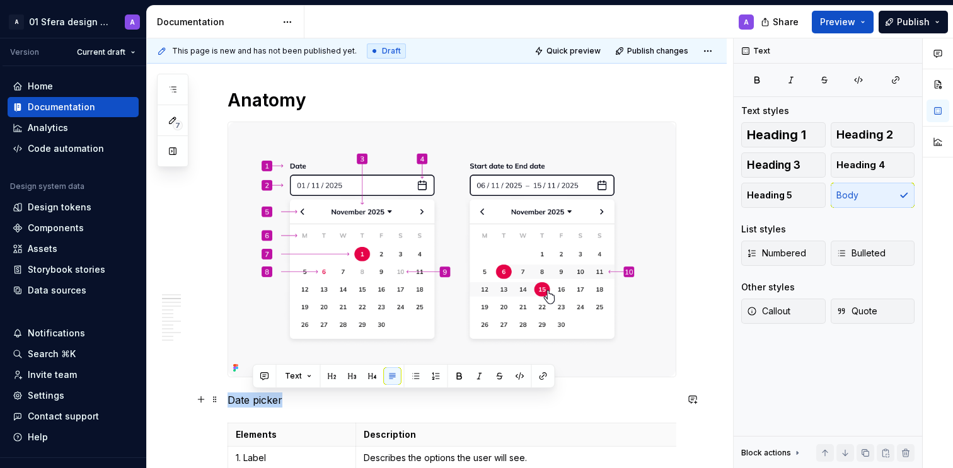
click at [257, 395] on p "Date picker" at bounding box center [452, 400] width 449 height 15
click at [329, 405] on p "Date picker" at bounding box center [452, 400] width 449 height 15
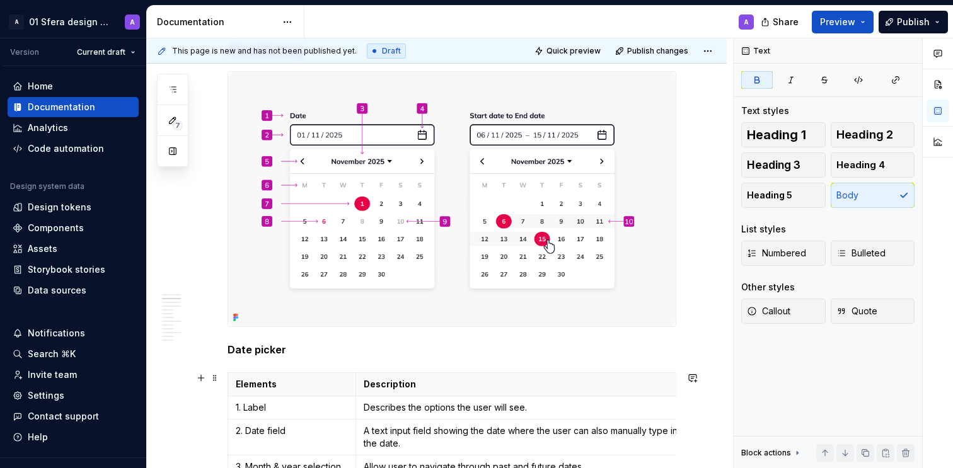
scroll to position [317, 0]
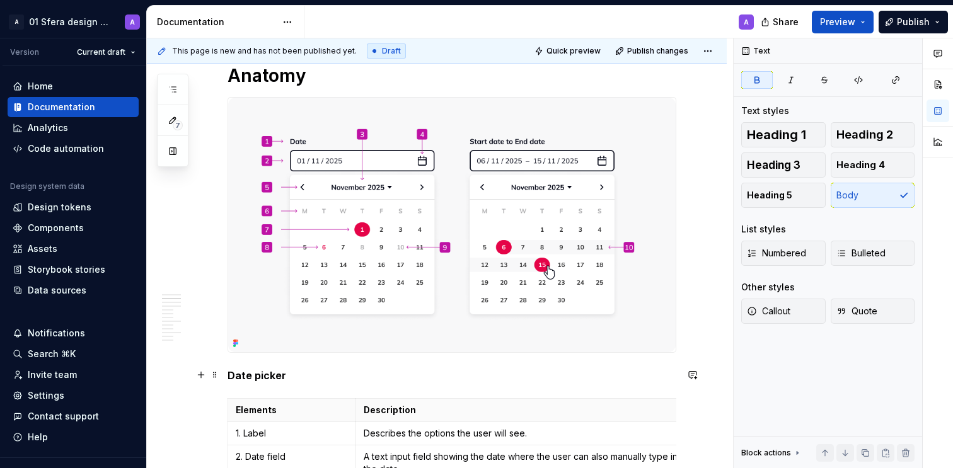
click at [259, 380] on strong "Date picker" at bounding box center [257, 375] width 59 height 13
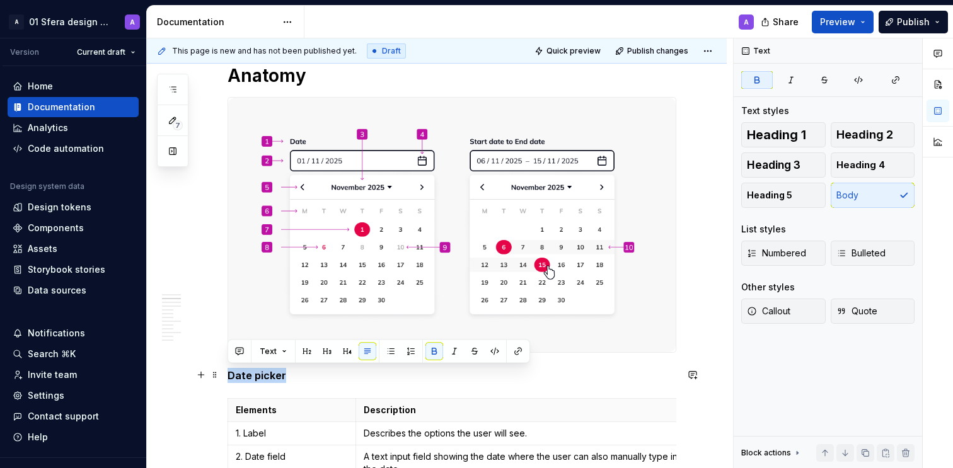
click at [259, 380] on strong "Date picker" at bounding box center [257, 375] width 59 height 13
click at [870, 160] on span "Heading 4" at bounding box center [861, 165] width 49 height 13
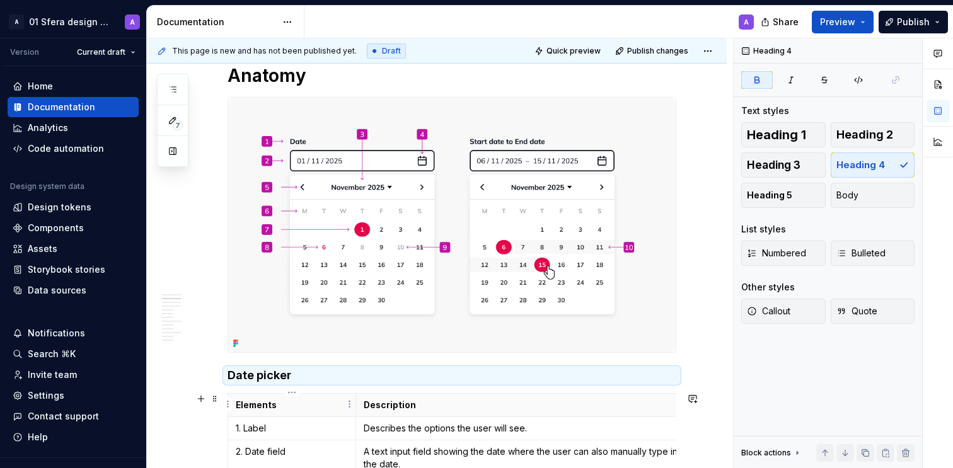
click at [325, 372] on h4 "Date picker" at bounding box center [452, 375] width 449 height 15
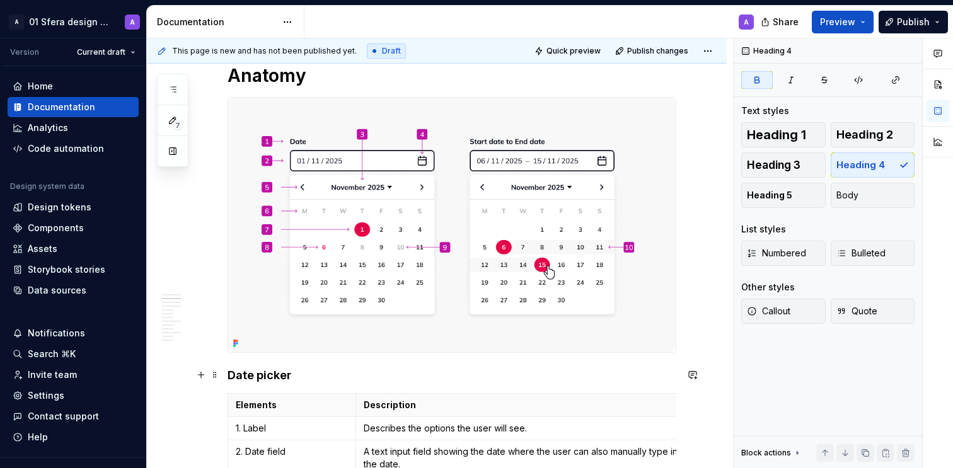
click at [426, 369] on h4 "Date picker" at bounding box center [452, 375] width 449 height 15
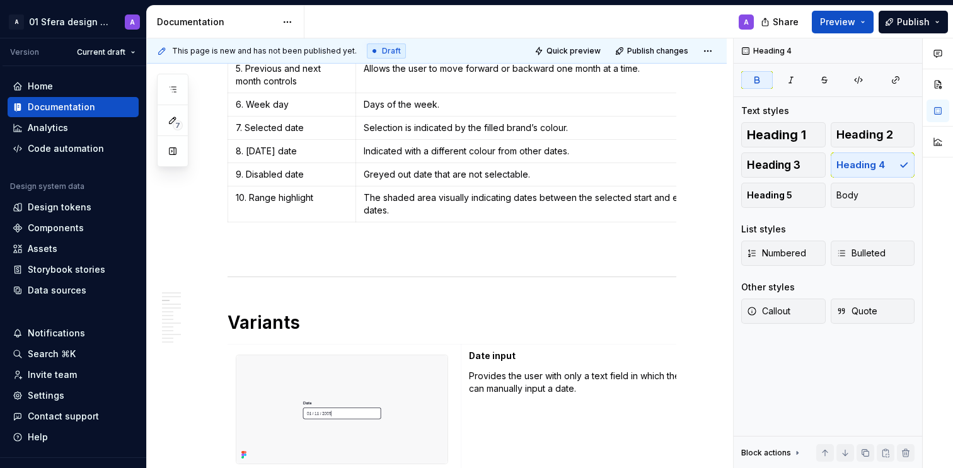
scroll to position [798, 0]
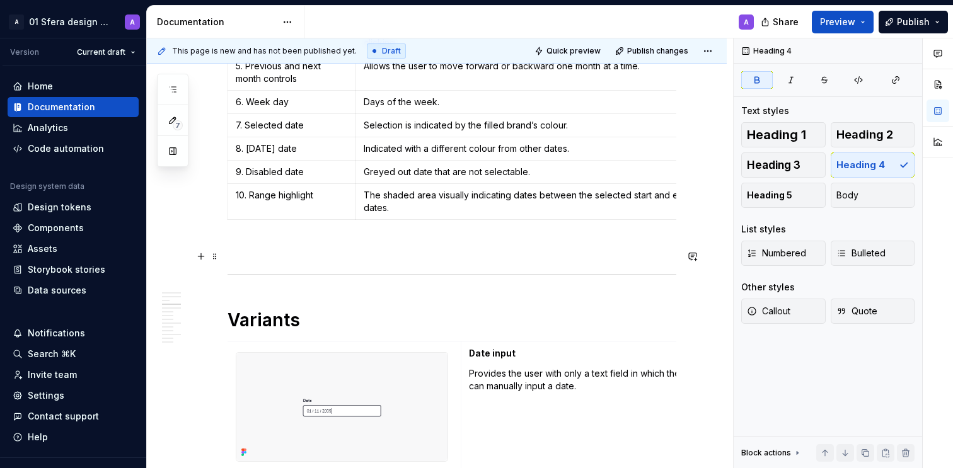
click at [284, 254] on p at bounding box center [452, 247] width 449 height 15
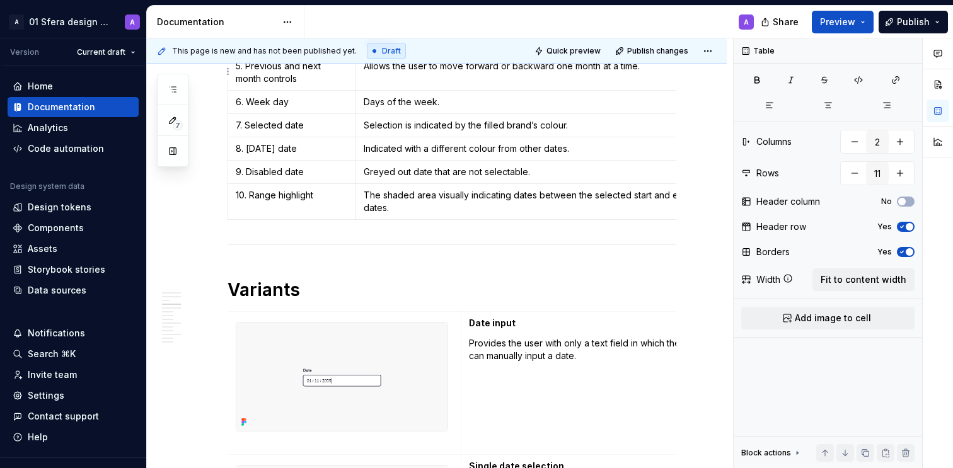
type textarea "*"
type input "3"
click at [552, 330] on p "Date input" at bounding box center [580, 323] width 222 height 13
click at [468, 350] on td "Date input Provides the user with only a text field in which they can manually …" at bounding box center [580, 382] width 238 height 143
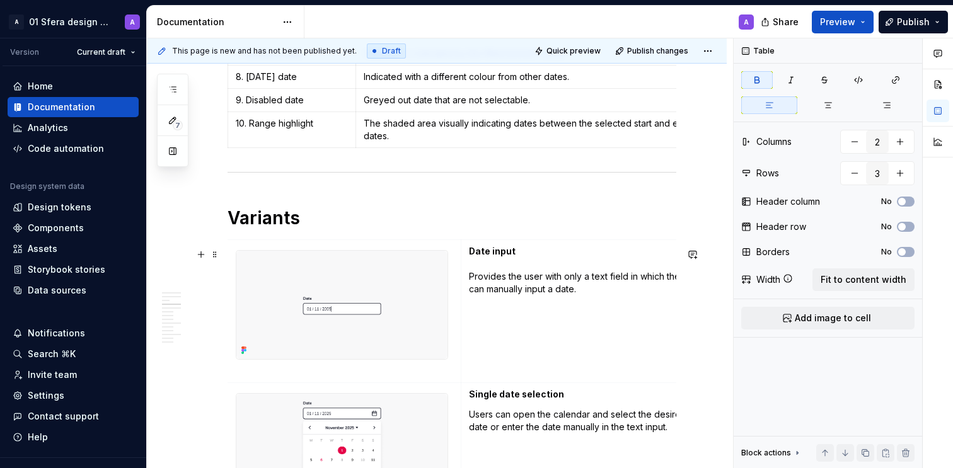
scroll to position [1030, 0]
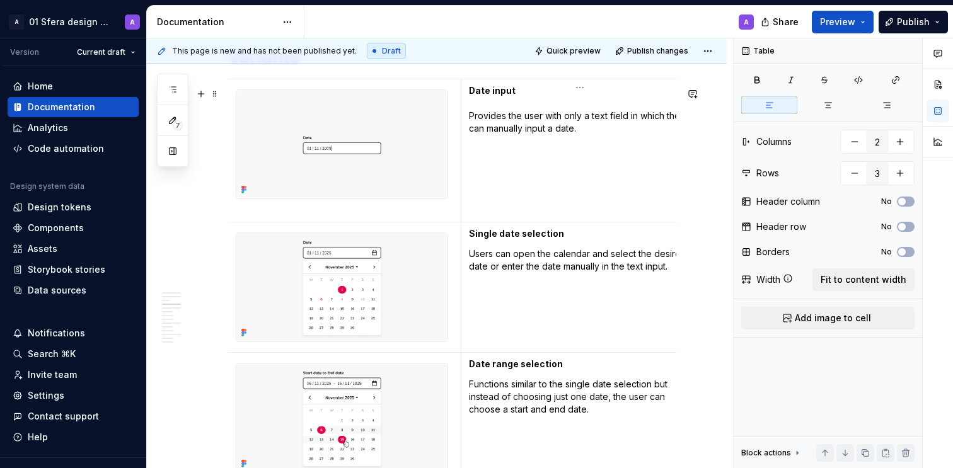
click at [473, 264] on p "Users can open the calendar and select the desired date or enter the date manua…" at bounding box center [580, 260] width 222 height 25
click at [470, 392] on p "Functions similar to the single date selection but instead of choosing just one…" at bounding box center [580, 397] width 222 height 38
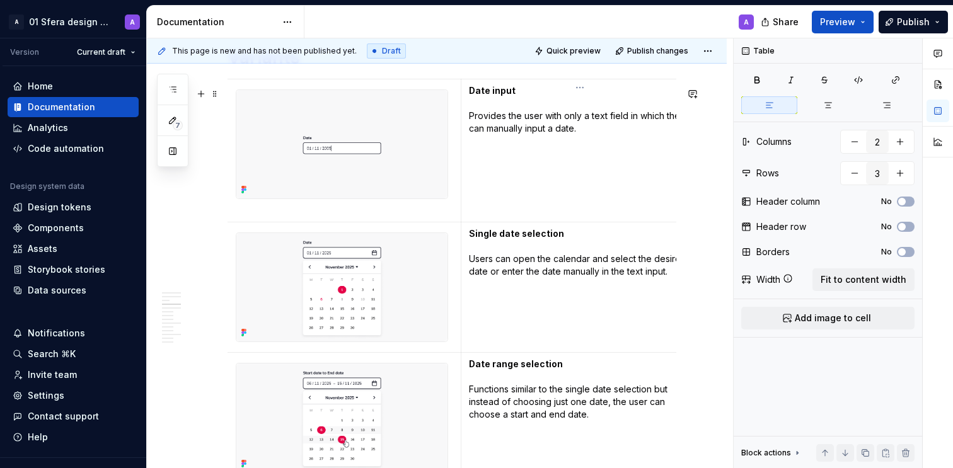
click at [489, 221] on td "Date input Provides the user with only a text field in which they can manually …" at bounding box center [580, 150] width 238 height 143
click at [484, 214] on td "Date input Provides the user with only a text field in which they can manually …" at bounding box center [580, 150] width 238 height 143
click at [295, 217] on p at bounding box center [342, 210] width 223 height 13
click at [445, 332] on img at bounding box center [341, 287] width 211 height 108
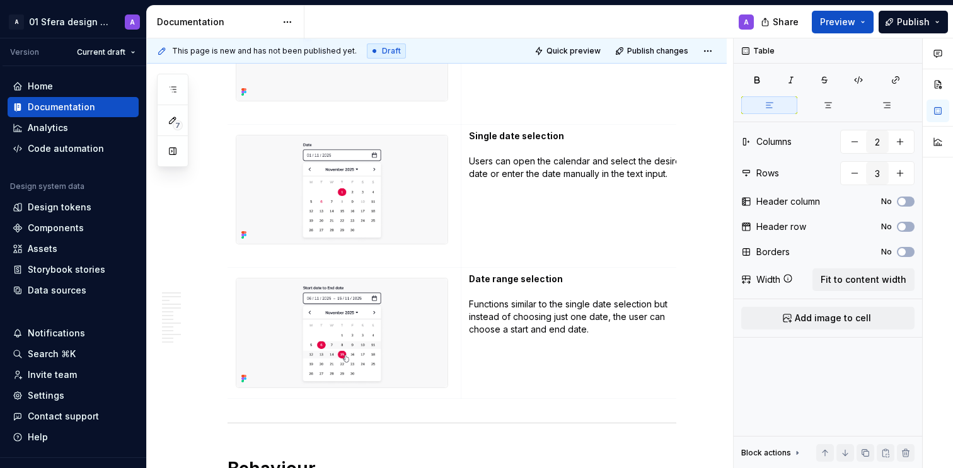
scroll to position [1132, 0]
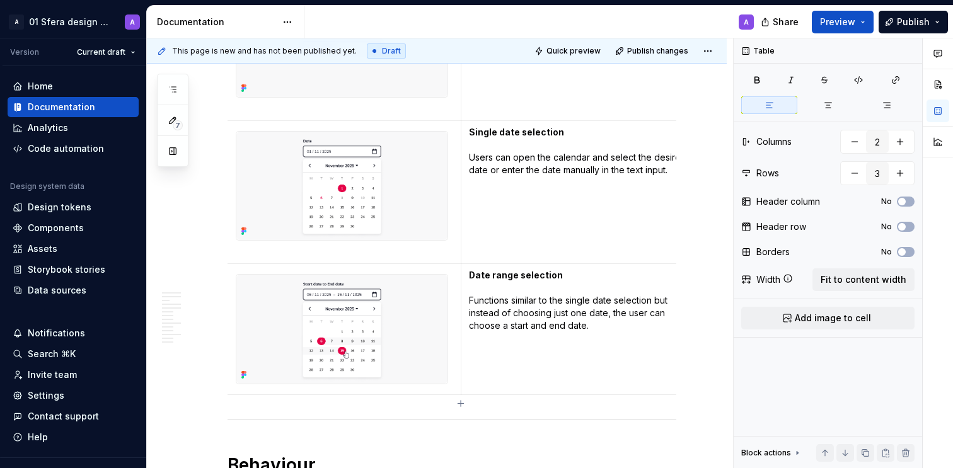
click at [566, 311] on p "Date range selection Functions similar to the single date selection but instead…" at bounding box center [580, 300] width 222 height 63
click at [562, 348] on td "Date range selection Functions similar to the single date selection but instead…" at bounding box center [580, 329] width 238 height 131
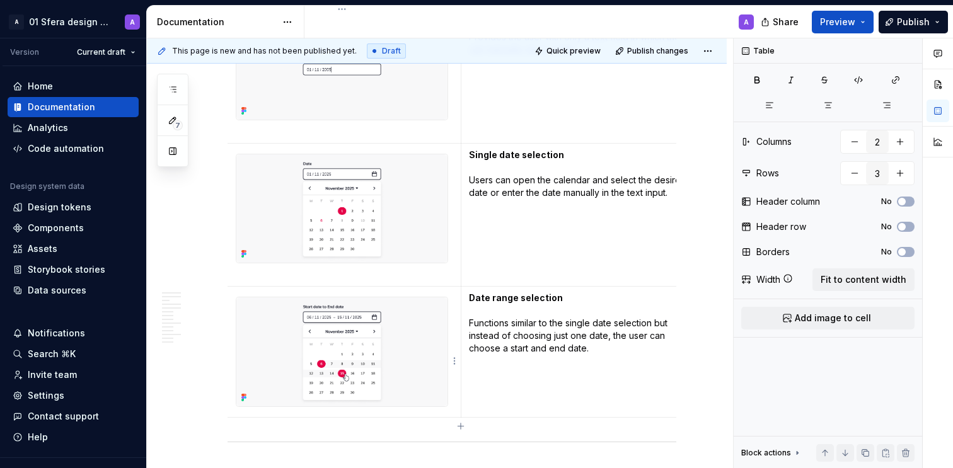
scroll to position [1540, 0]
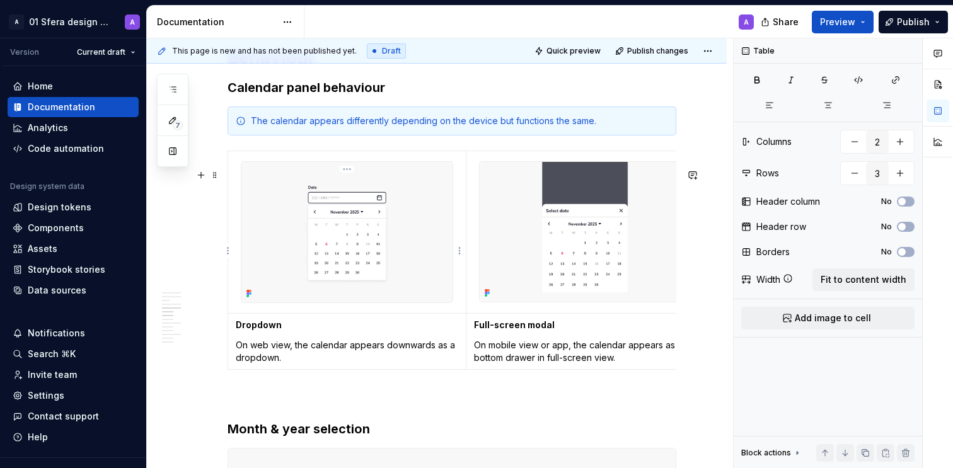
type textarea "*"
type input "2"
click at [238, 358] on p "On web view, the calendar appears downwards as a dropdown." at bounding box center [347, 351] width 223 height 25
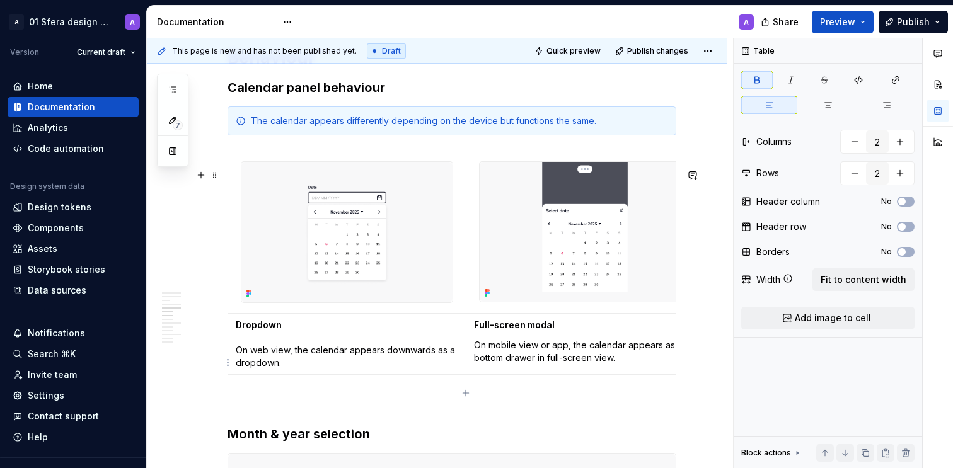
click at [511, 364] on p "On mobile view or app, the calendar appears as a bottom drawer in full-screen v…" at bounding box center [585, 351] width 223 height 25
click at [481, 361] on p "On mobile view or app, the calendar appears as a bottom drawer in full-screen v…" at bounding box center [585, 351] width 223 height 25
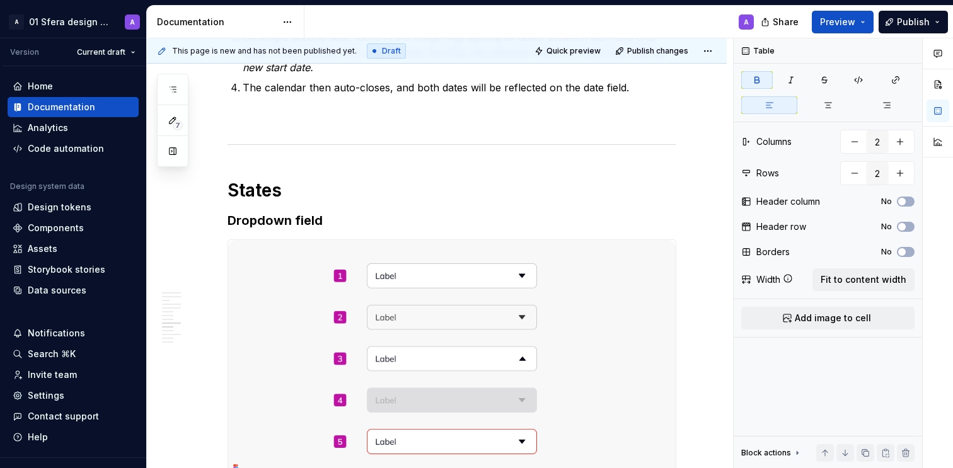
scroll to position [2619, 0]
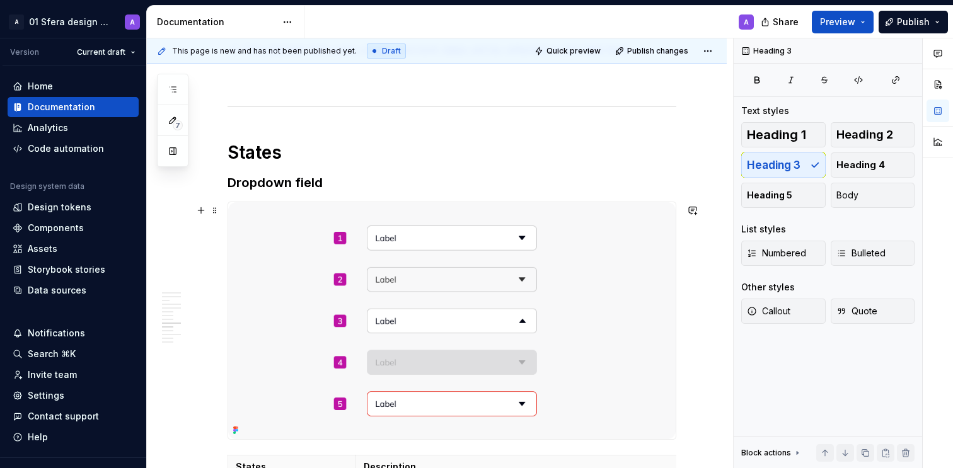
click at [276, 192] on h3 "Dropdown field" at bounding box center [452, 183] width 449 height 18
click at [275, 192] on h3 "Dropdown field" at bounding box center [452, 183] width 449 height 18
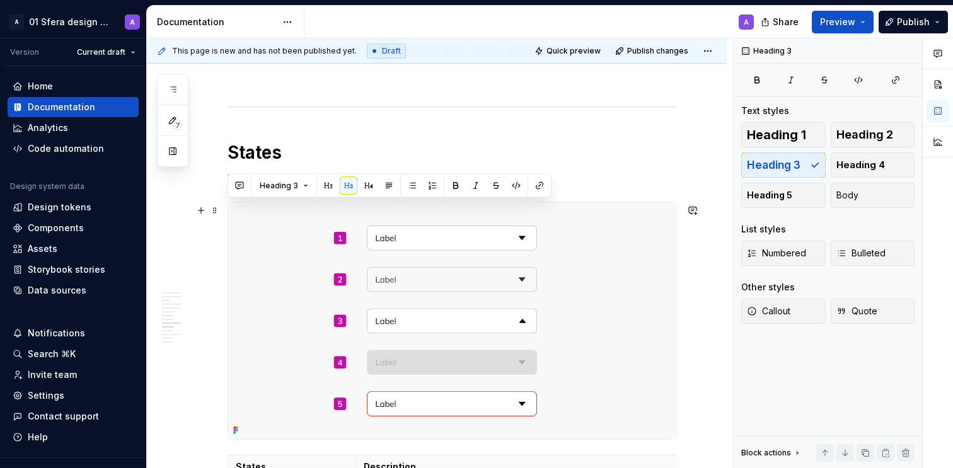
click at [274, 192] on h3 "Dropdown field" at bounding box center [452, 183] width 449 height 18
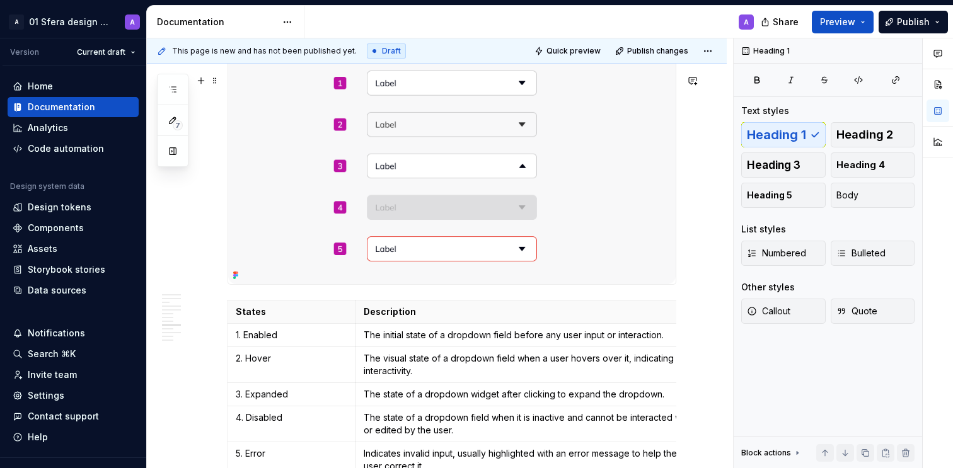
scroll to position [2636, 0]
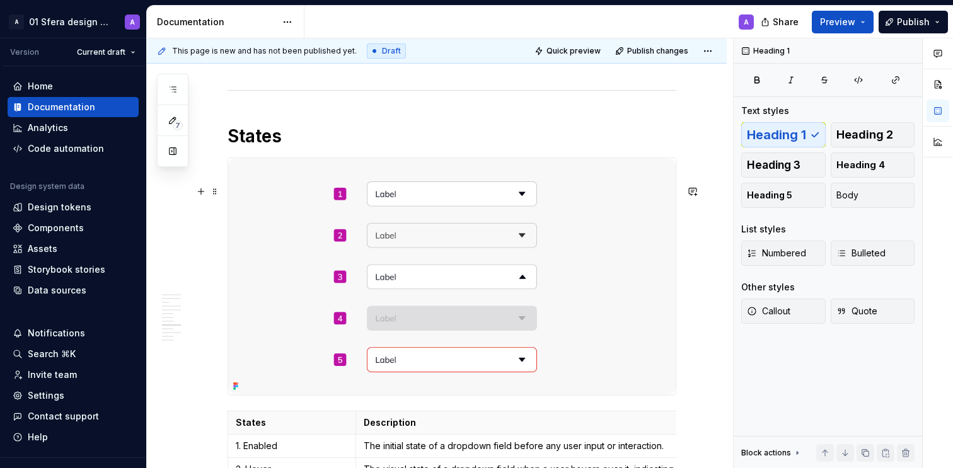
click at [404, 228] on img at bounding box center [452, 276] width 448 height 237
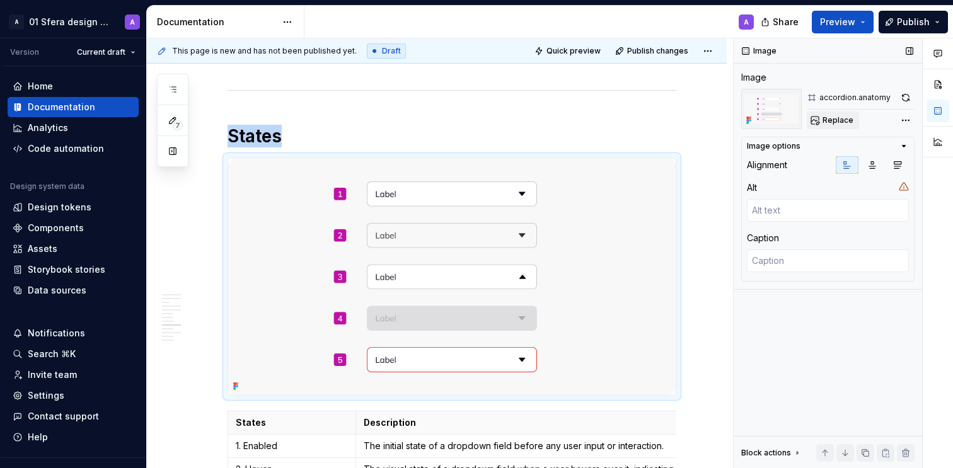
click at [823, 121] on span "Replace" at bounding box center [838, 120] width 31 height 10
type textarea "*"
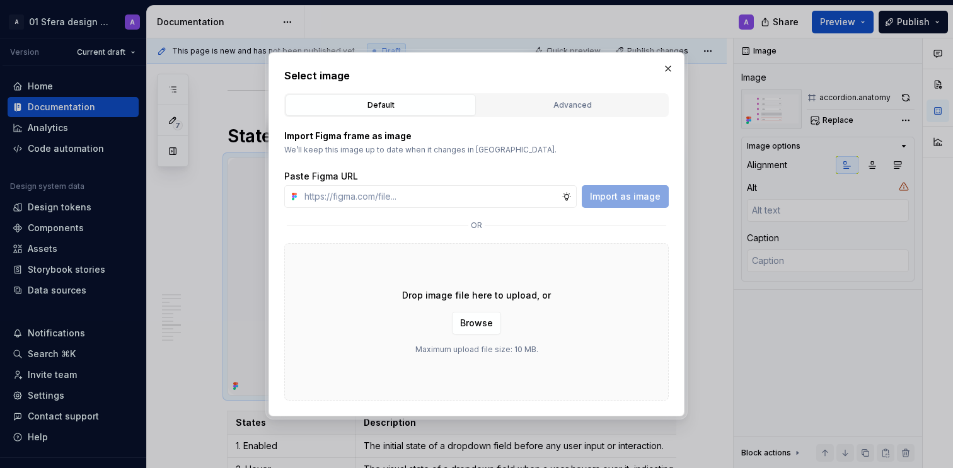
type input "[URL][DOMAIN_NAME]"
type textarea "*"
type input "[URL][DOMAIN_NAME]"
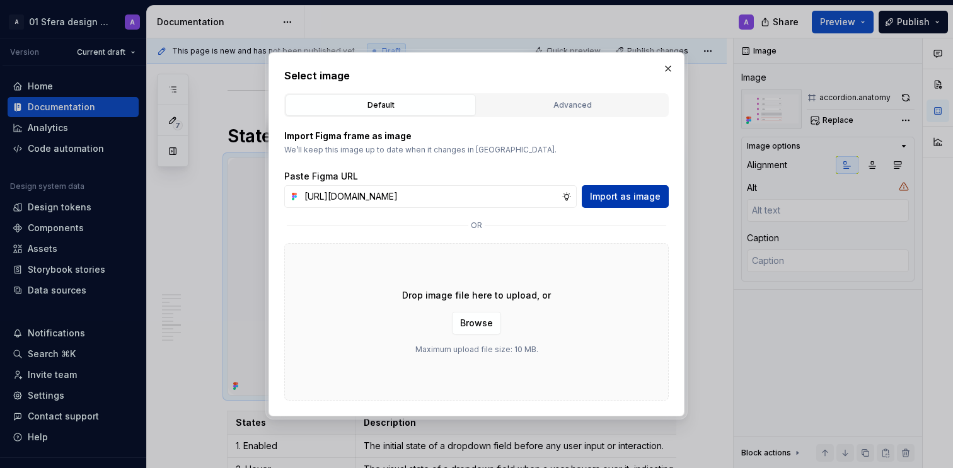
click at [614, 193] on span "Import as image" at bounding box center [625, 196] width 71 height 13
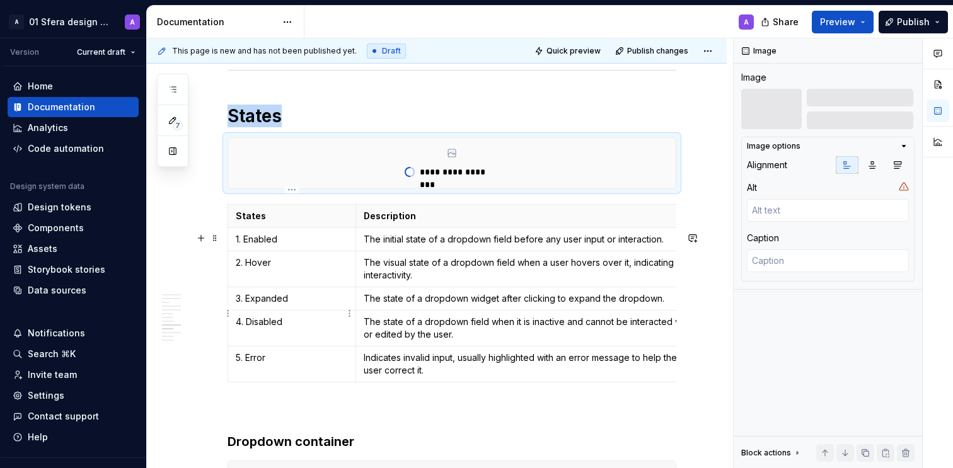
scroll to position [2656, 0]
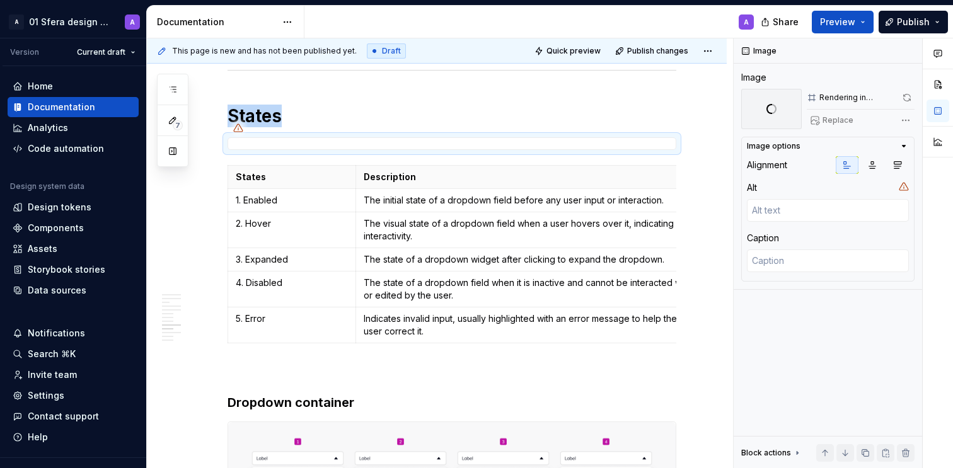
click at [413, 207] on p "The initial state of a dropdown field before any user input or interaction." at bounding box center [530, 200] width 332 height 13
type textarea "*"
click at [413, 207] on p "The initial state of a dropdown field before any user input or interaction." at bounding box center [530, 200] width 332 height 13
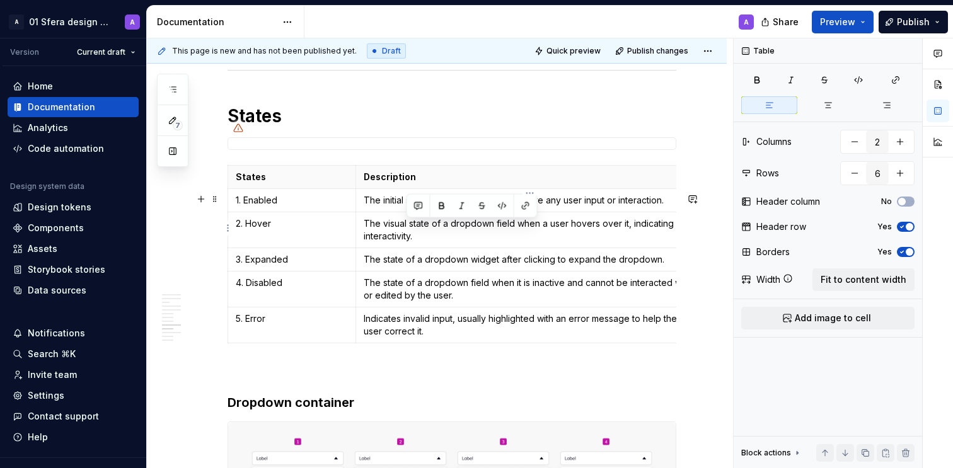
click at [413, 207] on p "The initial state of a dropdown field before any user input or interaction." at bounding box center [530, 200] width 332 height 13
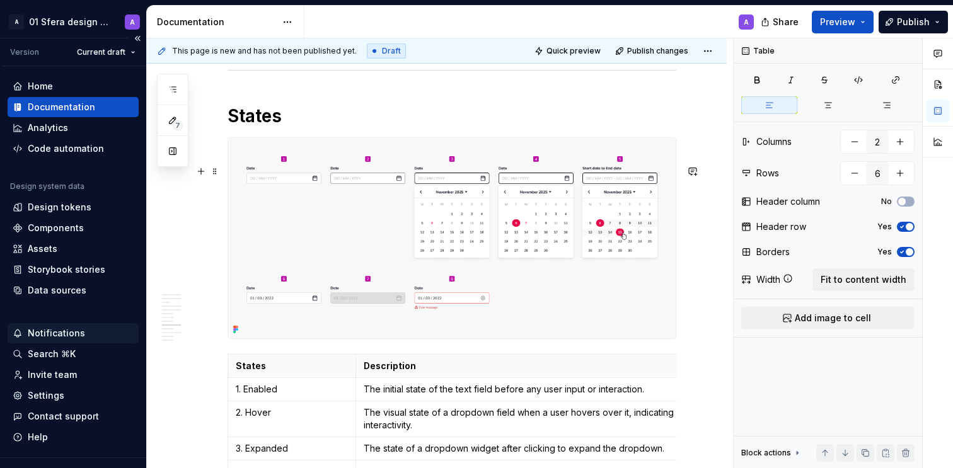
scroll to position [2768, 0]
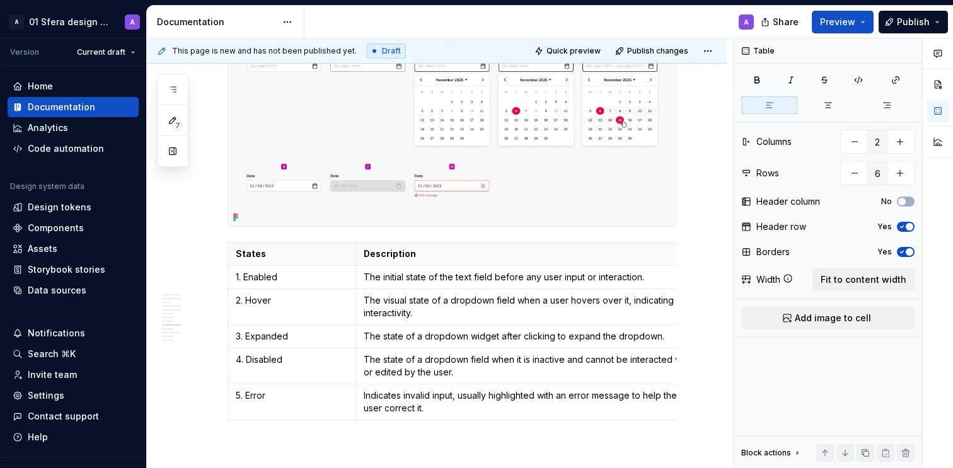
click at [412, 320] on p "The visual state of a dropdown field when a user hovers over it, indicating int…" at bounding box center [530, 306] width 332 height 25
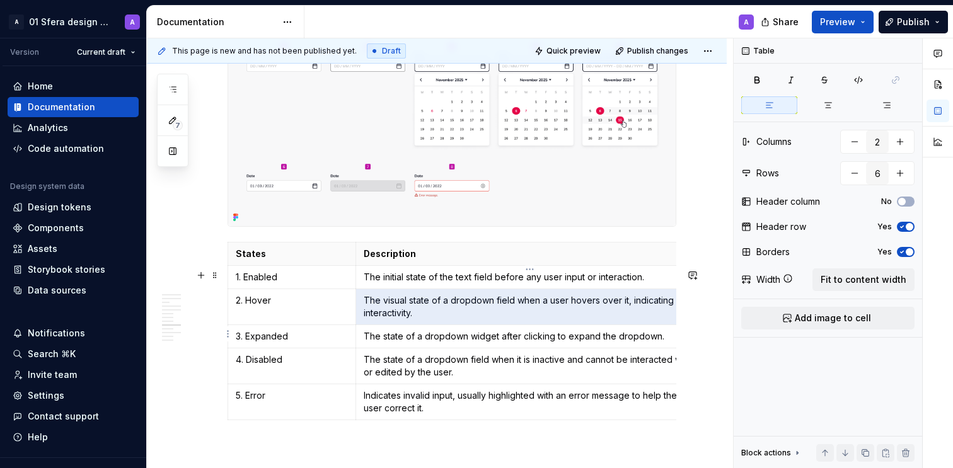
click at [412, 320] on p "The visual state of a dropdown field when a user hovers over it, indicating int…" at bounding box center [530, 306] width 332 height 25
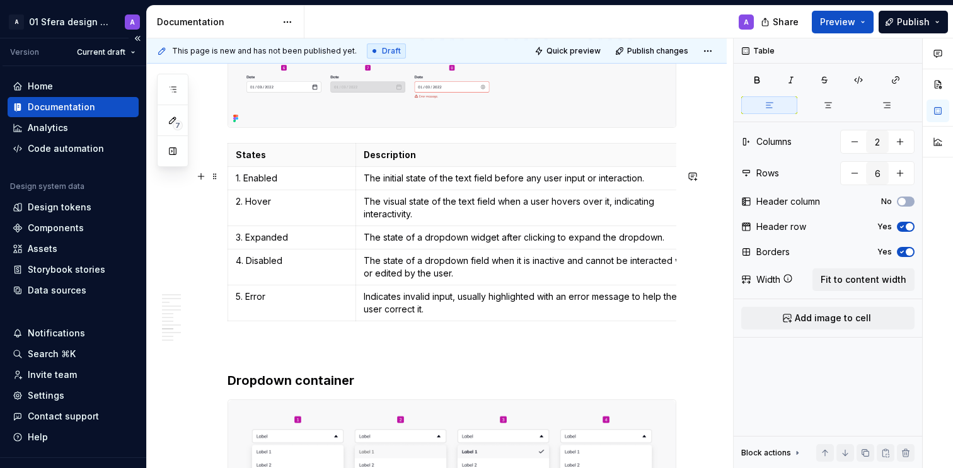
scroll to position [2868, 0]
click at [285, 243] on p "3. Expanded" at bounding box center [292, 237] width 112 height 13
click at [428, 243] on p "The state of a dropdown widget after clicking to expand the dropdown." at bounding box center [530, 237] width 332 height 13
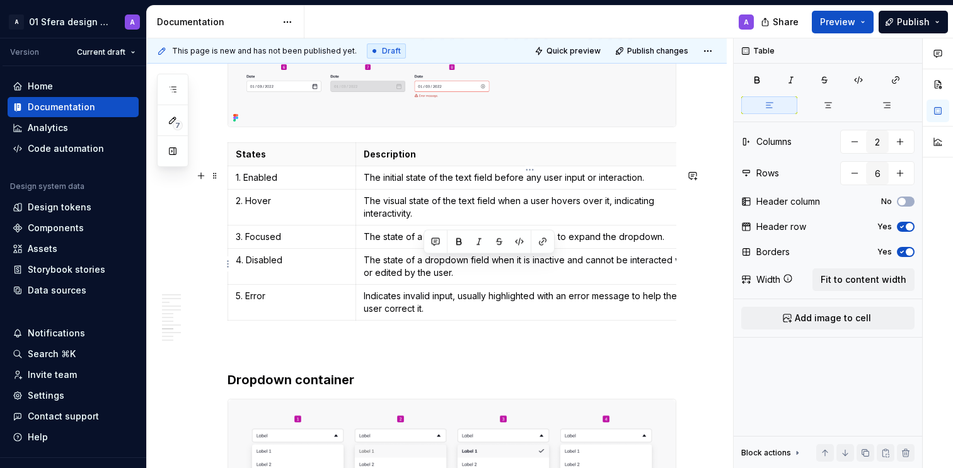
click at [428, 243] on p "The state of a dropdown widget after clicking to expand the dropdown." at bounding box center [530, 237] width 332 height 13
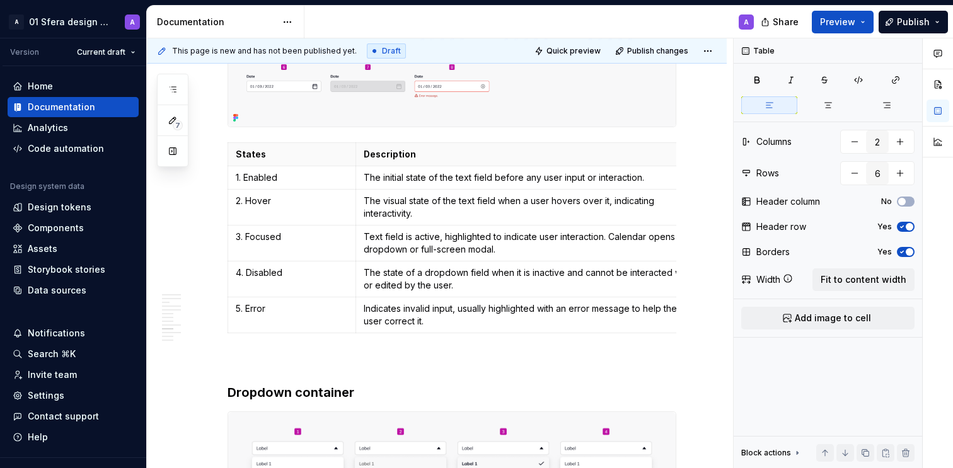
click at [393, 292] on p "The state of a dropdown field when it is inactive and cannot be interacted with…" at bounding box center [530, 279] width 332 height 25
click at [392, 292] on p "The state of a dropdown field when it is inactive and cannot be interacted with…" at bounding box center [530, 279] width 332 height 25
click at [410, 292] on p "The state of a dropdown field when it is inactive and cannot be interacted with…" at bounding box center [530, 279] width 332 height 25
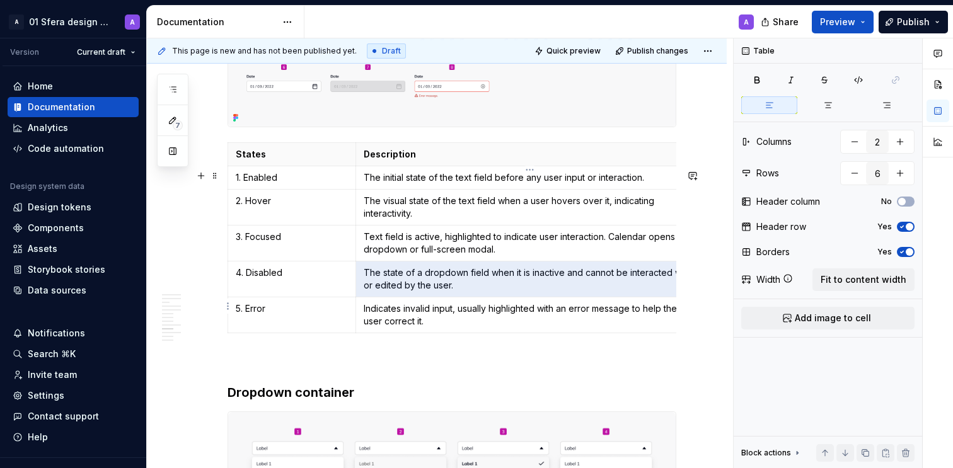
click at [409, 292] on p "The state of a dropdown field when it is inactive and cannot be interacted with…" at bounding box center [530, 279] width 332 height 25
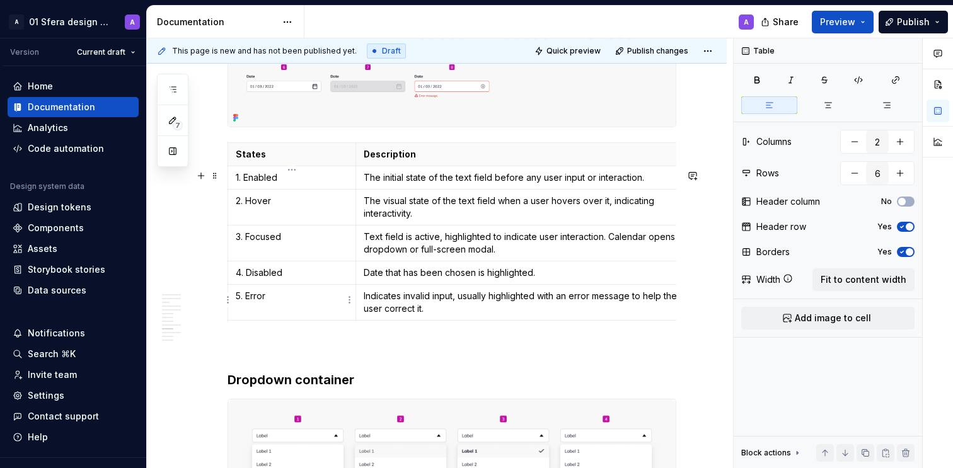
click at [267, 284] on td "4. Disabled" at bounding box center [292, 272] width 128 height 23
click at [263, 320] on td "5. Error" at bounding box center [292, 302] width 128 height 36
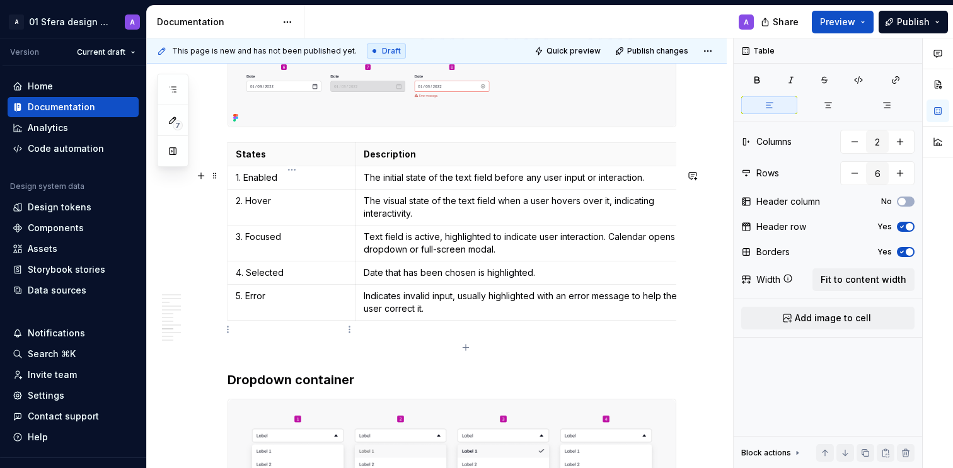
click at [250, 303] on p "5. Error" at bounding box center [292, 296] width 112 height 13
click at [390, 315] on p "Indicates invalid input, usually highlighted with an error message to help the …" at bounding box center [530, 302] width 332 height 25
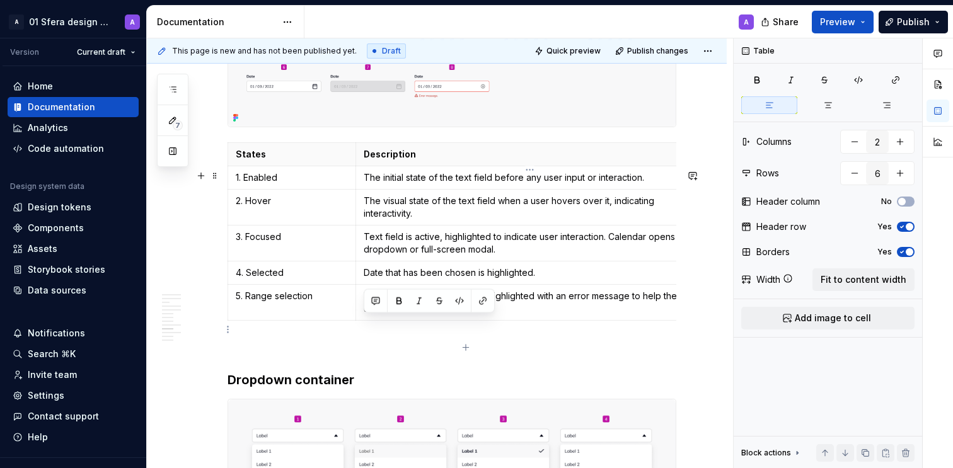
click at [390, 315] on p "Indicates invalid input, usually highlighted with an error message to help the …" at bounding box center [530, 302] width 332 height 25
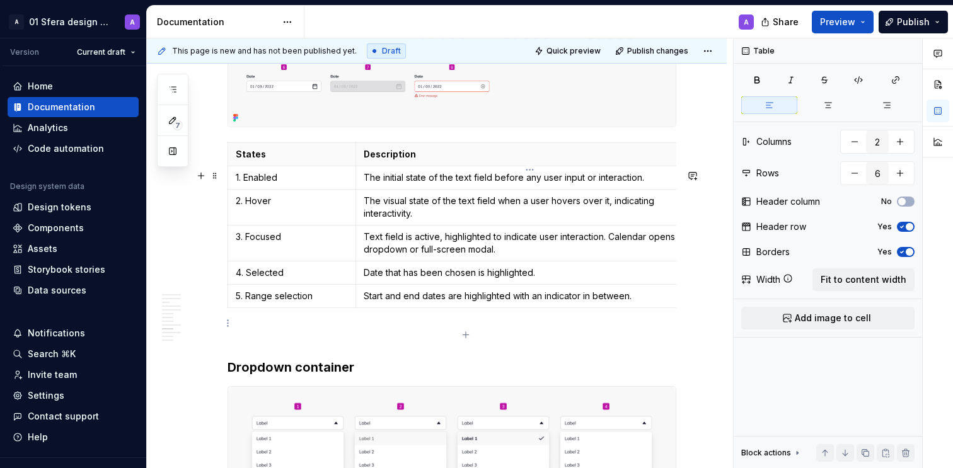
click at [459, 308] on td "Start and end dates are highlighted with an indicator in between." at bounding box center [530, 295] width 348 height 23
click at [465, 337] on icon "button" at bounding box center [466, 335] width 6 height 6
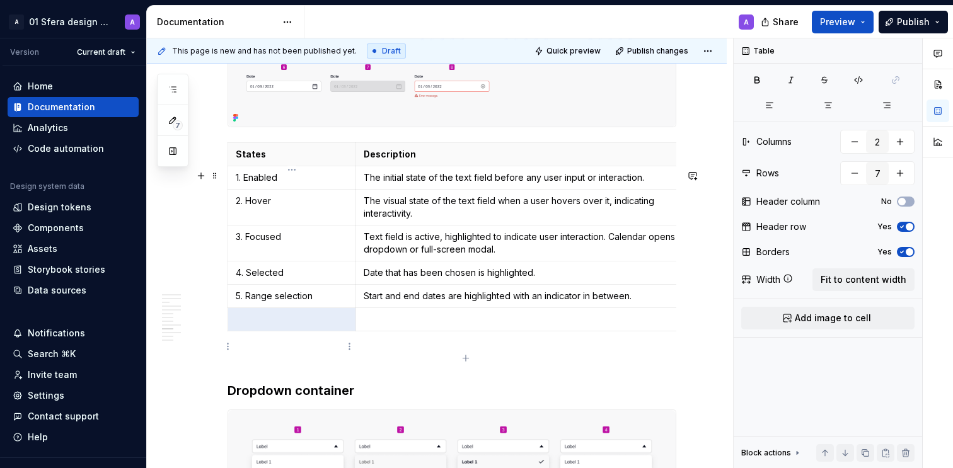
click at [281, 326] on p at bounding box center [292, 319] width 112 height 13
click at [393, 326] on p at bounding box center [530, 319] width 332 height 13
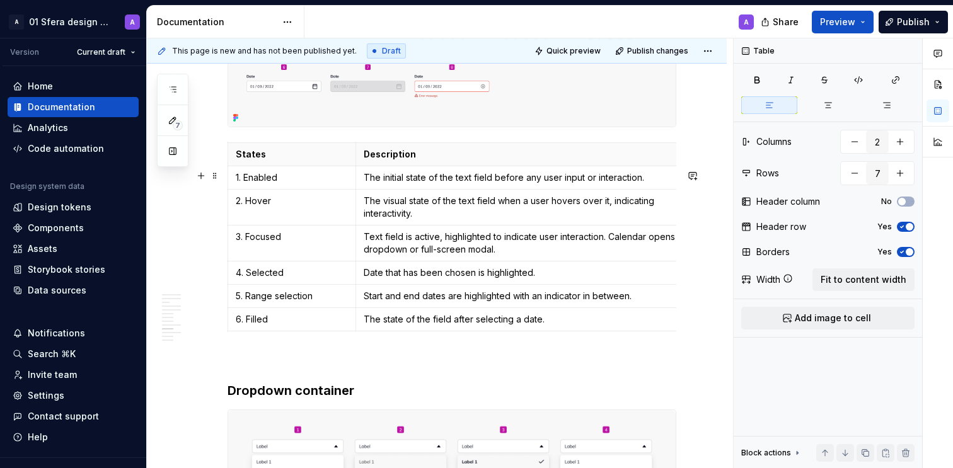
click at [457, 337] on div "States Description 1. Enabled The initial state of the text field before any us…" at bounding box center [452, 240] width 449 height 194
click at [467, 356] on icon "button" at bounding box center [466, 359] width 10 height 10
type input "8"
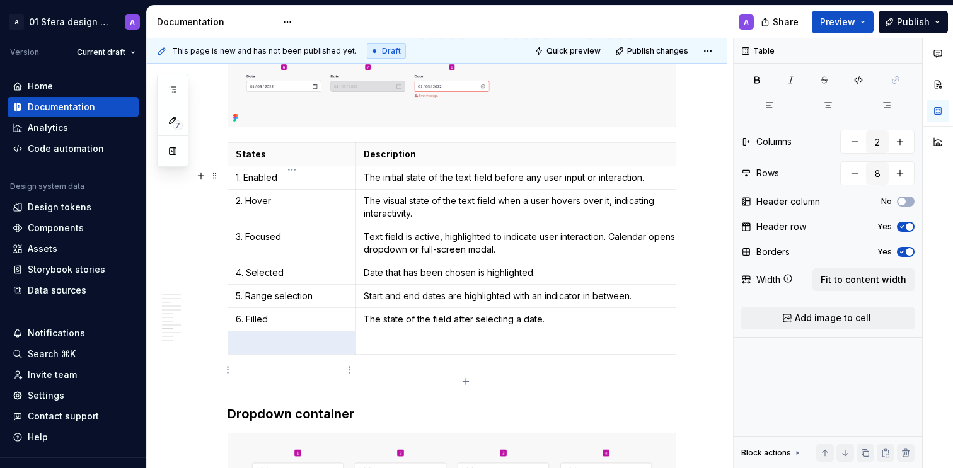
click at [294, 349] on p at bounding box center [292, 343] width 112 height 13
type textarea "*"
click at [401, 349] on p at bounding box center [530, 343] width 332 height 13
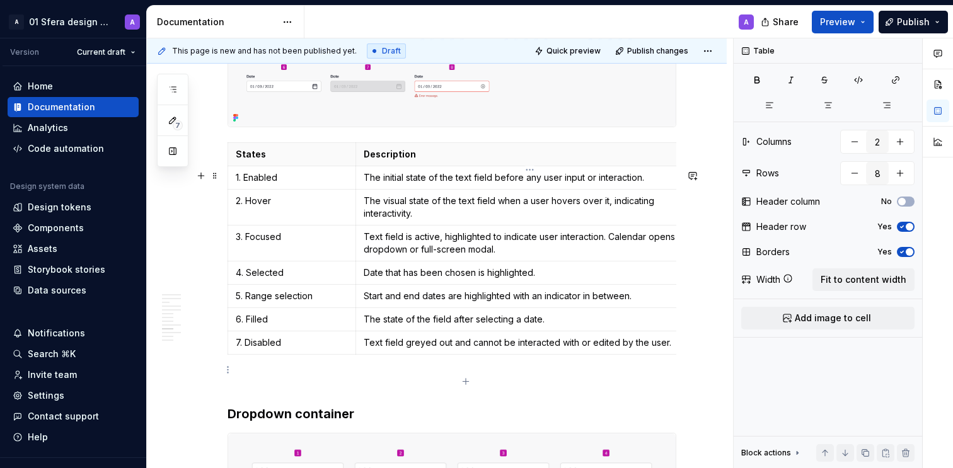
click at [462, 349] on p "Text field greyed out and cannot be interacted with or edited by the user." at bounding box center [530, 343] width 332 height 13
click at [464, 360] on div "States Description 1. Enabled The initial state of the text field before any us…" at bounding box center [452, 252] width 449 height 218
click at [467, 381] on icon "button" at bounding box center [466, 382] width 10 height 10
type input "9"
click at [303, 373] on p at bounding box center [292, 366] width 112 height 13
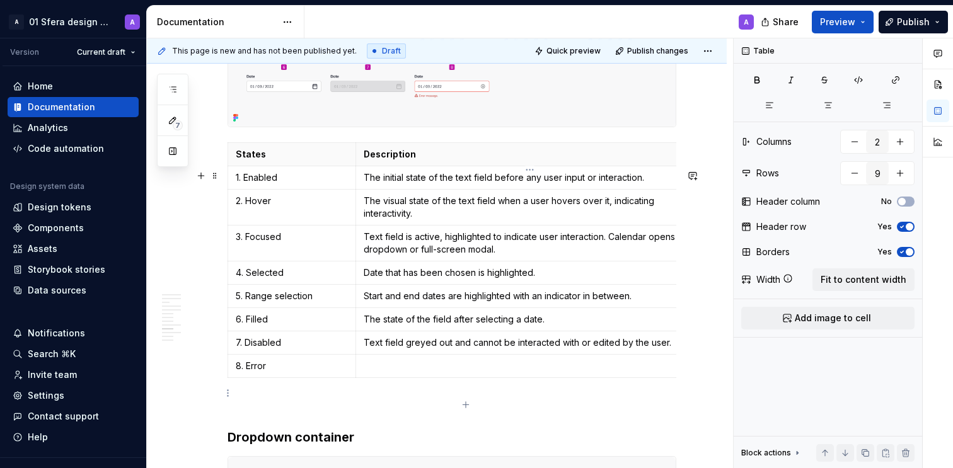
click at [435, 373] on p at bounding box center [530, 366] width 332 height 13
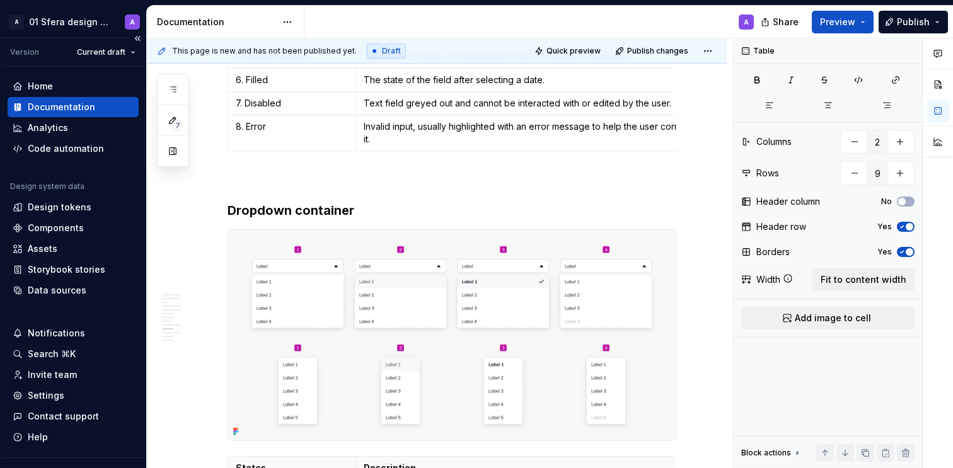
scroll to position [3105, 0]
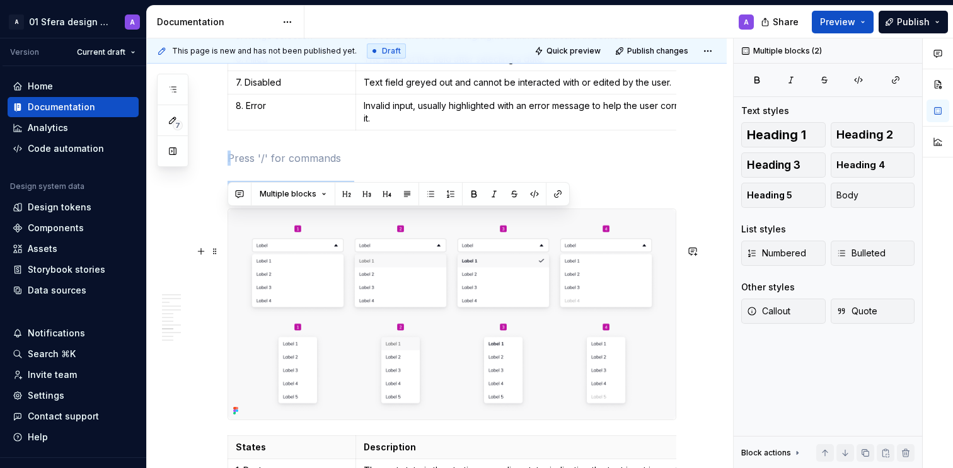
drag, startPoint x: 243, startPoint y: 223, endPoint x: 324, endPoint y: 289, distance: 104.0
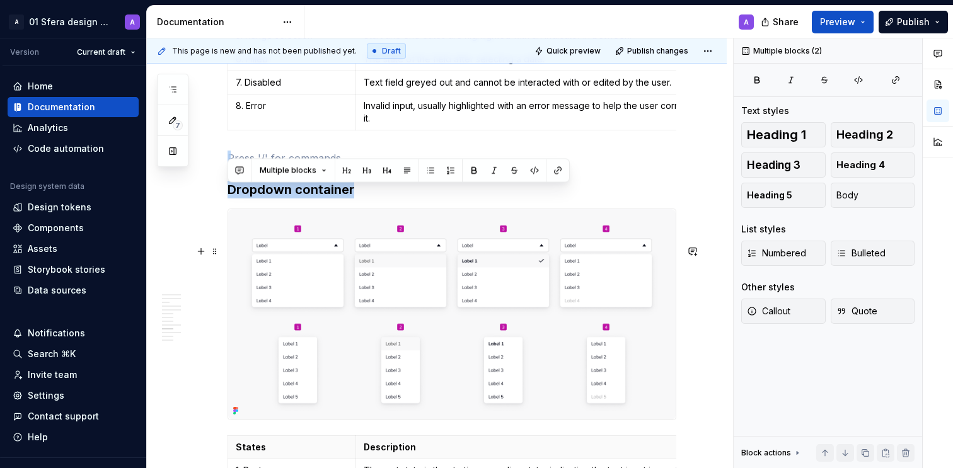
scroll to position [3129, 0]
click at [279, 198] on h3 "Dropdown container" at bounding box center [452, 189] width 449 height 18
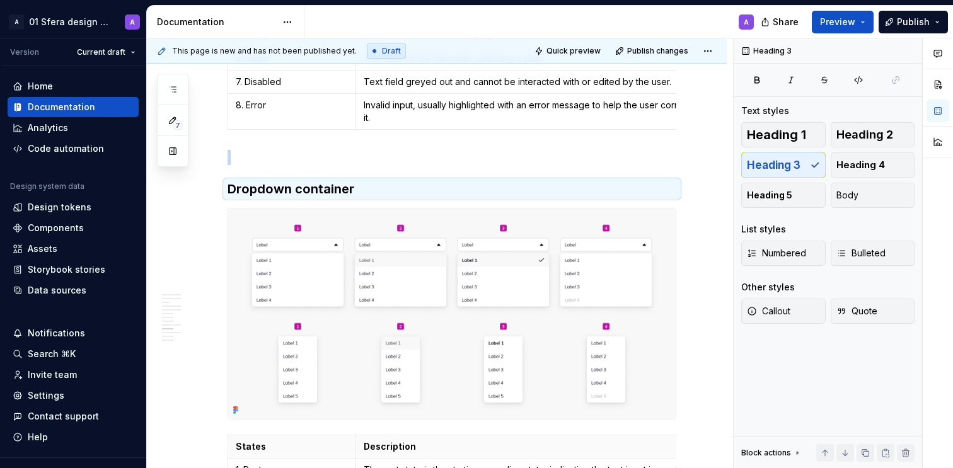
click at [395, 346] on img at bounding box center [452, 314] width 448 height 211
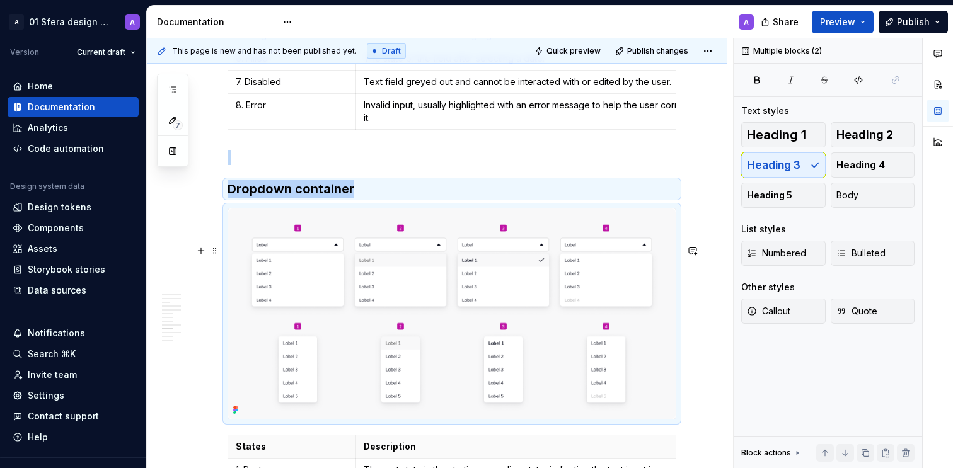
click at [388, 355] on img at bounding box center [452, 314] width 448 height 211
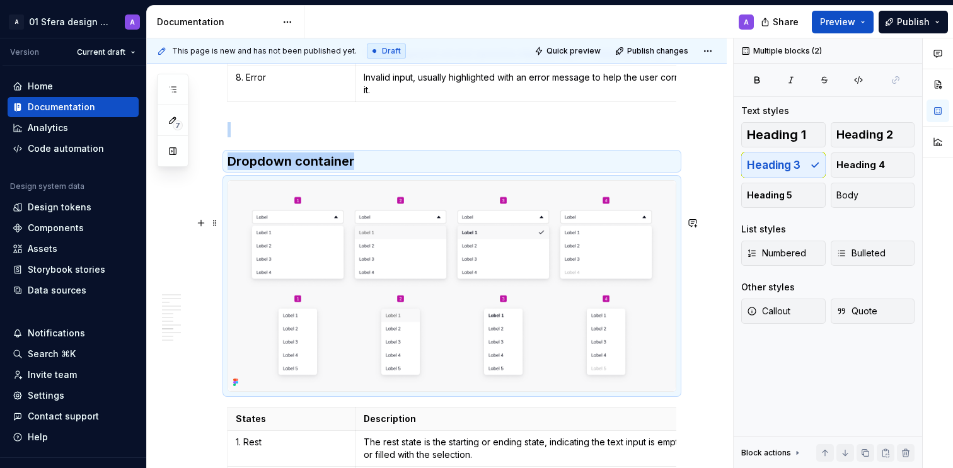
scroll to position [3361, 0]
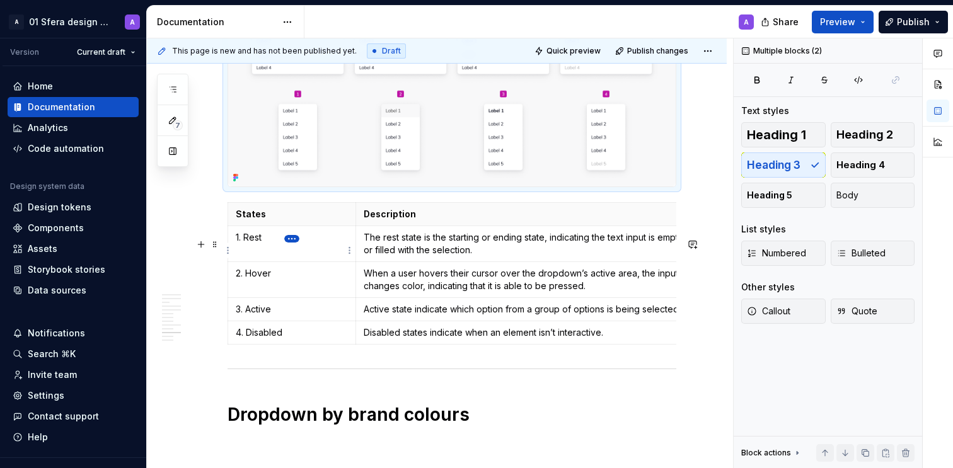
click at [292, 241] on html "A 01 Sfera design system A Version Current draft Home Documentation Analytics C…" at bounding box center [476, 234] width 953 height 468
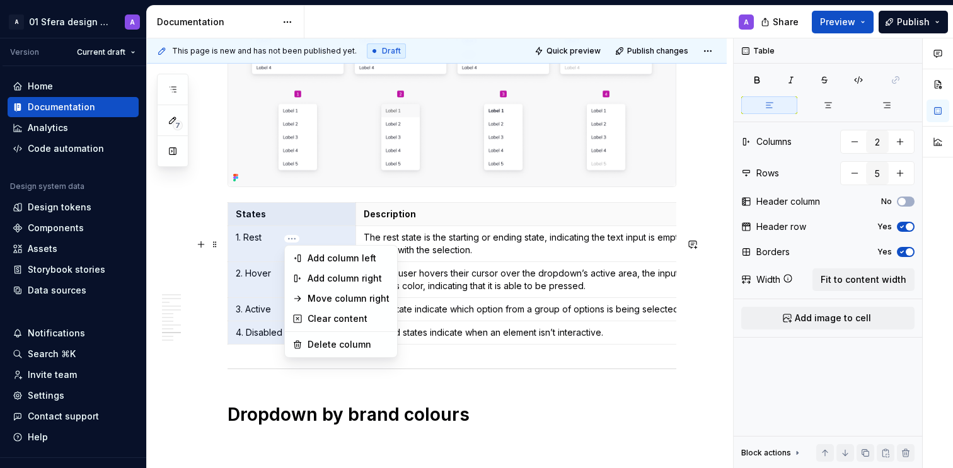
click at [240, 226] on html "A 01 Sfera design system A Version Current draft Home Documentation Analytics C…" at bounding box center [476, 234] width 953 height 468
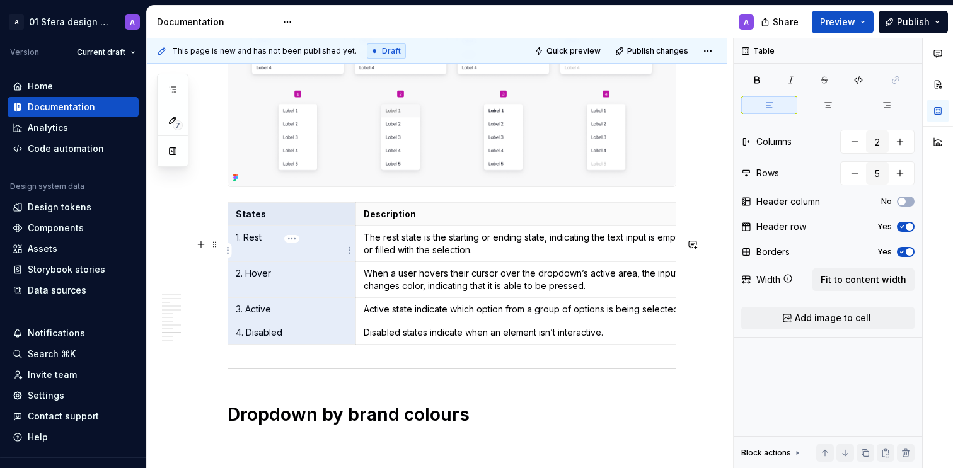
click at [230, 226] on th "States" at bounding box center [292, 213] width 128 height 23
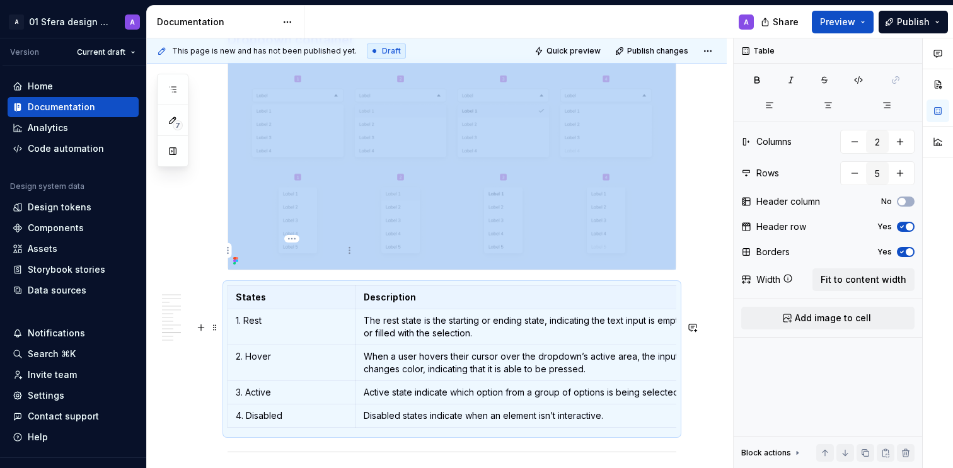
scroll to position [3243, 0]
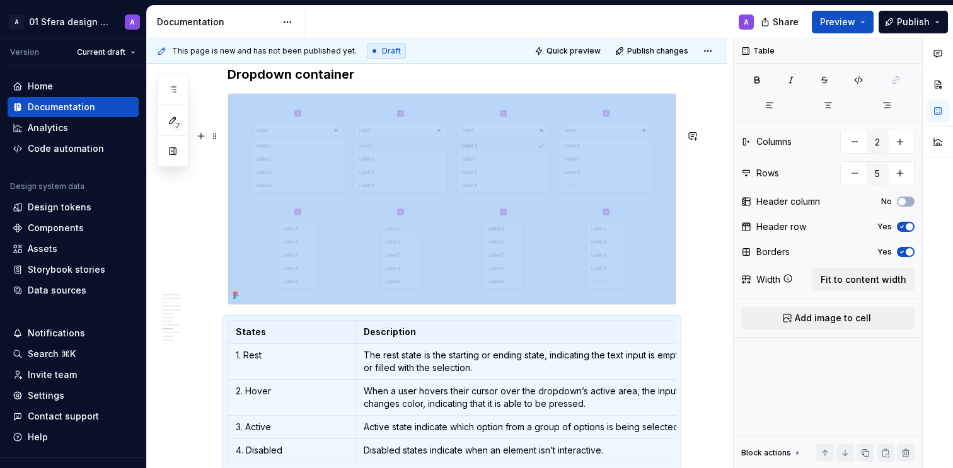
click at [359, 219] on img at bounding box center [452, 199] width 448 height 211
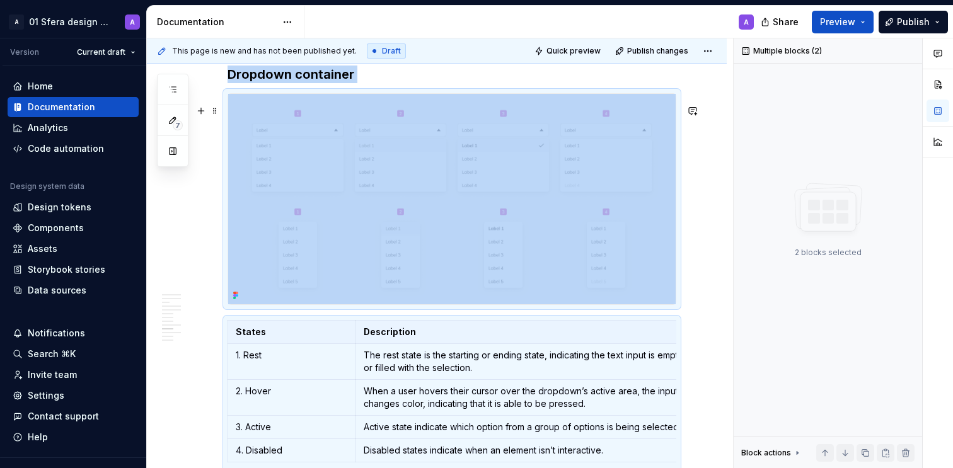
click at [306, 83] on h3 "Dropdown container" at bounding box center [452, 75] width 449 height 18
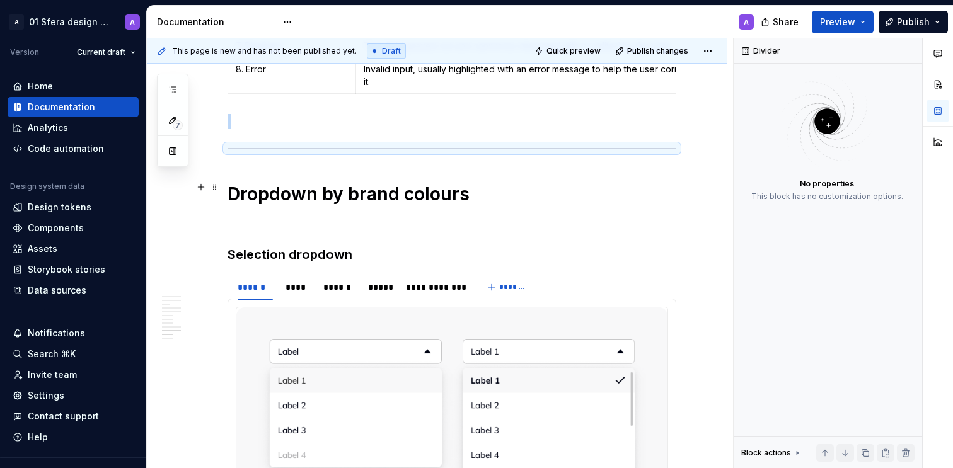
scroll to position [3139, 0]
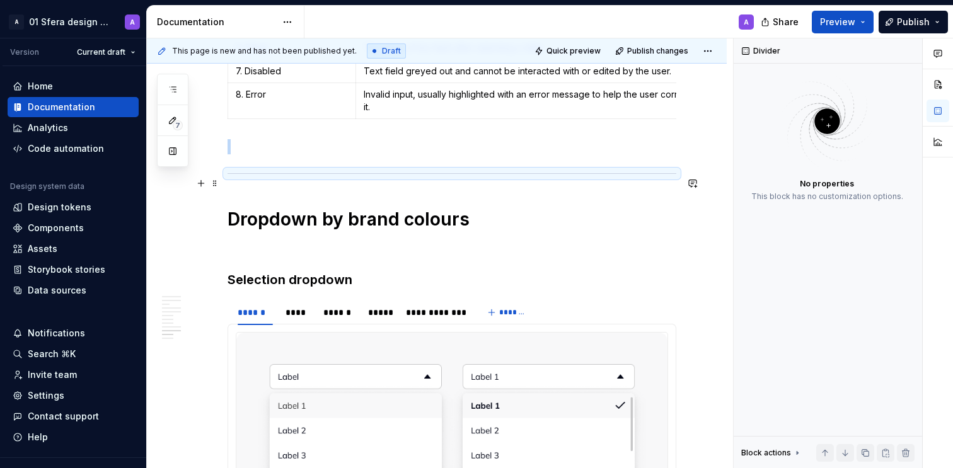
drag, startPoint x: 296, startPoint y: 183, endPoint x: 467, endPoint y: 229, distance: 176.4
click at [296, 154] on p at bounding box center [452, 146] width 449 height 15
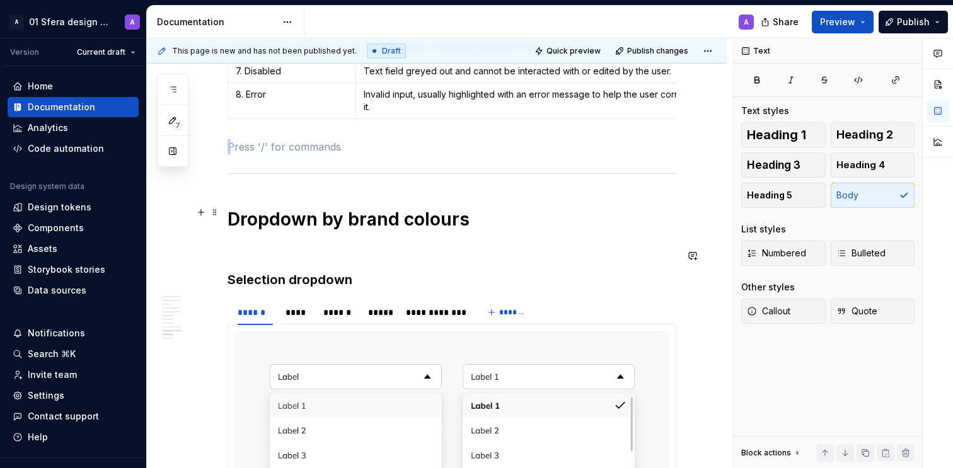
click at [298, 174] on hr at bounding box center [452, 173] width 449 height 1
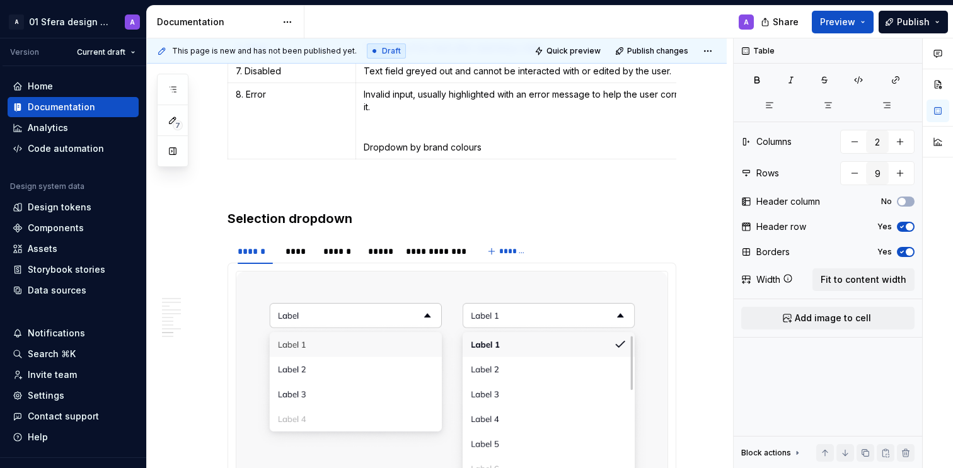
scroll to position [0, 23]
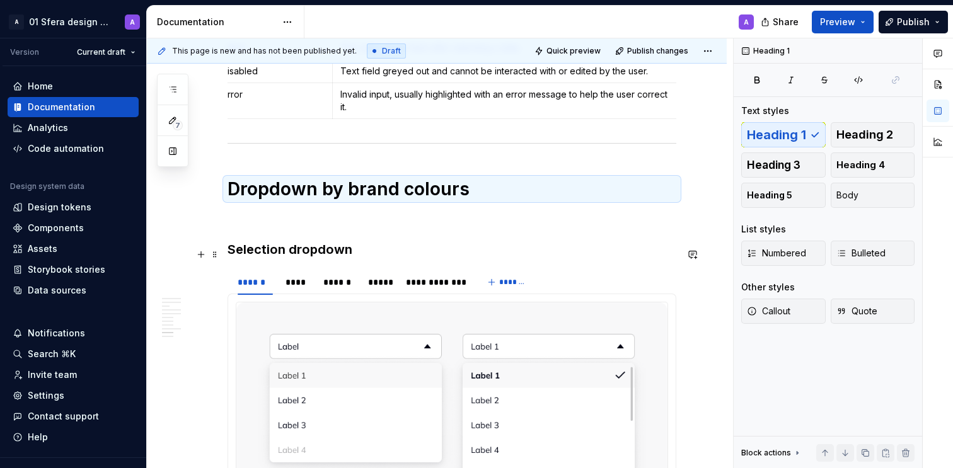
click at [283, 226] on p at bounding box center [452, 218] width 449 height 15
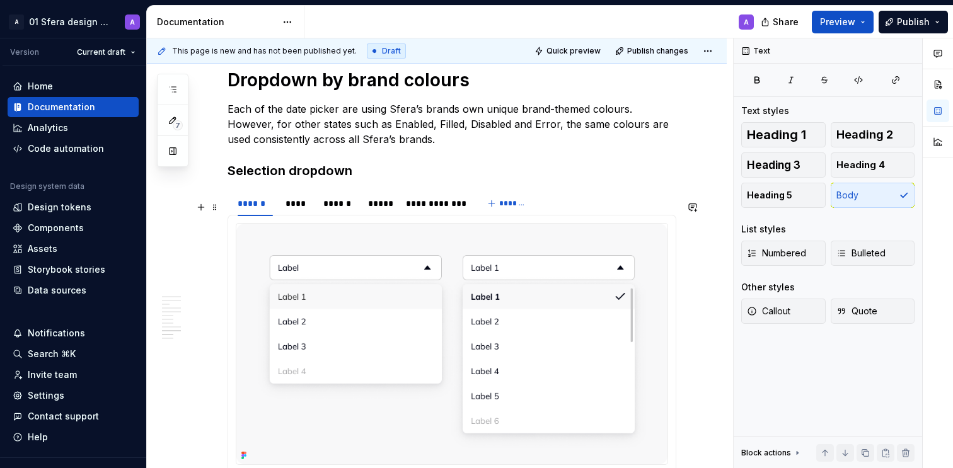
scroll to position [3236, 0]
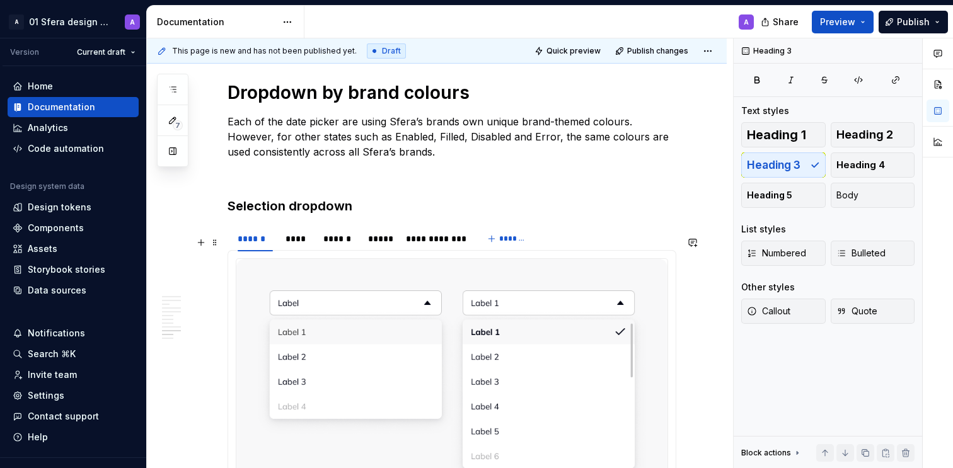
click at [364, 215] on h3 "Selection dropdown" at bounding box center [452, 206] width 449 height 18
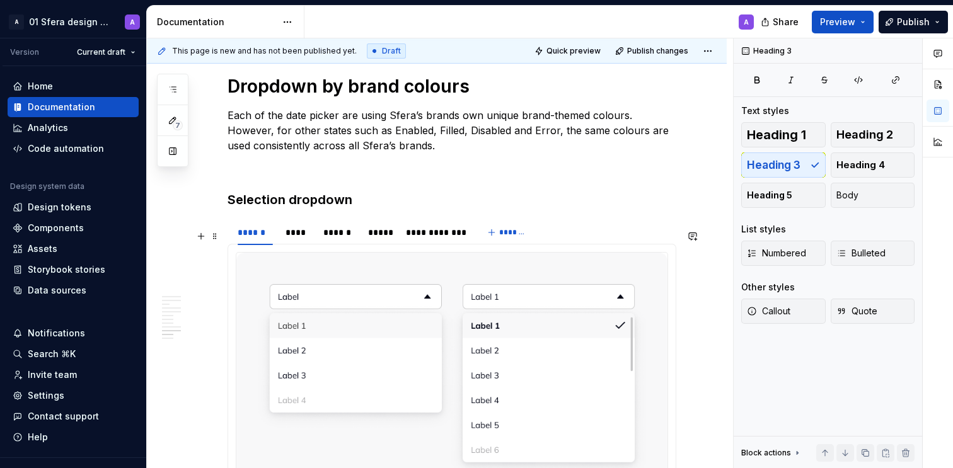
scroll to position [3254, 0]
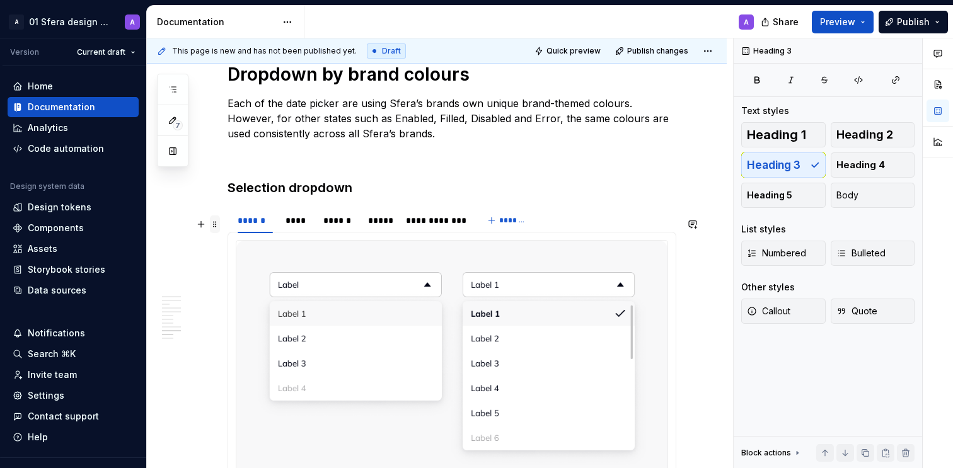
click at [216, 224] on span at bounding box center [215, 225] width 10 height 18
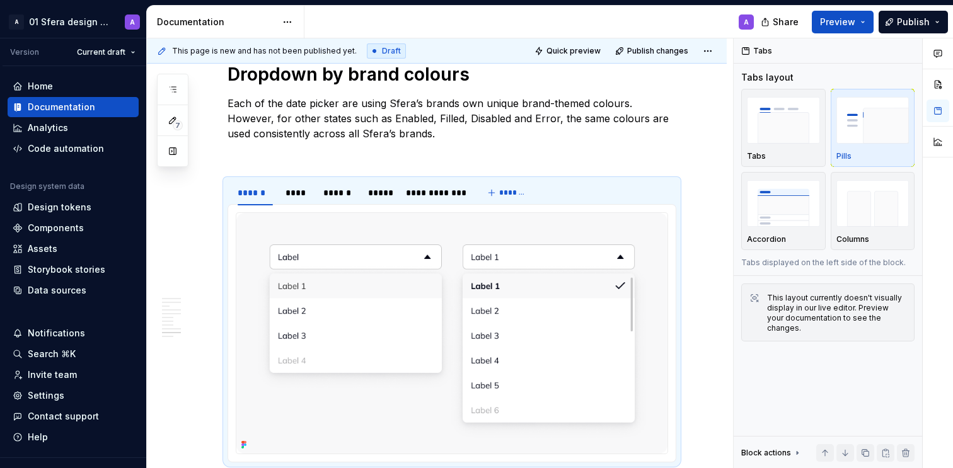
scroll to position [3284, 0]
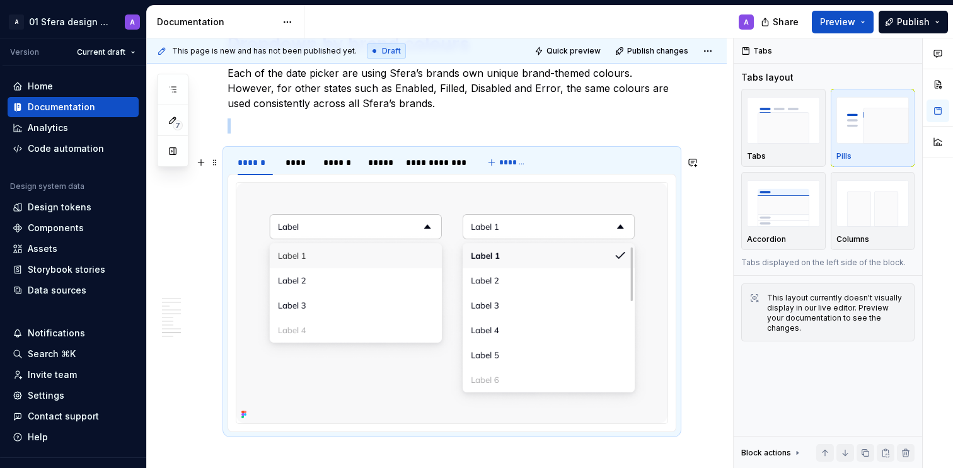
click at [278, 134] on p at bounding box center [452, 126] width 449 height 15
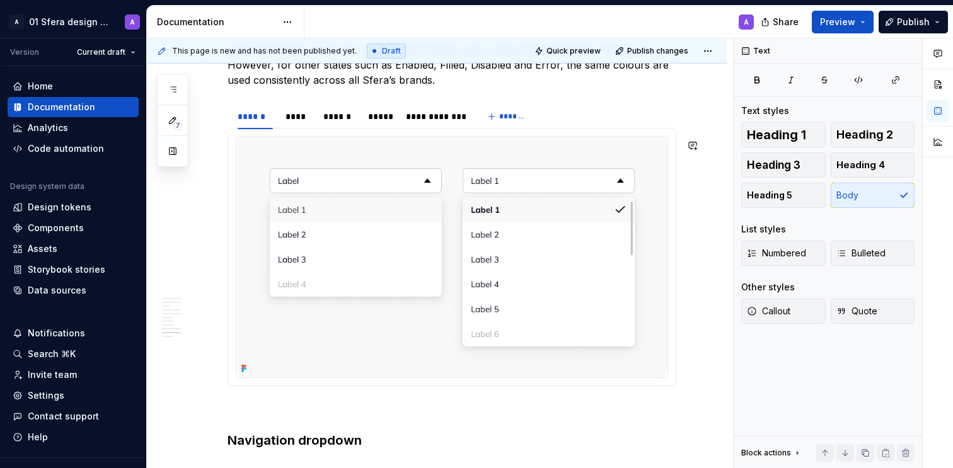
scroll to position [3308, 0]
click at [454, 242] on img at bounding box center [451, 256] width 431 height 241
click at [408, 242] on img at bounding box center [451, 256] width 431 height 241
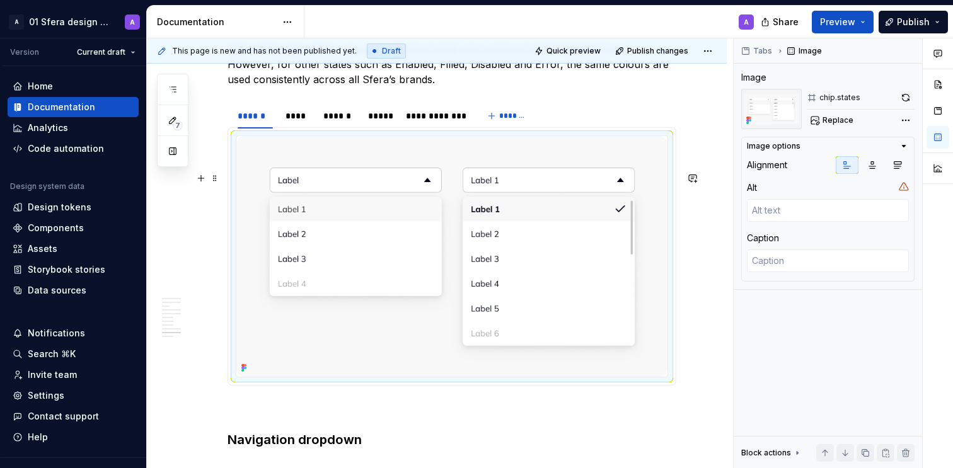
click at [545, 269] on img at bounding box center [451, 256] width 431 height 241
click at [844, 117] on span "Replace" at bounding box center [838, 120] width 31 height 10
type textarea "*"
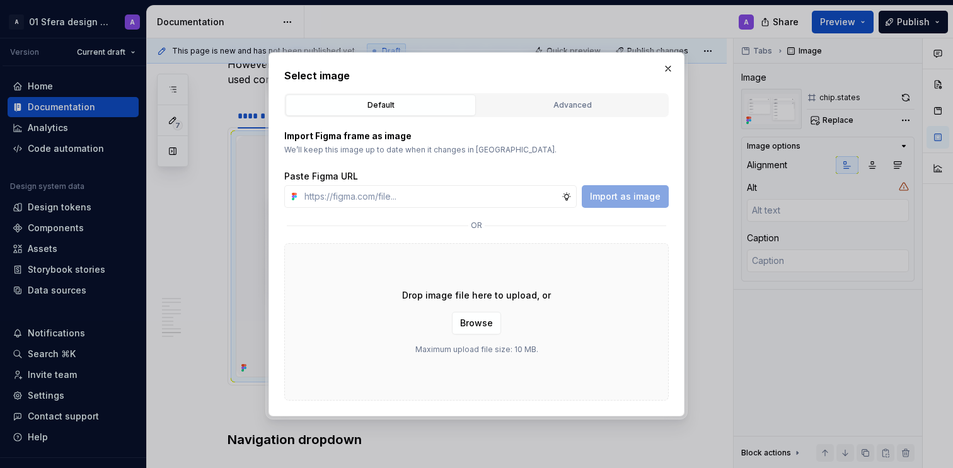
type input "[URL][DOMAIN_NAME]"
click at [619, 198] on span "Import as image" at bounding box center [625, 196] width 71 height 13
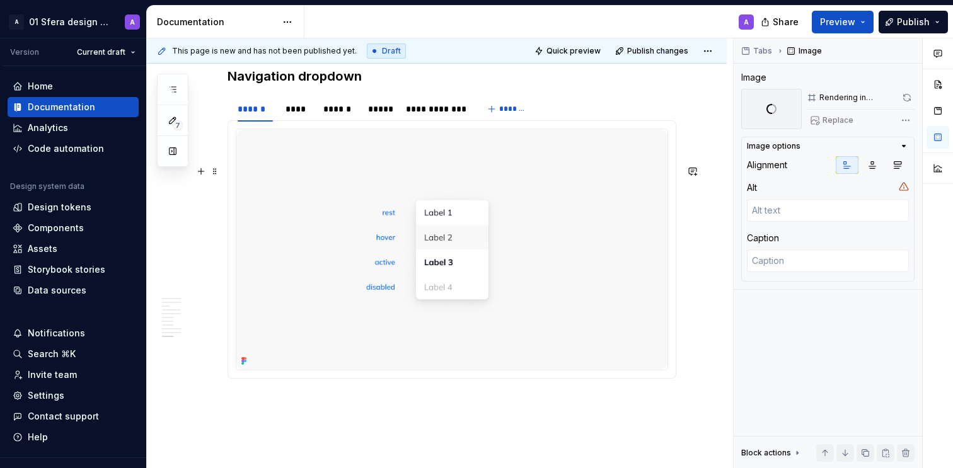
scroll to position [3288, 0]
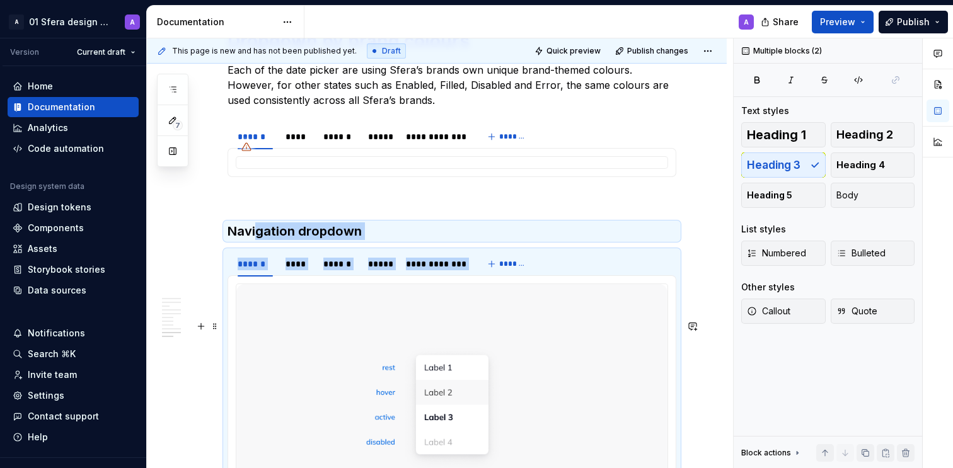
drag, startPoint x: 302, startPoint y: 313, endPoint x: 340, endPoint y: 384, distance: 81.0
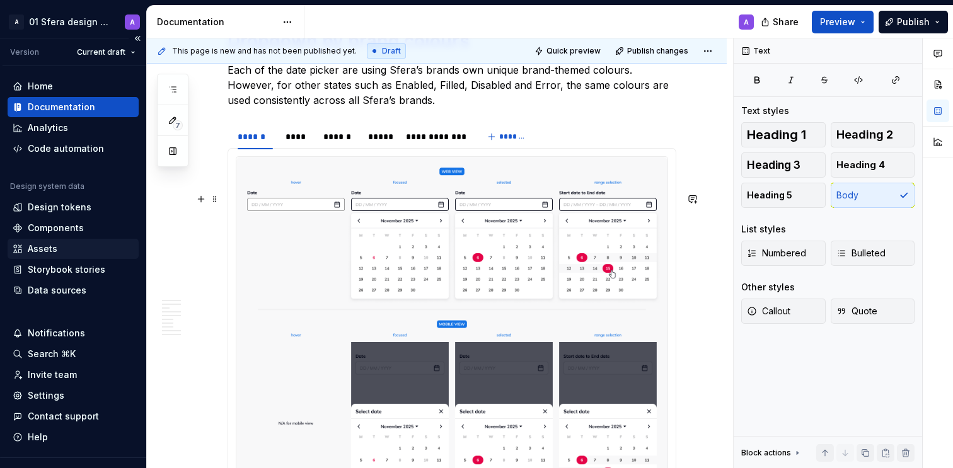
scroll to position [3262, 0]
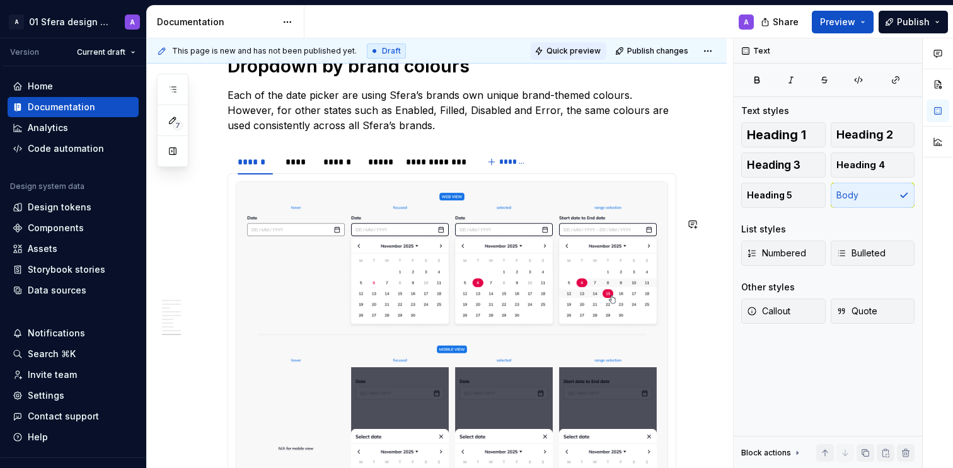
click at [570, 53] on span "Quick preview" at bounding box center [574, 51] width 54 height 10
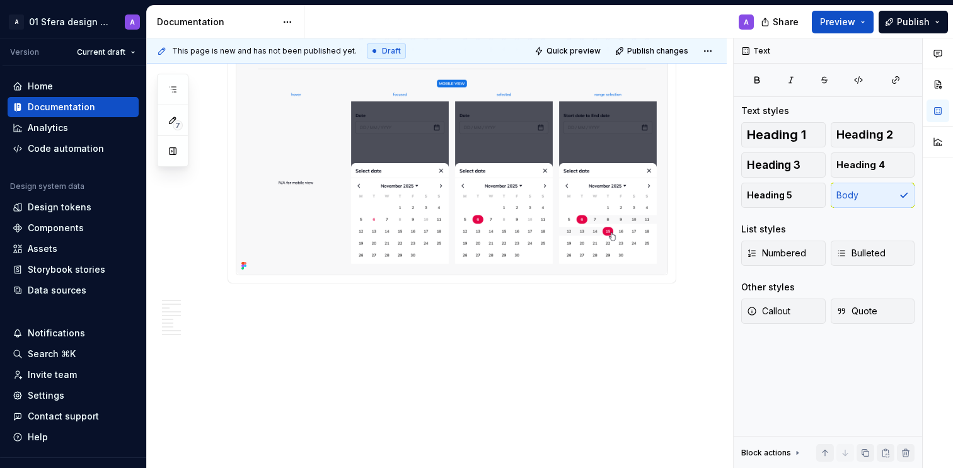
scroll to position [3322, 0]
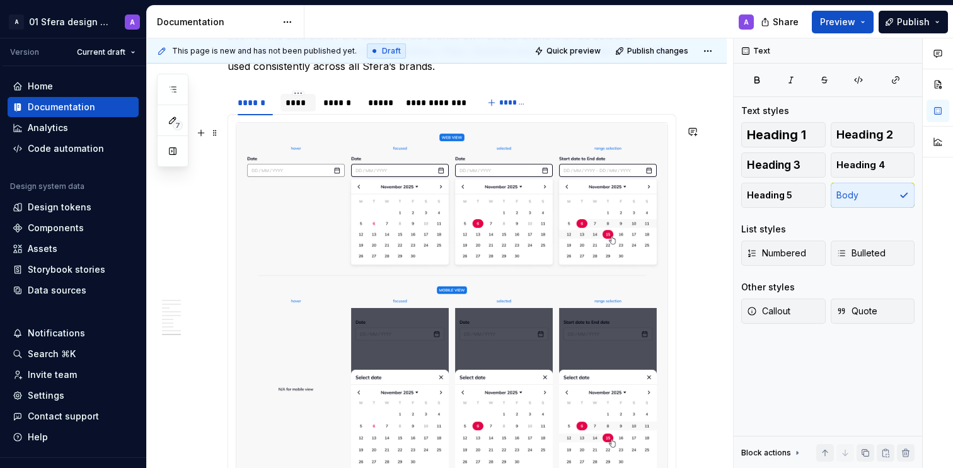
click at [291, 109] on div "****" at bounding box center [298, 102] width 25 height 13
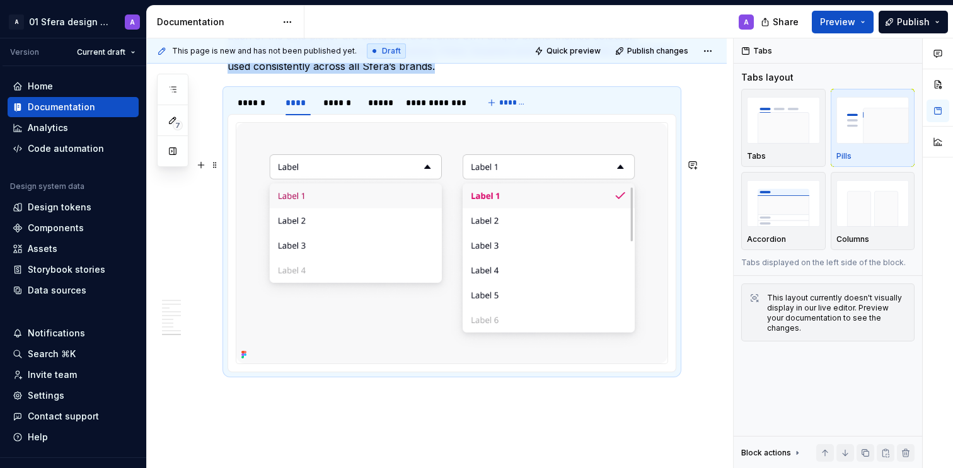
drag, startPoint x: 474, startPoint y: 264, endPoint x: 556, endPoint y: 221, distance: 92.5
click at [474, 264] on img at bounding box center [451, 243] width 431 height 241
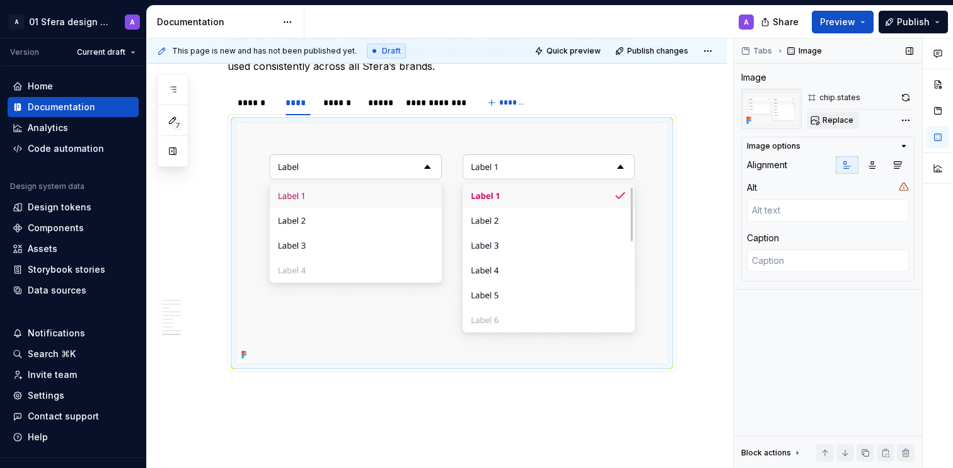
click at [842, 126] on button "Replace" at bounding box center [833, 121] width 52 height 18
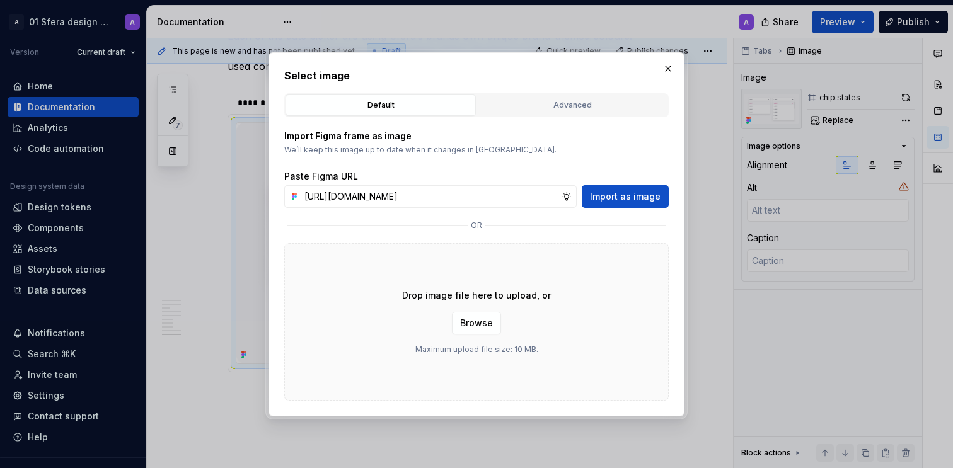
type textarea "*"
type input "[URL][DOMAIN_NAME]"
click at [613, 194] on span "Import as image" at bounding box center [625, 196] width 71 height 13
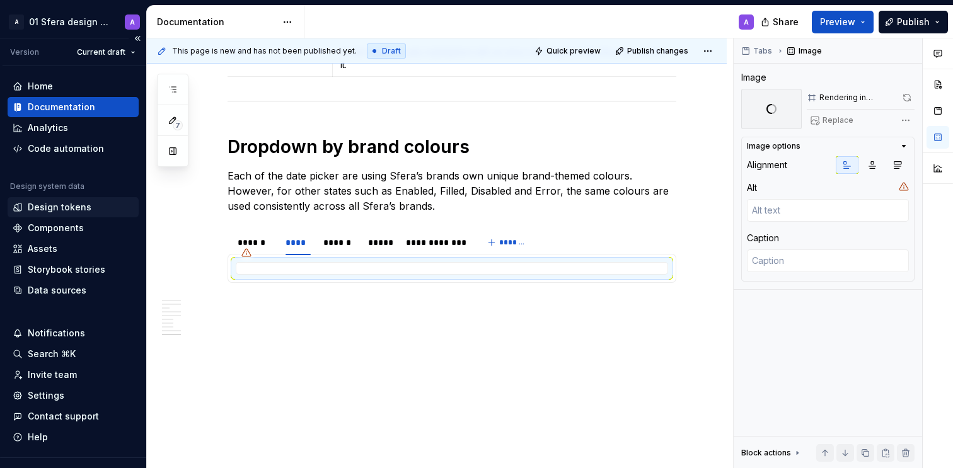
scroll to position [3218, 0]
click at [342, 245] on div "******" at bounding box center [339, 242] width 32 height 13
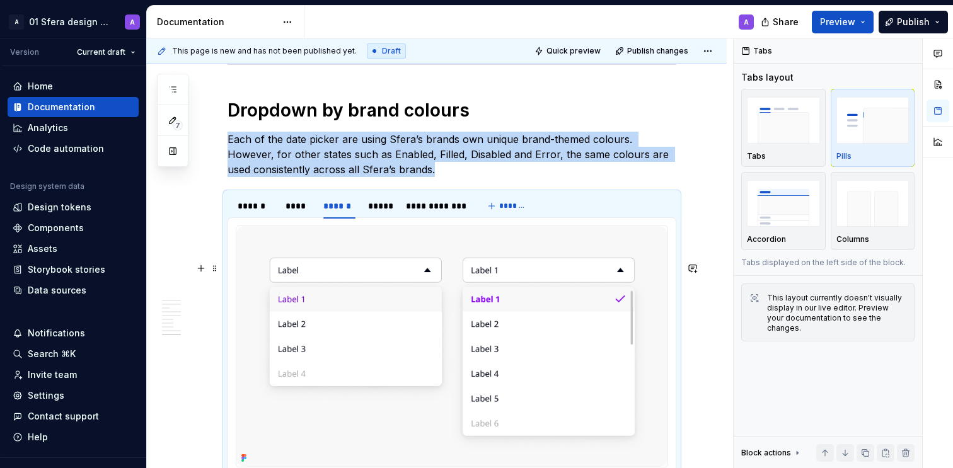
click at [416, 332] on img at bounding box center [451, 346] width 431 height 241
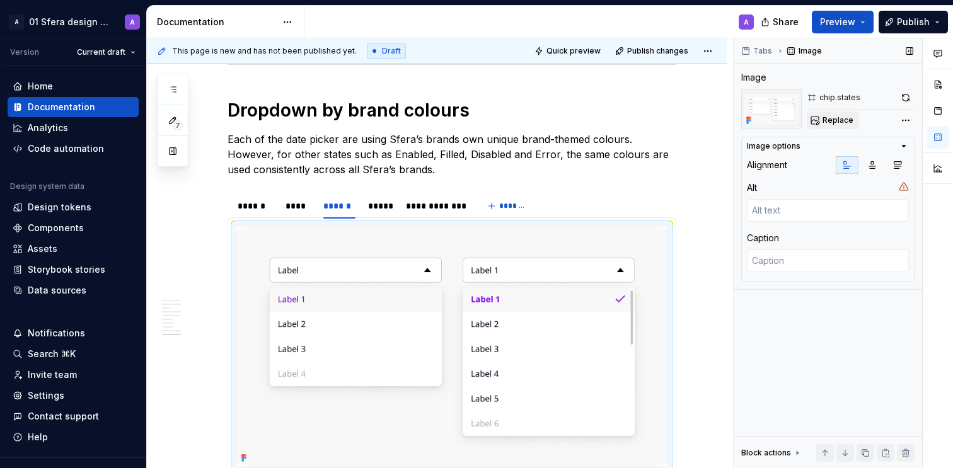
click at [841, 126] on button "Replace" at bounding box center [833, 121] width 52 height 18
type textarea "*"
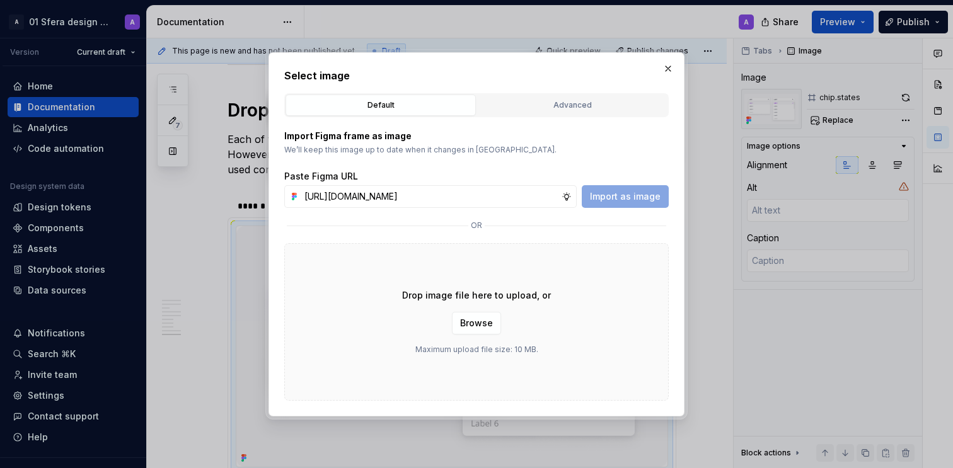
scroll to position [0, 303]
type input "[URL][DOMAIN_NAME]"
click at [624, 191] on span "Import as image" at bounding box center [625, 196] width 71 height 13
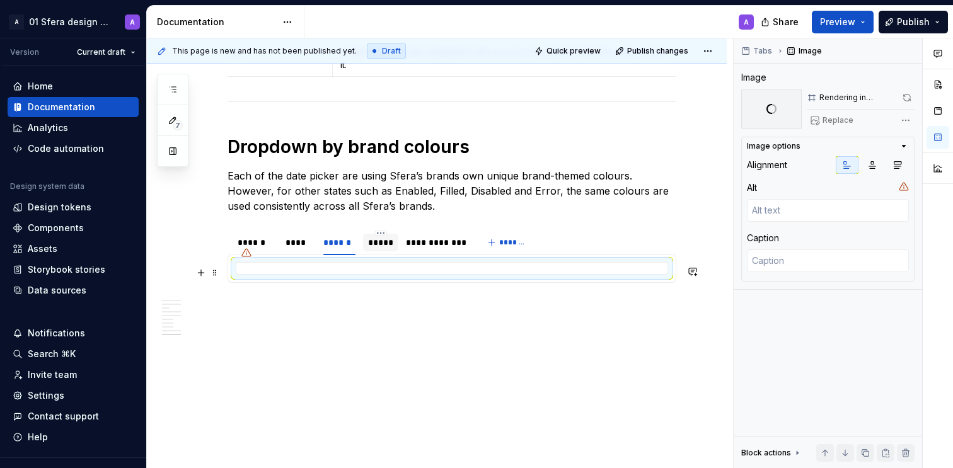
click at [385, 248] on div "*****" at bounding box center [380, 242] width 25 height 13
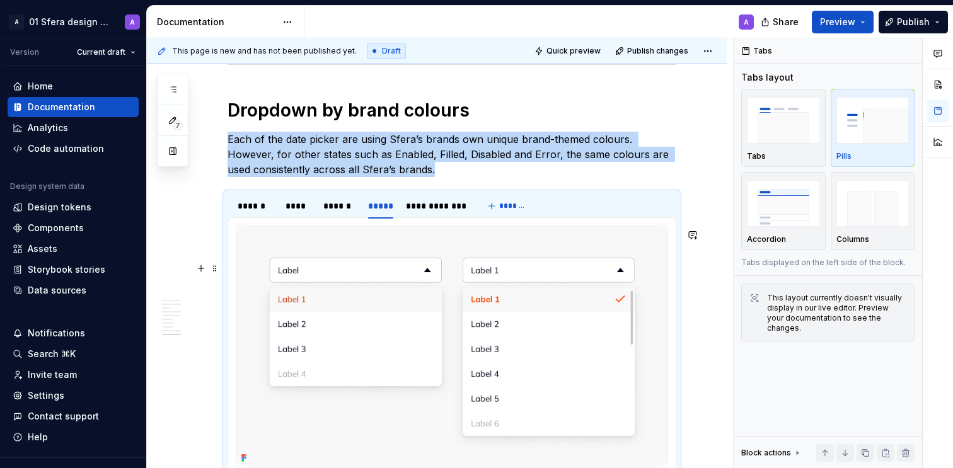
click at [429, 320] on img at bounding box center [451, 346] width 431 height 241
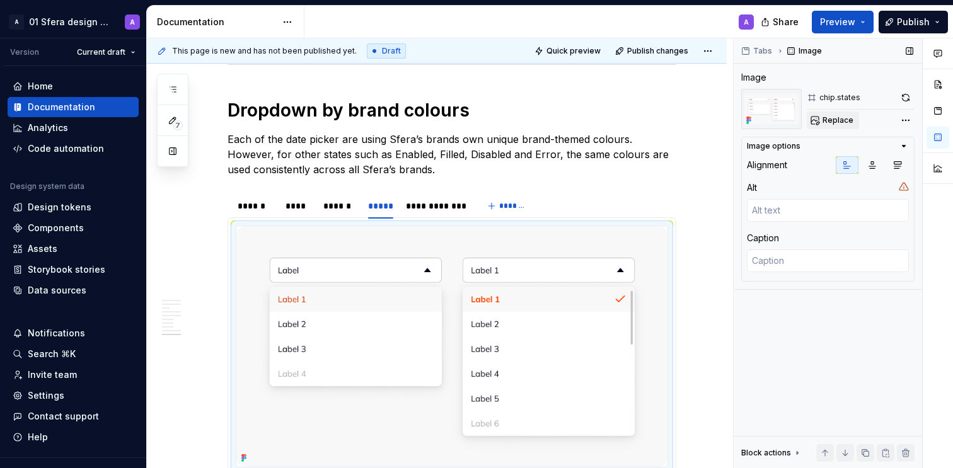
click at [839, 125] on span "Replace" at bounding box center [838, 120] width 31 height 10
type textarea "*"
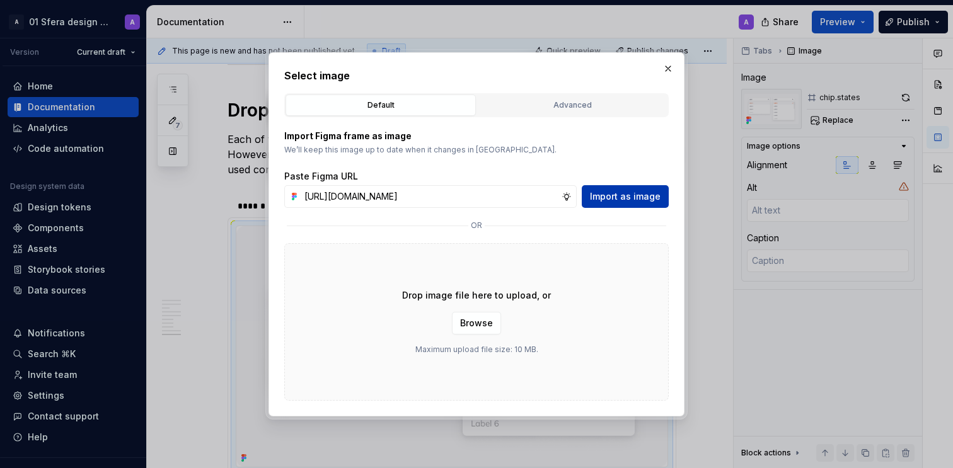
scroll to position [0, 303]
type input "[URL][DOMAIN_NAME]"
click at [603, 198] on span "Import as image" at bounding box center [625, 196] width 71 height 13
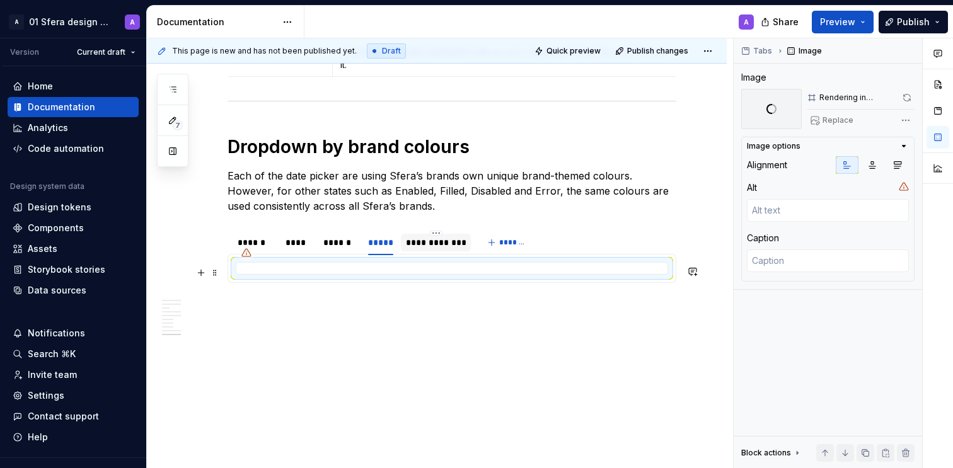
click at [431, 249] on div "**********" at bounding box center [435, 243] width 69 height 18
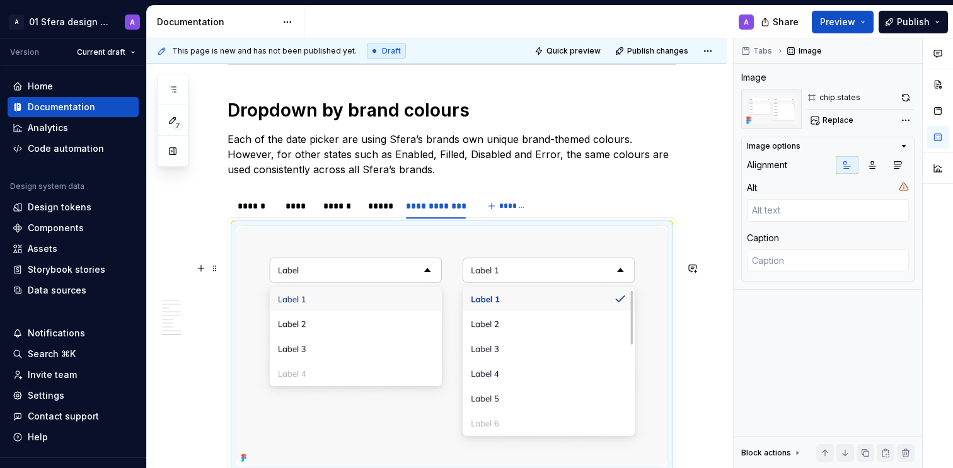
click at [438, 361] on img at bounding box center [451, 346] width 431 height 241
click at [559, 320] on img at bounding box center [451, 346] width 431 height 241
click at [843, 120] on span "Replace" at bounding box center [838, 120] width 31 height 10
type textarea "*"
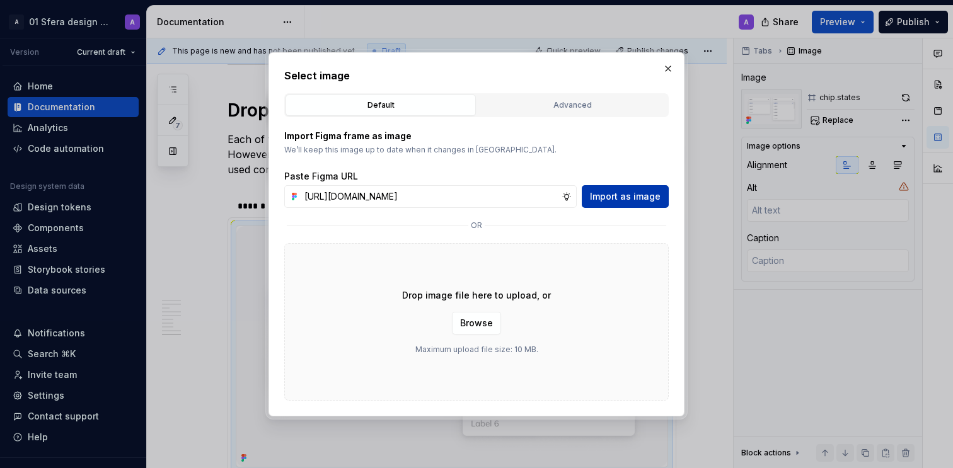
scroll to position [0, 304]
type input "[URL][DOMAIN_NAME]"
click at [637, 200] on span "Import as image" at bounding box center [625, 196] width 71 height 13
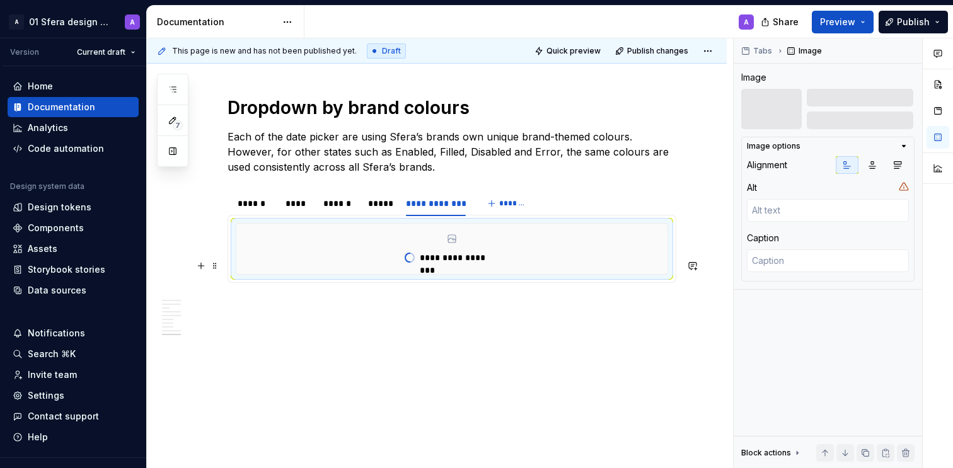
scroll to position [3218, 0]
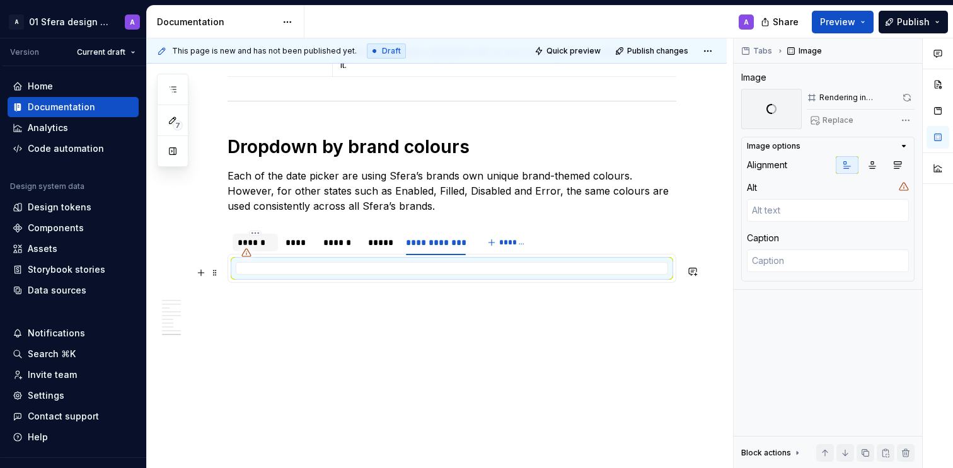
click at [249, 238] on div "******" at bounding box center [255, 242] width 35 height 13
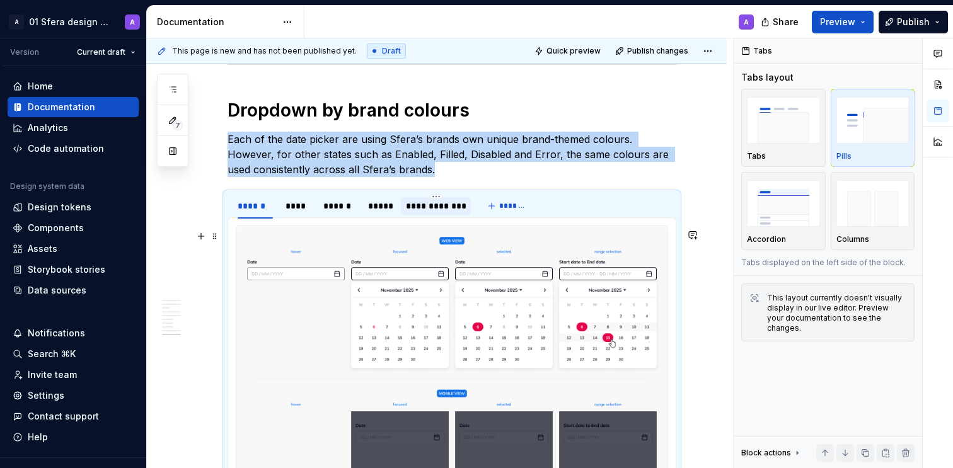
click at [428, 212] on div "**********" at bounding box center [435, 206] width 59 height 13
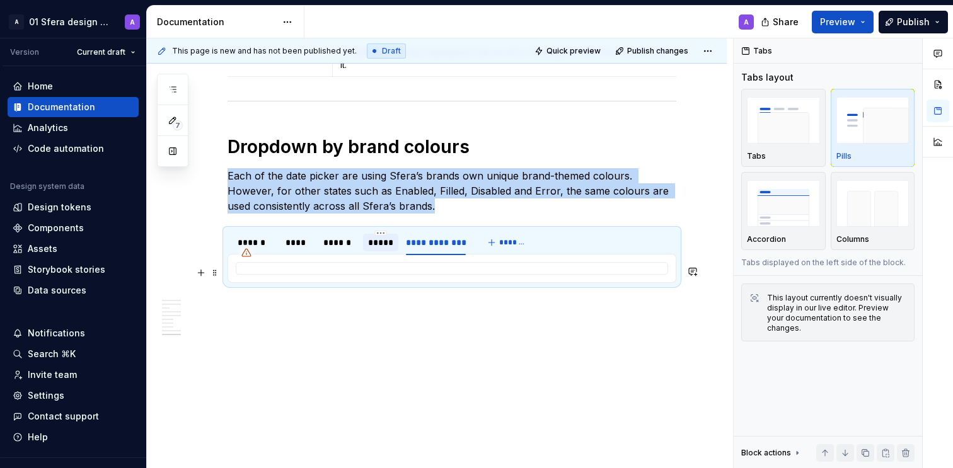
click at [379, 248] on div "*****" at bounding box center [380, 242] width 25 height 13
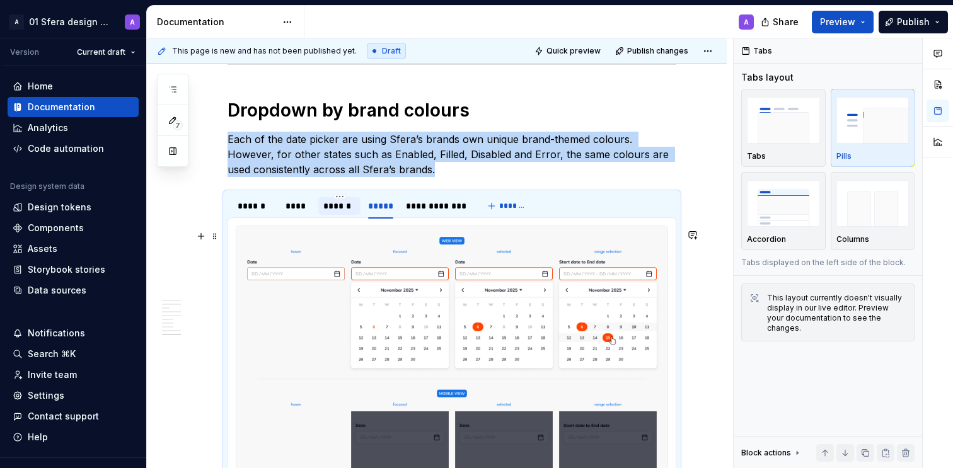
click at [339, 212] on div "******" at bounding box center [339, 206] width 32 height 13
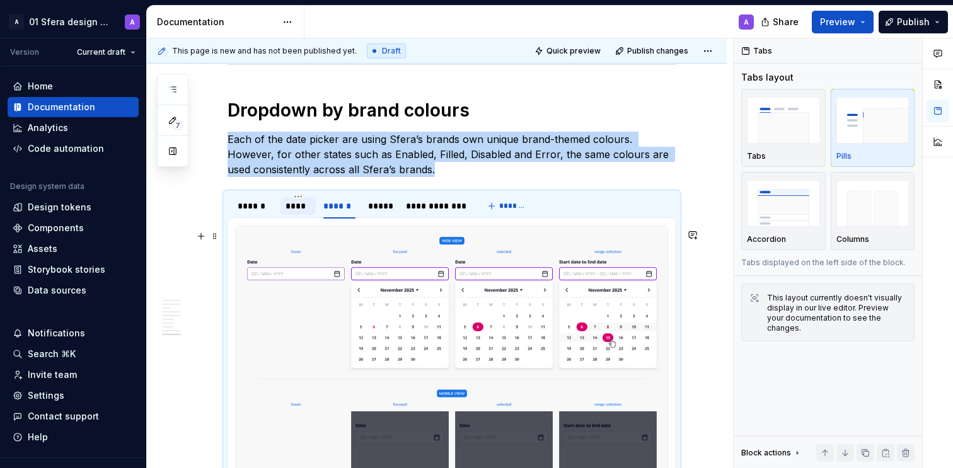
click at [293, 212] on div "****" at bounding box center [298, 206] width 25 height 13
click at [253, 212] on div "******" at bounding box center [255, 206] width 35 height 13
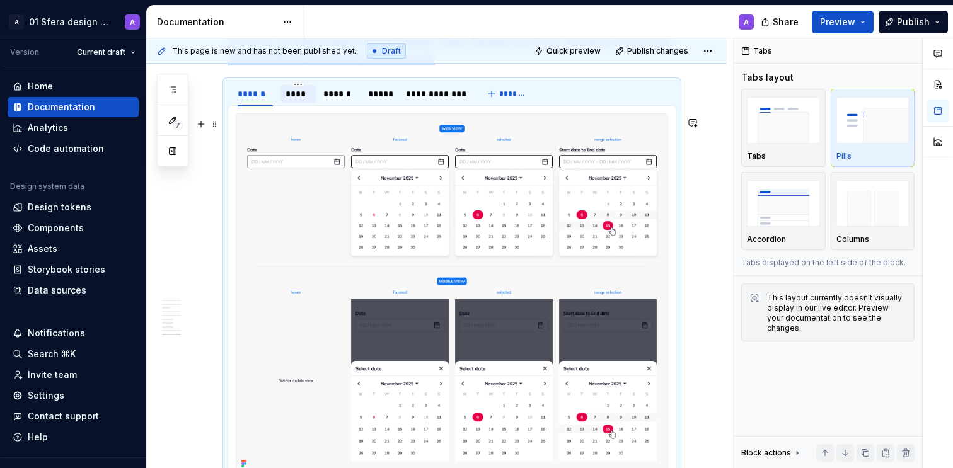
click at [298, 100] on div "****" at bounding box center [298, 94] width 25 height 13
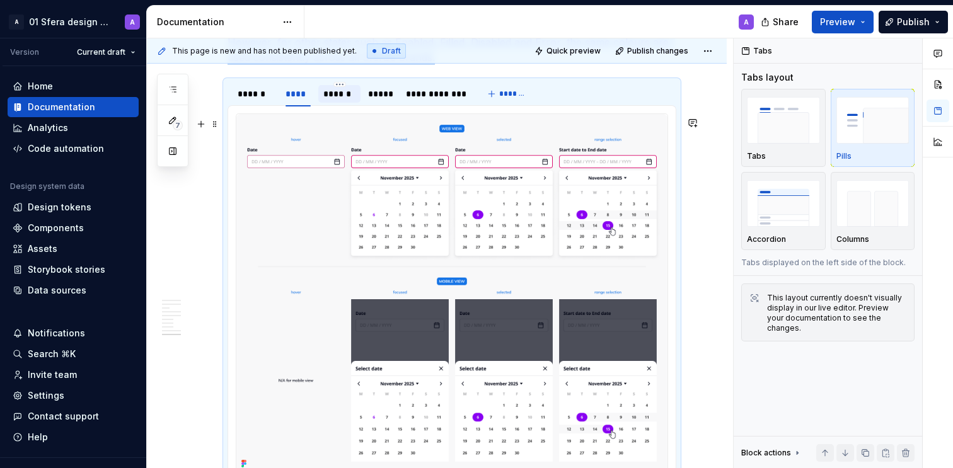
click at [339, 100] on div "******" at bounding box center [339, 94] width 32 height 13
click at [245, 100] on div "******" at bounding box center [255, 94] width 35 height 13
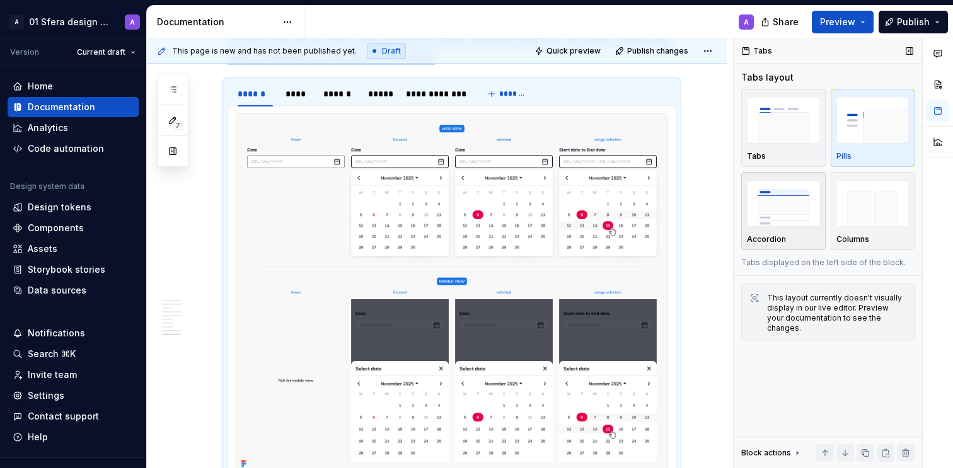
click at [784, 233] on div "Accordion" at bounding box center [783, 211] width 73 height 67
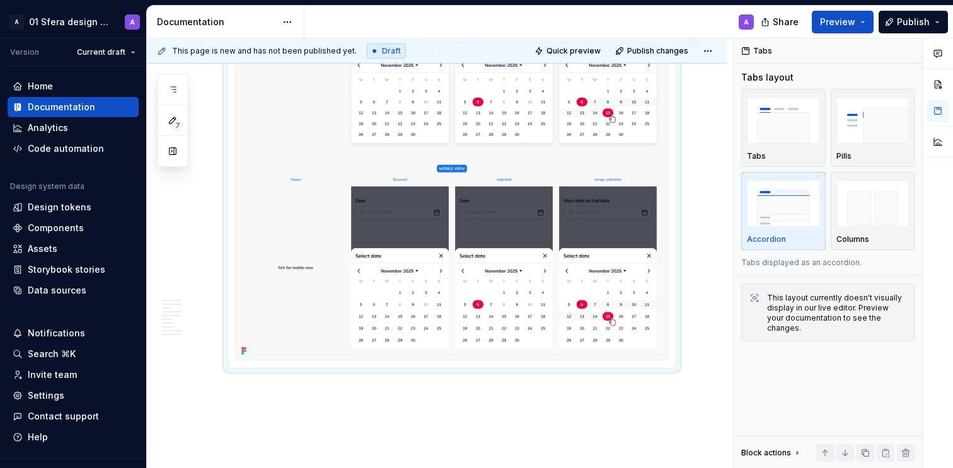
scroll to position [3184, 0]
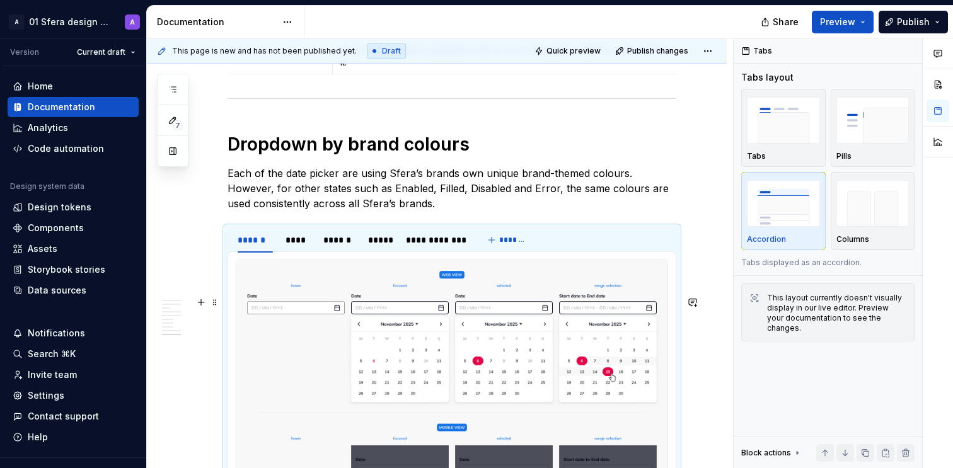
type textarea "*"
